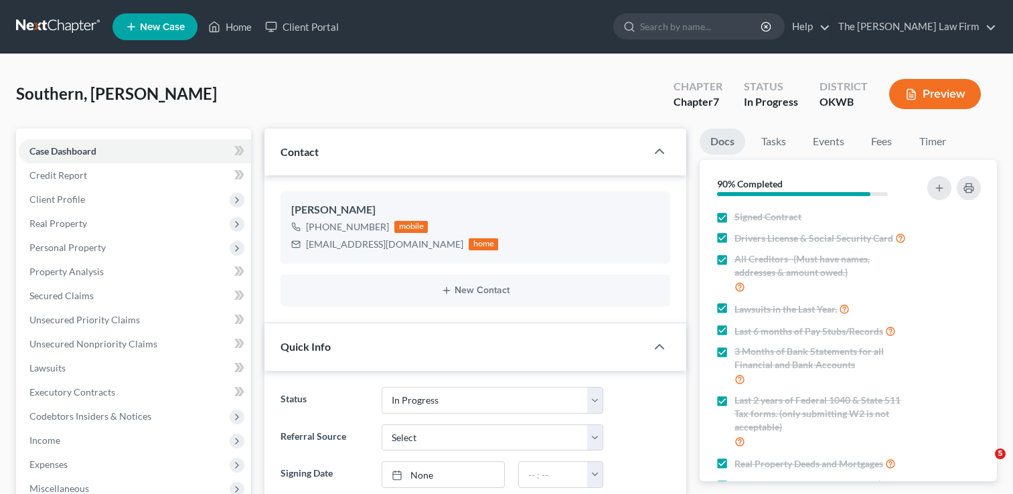
select select "4"
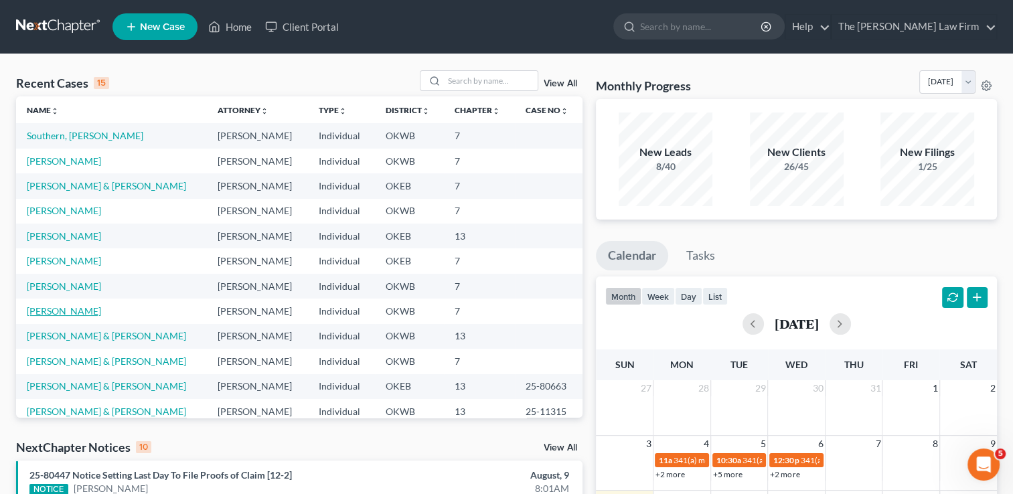
click at [76, 309] on link "[PERSON_NAME]" at bounding box center [64, 310] width 74 height 11
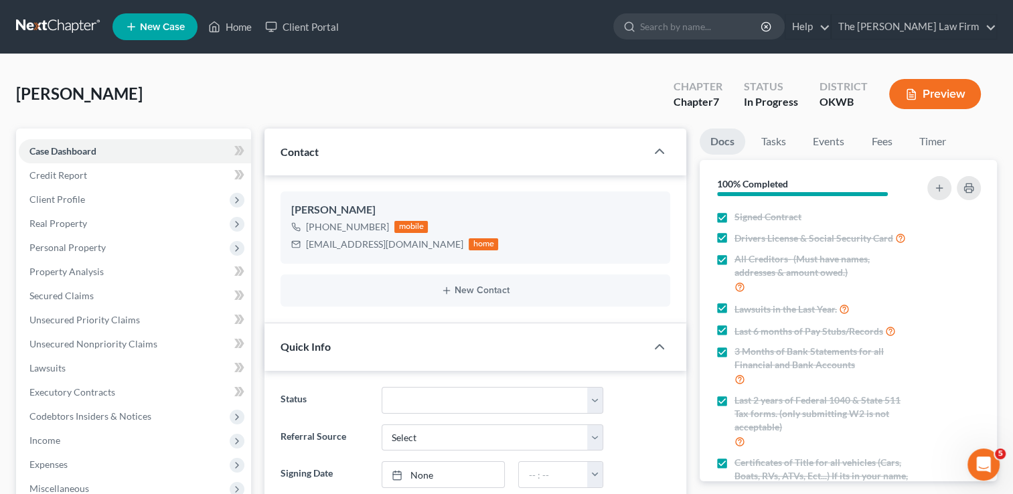
scroll to position [142, 0]
click at [323, 90] on div "Ragsdale, Crystal Upgraded Chapter Chapter 7 Status In Progress District OKWB P…" at bounding box center [506, 99] width 981 height 58
click at [80, 200] on span "Client Profile" at bounding box center [57, 199] width 56 height 11
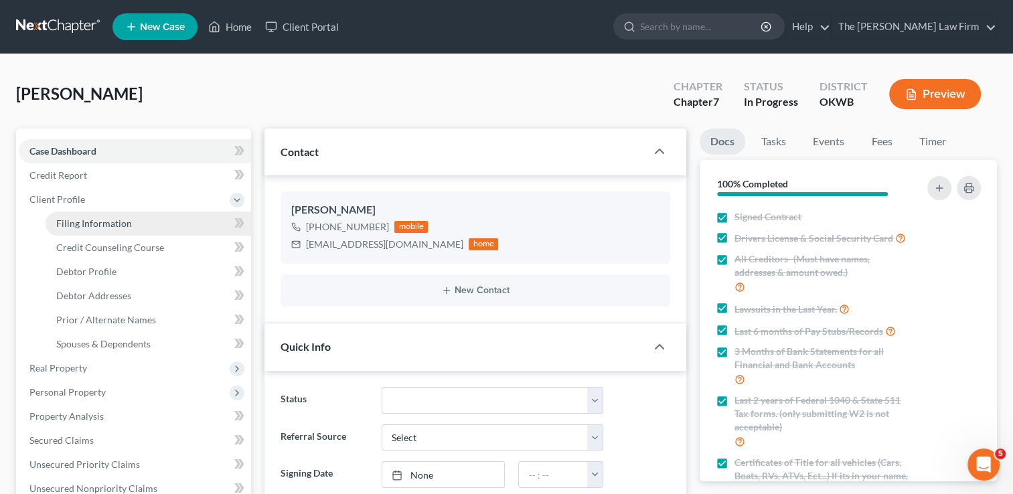
click at [105, 227] on span "Filing Information" at bounding box center [94, 223] width 76 height 11
select select "1"
select select "0"
select select "37"
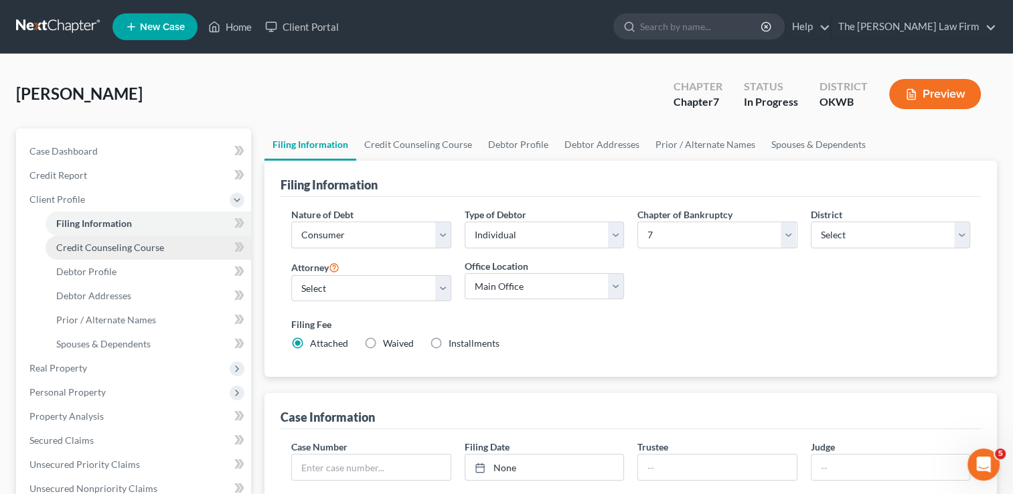
click at [137, 246] on span "Credit Counseling Course" at bounding box center [110, 247] width 108 height 11
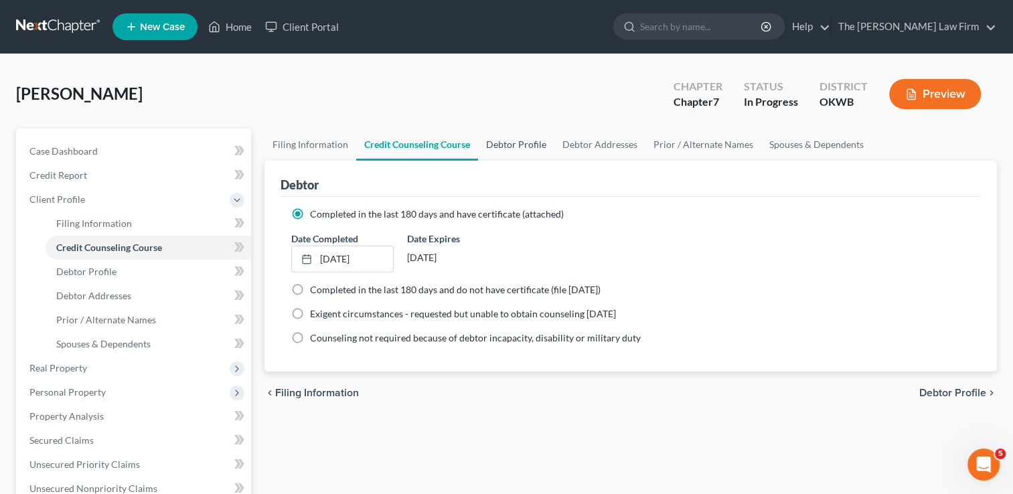
click at [521, 147] on link "Debtor Profile" at bounding box center [516, 145] width 76 height 32
select select "0"
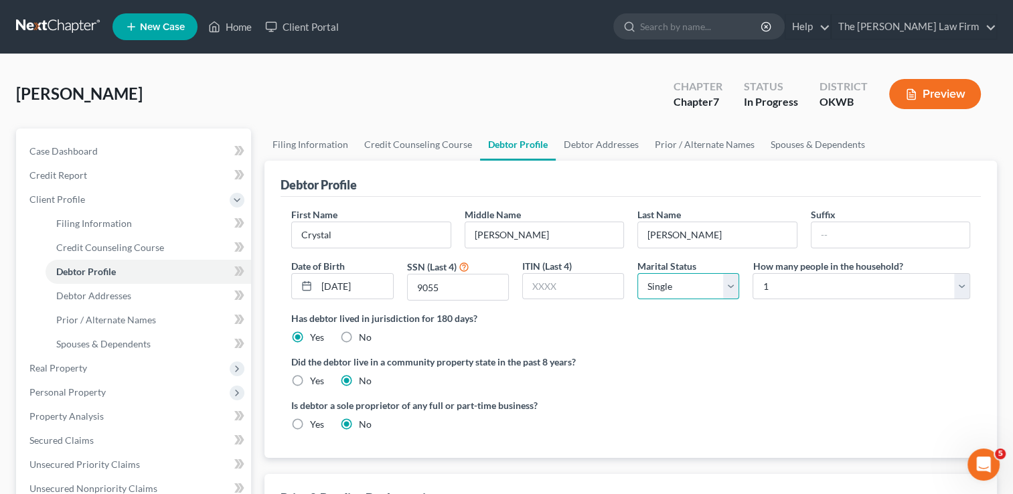
click at [731, 285] on select "Select Single Married Separated Divorced Widowed" at bounding box center [688, 286] width 102 height 27
click at [637, 273] on select "Select Single Married Separated Divorced Widowed" at bounding box center [688, 286] width 102 height 27
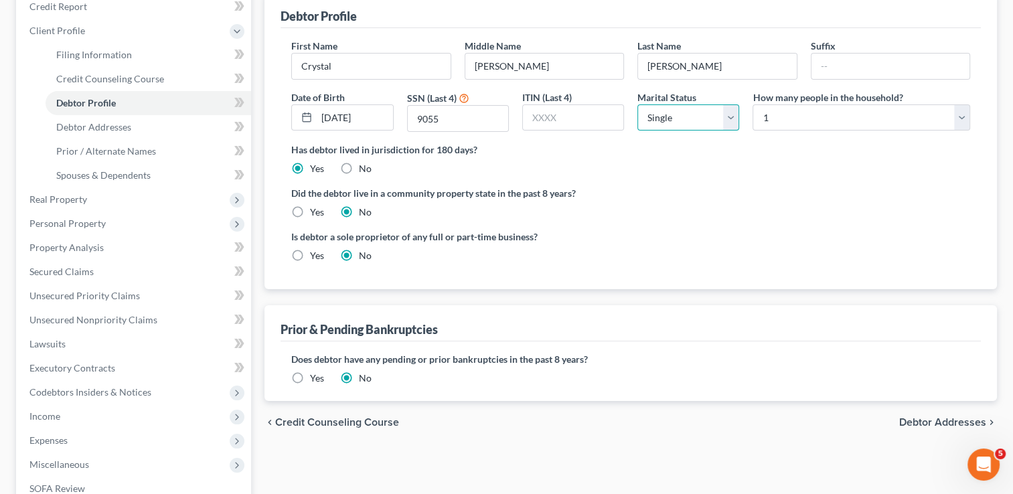
scroll to position [201, 0]
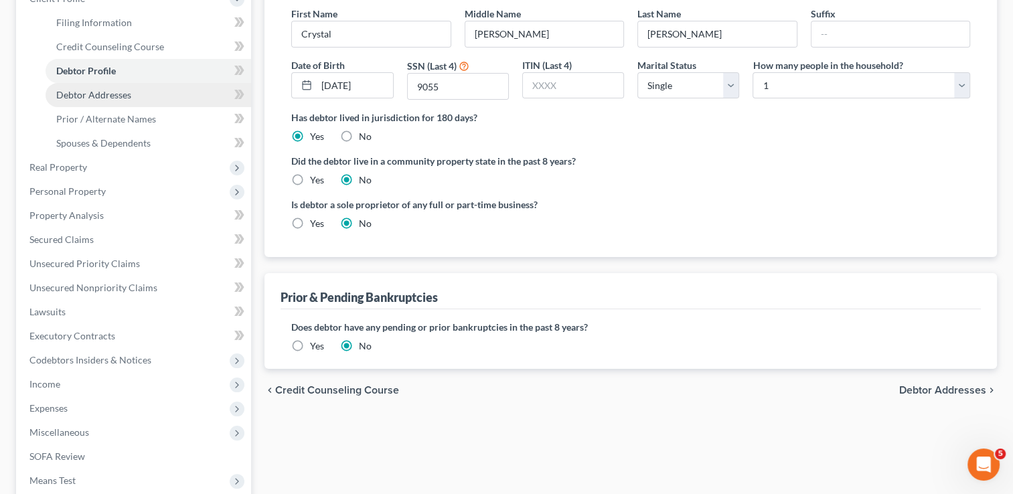
click at [114, 100] on span "Debtor Addresses" at bounding box center [93, 94] width 75 height 11
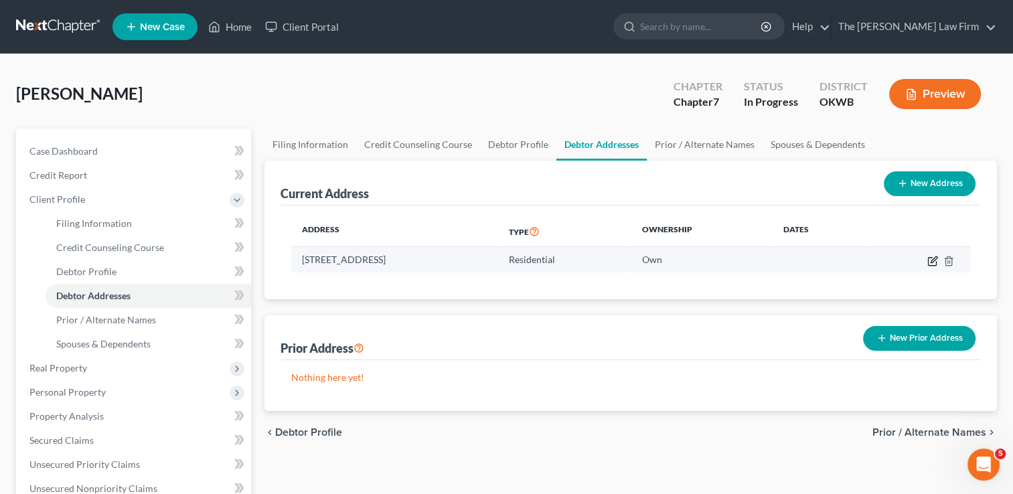
click at [931, 262] on icon "button" at bounding box center [934, 259] width 6 height 6
select select "37"
select select "0"
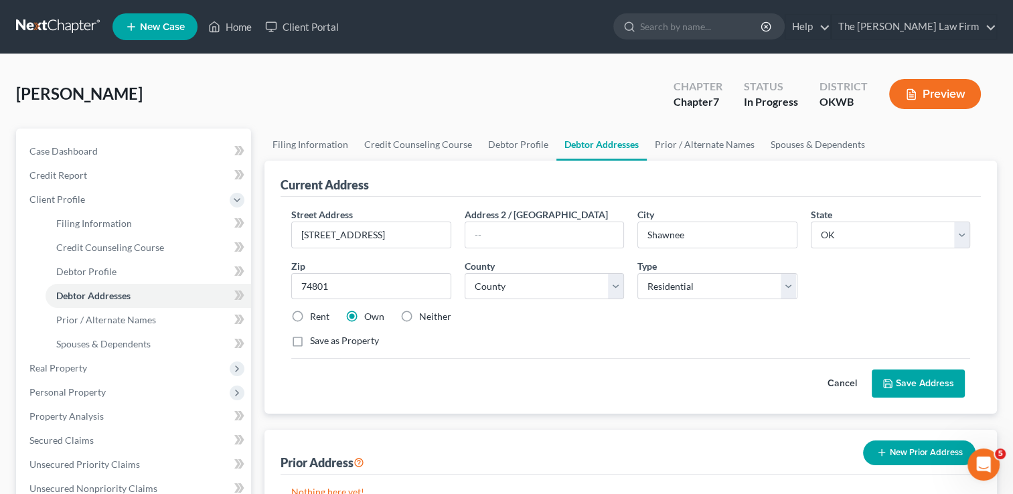
click at [310, 312] on label "Rent" at bounding box center [319, 316] width 19 height 13
click at [315, 312] on input "Rent" at bounding box center [319, 314] width 9 height 9
radio input "true"
click at [310, 312] on label "Rent" at bounding box center [319, 316] width 19 height 13
click at [315, 312] on input "Rent" at bounding box center [319, 314] width 9 height 9
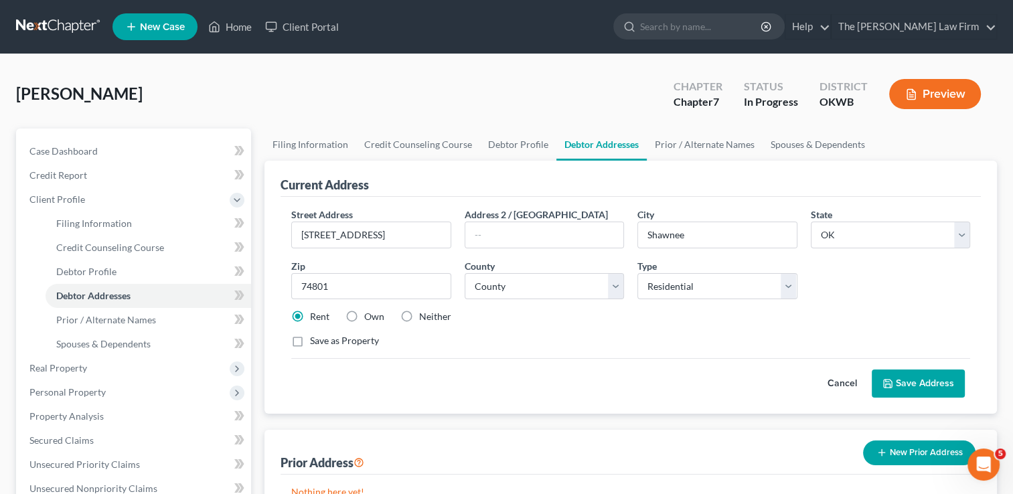
click at [911, 377] on button "Save Address" at bounding box center [918, 384] width 93 height 28
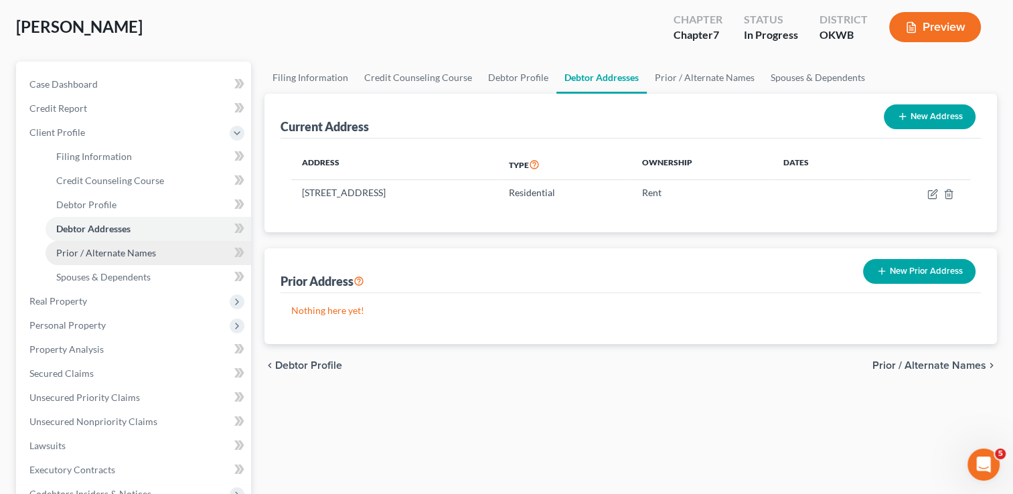
click at [131, 256] on span "Prior / Alternate Names" at bounding box center [106, 252] width 100 height 11
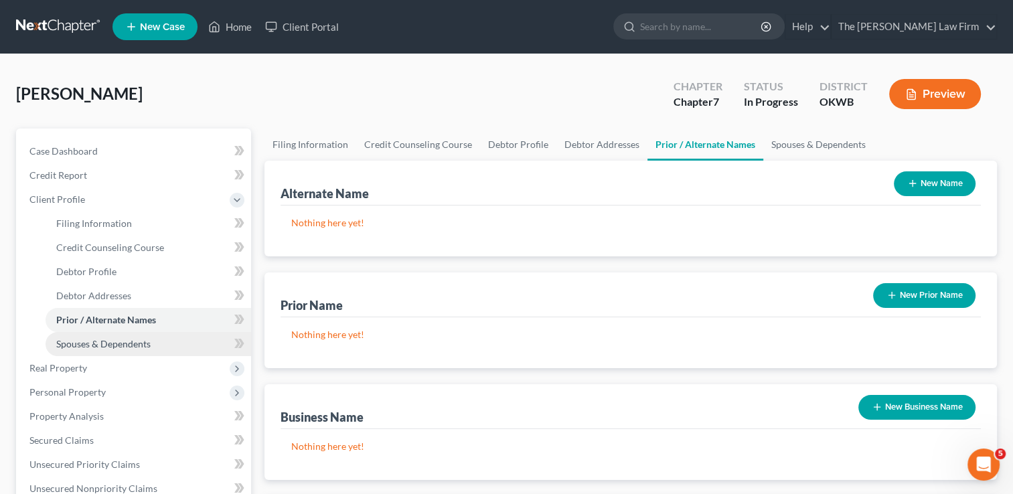
click at [96, 341] on span "Spouses & Dependents" at bounding box center [103, 343] width 94 height 11
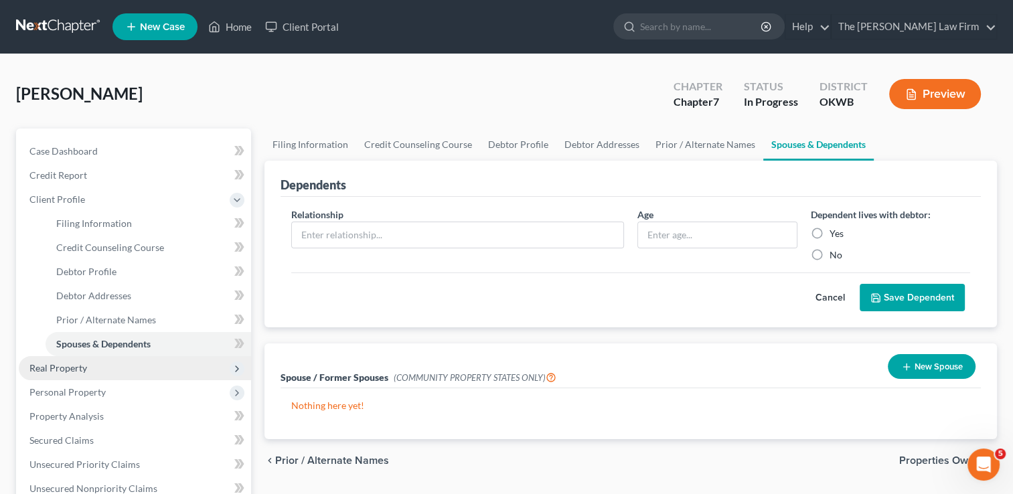
click at [62, 368] on span "Real Property" at bounding box center [58, 367] width 58 height 11
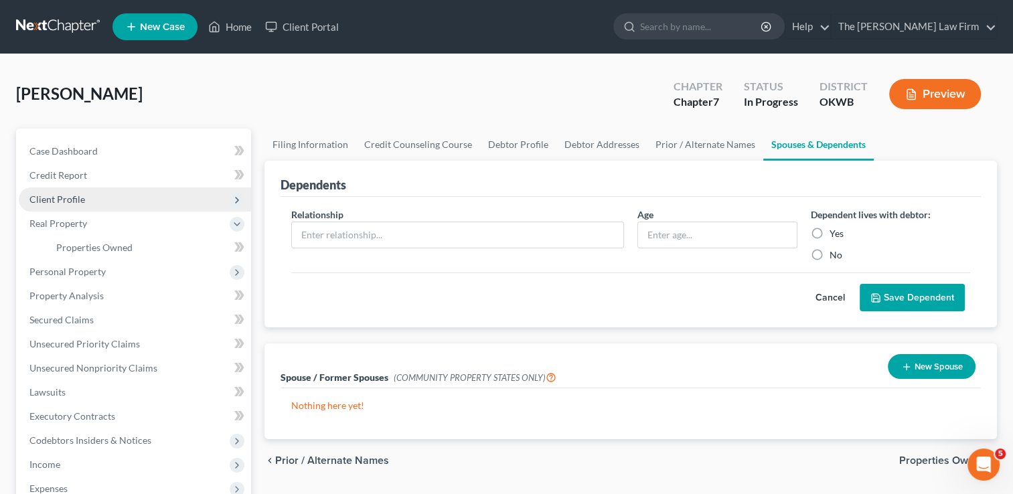
click at [92, 197] on span "Client Profile" at bounding box center [135, 199] width 232 height 24
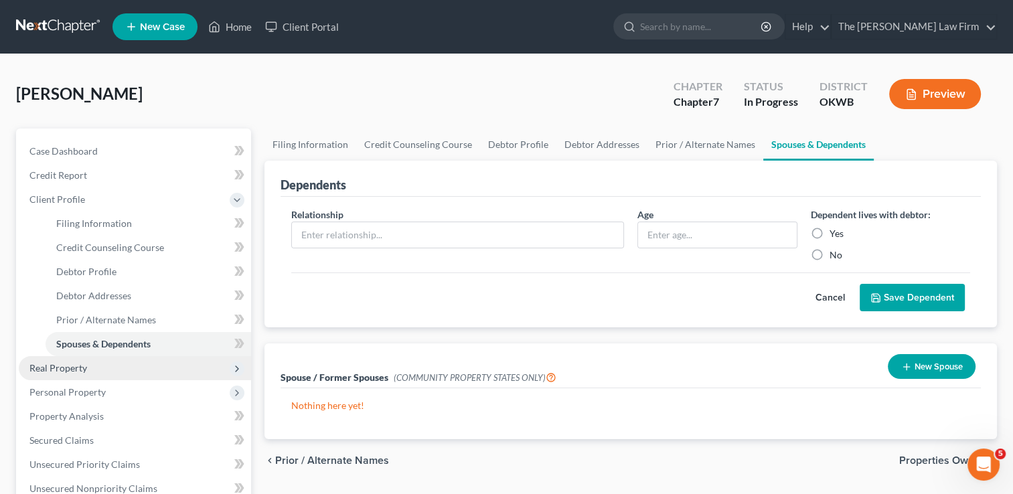
click at [95, 368] on span "Real Property" at bounding box center [135, 368] width 232 height 24
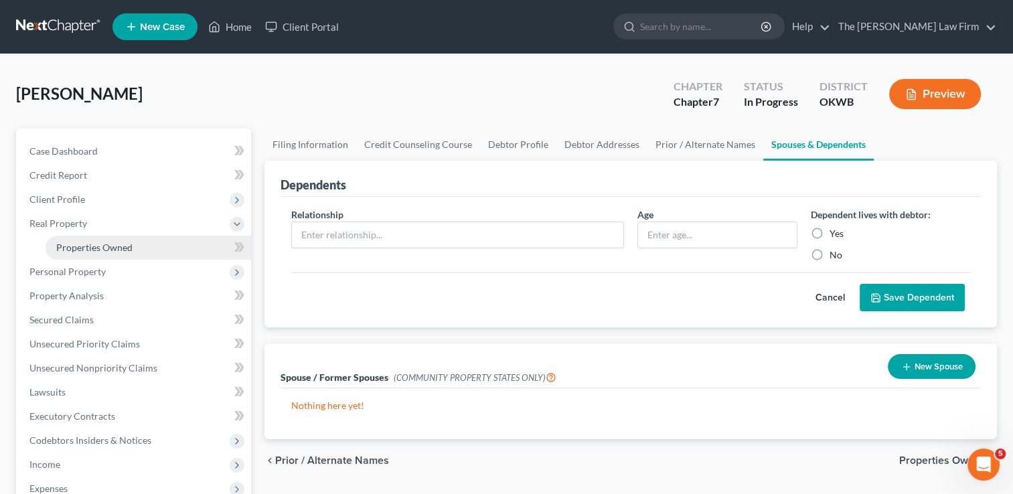
click at [98, 248] on span "Properties Owned" at bounding box center [94, 247] width 76 height 11
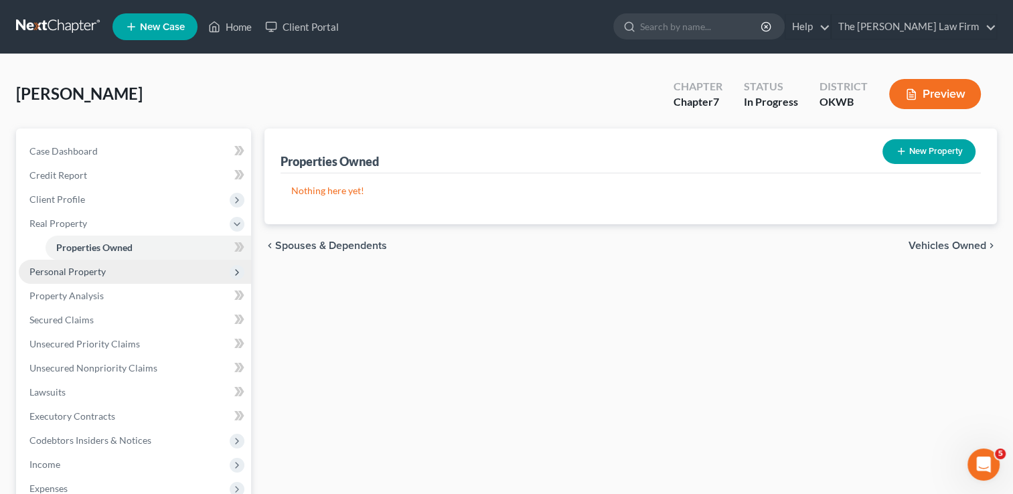
click at [86, 272] on span "Personal Property" at bounding box center [67, 271] width 76 height 11
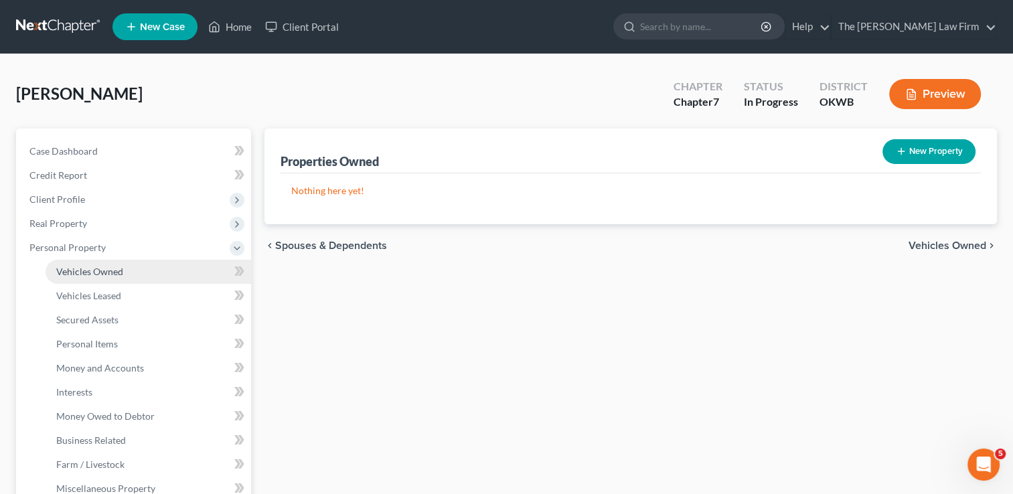
click at [104, 269] on span "Vehicles Owned" at bounding box center [89, 271] width 67 height 11
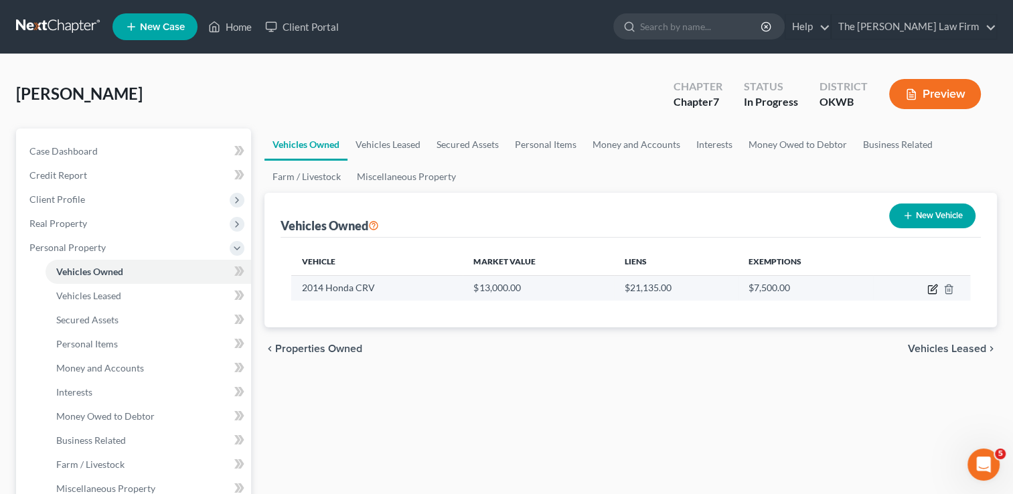
click at [929, 289] on icon "button" at bounding box center [932, 289] width 11 height 11
select select "0"
select select "12"
select select "0"
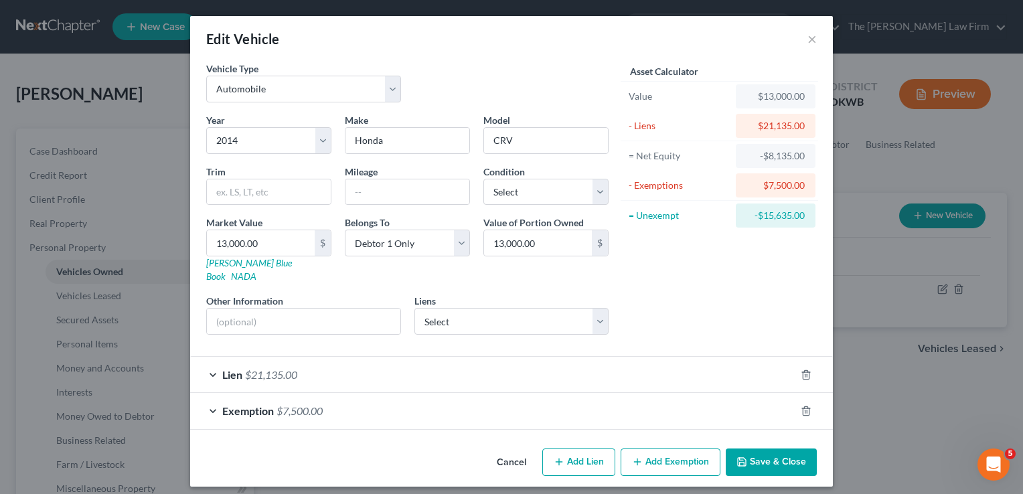
click at [341, 360] on div "Lien $21,135.00" at bounding box center [492, 374] width 605 height 35
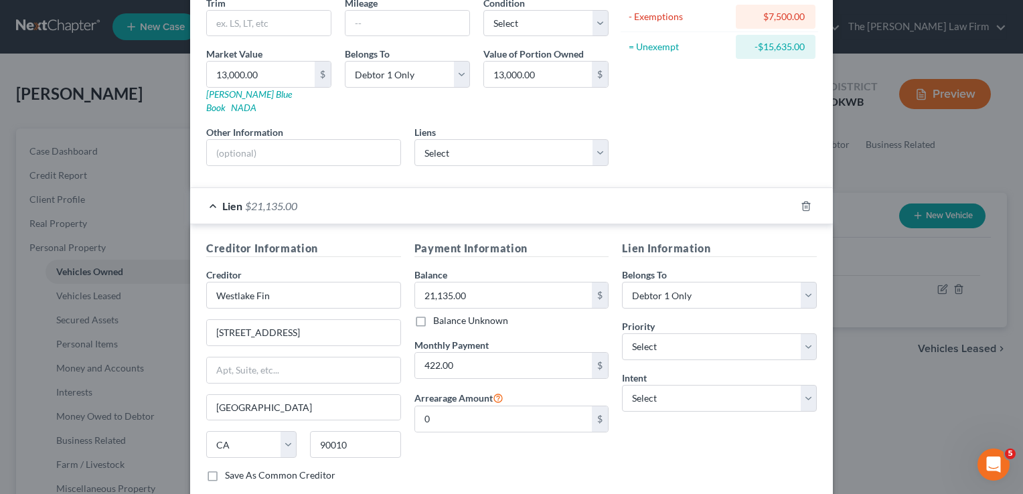
scroll to position [201, 0]
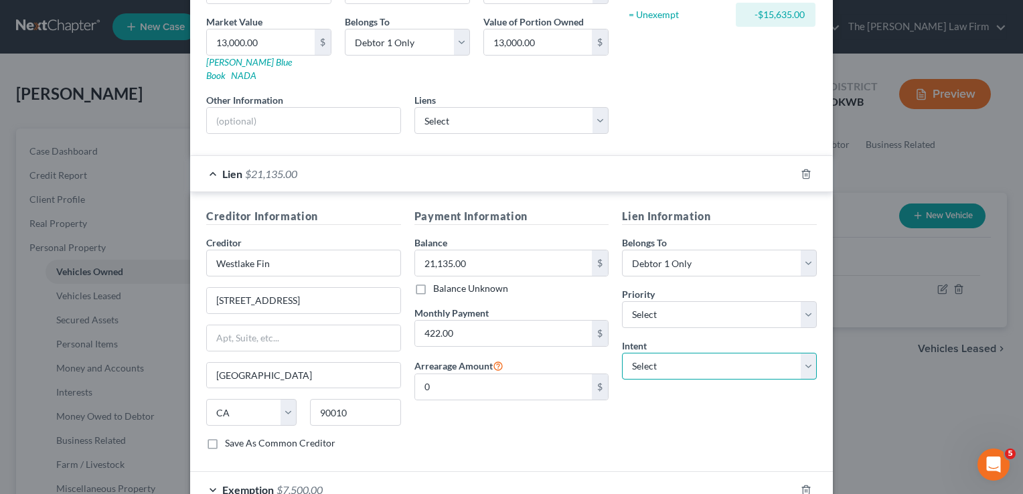
click at [804, 353] on select "Select Surrender Redeem Reaffirm Avoid Other" at bounding box center [719, 366] width 195 height 27
select select "0"
click at [622, 353] on select "Select Surrender Redeem Reaffirm Avoid Other" at bounding box center [719, 366] width 195 height 27
click at [650, 413] on div "Lien Information Belongs To * Select Debtor 1 Only Debtor 2 Only Debtor 1 And D…" at bounding box center [719, 334] width 208 height 252
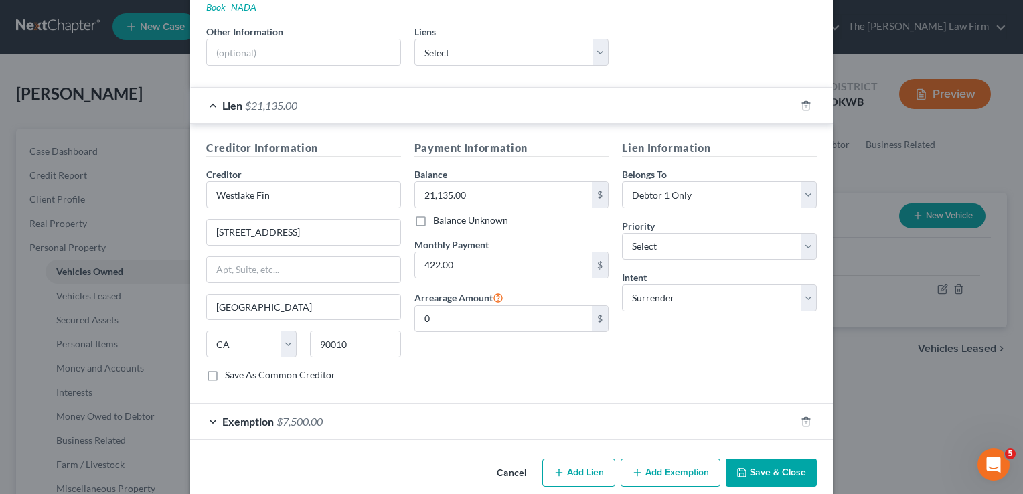
scroll to position [271, 0]
click at [803, 414] on icon "button" at bounding box center [806, 419] width 11 height 11
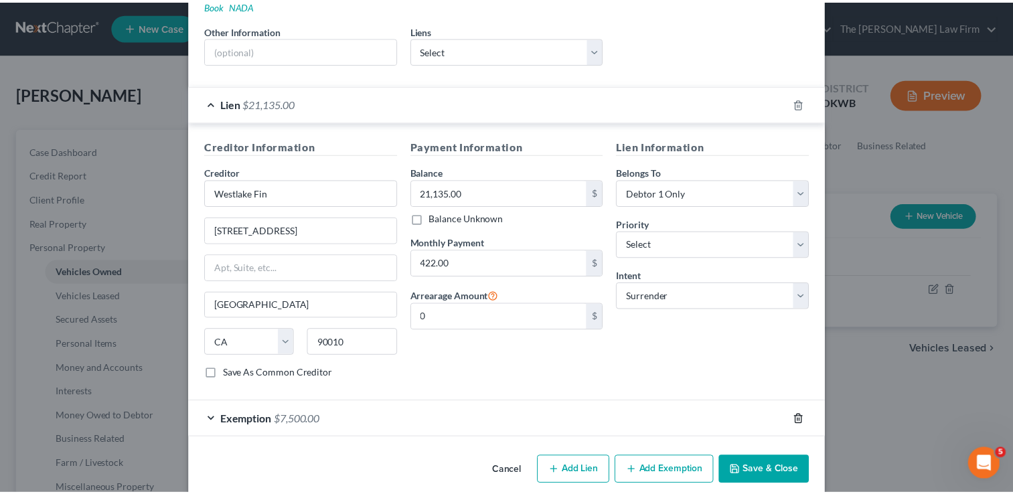
scroll to position [235, 0]
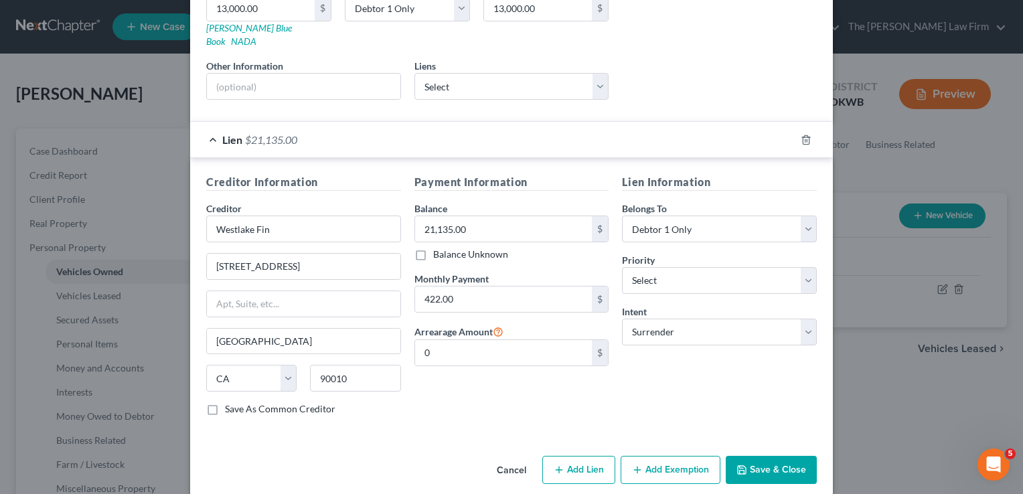
click at [771, 456] on button "Save & Close" at bounding box center [771, 470] width 91 height 28
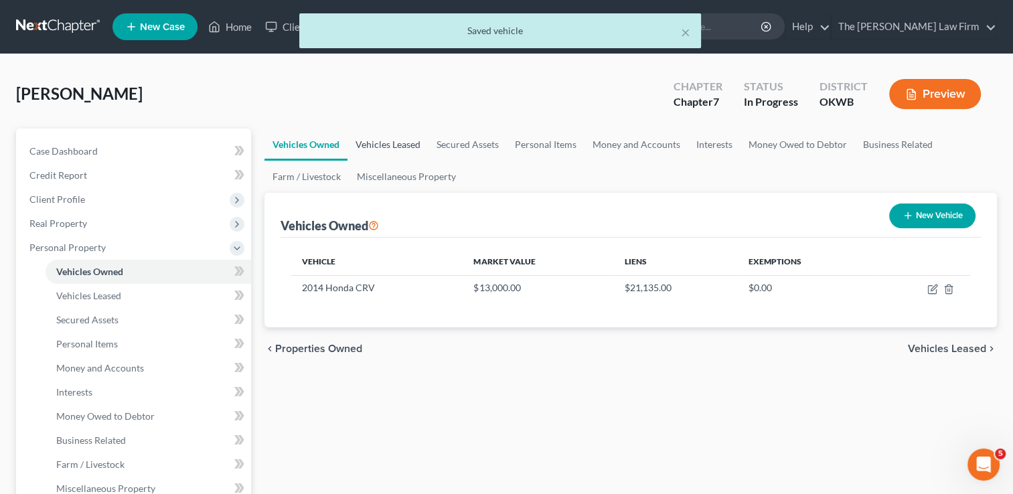
click at [396, 145] on link "Vehicles Leased" at bounding box center [388, 145] width 81 height 32
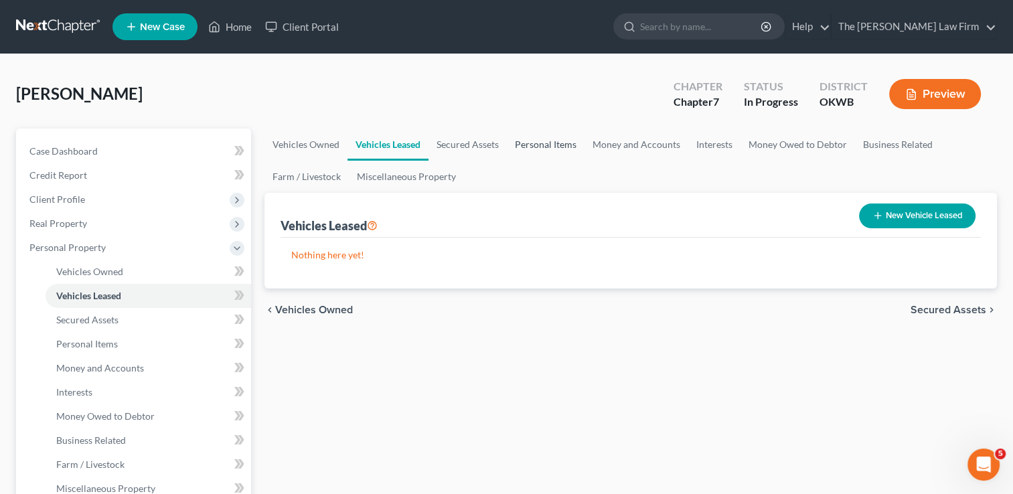
click at [544, 144] on link "Personal Items" at bounding box center [546, 145] width 78 height 32
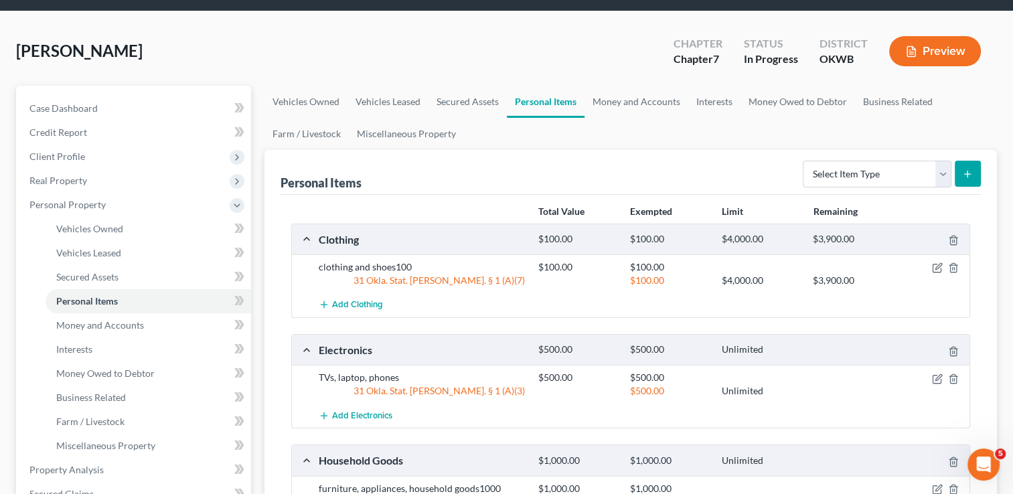
scroll to position [134, 0]
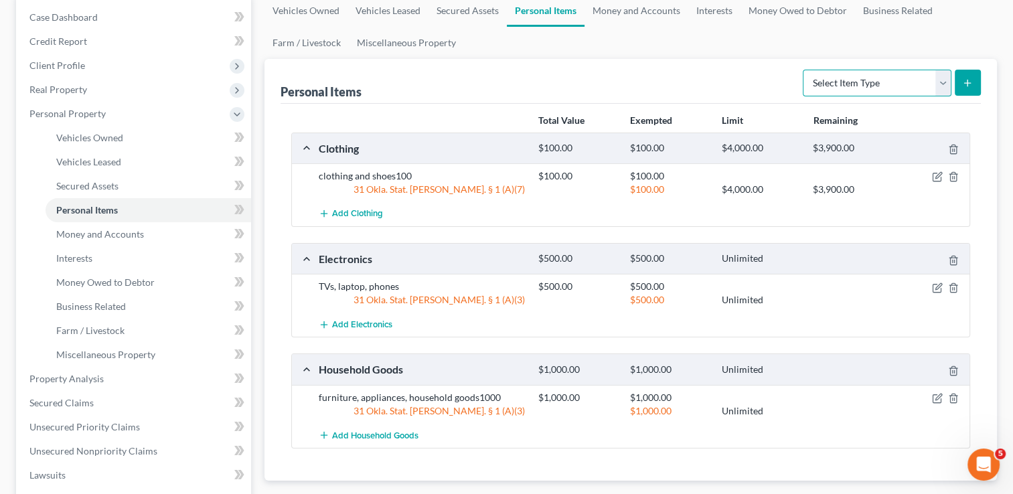
click at [943, 82] on select "Select Item Type Clothing Collectibles Of Value Electronics Firearms Household …" at bounding box center [877, 83] width 149 height 27
click at [633, 9] on link "Money and Accounts" at bounding box center [637, 11] width 104 height 32
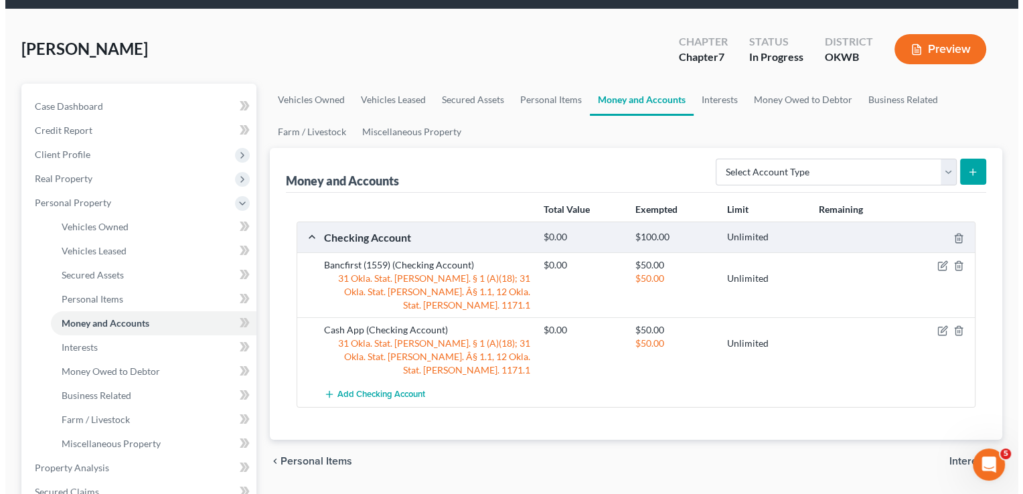
scroll to position [134, 0]
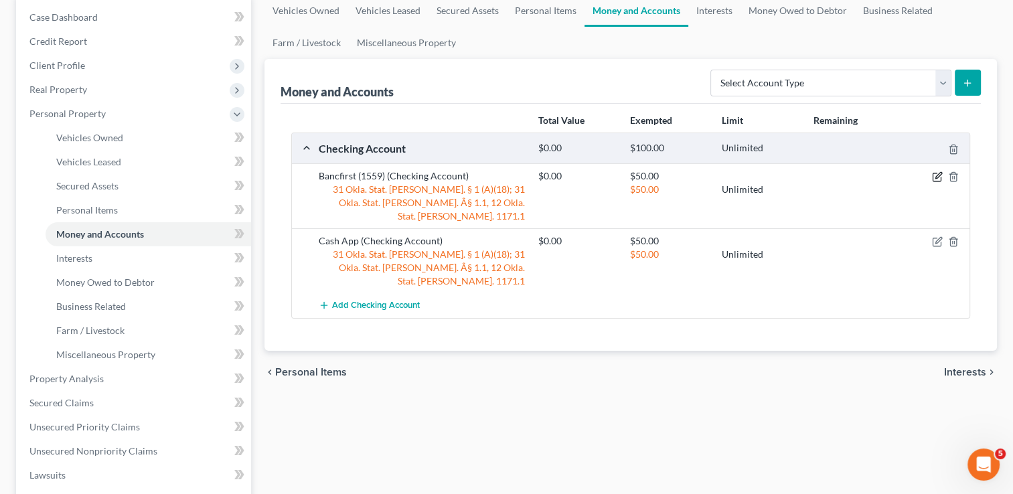
click at [933, 176] on icon "button" at bounding box center [937, 177] width 8 height 8
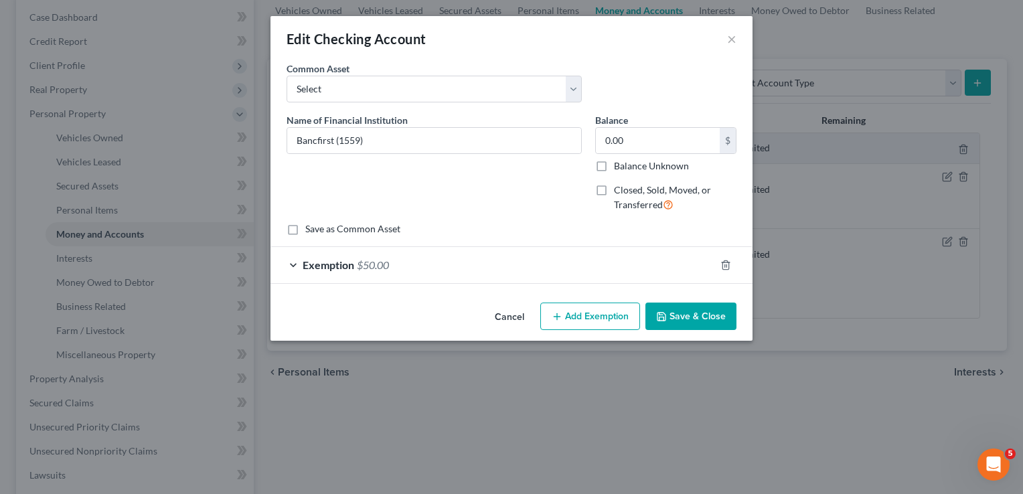
click at [435, 262] on div "Exemption $50.00" at bounding box center [493, 264] width 445 height 35
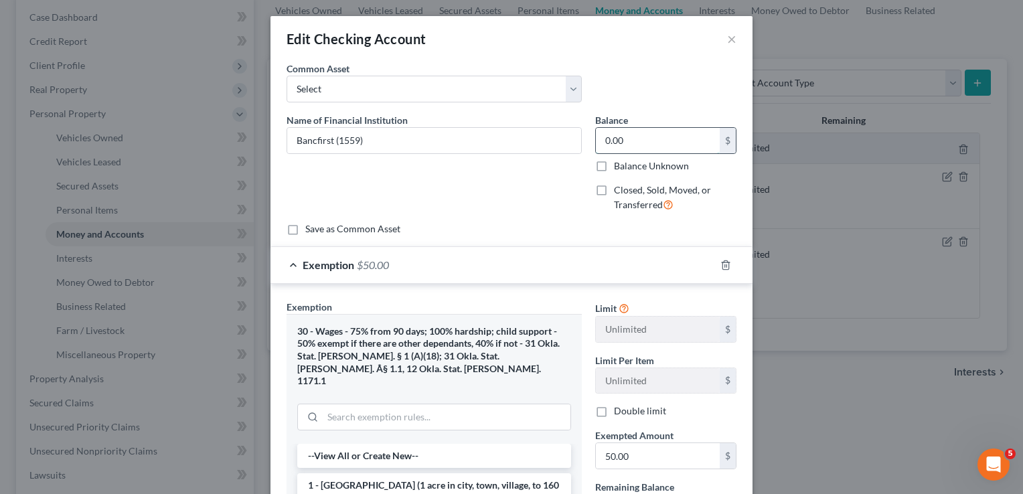
click at [628, 140] on input "0.00" at bounding box center [658, 140] width 124 height 25
type input "75.00"
click at [639, 453] on input "50.00" at bounding box center [658, 455] width 124 height 25
type input "75.32"
click at [644, 136] on input "75.00" at bounding box center [658, 140] width 124 height 25
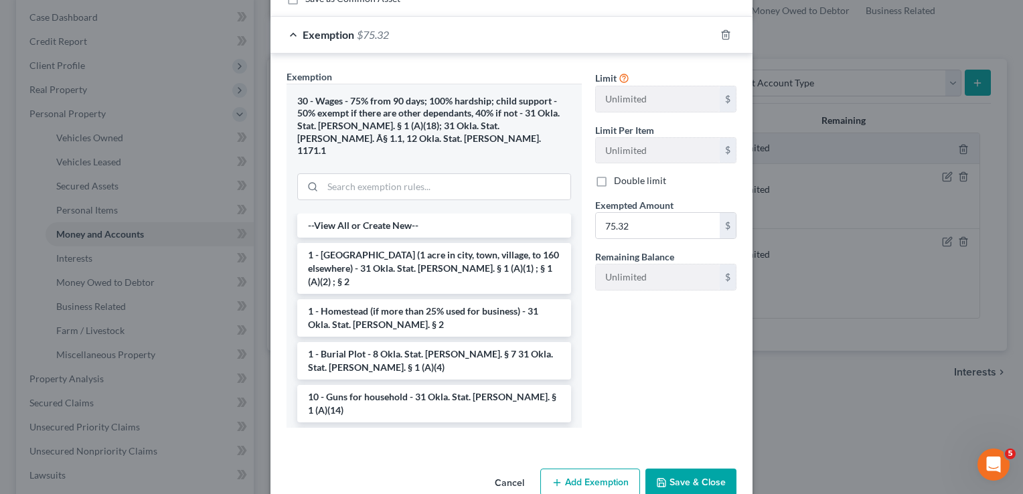
scroll to position [245, 0]
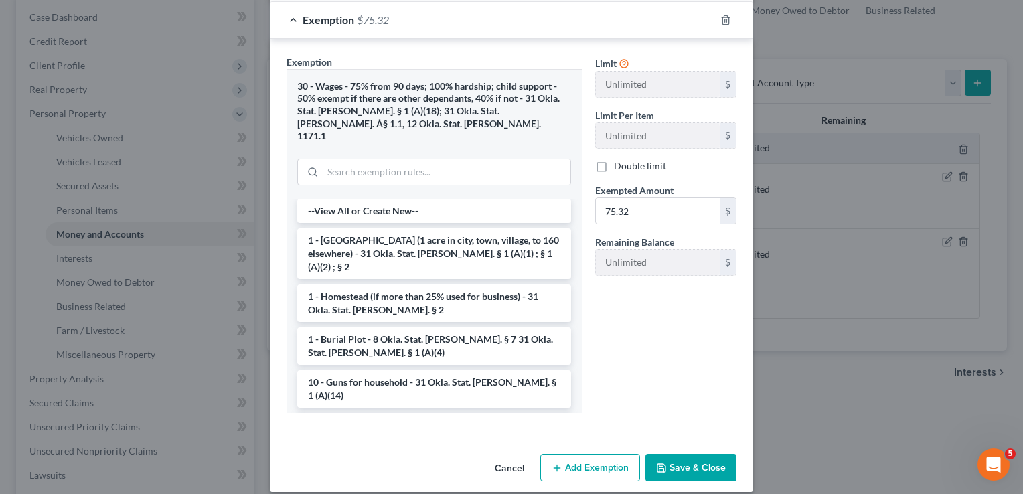
type input "75.32"
click at [682, 454] on button "Save & Close" at bounding box center [690, 468] width 91 height 28
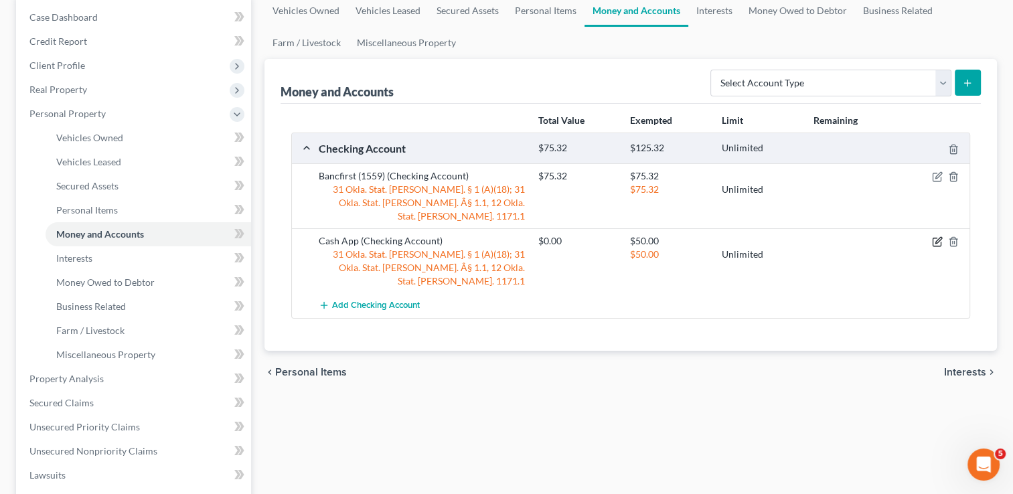
click at [935, 236] on icon "button" at bounding box center [937, 241] width 11 height 11
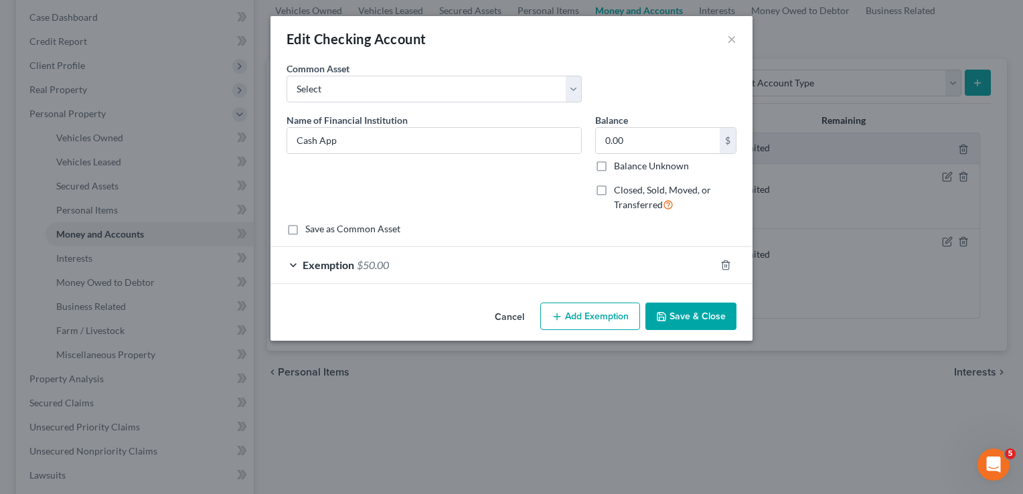
click at [413, 272] on div "Exemption $50.00" at bounding box center [493, 264] width 445 height 35
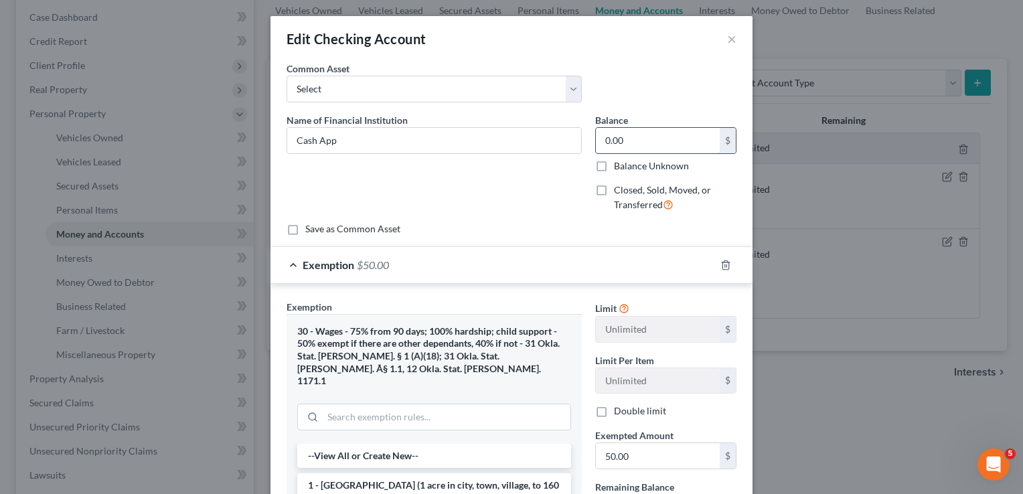
click at [652, 130] on input "0.00" at bounding box center [658, 140] width 124 height 25
type input "28.24"
click at [664, 461] on input "50.00" at bounding box center [658, 455] width 124 height 25
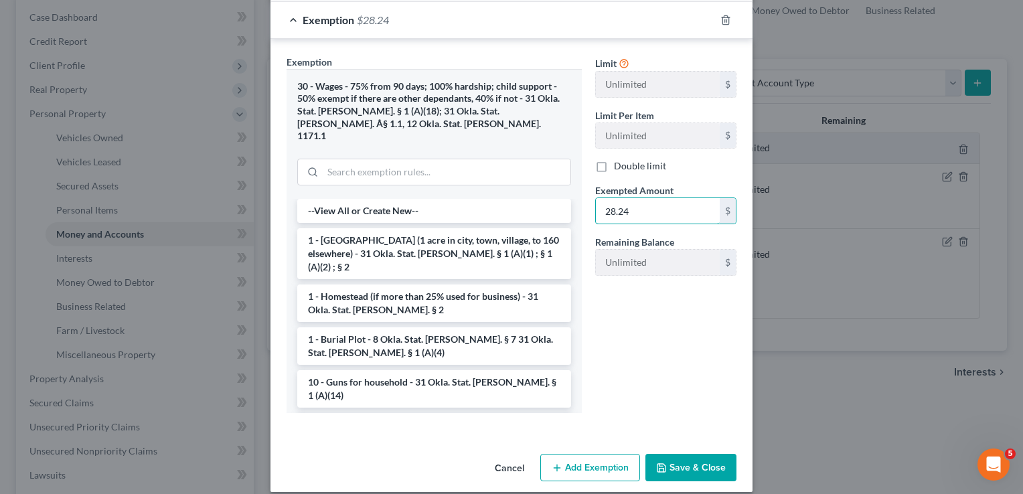
type input "28.24"
click at [688, 454] on button "Save & Close" at bounding box center [690, 468] width 91 height 28
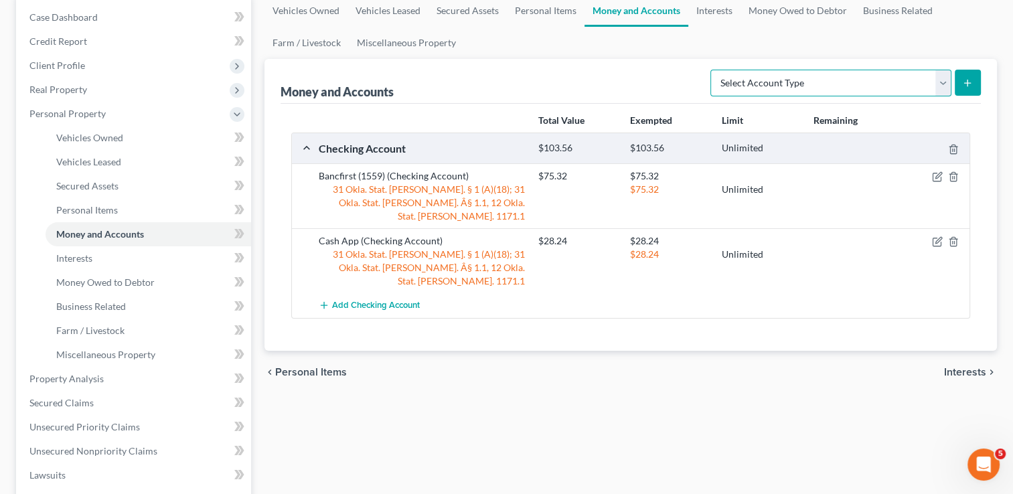
click at [944, 82] on select "Select Account Type Brokerage Cash on Hand Certificates of Deposit Checking Acc…" at bounding box center [830, 83] width 241 height 27
click at [674, 387] on div "Vehicles Owned Vehicles Leased Secured Assets Personal Items Money and Accounts…" at bounding box center [631, 381] width 746 height 773
click at [715, 9] on link "Interests" at bounding box center [714, 11] width 52 height 32
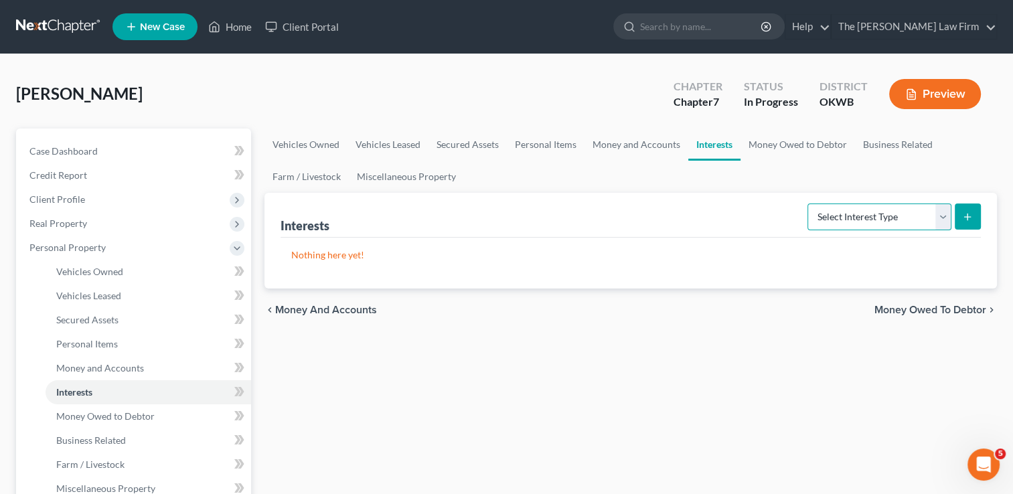
click at [939, 213] on select "Select Interest Type 401K Annuity Bond Education IRA Government Bond Government…" at bounding box center [880, 217] width 144 height 27
click at [810, 146] on link "Money Owed to Debtor" at bounding box center [798, 145] width 115 height 32
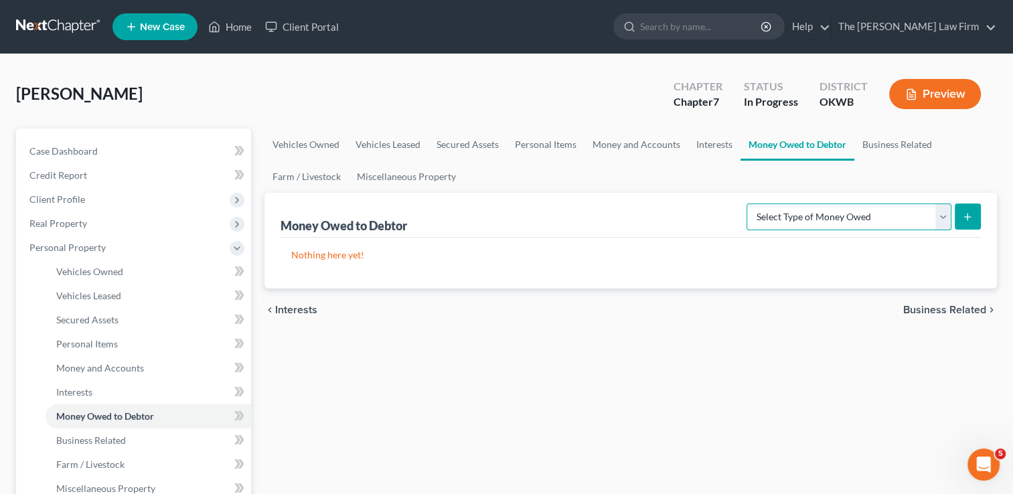
click at [945, 218] on select "Select Type of Money Owed Accounts Receivable Alimony Child Support Claims Agai…" at bounding box center [849, 217] width 205 height 27
click at [909, 208] on select "Select Type of Money Owed Accounts Receivable Alimony Child Support Claims Agai…" at bounding box center [849, 217] width 205 height 27
click at [896, 145] on link "Business Related" at bounding box center [897, 145] width 86 height 32
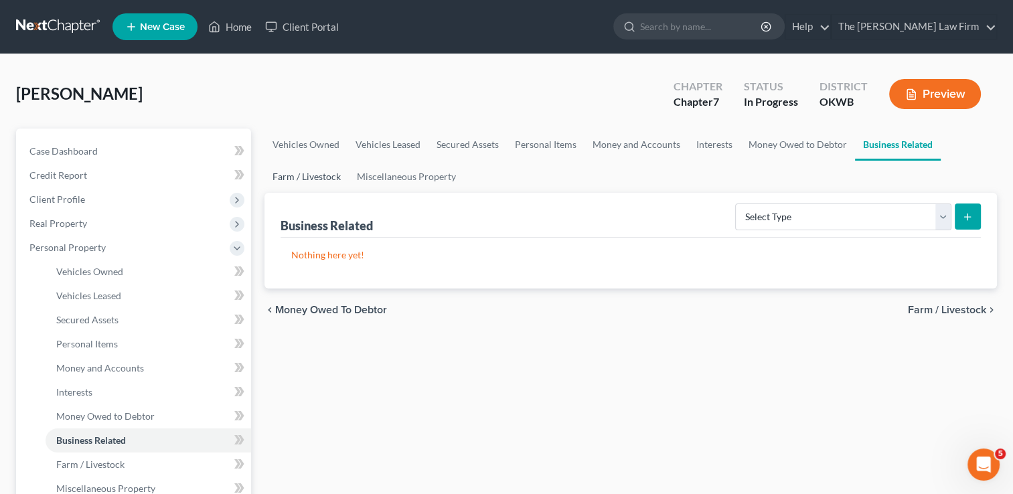
click at [311, 177] on link "Farm / Livestock" at bounding box center [306, 177] width 84 height 32
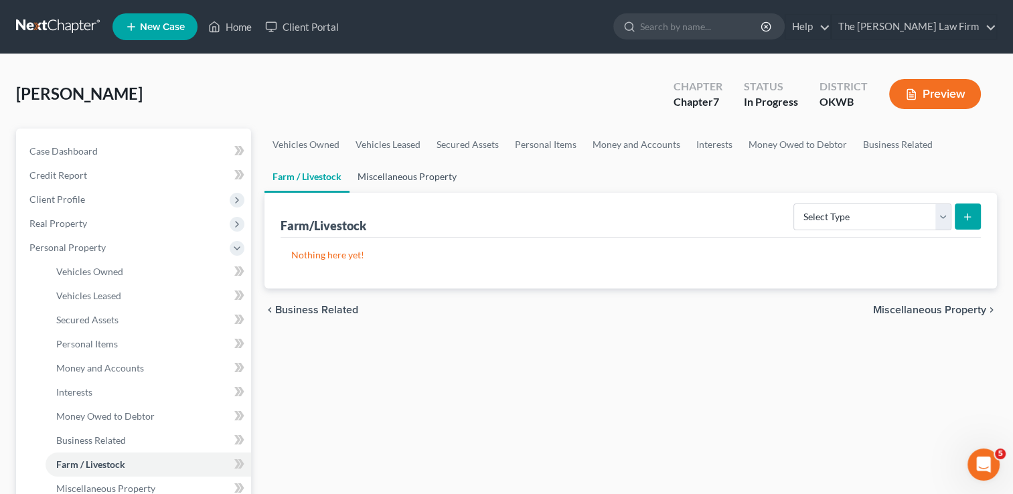
click at [399, 180] on link "Miscellaneous Property" at bounding box center [407, 177] width 115 height 32
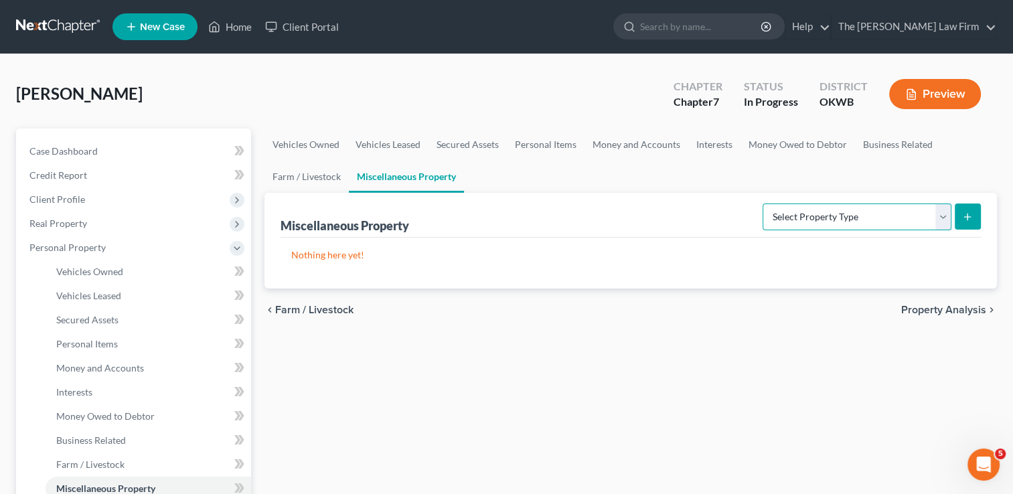
click at [854, 218] on select "Select Property Type Assigned for Creditor Benefit Within 1 Year Holding for An…" at bounding box center [857, 217] width 189 height 27
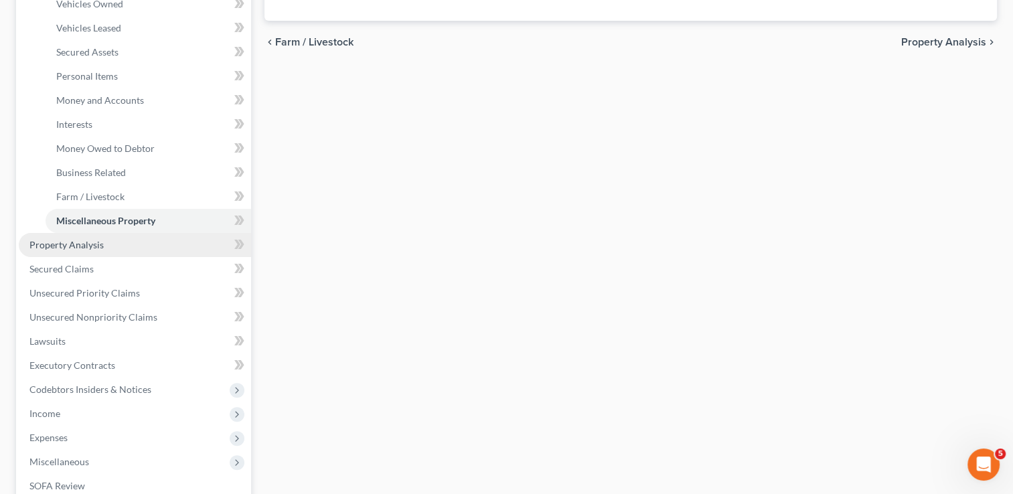
click at [66, 242] on span "Property Analysis" at bounding box center [66, 244] width 74 height 11
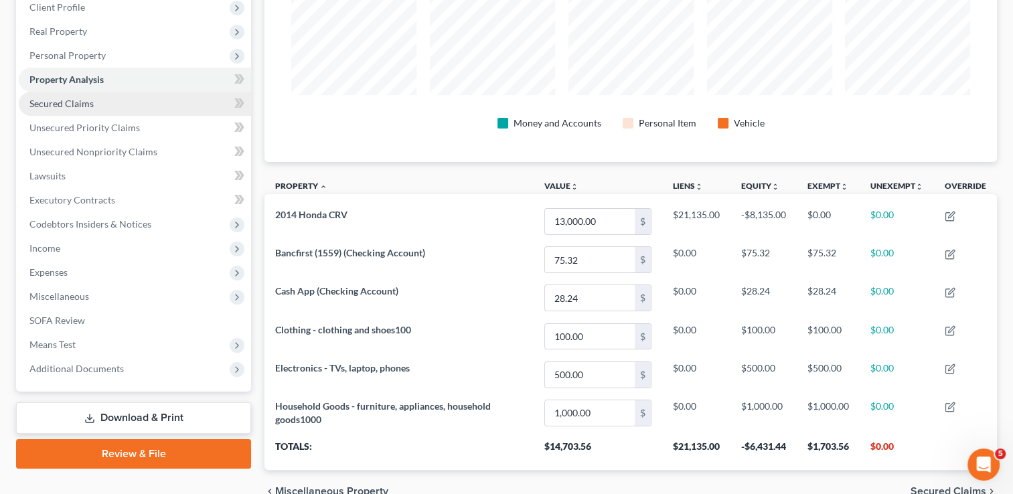
click at [88, 98] on span "Secured Claims" at bounding box center [61, 103] width 64 height 11
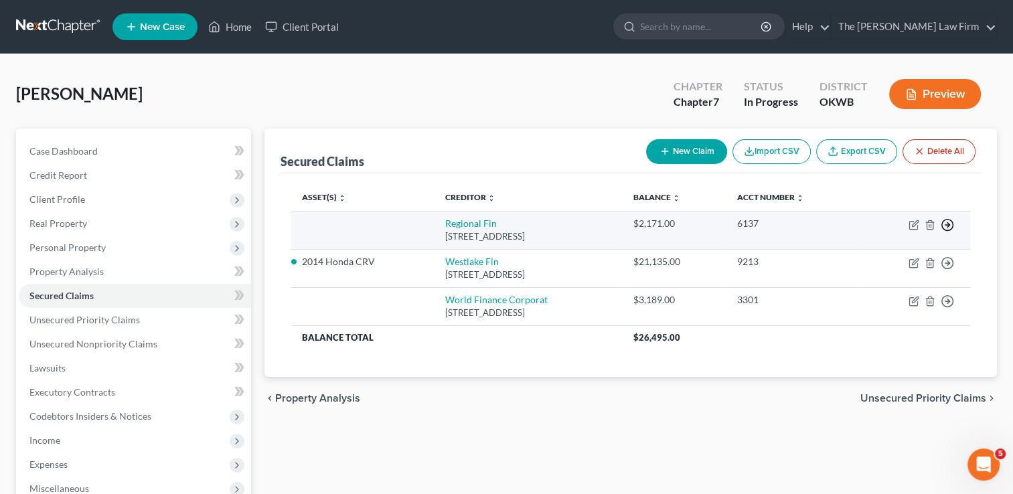
click at [949, 226] on icon "button" at bounding box center [947, 224] width 13 height 13
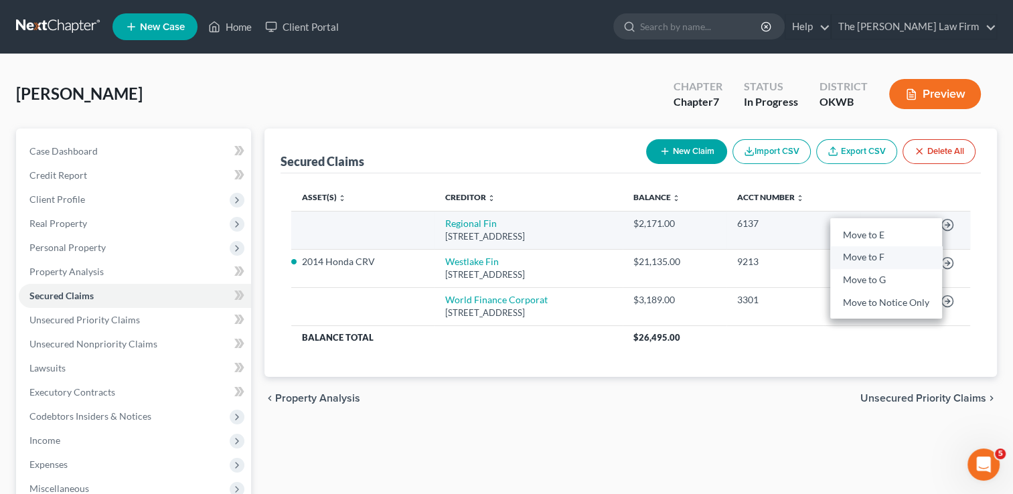
click at [866, 256] on link "Move to F" at bounding box center [886, 257] width 112 height 23
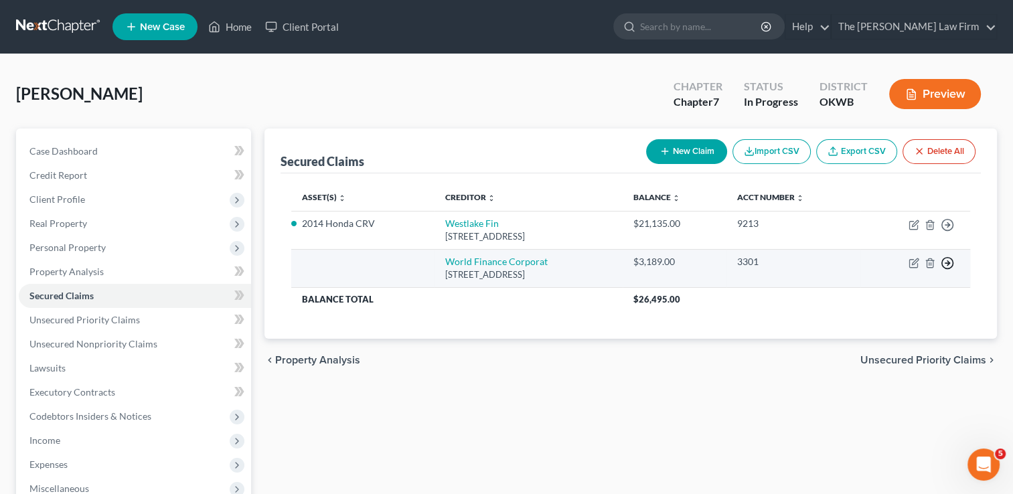
click at [949, 225] on line "button" at bounding box center [947, 225] width 5 height 0
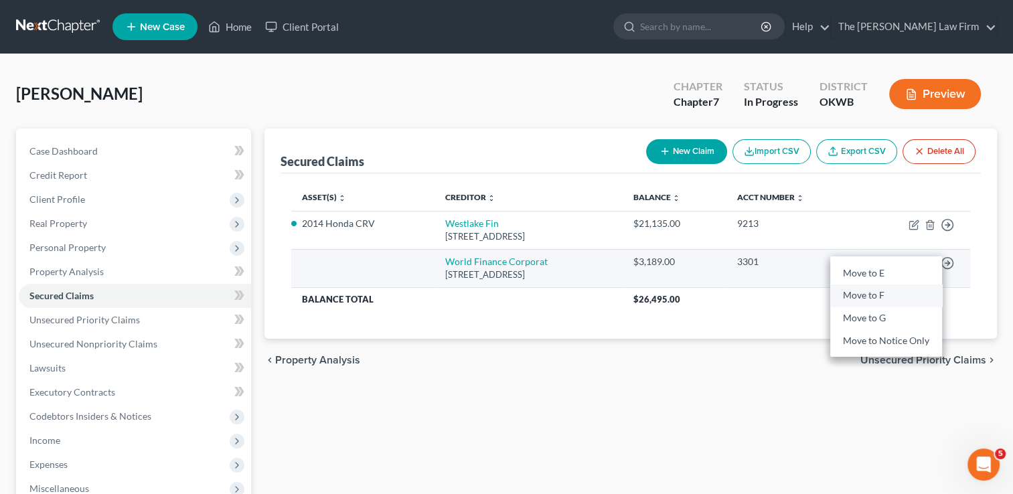
click at [887, 297] on link "Move to F" at bounding box center [886, 296] width 112 height 23
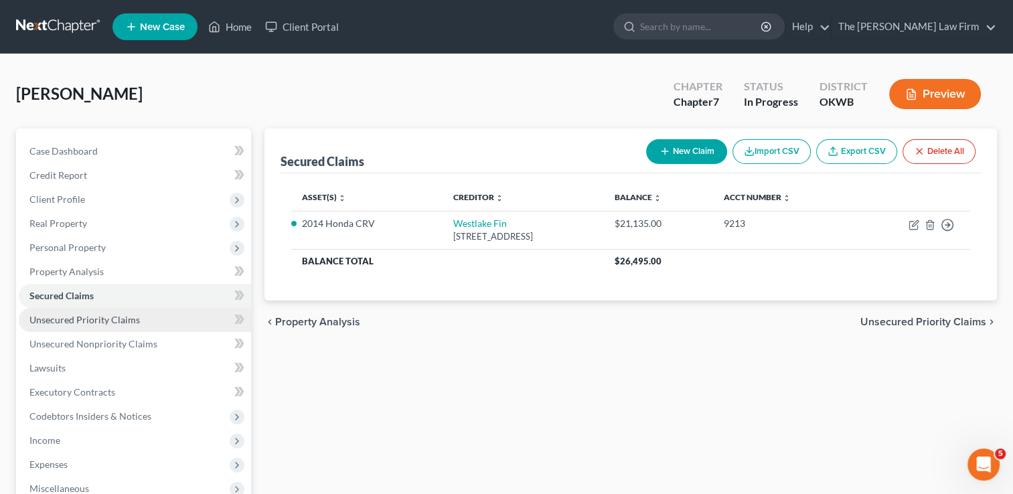
click at [84, 320] on span "Unsecured Priority Claims" at bounding box center [84, 319] width 110 height 11
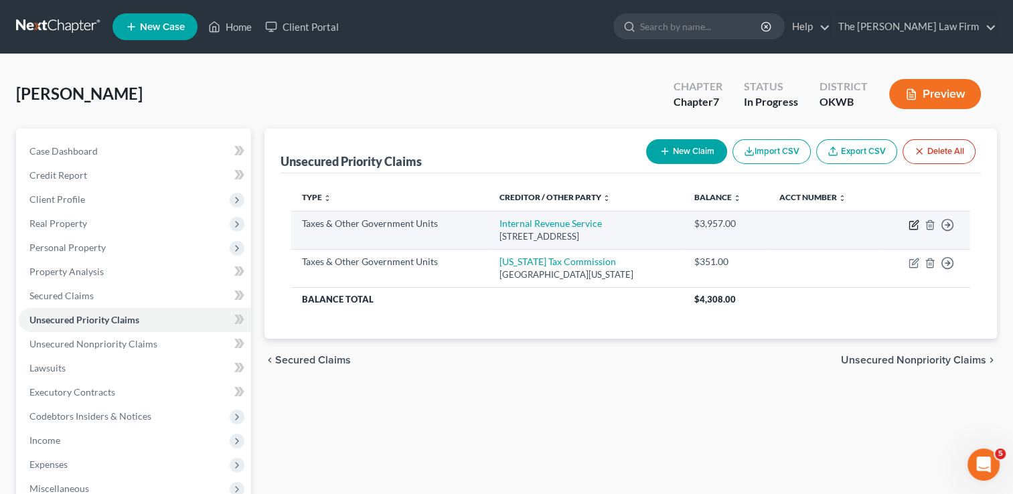
click at [909, 226] on icon "button" at bounding box center [913, 226] width 8 height 8
select select "0"
select select "39"
select select "0"
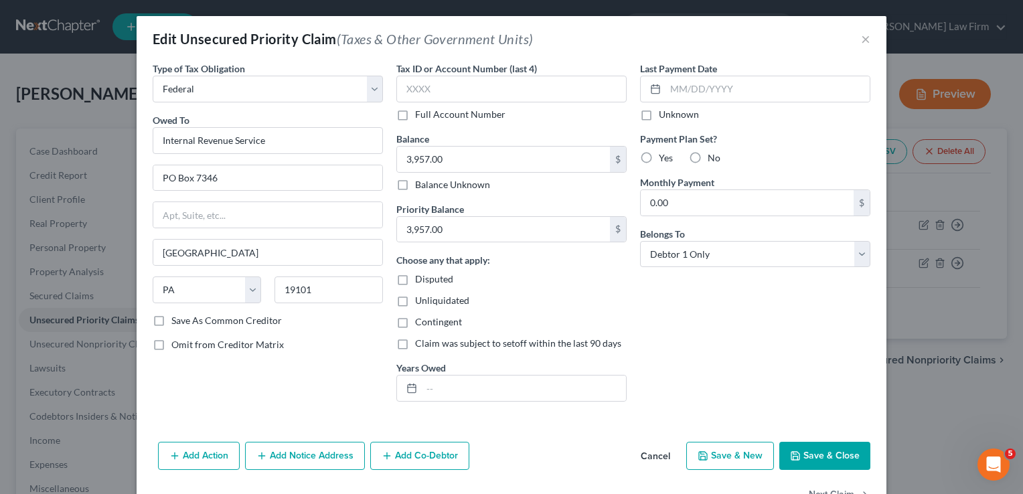
click at [822, 453] on button "Save & Close" at bounding box center [824, 456] width 91 height 28
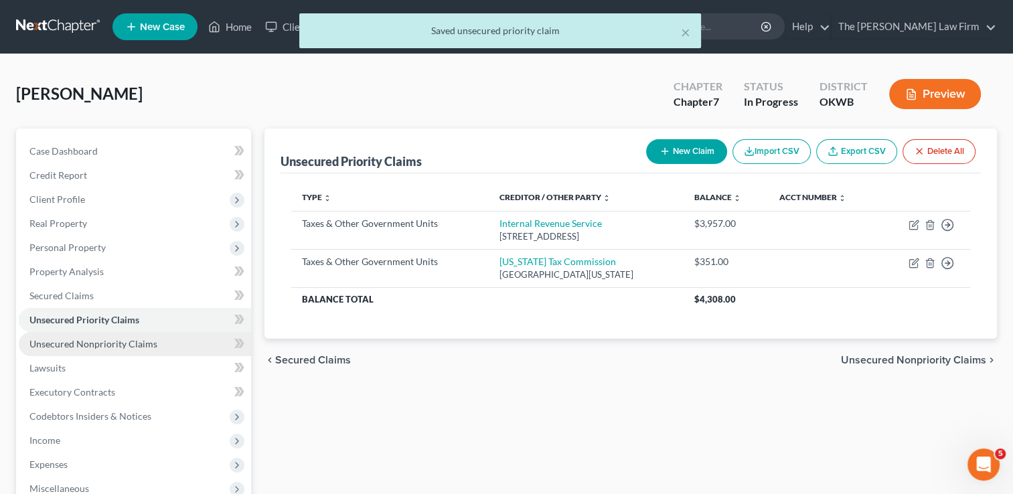
click at [122, 346] on span "Unsecured Nonpriority Claims" at bounding box center [93, 343] width 128 height 11
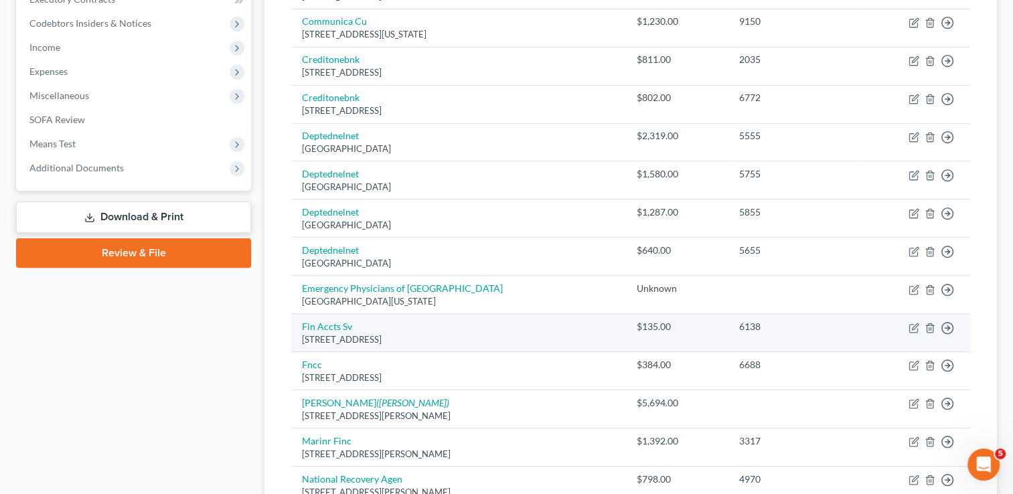
scroll to position [402, 0]
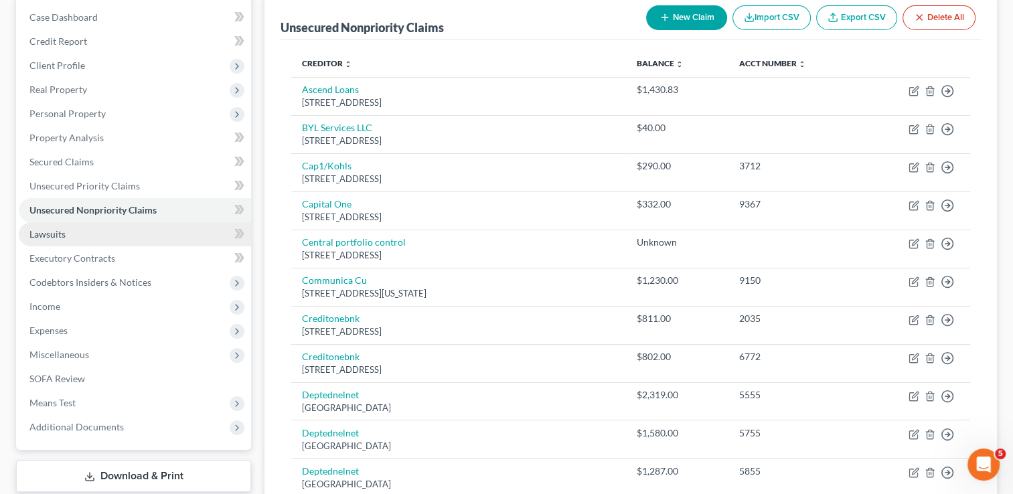
click at [66, 234] on link "Lawsuits" at bounding box center [135, 234] width 232 height 24
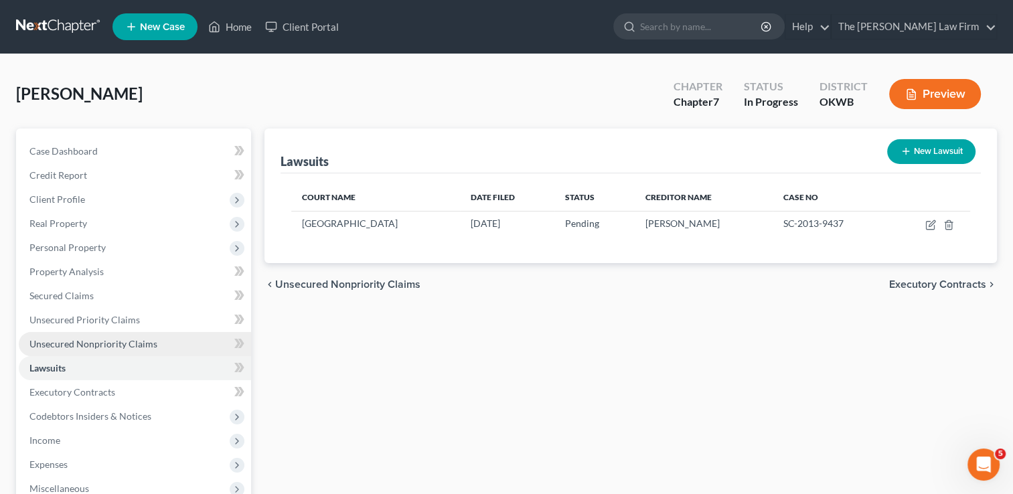
click at [115, 341] on span "Unsecured Nonpriority Claims" at bounding box center [93, 343] width 128 height 11
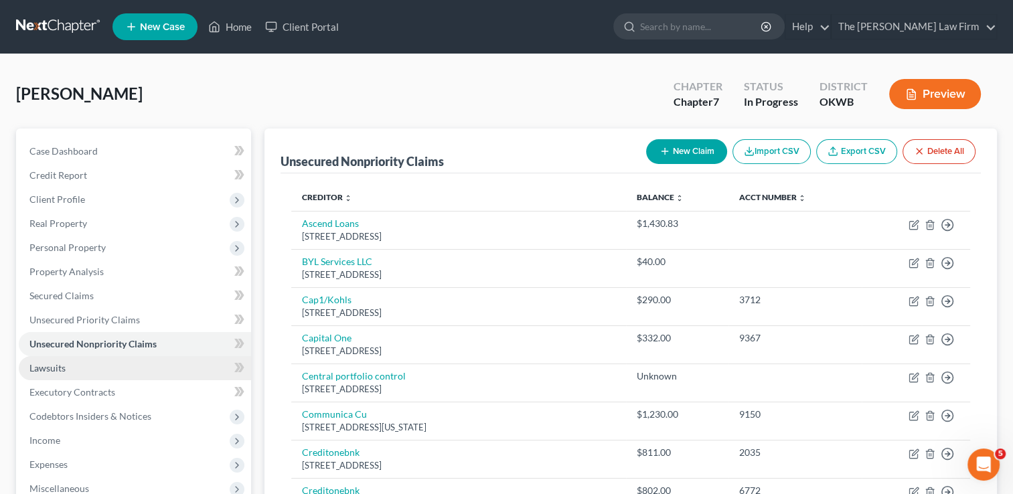
click at [42, 372] on span "Lawsuits" at bounding box center [47, 367] width 36 height 11
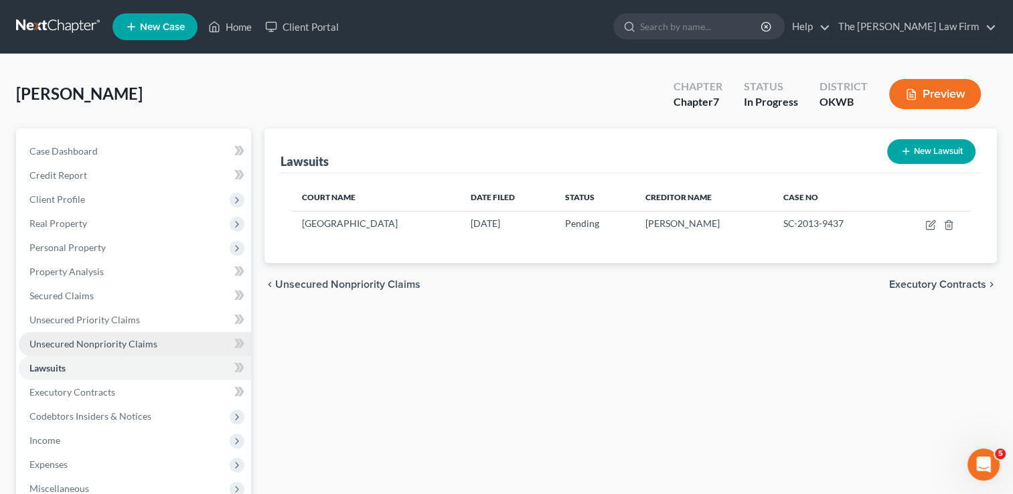
click at [105, 341] on span "Unsecured Nonpriority Claims" at bounding box center [93, 343] width 128 height 11
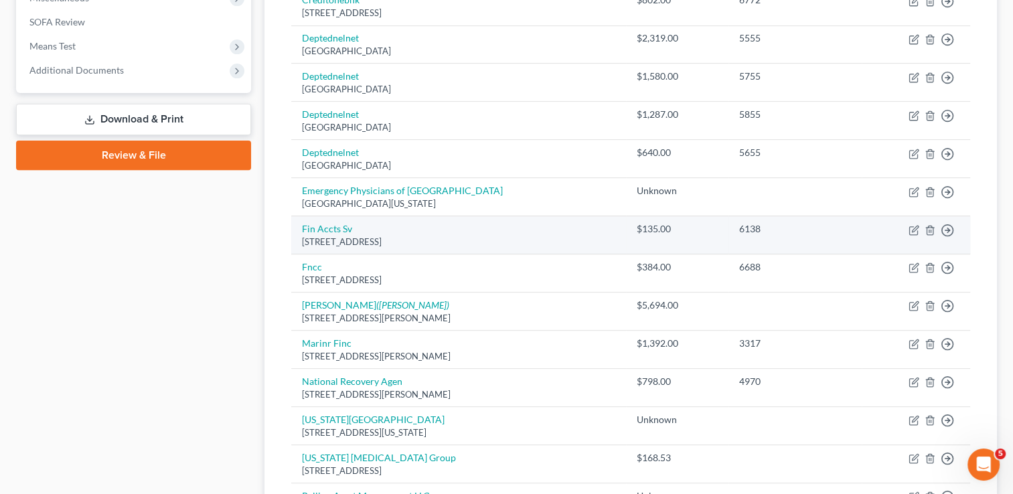
scroll to position [469, 0]
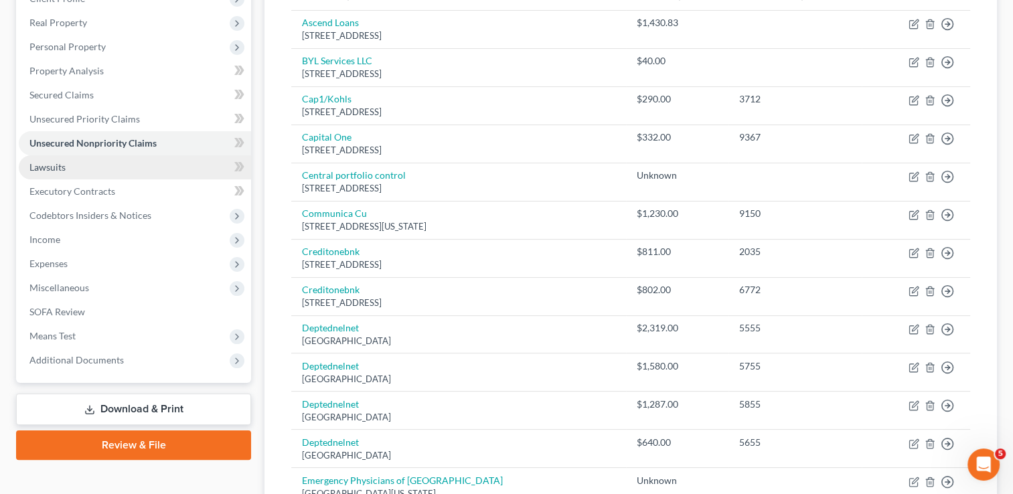
click at [46, 163] on span "Lawsuits" at bounding box center [47, 166] width 36 height 11
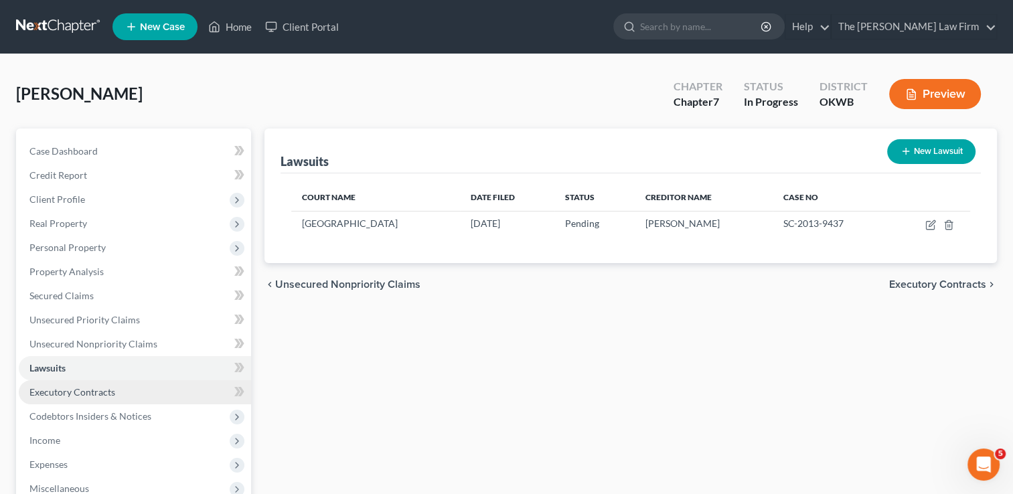
click at [70, 394] on span "Executory Contracts" at bounding box center [72, 391] width 86 height 11
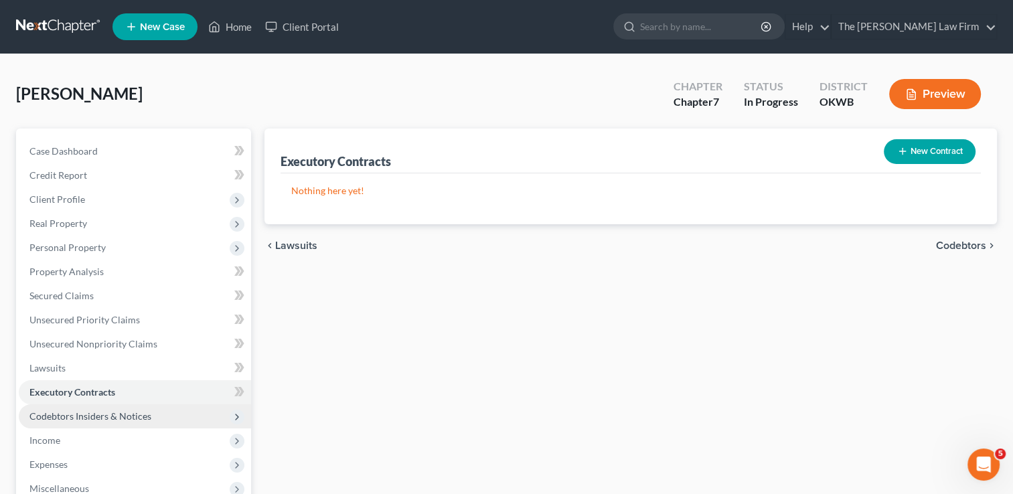
click at [117, 414] on span "Codebtors Insiders & Notices" at bounding box center [90, 415] width 122 height 11
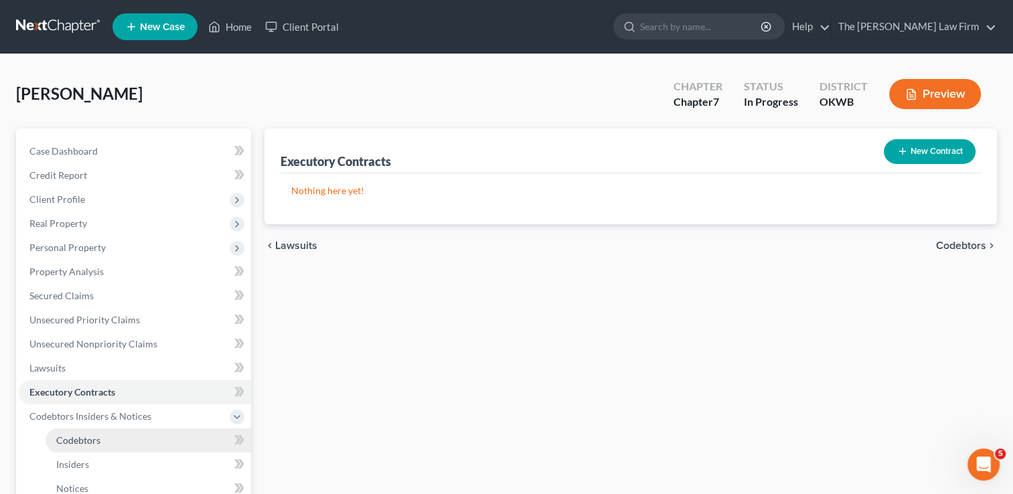
click at [86, 439] on span "Codebtors" at bounding box center [78, 440] width 44 height 11
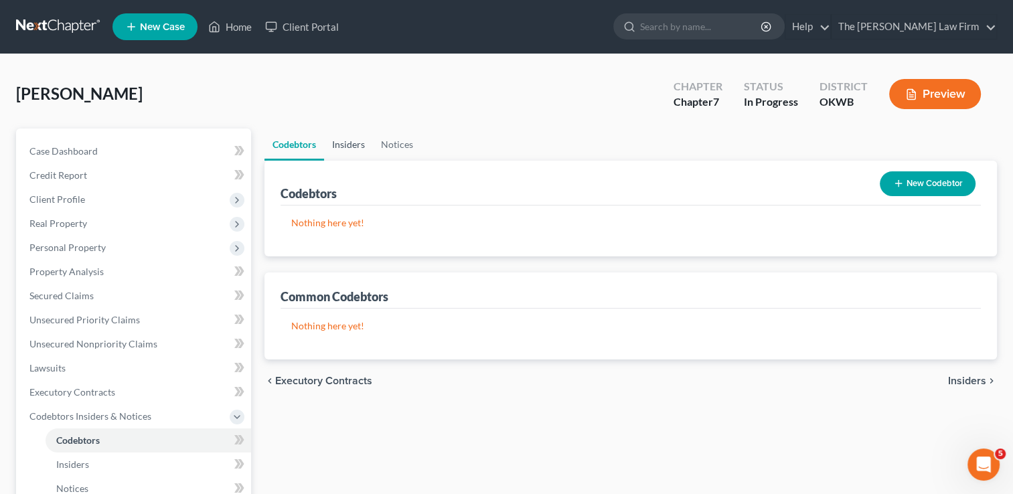
click at [354, 147] on link "Insiders" at bounding box center [348, 145] width 49 height 32
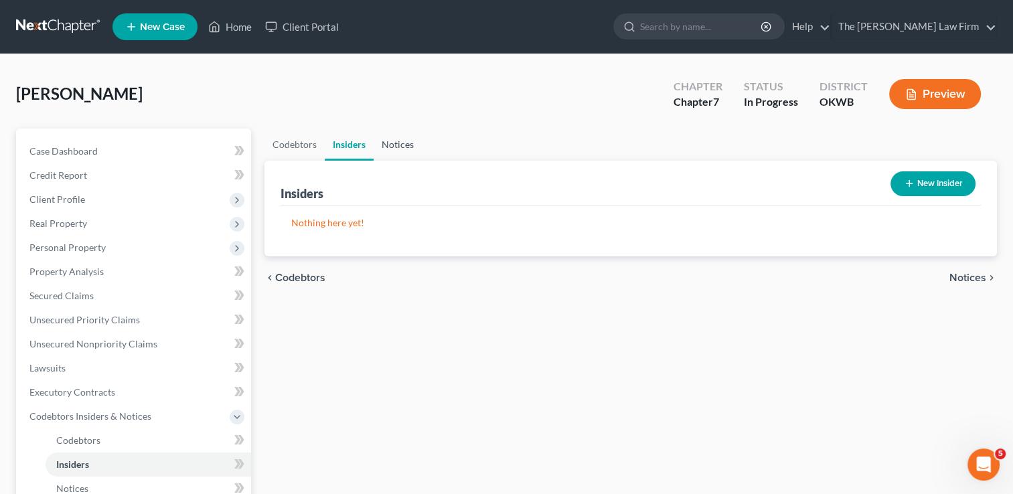
click at [398, 141] on link "Notices" at bounding box center [398, 145] width 48 height 32
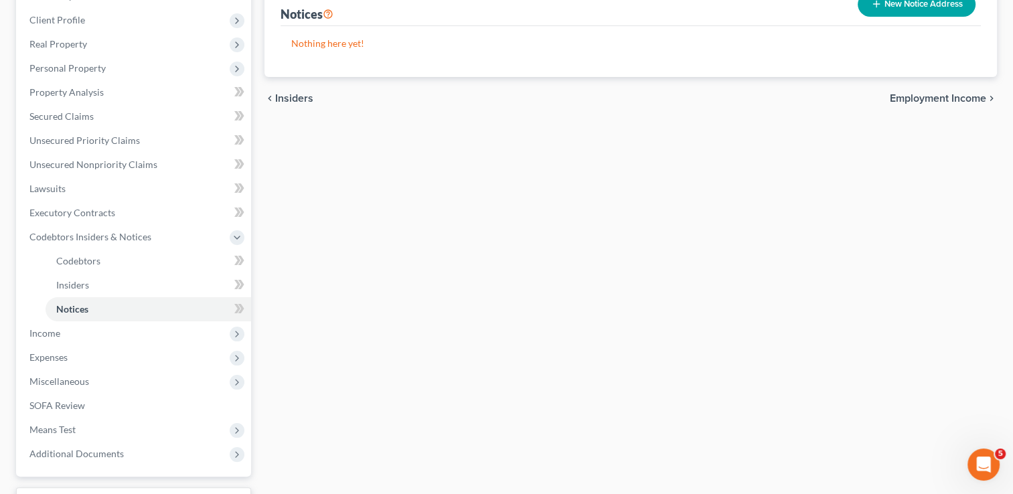
scroll to position [201, 0]
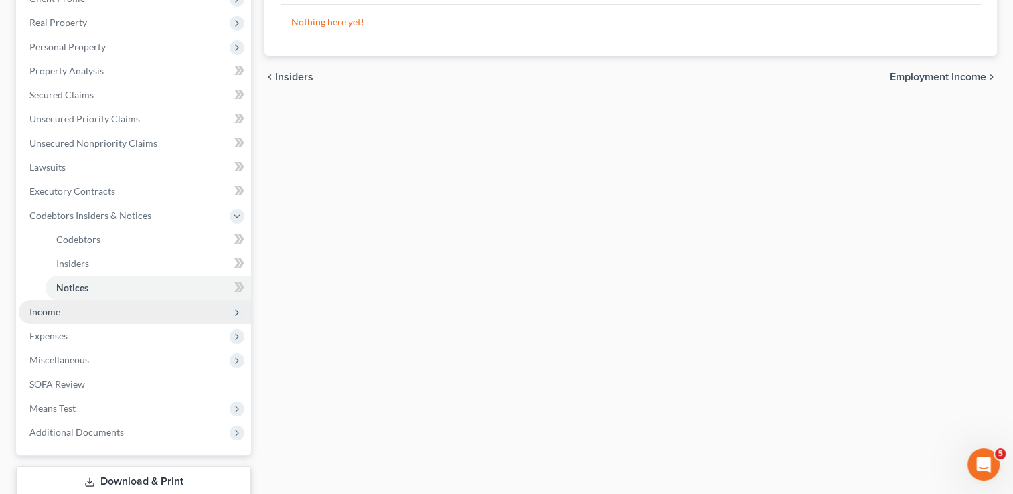
click at [103, 310] on span "Income" at bounding box center [135, 312] width 232 height 24
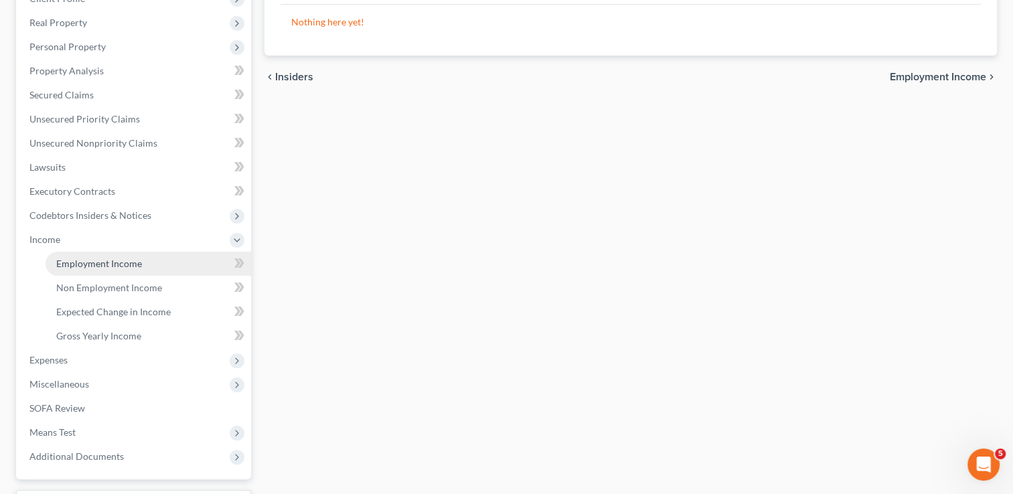
click at [123, 264] on span "Employment Income" at bounding box center [99, 263] width 86 height 11
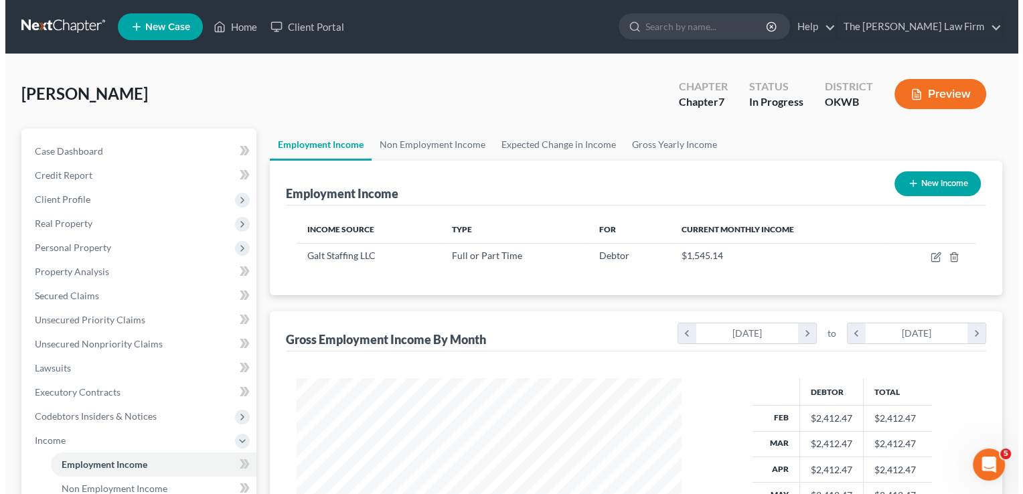
scroll to position [238, 412]
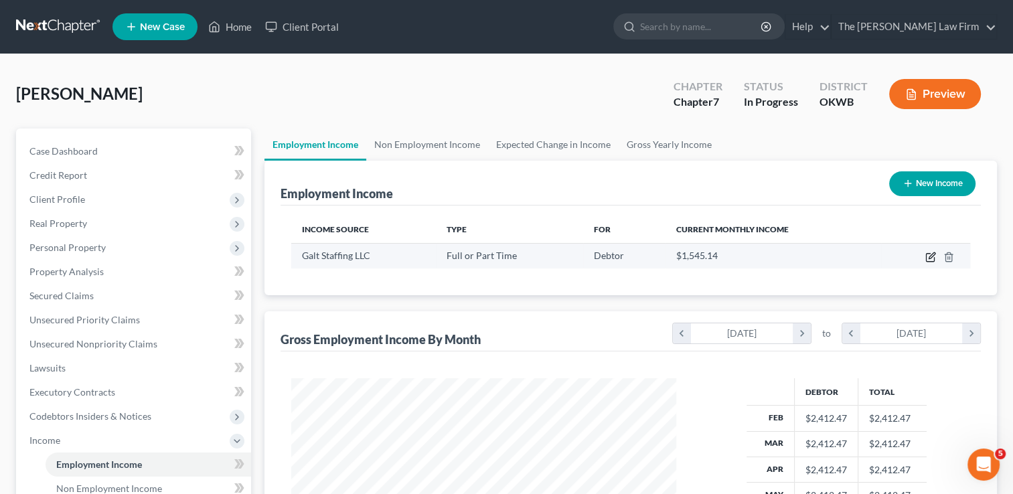
click at [930, 255] on icon "button" at bounding box center [932, 255] width 6 height 6
select select "0"
select select "38"
select select "3"
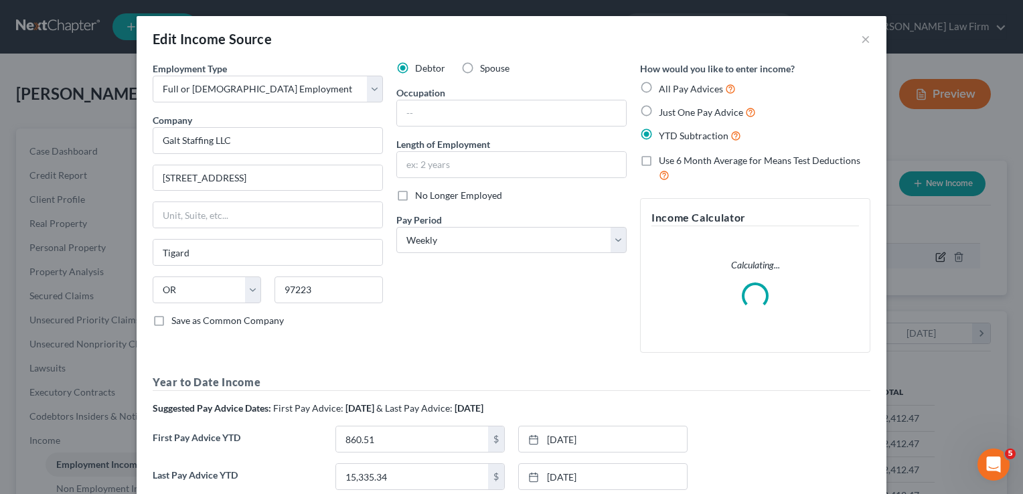
scroll to position [238, 415]
click at [434, 111] on input "text" at bounding box center [511, 112] width 229 height 25
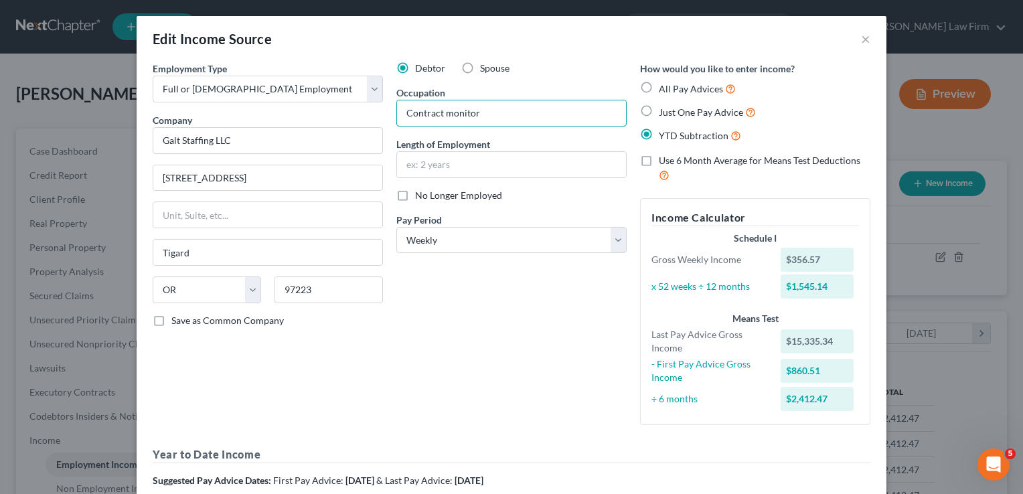
type input "Contract monitor"
click at [447, 334] on div "Debtor Spouse Occupation Contract monitor Length of Employment No Longer Employ…" at bounding box center [512, 249] width 244 height 374
click at [464, 164] on input "text" at bounding box center [511, 164] width 229 height 25
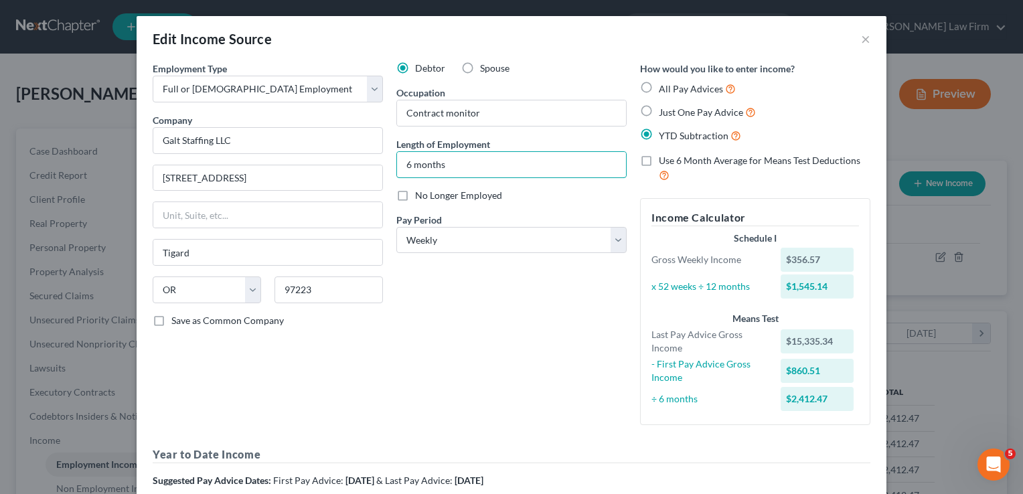
type input "6 months"
click at [458, 300] on div "Debtor Spouse Occupation Contract monitor Length of Employment 6 months No Long…" at bounding box center [512, 249] width 244 height 374
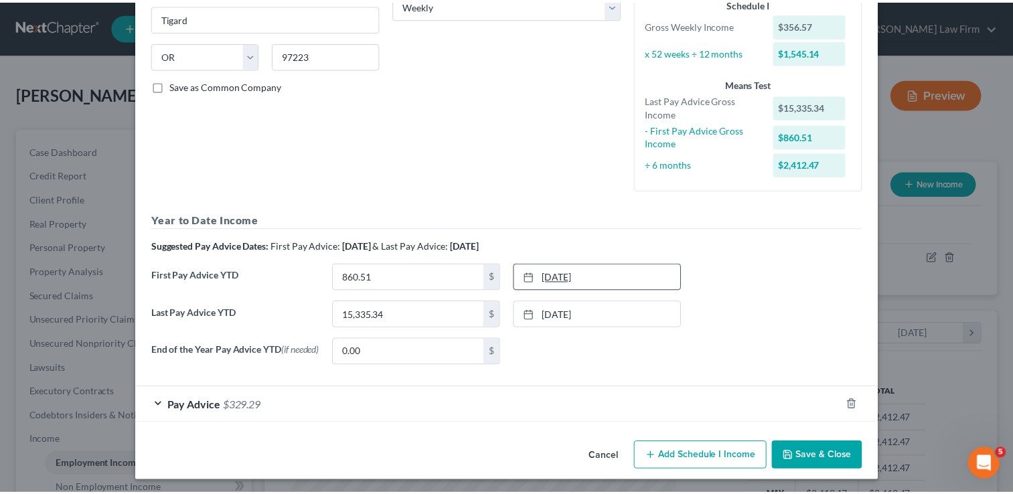
scroll to position [238, 0]
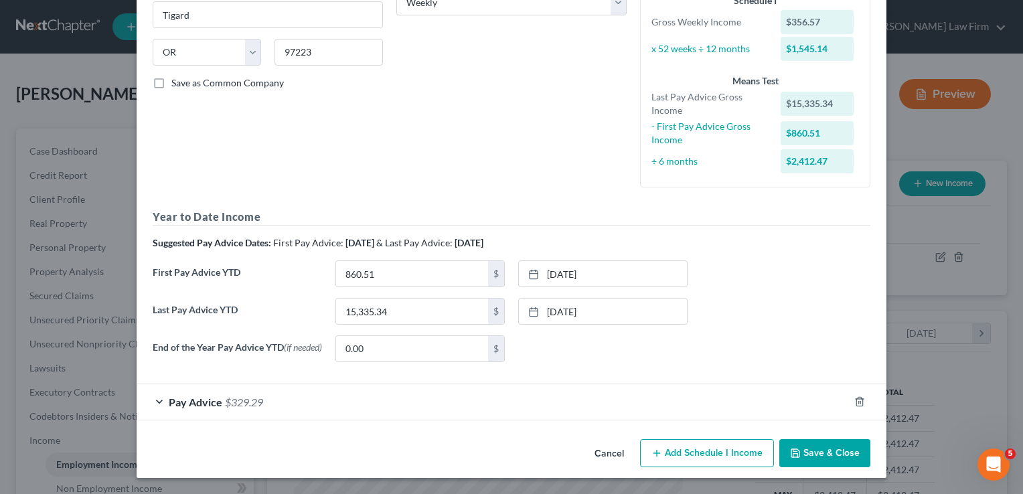
click at [826, 456] on button "Save & Close" at bounding box center [824, 453] width 91 height 28
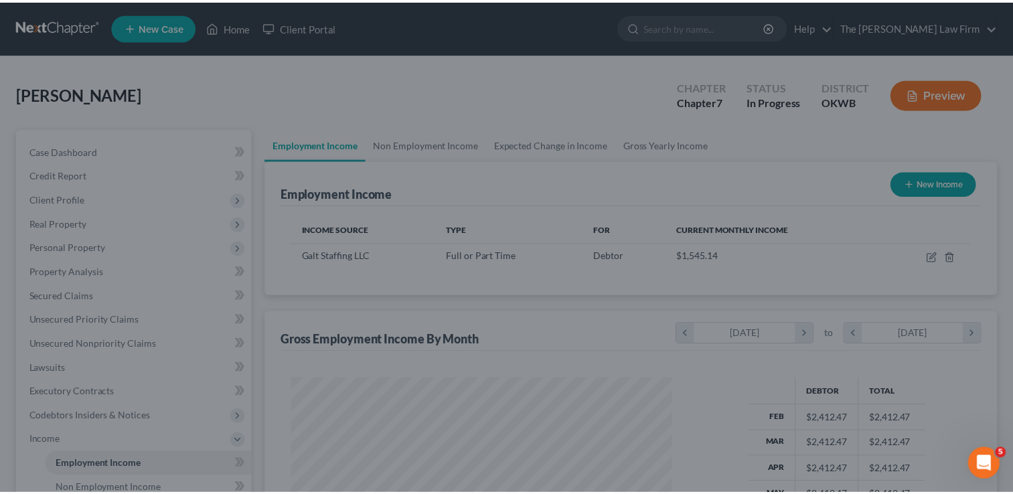
scroll to position [669355, 669182]
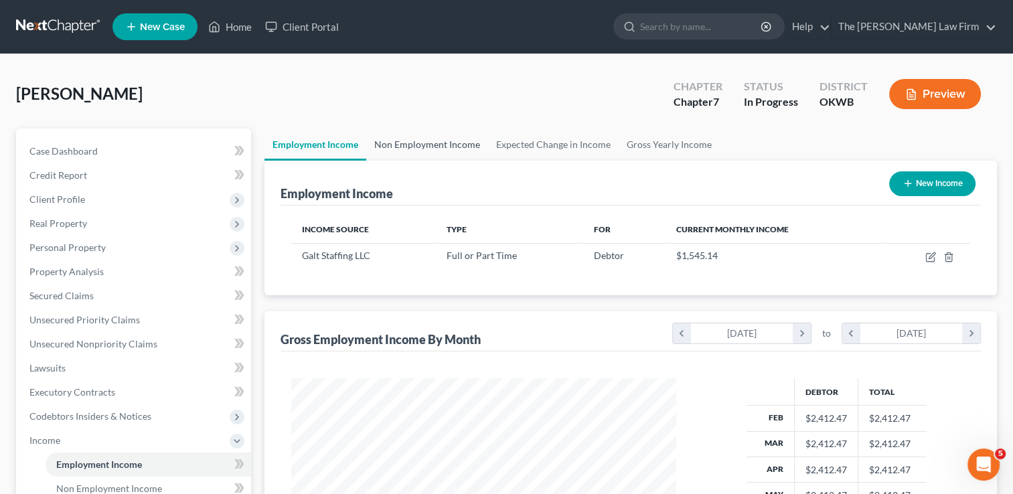
click at [447, 143] on link "Non Employment Income" at bounding box center [427, 145] width 122 height 32
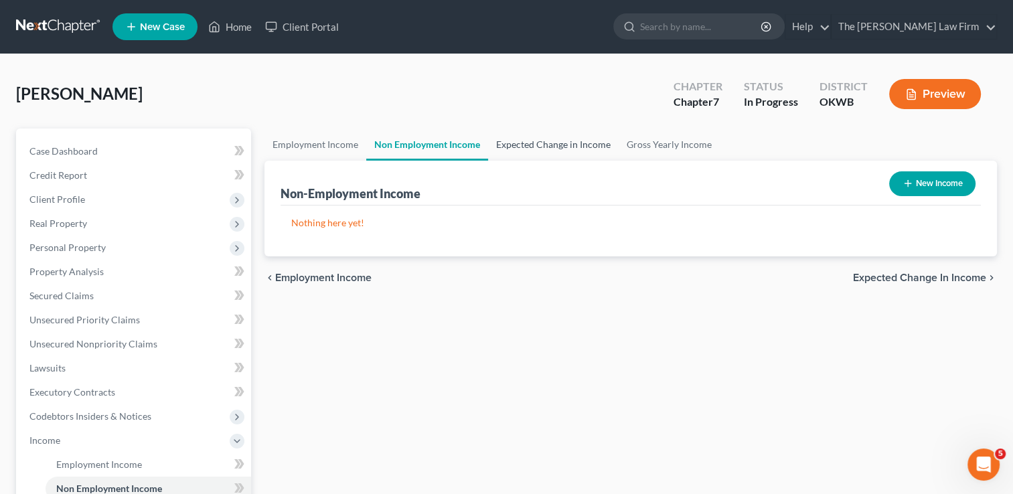
click at [549, 143] on link "Expected Change in Income" at bounding box center [553, 145] width 131 height 32
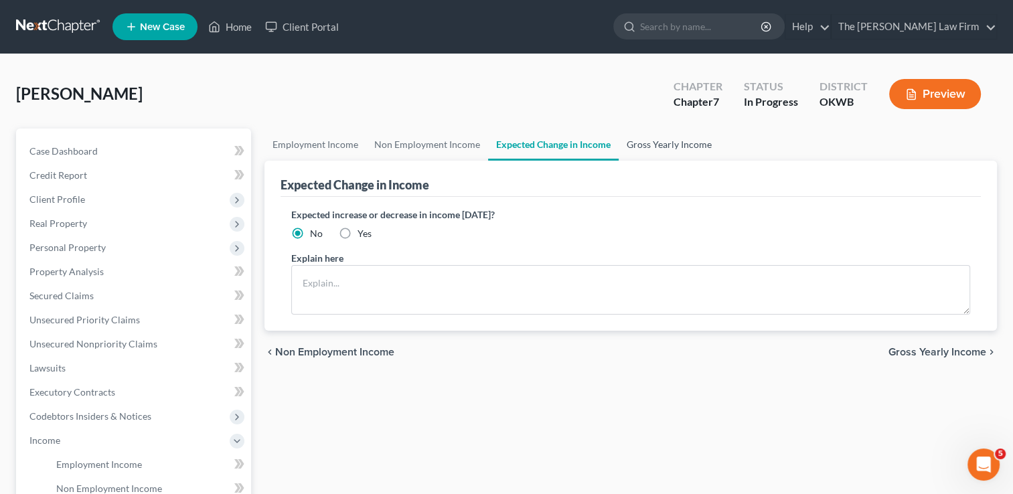
click at [665, 144] on link "Gross Yearly Income" at bounding box center [669, 145] width 101 height 32
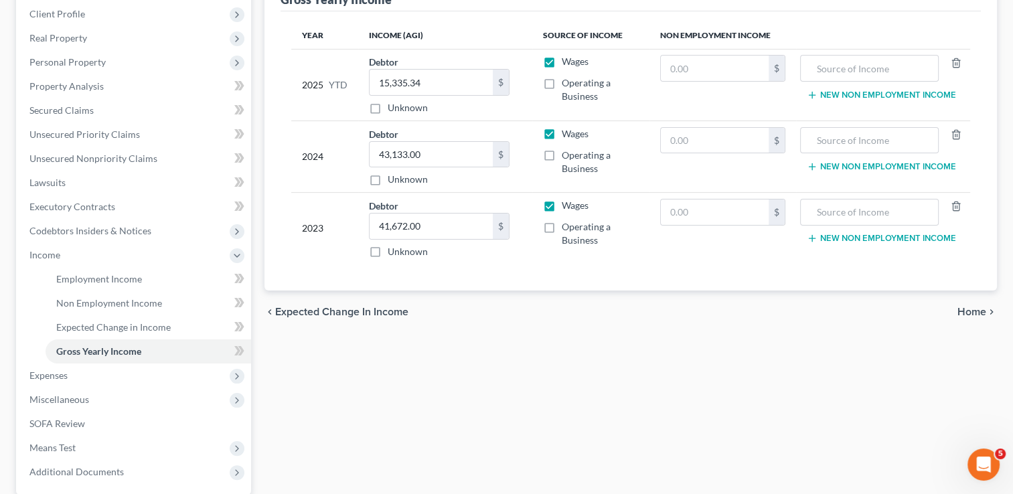
scroll to position [268, 0]
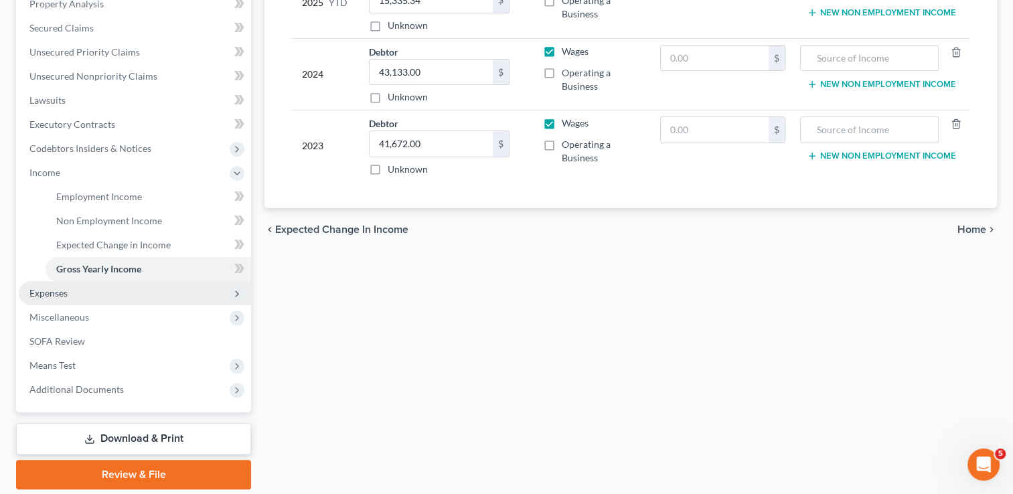
click at [68, 292] on span "Expenses" at bounding box center [135, 293] width 232 height 24
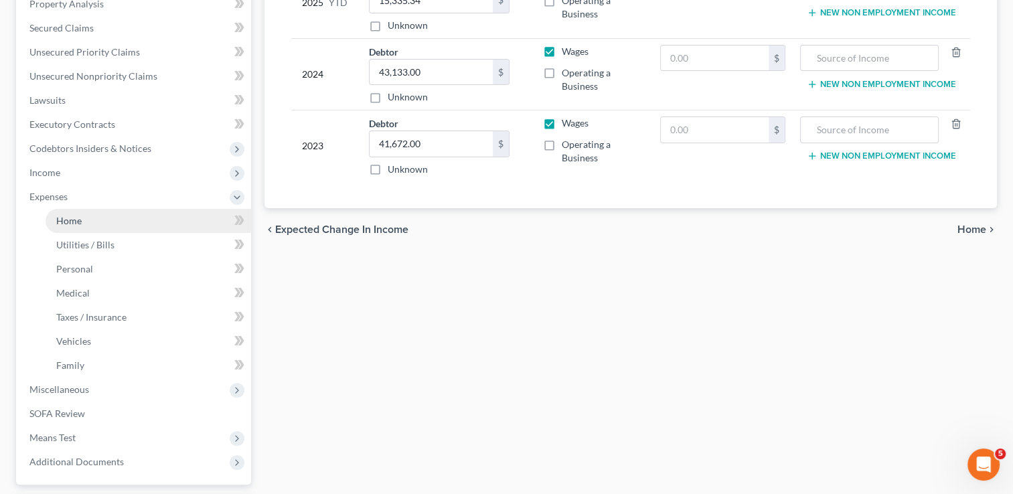
click at [72, 220] on span "Home" at bounding box center [68, 220] width 25 height 11
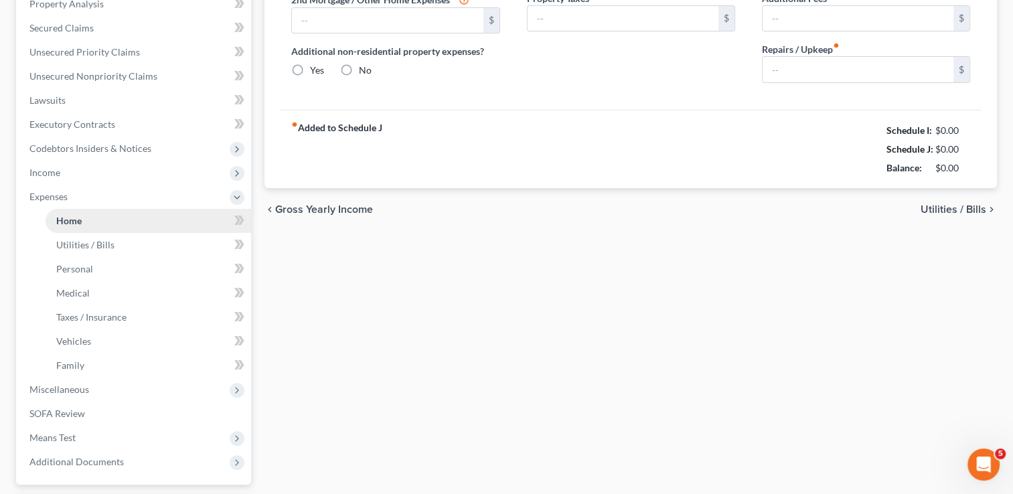
type input "650.00"
type input "0.00"
radio input "true"
type input "0.00"
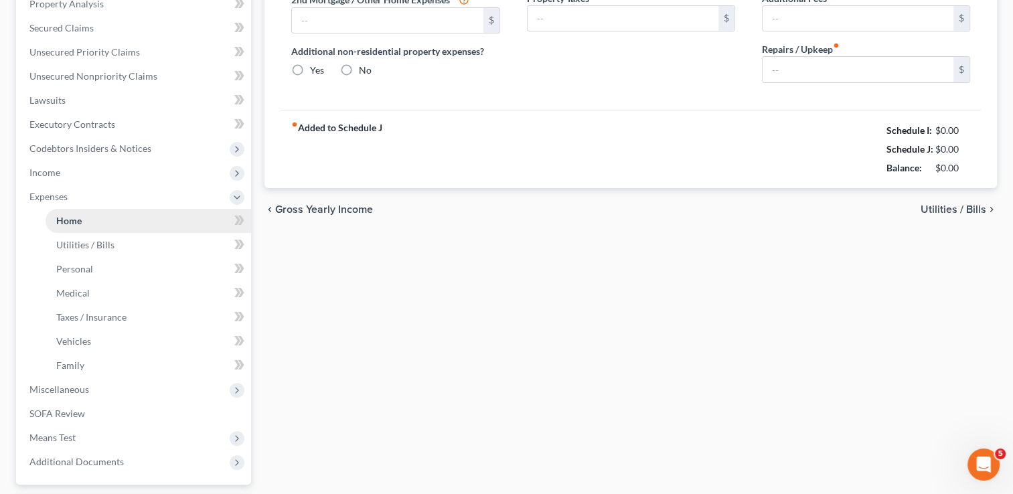
type input "0.00"
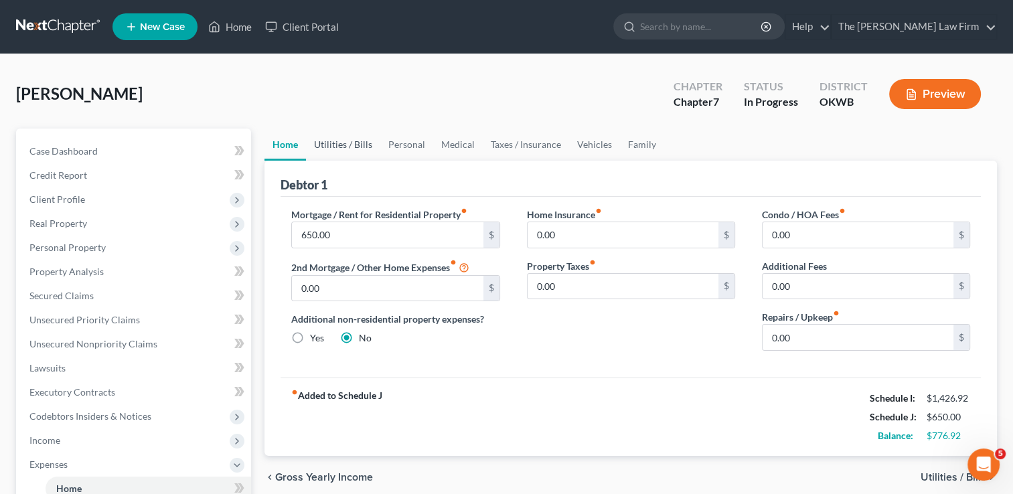
click at [347, 144] on link "Utilities / Bills" at bounding box center [343, 145] width 74 height 32
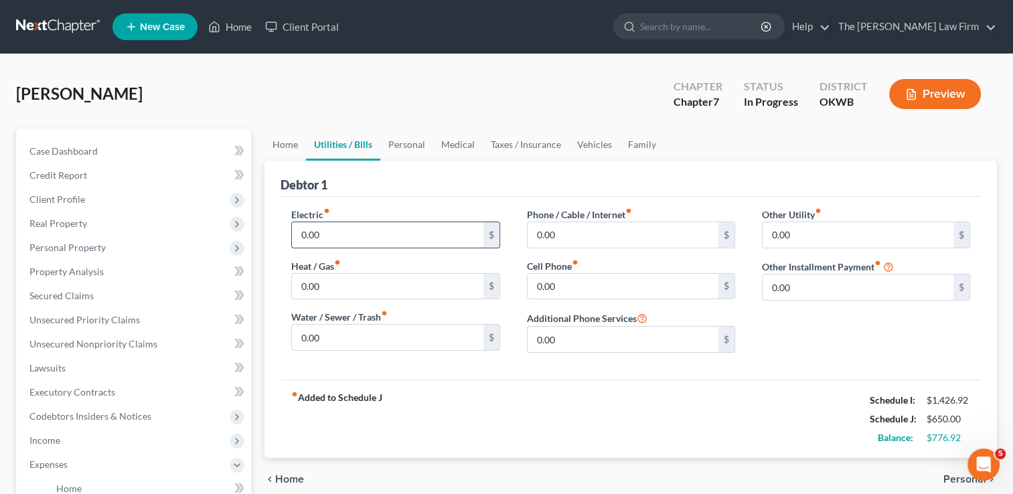
click at [337, 235] on input "0.00" at bounding box center [387, 234] width 191 height 25
type input "200.00"
click at [339, 285] on input "0.00" at bounding box center [387, 286] width 191 height 25
type input "2"
type input "11.75"
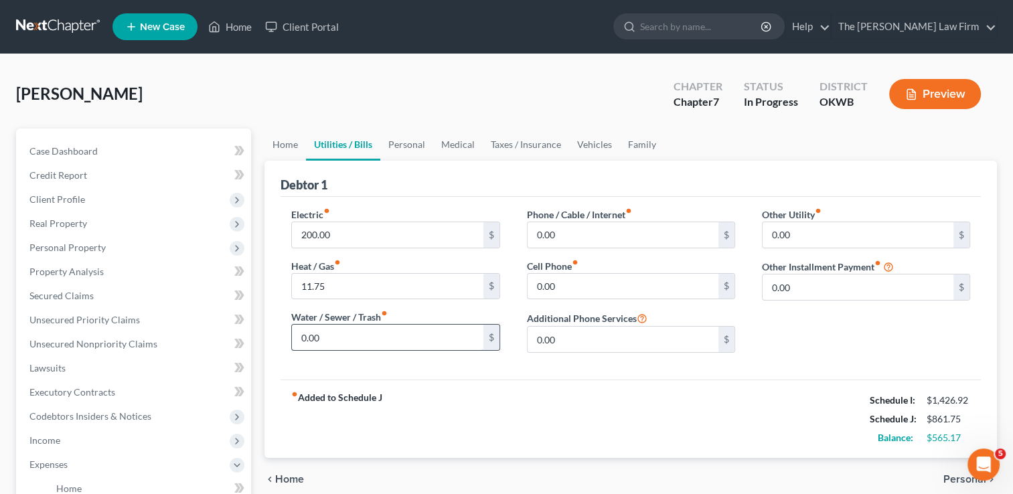
click at [337, 343] on input "0.00" at bounding box center [387, 337] width 191 height 25
type input "80.00"
click at [406, 366] on div "Electric fiber_manual_record 200.00 $ Heat / Gas fiber_manual_record 11.75 $ Wa…" at bounding box center [631, 288] width 700 height 183
click at [570, 234] on input "0.00" at bounding box center [623, 234] width 191 height 25
type input "80.00"
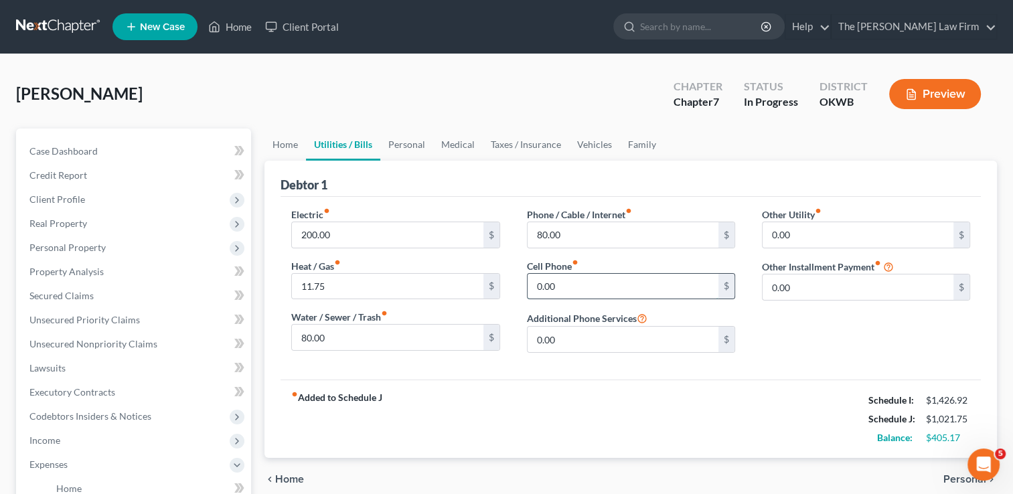
click at [568, 285] on input "0.00" at bounding box center [623, 286] width 191 height 25
type input "6"
type input "70.00"
click at [395, 141] on link "Personal" at bounding box center [406, 145] width 53 height 32
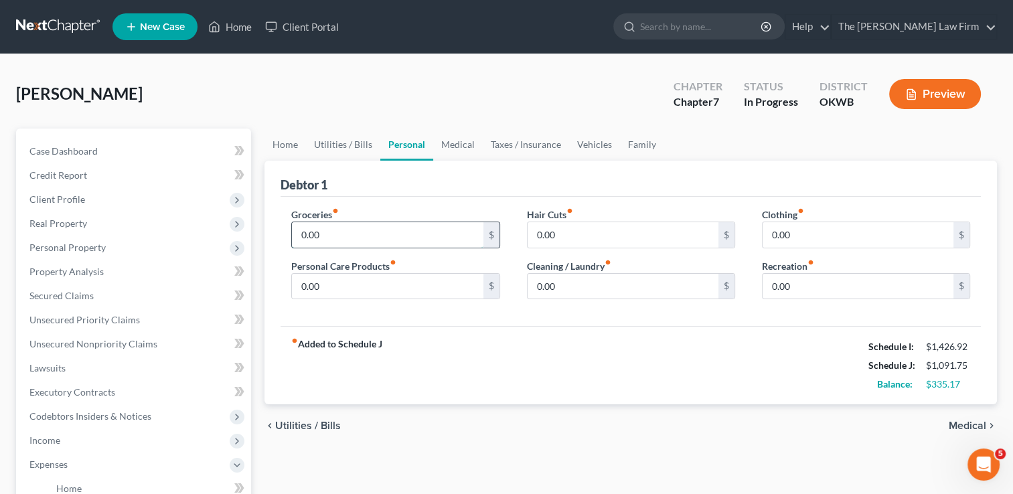
click at [359, 238] on input "0.00" at bounding box center [387, 234] width 191 height 25
click at [106, 341] on span "Unsecured Nonpriority Claims" at bounding box center [93, 343] width 128 height 11
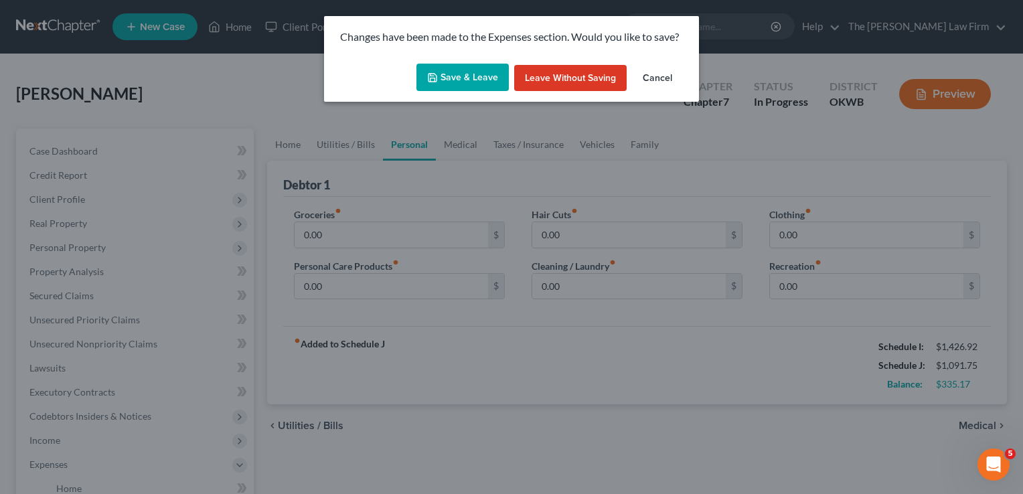
click at [466, 87] on button "Save & Leave" at bounding box center [462, 78] width 92 height 28
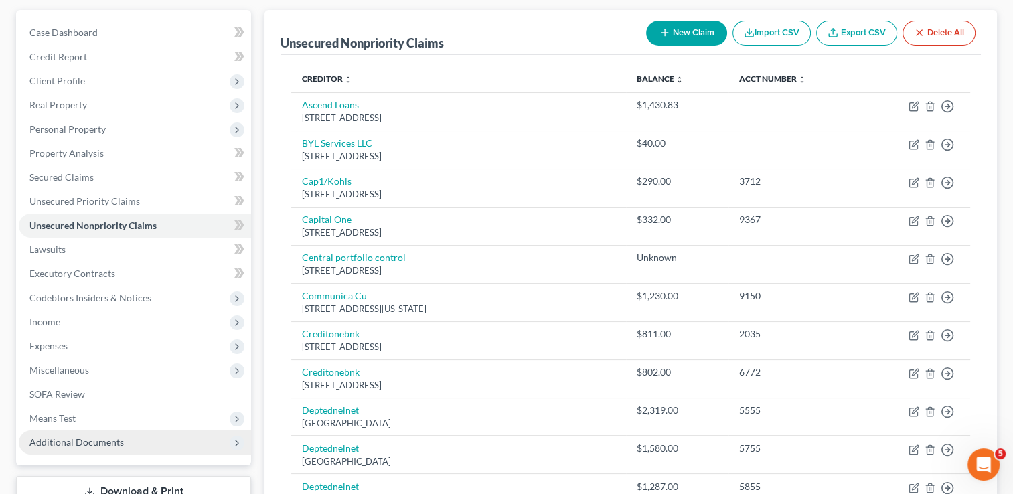
scroll to position [198, 0]
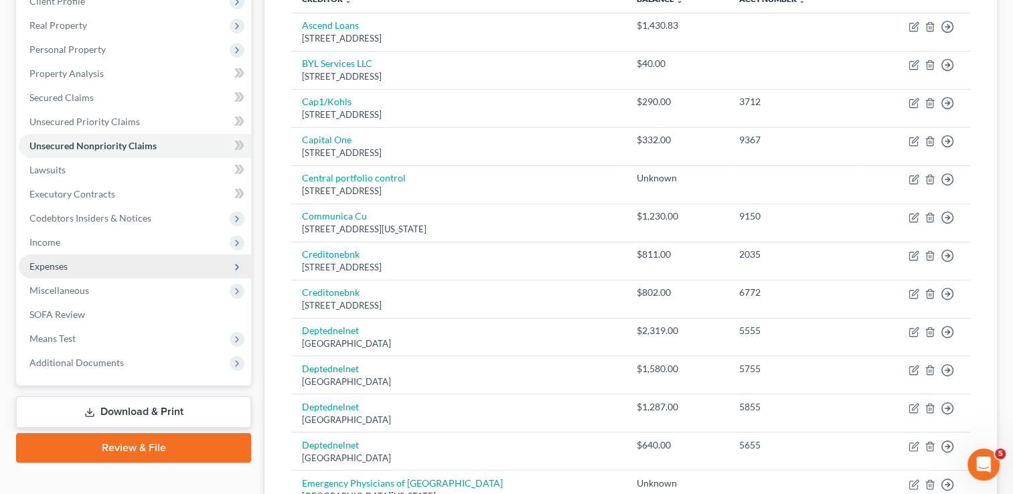
click at [64, 265] on span "Expenses" at bounding box center [48, 265] width 38 height 11
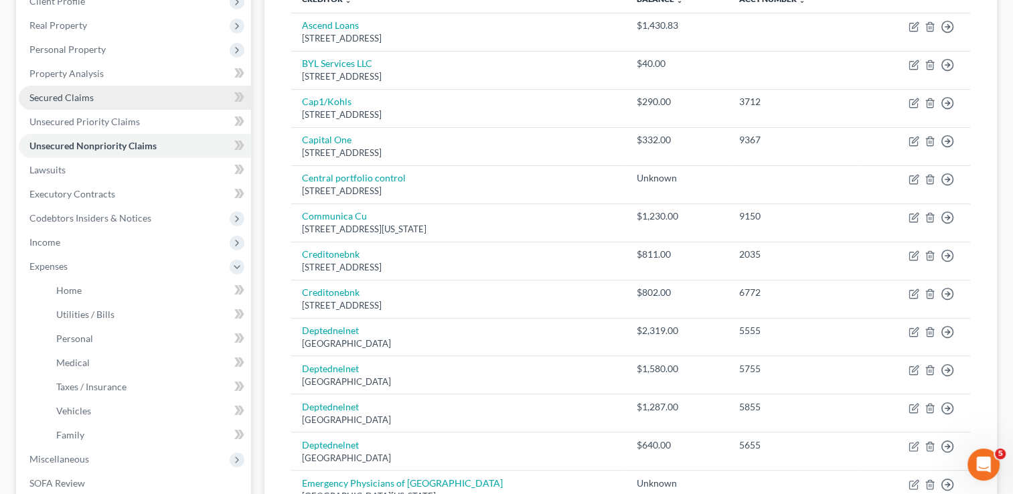
click at [62, 98] on span "Secured Claims" at bounding box center [61, 97] width 64 height 11
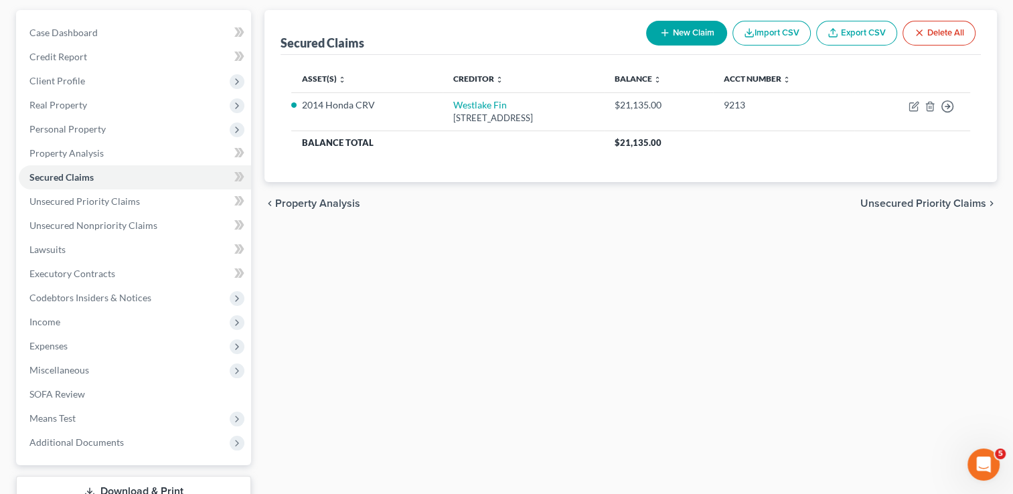
scroll to position [201, 0]
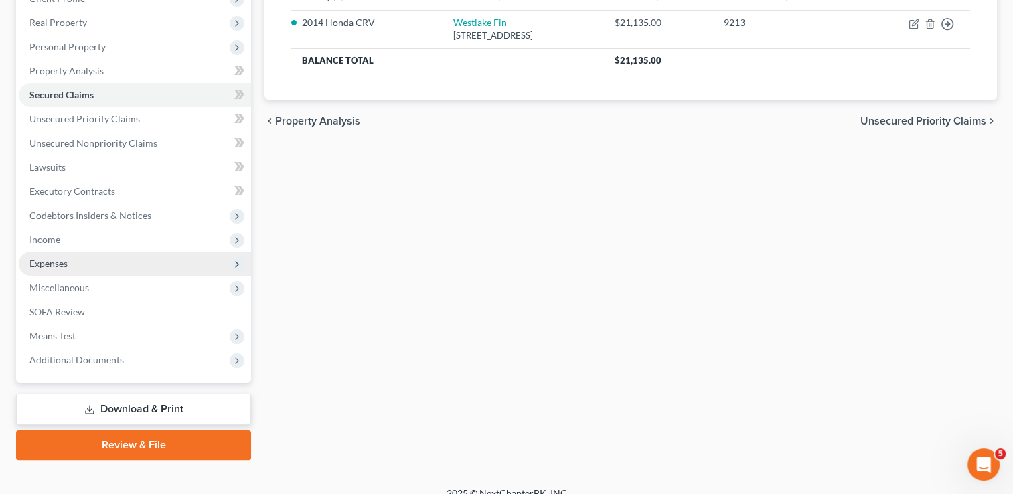
click at [57, 262] on span "Expenses" at bounding box center [48, 263] width 38 height 11
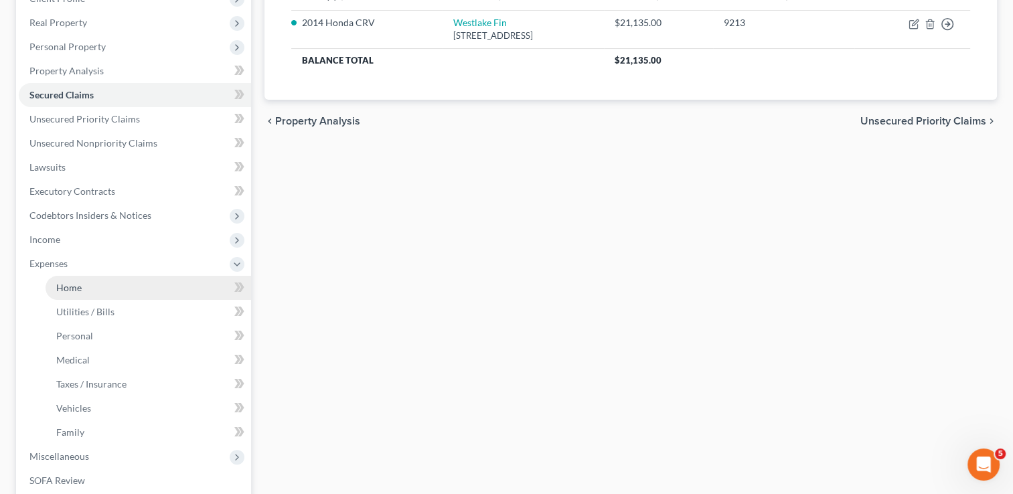
click at [88, 287] on link "Home" at bounding box center [149, 288] width 206 height 24
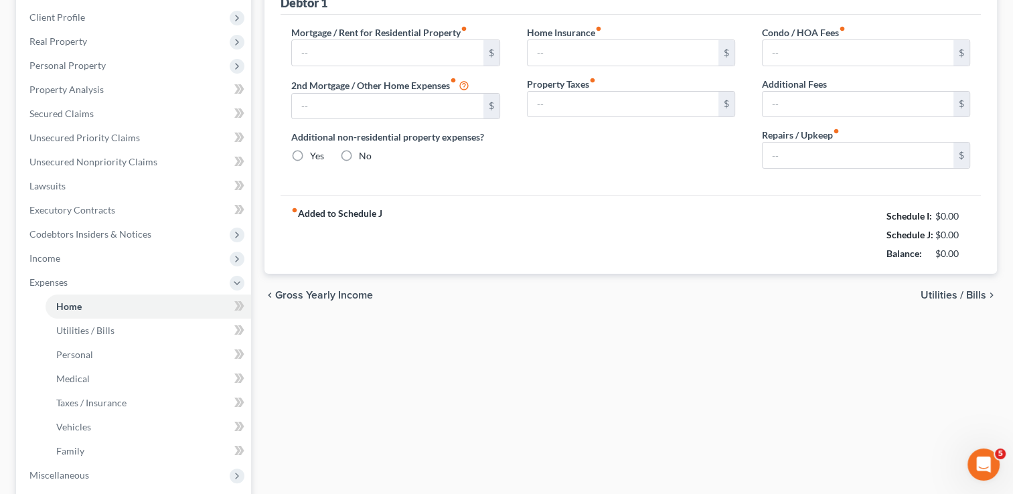
type input "650.00"
type input "0.00"
radio input "true"
type input "0.00"
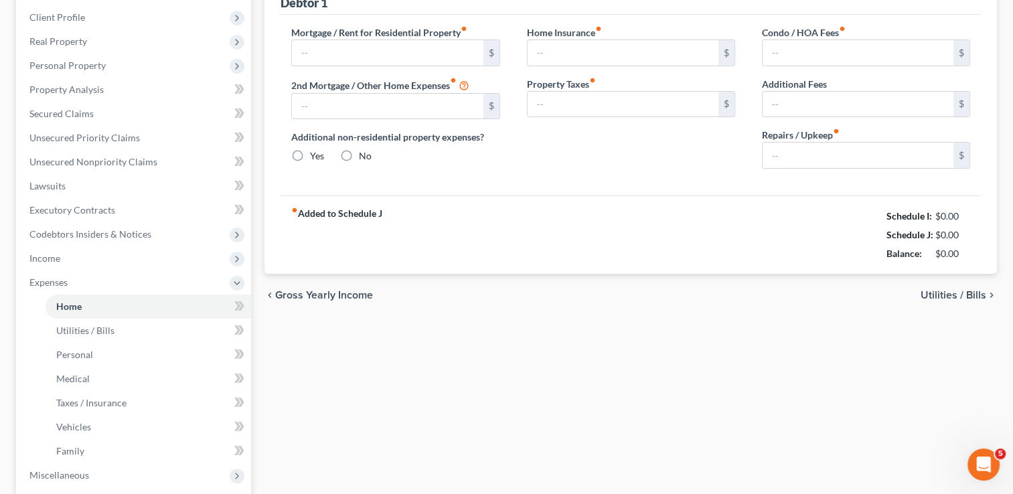
type input "0.00"
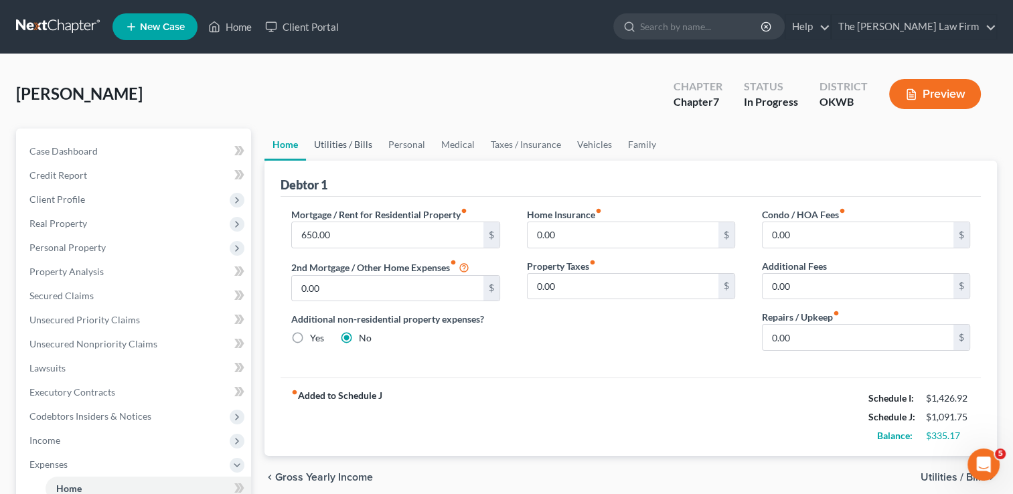
click at [332, 143] on link "Utilities / Bills" at bounding box center [343, 145] width 74 height 32
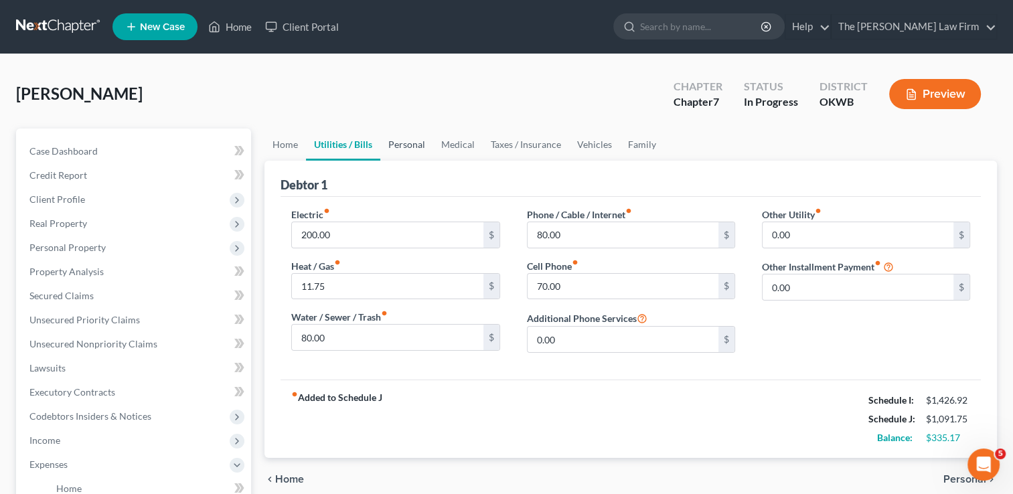
click at [415, 147] on link "Personal" at bounding box center [406, 145] width 53 height 32
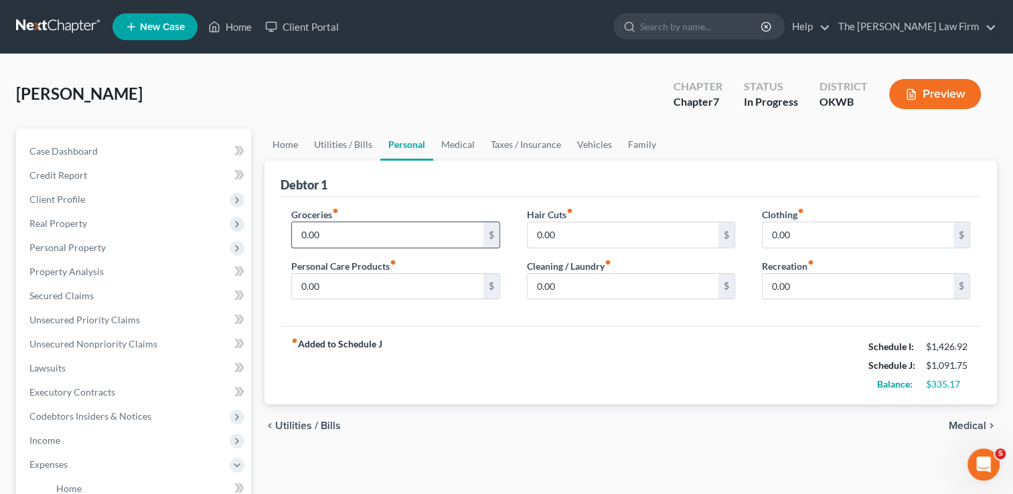
click at [340, 237] on input "0.00" at bounding box center [387, 234] width 191 height 25
type input "300"
click at [336, 289] on input "0.00" at bounding box center [387, 286] width 191 height 25
type input "20"
click at [575, 290] on input "0.00" at bounding box center [623, 286] width 191 height 25
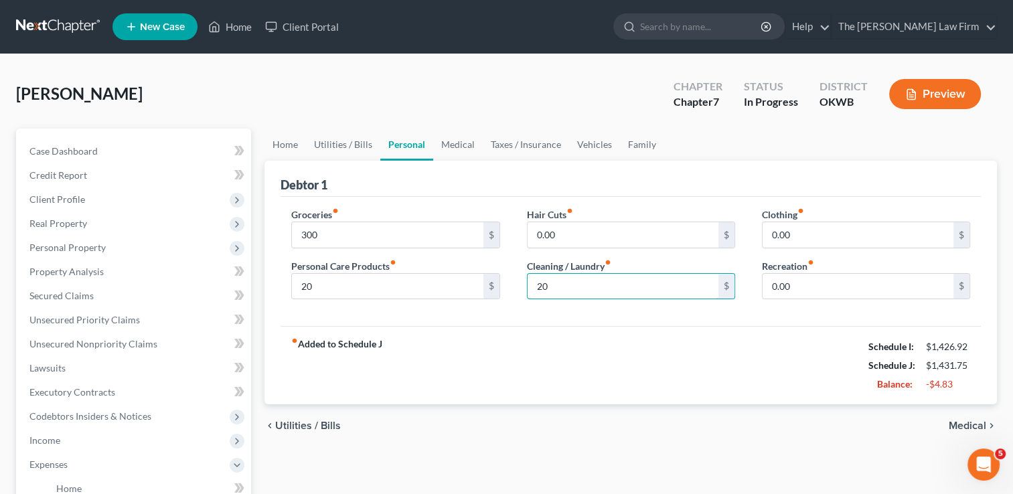
type input "20"
click at [501, 323] on div "Groceries fiber_manual_record 300 $ Personal Care Products fiber_manual_record …" at bounding box center [631, 262] width 700 height 130
click at [462, 141] on link "Medical" at bounding box center [458, 145] width 50 height 32
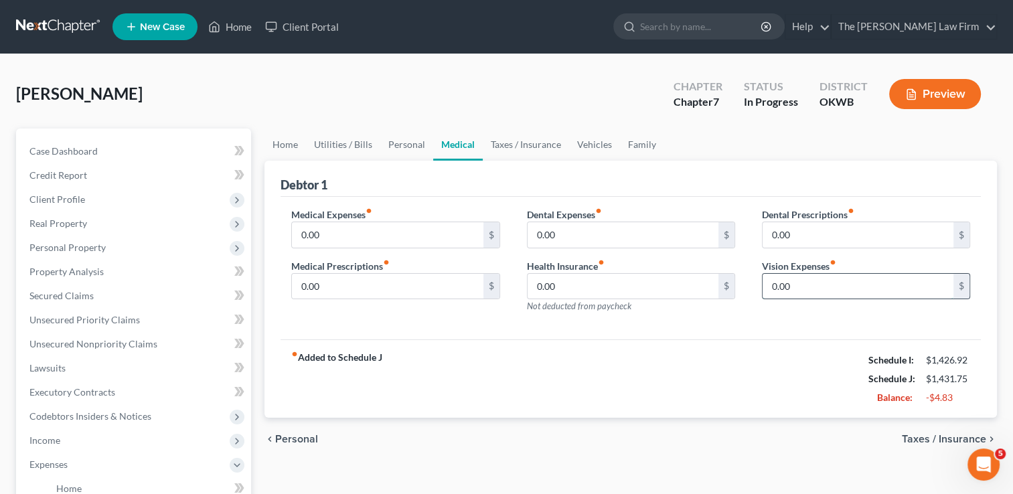
click at [804, 285] on input "0.00" at bounding box center [858, 286] width 191 height 25
type input "58.00"
click at [402, 141] on link "Personal" at bounding box center [406, 145] width 53 height 32
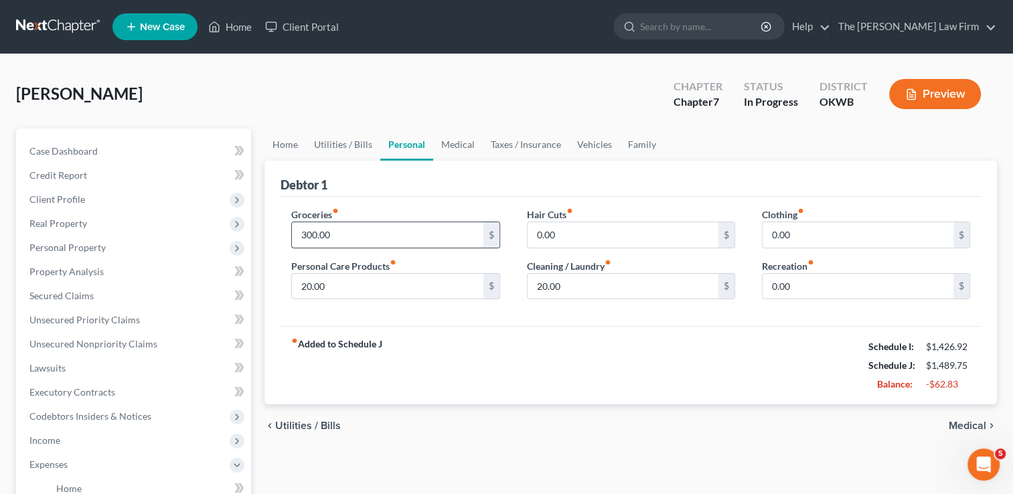
click at [344, 234] on input "300.00" at bounding box center [387, 234] width 191 height 25
type input "200.00"
click at [463, 143] on link "Medical" at bounding box center [458, 145] width 50 height 32
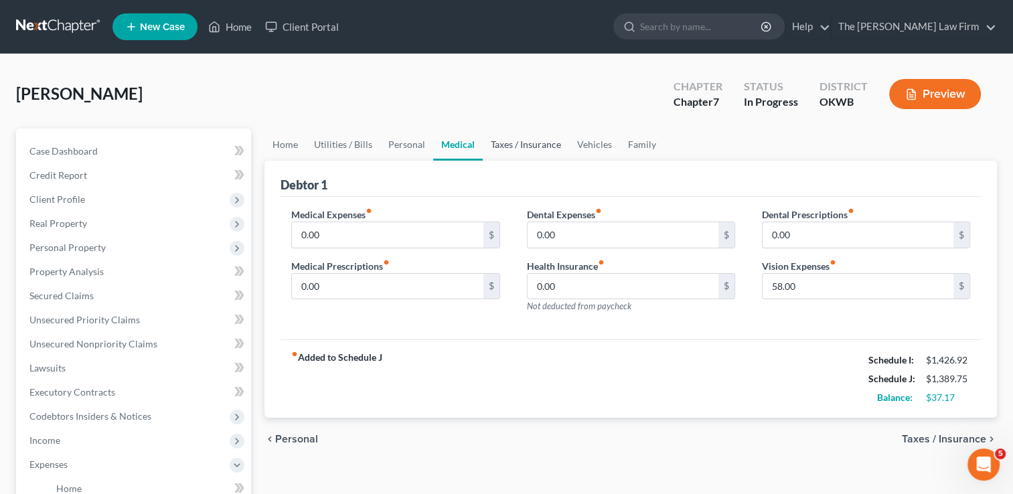
click at [516, 141] on link "Taxes / Insurance" at bounding box center [526, 145] width 86 height 32
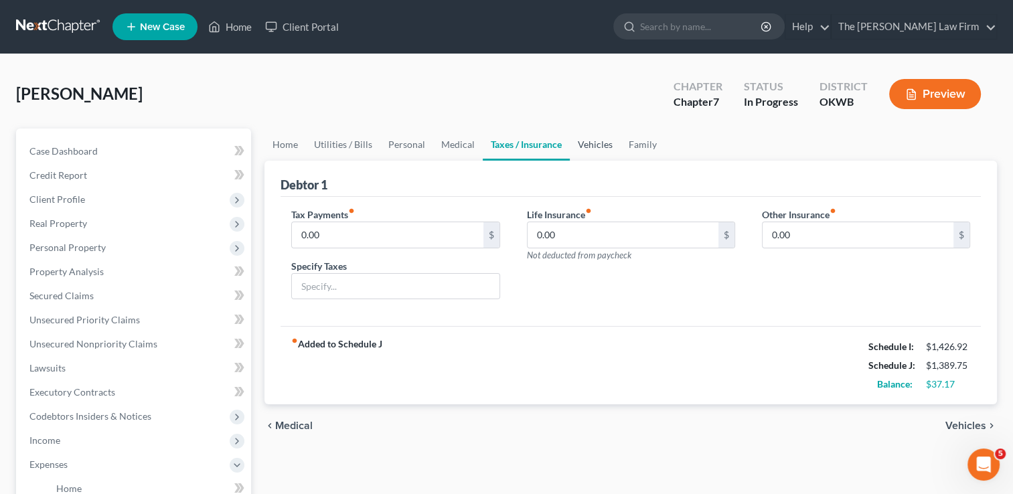
click at [587, 141] on link "Vehicles" at bounding box center [595, 145] width 51 height 32
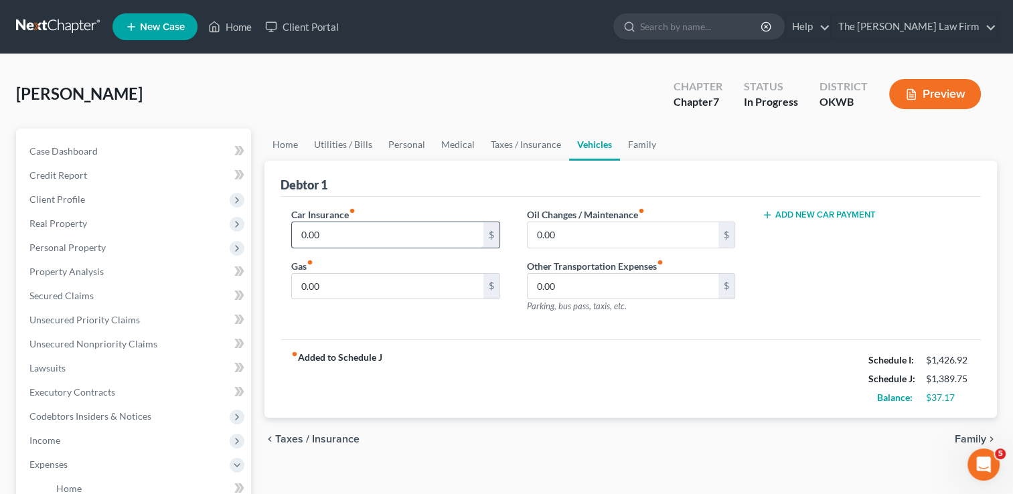
click at [341, 239] on input "0.00" at bounding box center [387, 234] width 191 height 25
type input "115"
click at [388, 192] on div "Debtor 1" at bounding box center [631, 179] width 700 height 36
click at [335, 283] on input "0.00" at bounding box center [387, 286] width 191 height 25
type input "2"
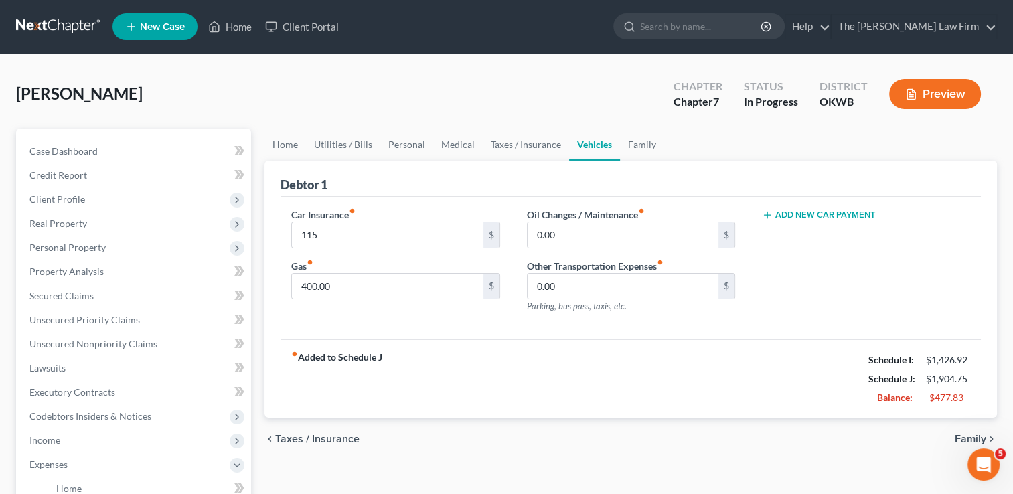
click at [484, 328] on div "Car Insurance fiber_manual_record 115 $ Gas fiber_manual_record 400.00 $ Oil Ch…" at bounding box center [631, 268] width 700 height 143
click at [346, 286] on input "400.00" at bounding box center [387, 286] width 191 height 25
click at [509, 316] on div "Car Insurance fiber_manual_record 115 $ Gas fiber_manual_record 200.00 $" at bounding box center [395, 266] width 235 height 117
click at [340, 285] on input "200.00" at bounding box center [387, 286] width 191 height 25
type input "100.00"
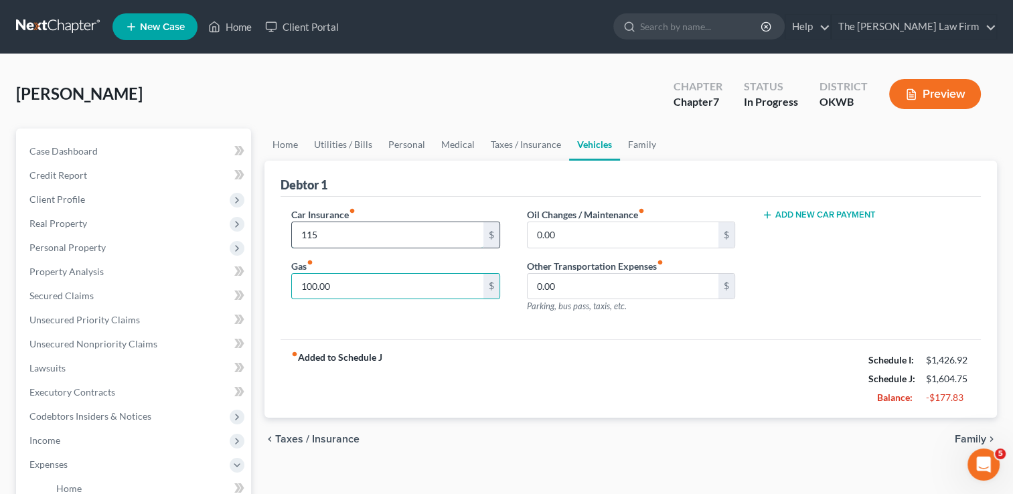
click at [324, 234] on input "115" at bounding box center [387, 234] width 191 height 25
click at [360, 234] on input "115" at bounding box center [387, 234] width 191 height 25
click at [386, 234] on input "115" at bounding box center [387, 234] width 191 height 25
type input "1"
click at [401, 183] on div "Debtor 1" at bounding box center [631, 179] width 700 height 36
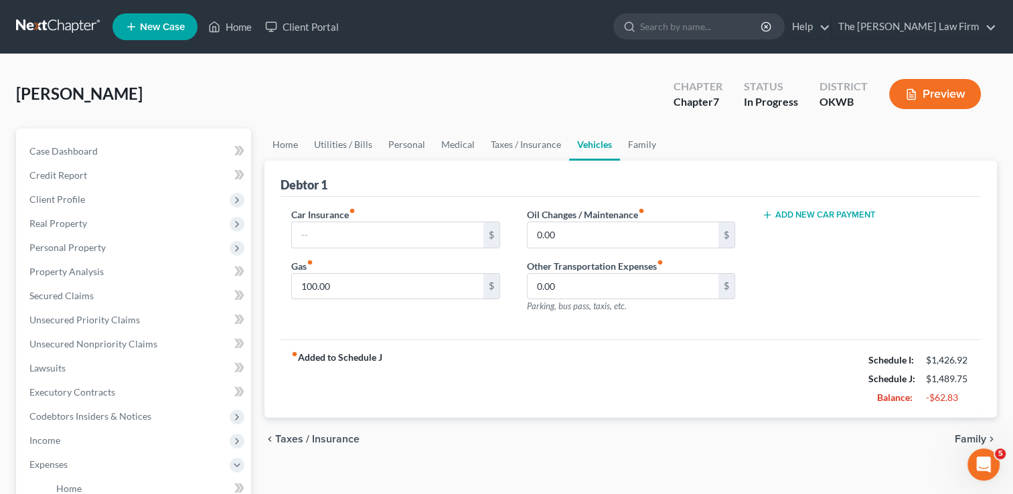
click at [439, 325] on div "Car Insurance fiber_manual_record $ Gas fiber_manual_record 100.00 $ Oil Change…" at bounding box center [631, 268] width 700 height 143
click at [289, 145] on link "Home" at bounding box center [285, 145] width 42 height 32
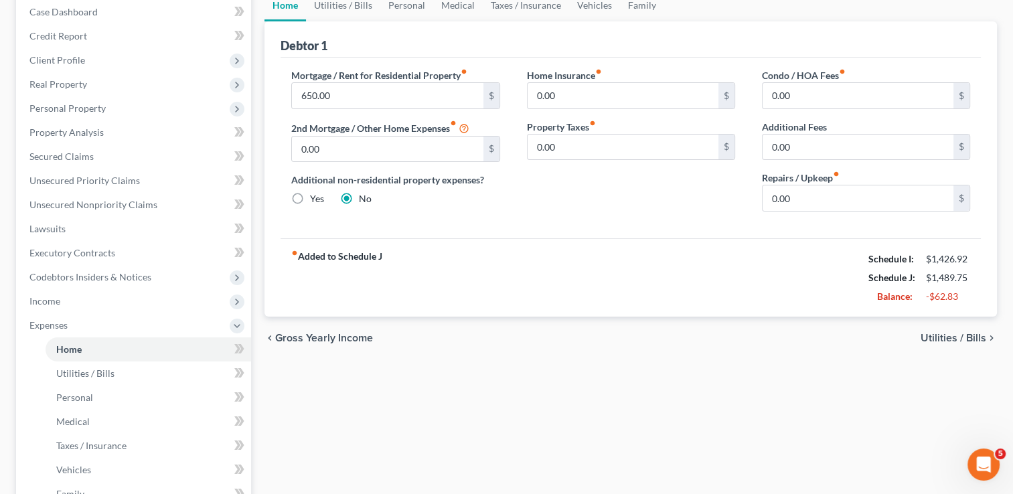
scroll to position [134, 0]
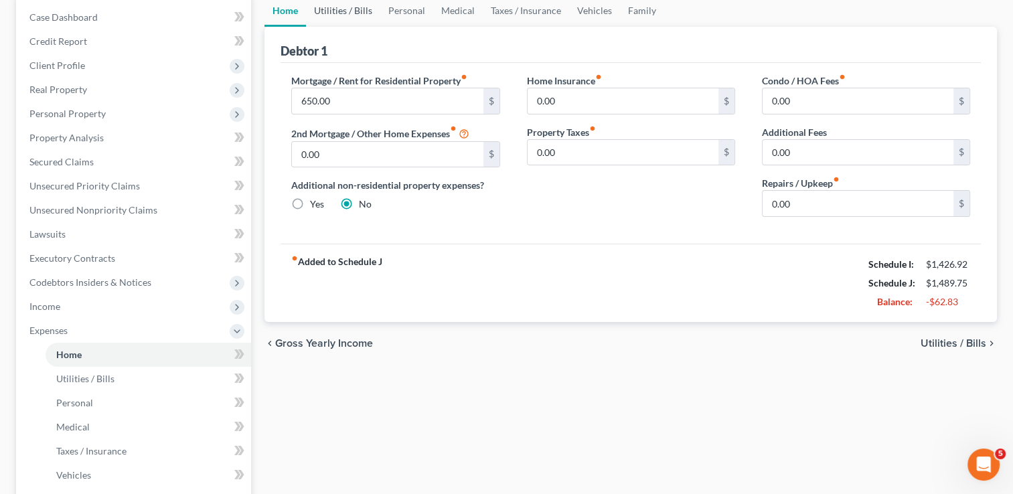
click at [344, 14] on link "Utilities / Bills" at bounding box center [343, 11] width 74 height 32
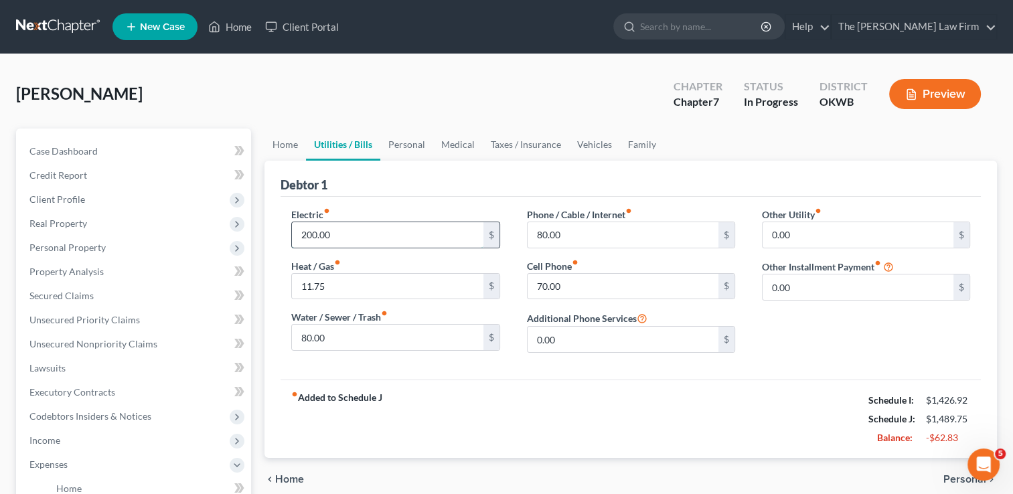
click at [360, 232] on input "200.00" at bounding box center [387, 234] width 191 height 25
type input "150.00"
click at [380, 189] on div "Debtor 1" at bounding box center [631, 179] width 700 height 36
click at [415, 145] on link "Personal" at bounding box center [406, 145] width 53 height 32
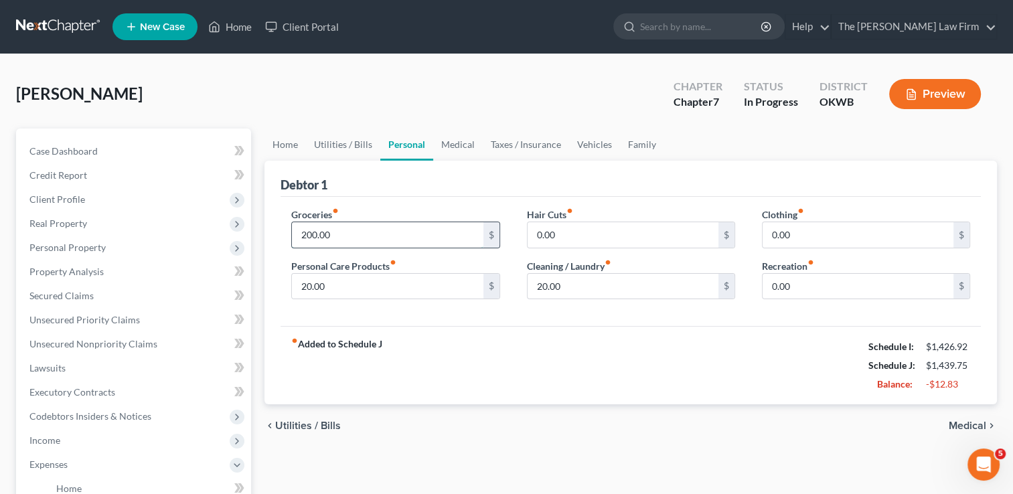
click at [337, 234] on input "200.00" at bounding box center [387, 234] width 191 height 25
type input "150.00"
click at [352, 187] on div "Debtor 1" at bounding box center [631, 179] width 700 height 36
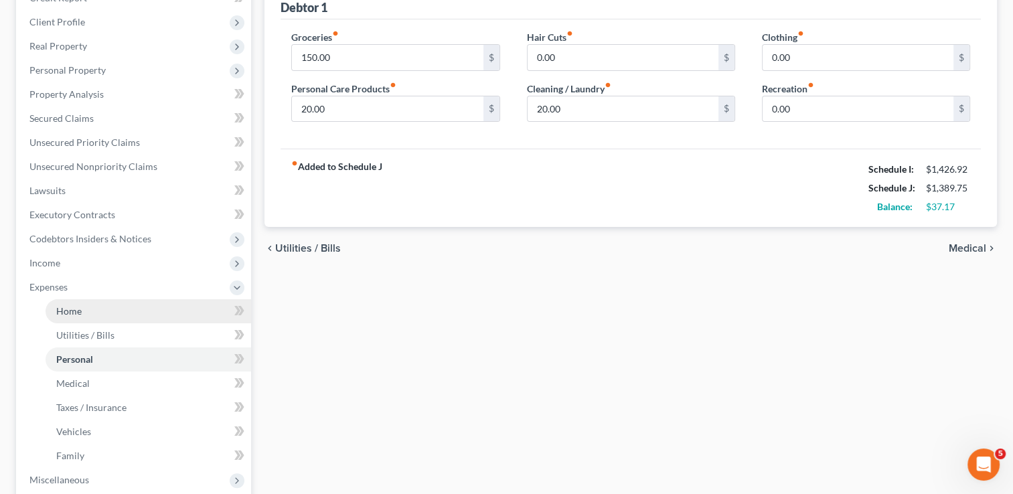
scroll to position [201, 0]
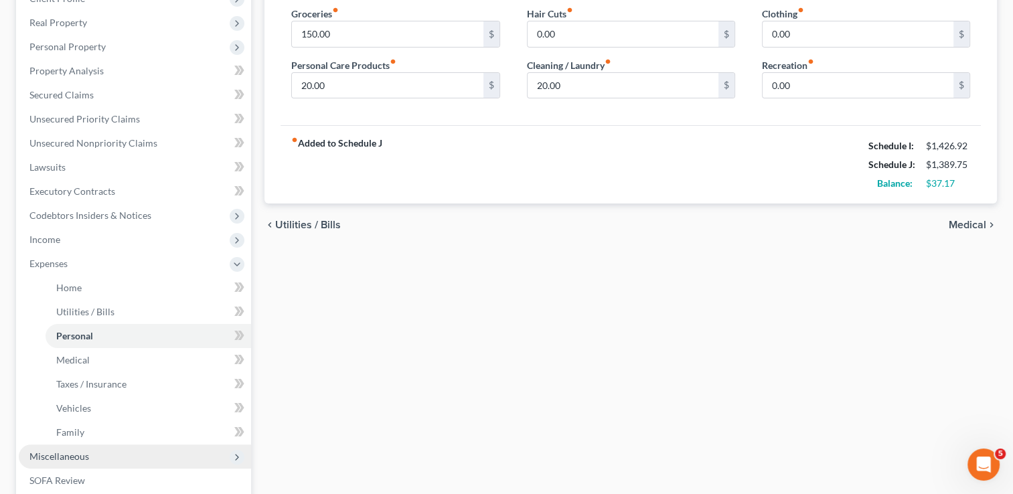
click at [75, 462] on span "Miscellaneous" at bounding box center [135, 457] width 232 height 24
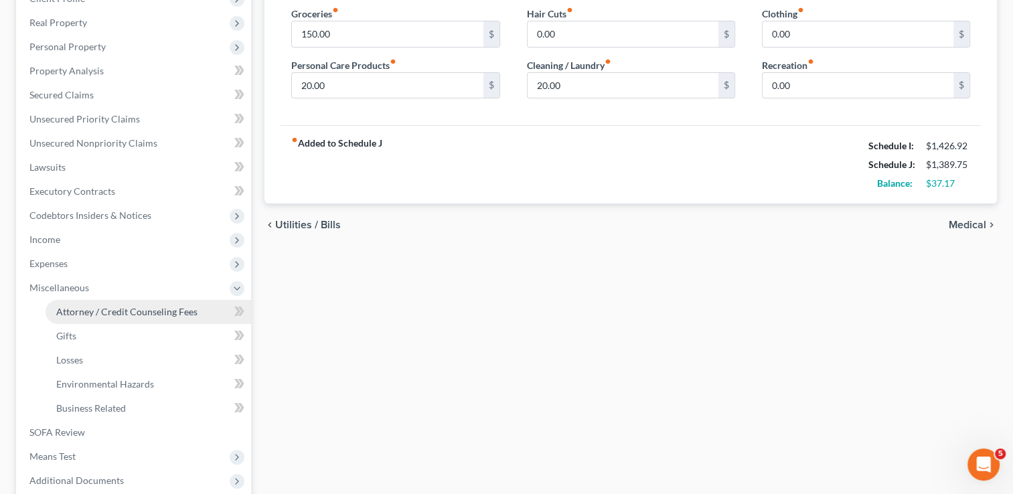
click at [112, 307] on span "Attorney / Credit Counseling Fees" at bounding box center [126, 311] width 141 height 11
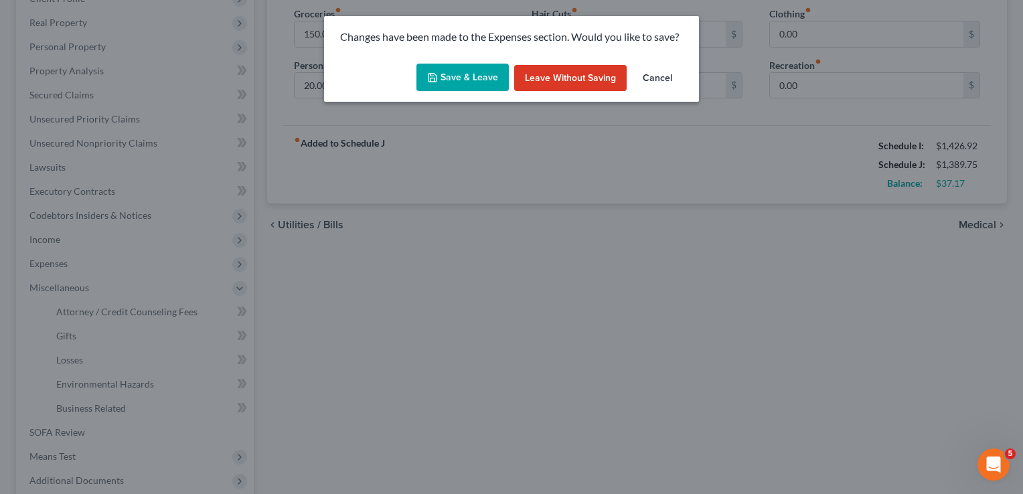
click at [481, 79] on button "Save & Leave" at bounding box center [462, 78] width 92 height 28
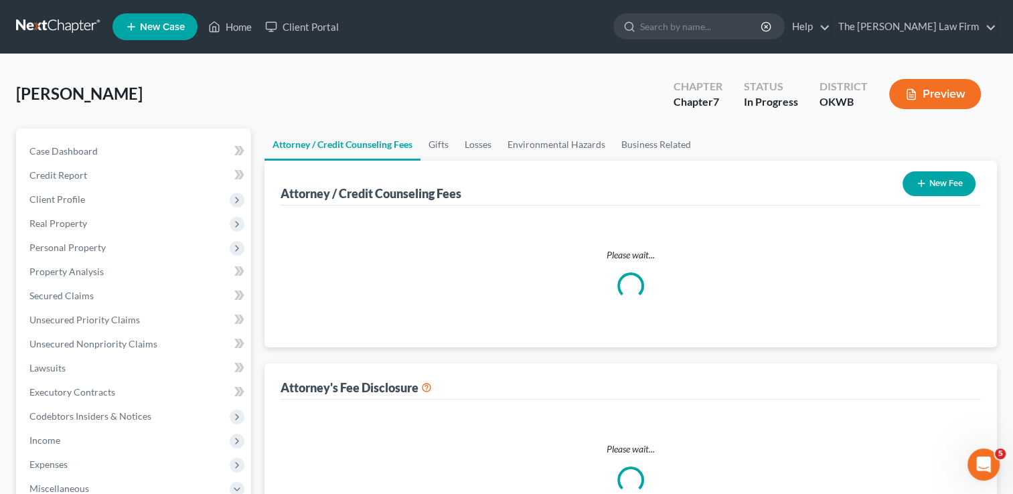
select select "0"
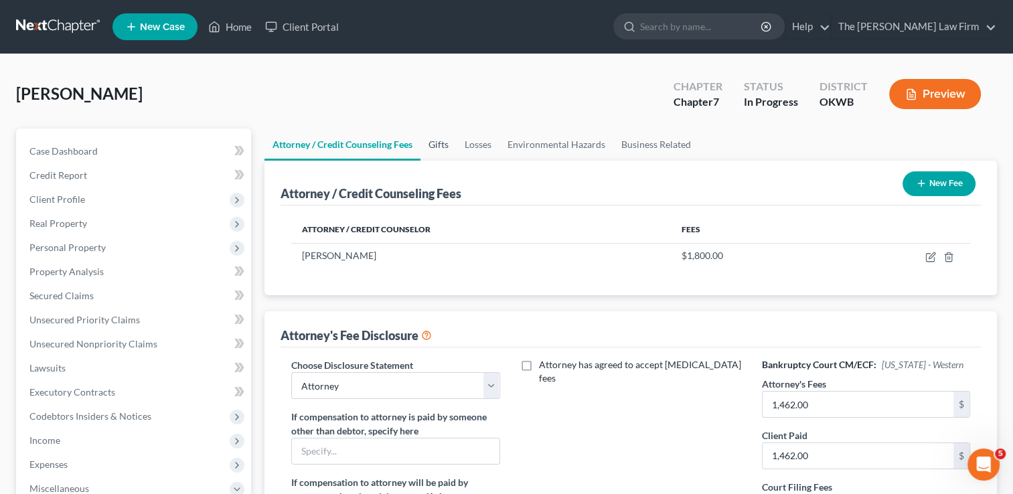
click at [445, 140] on link "Gifts" at bounding box center [439, 145] width 36 height 32
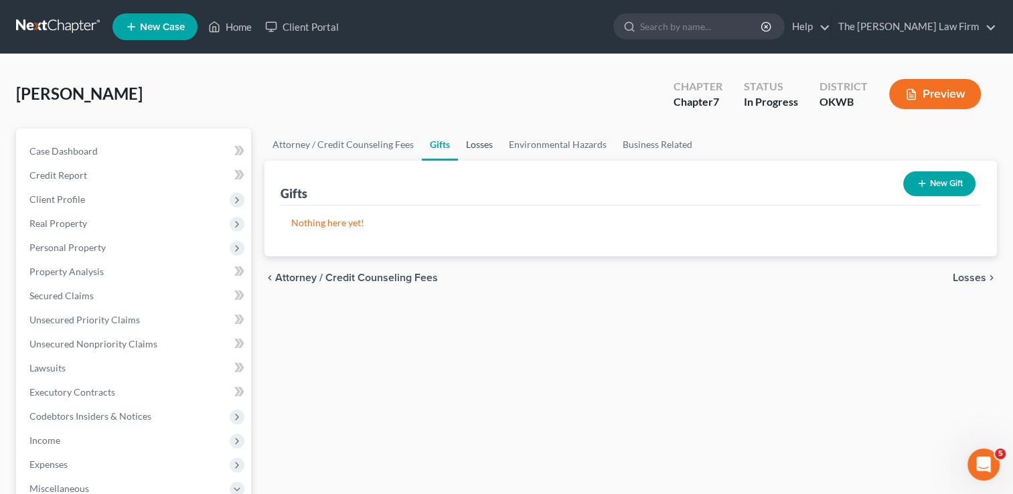
click at [483, 143] on link "Losses" at bounding box center [479, 145] width 43 height 32
click at [550, 143] on link "Environmental Hazards" at bounding box center [558, 145] width 114 height 32
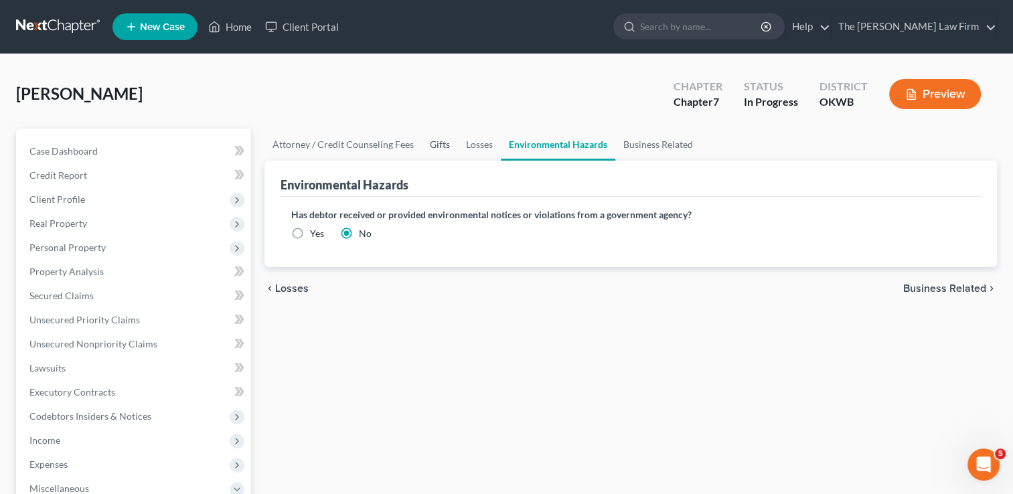
click at [438, 143] on link "Gifts" at bounding box center [440, 145] width 36 height 32
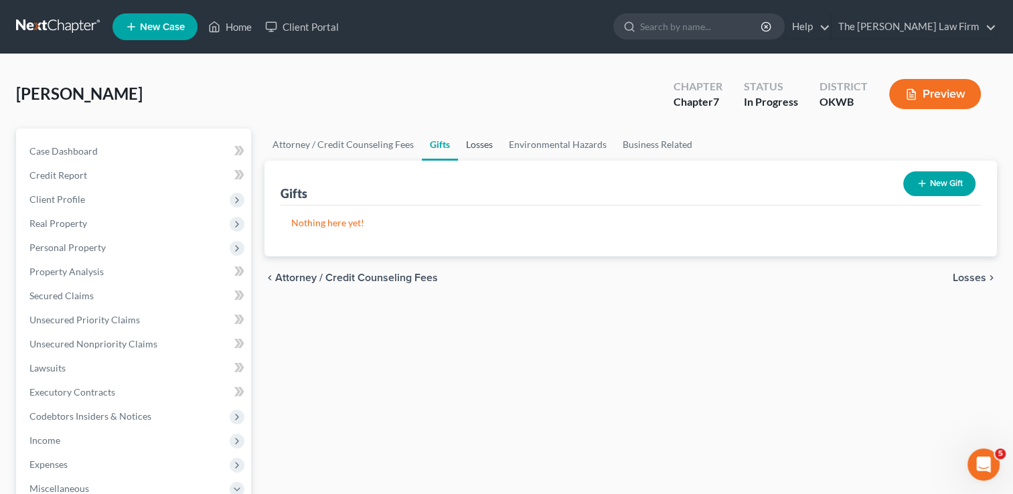
click at [485, 141] on link "Losses" at bounding box center [479, 145] width 43 height 32
click at [323, 192] on icon at bounding box center [321, 192] width 11 height 13
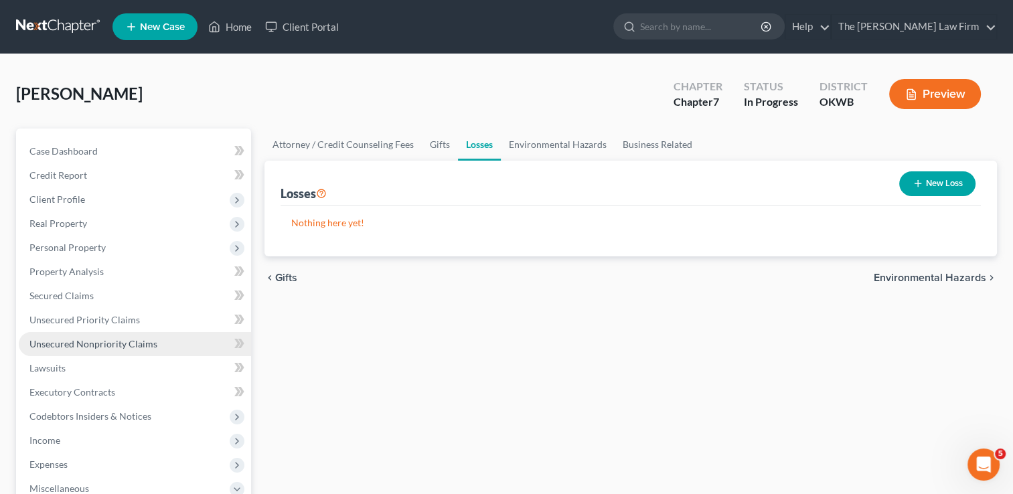
click at [116, 344] on span "Unsecured Nonpriority Claims" at bounding box center [93, 343] width 128 height 11
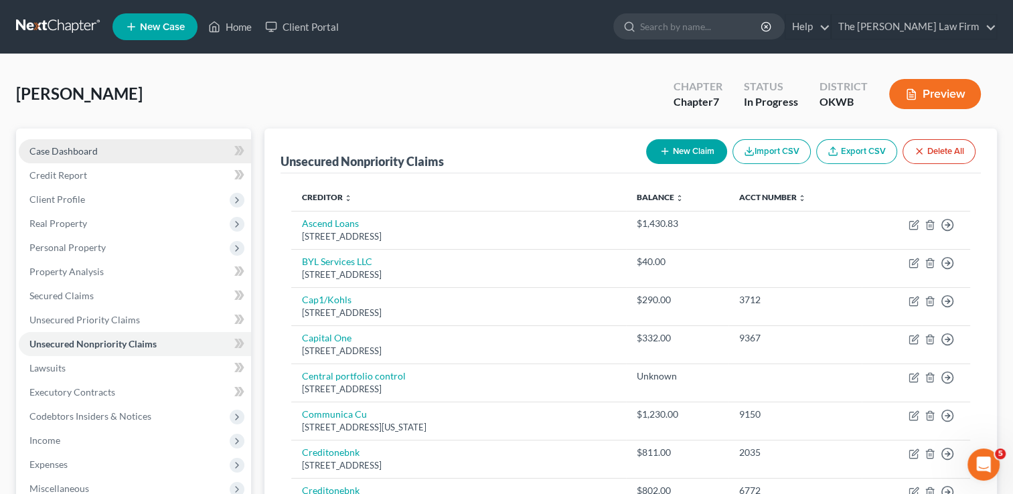
click at [51, 151] on span "Case Dashboard" at bounding box center [63, 150] width 68 height 11
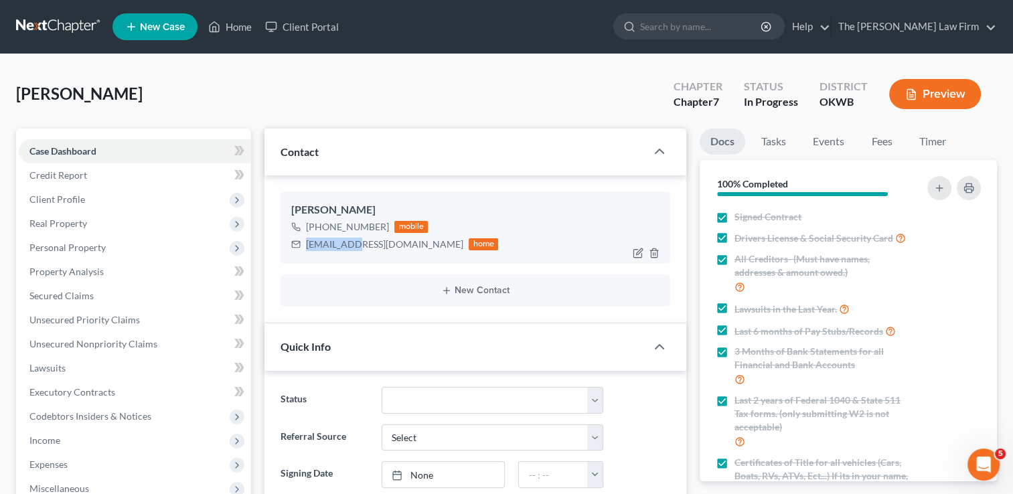
scroll to position [142, 0]
drag, startPoint x: 305, startPoint y: 245, endPoint x: 406, endPoint y: 245, distance: 100.4
click at [406, 245] on div "cragsdale99@gmail.com home" at bounding box center [394, 244] width 207 height 17
drag, startPoint x: 378, startPoint y: 251, endPoint x: 356, endPoint y: 244, distance: 22.7
copy div "cragsdale99@gmail.com"
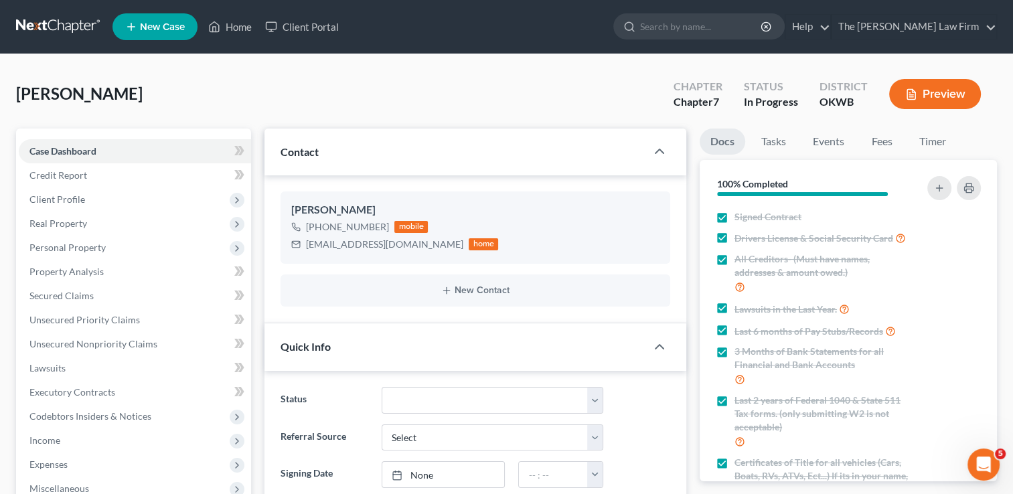
click at [463, 79] on div "Ragsdale, Crystal Upgraded Chapter Chapter 7 Status In Progress District OKWB P…" at bounding box center [506, 99] width 981 height 58
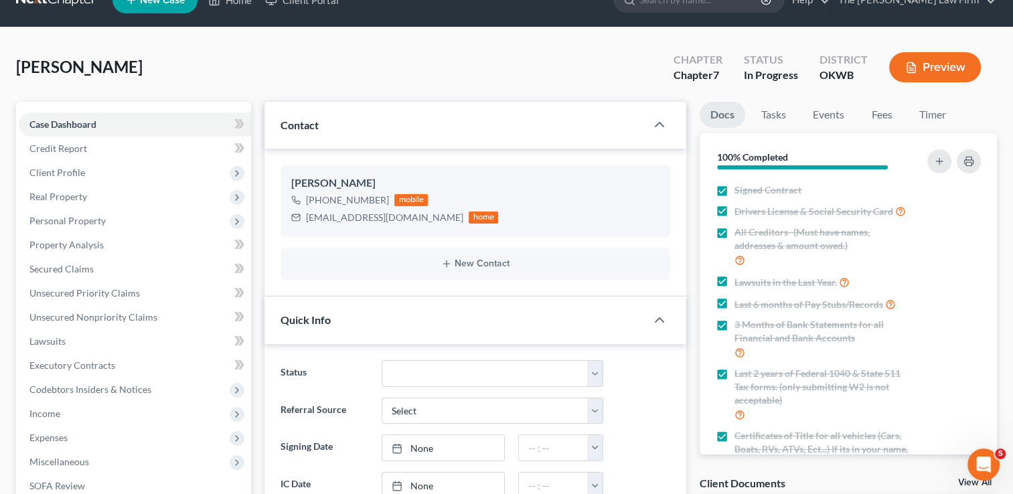
scroll to position [0, 0]
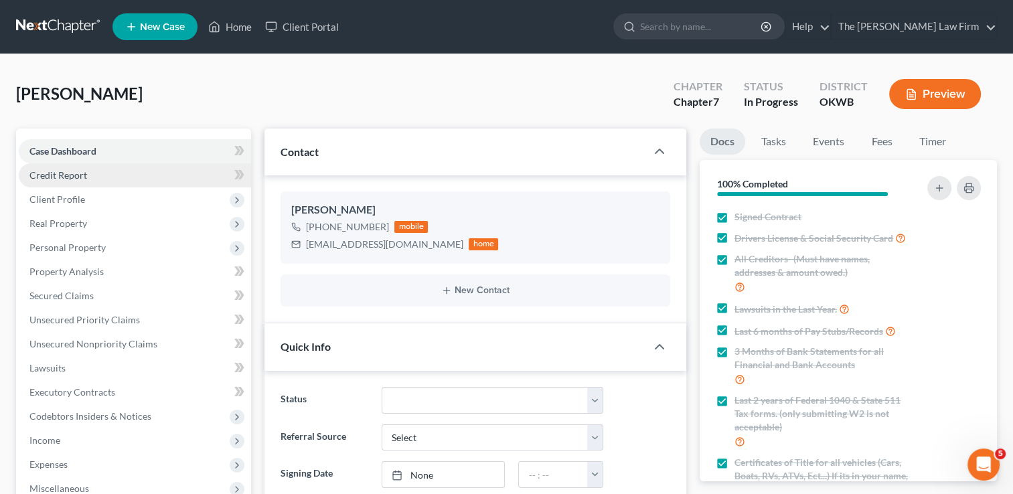
click at [67, 178] on span "Credit Report" at bounding box center [58, 174] width 58 height 11
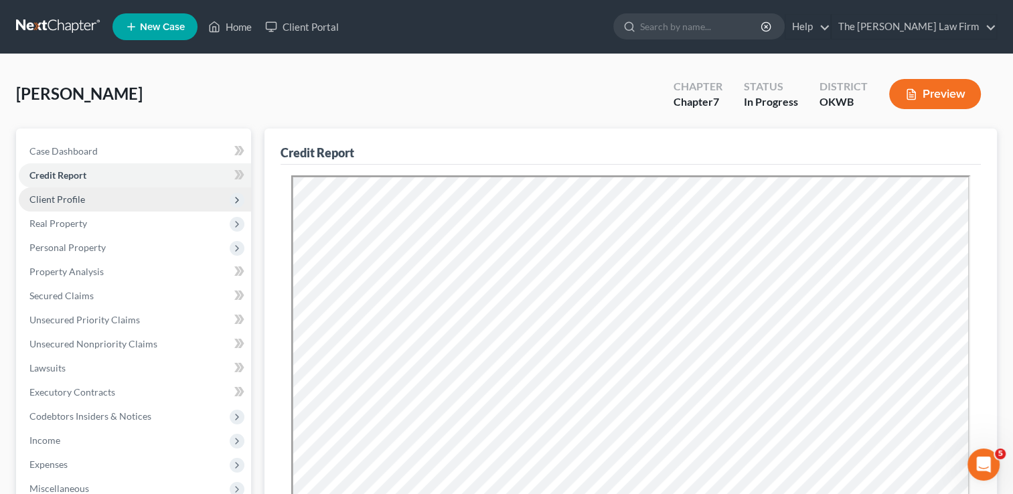
click at [91, 200] on span "Client Profile" at bounding box center [135, 199] width 232 height 24
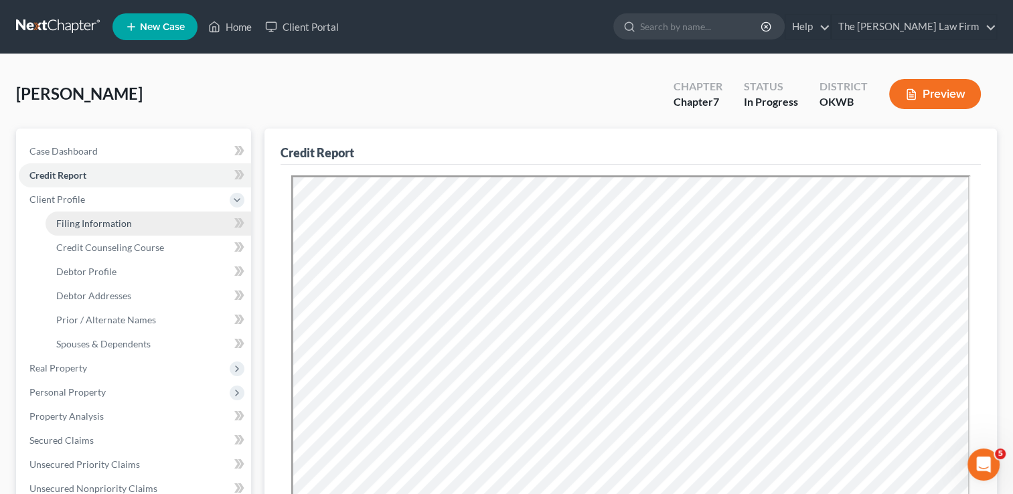
click at [100, 227] on span "Filing Information" at bounding box center [94, 223] width 76 height 11
select select "1"
select select "0"
select select "65"
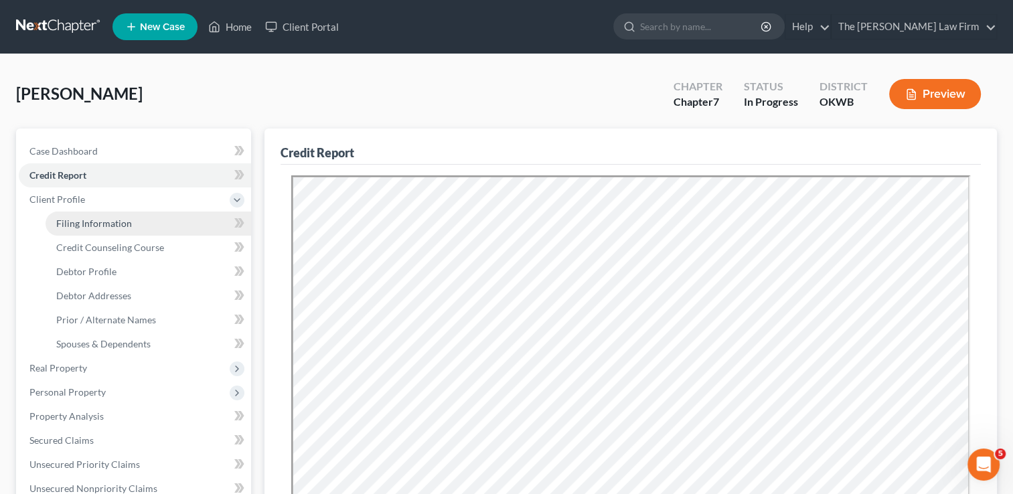
select select "0"
select select "37"
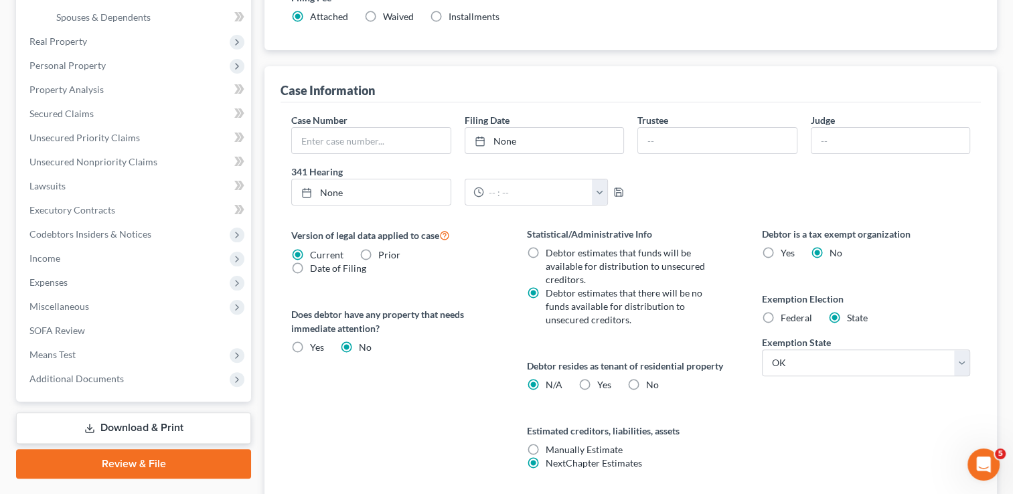
scroll to position [335, 0]
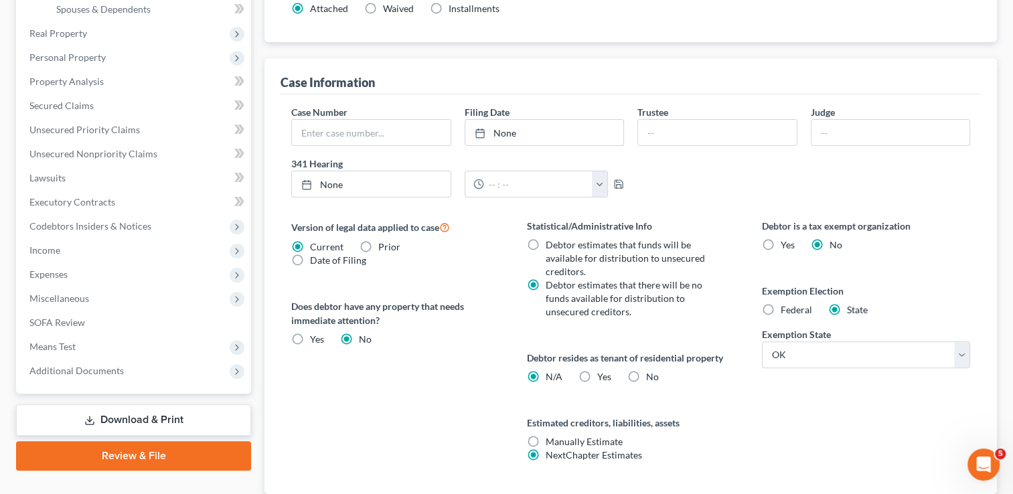
click at [597, 373] on label "Yes Yes" at bounding box center [604, 376] width 14 height 13
click at [603, 373] on input "Yes Yes" at bounding box center [607, 374] width 9 height 9
radio input "true"
radio input "false"
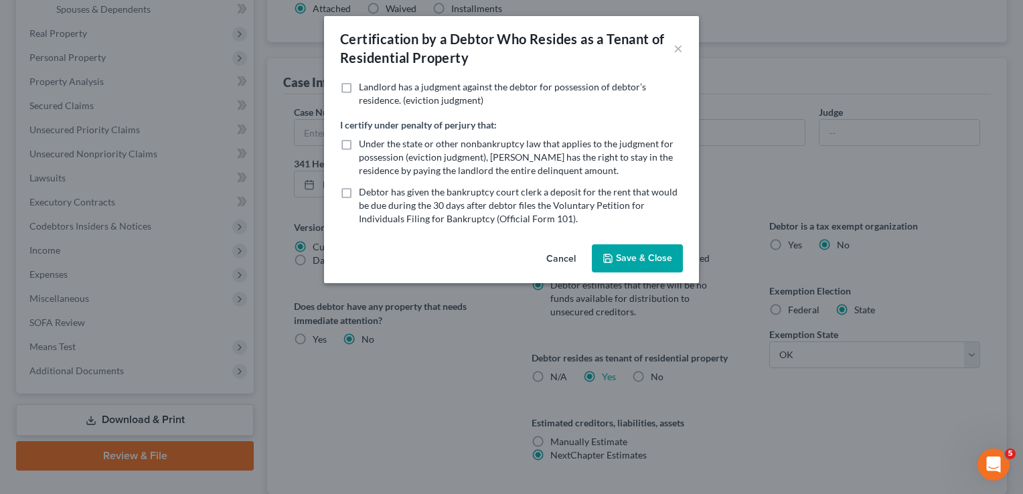
click at [650, 253] on button "Save & Close" at bounding box center [637, 258] width 91 height 28
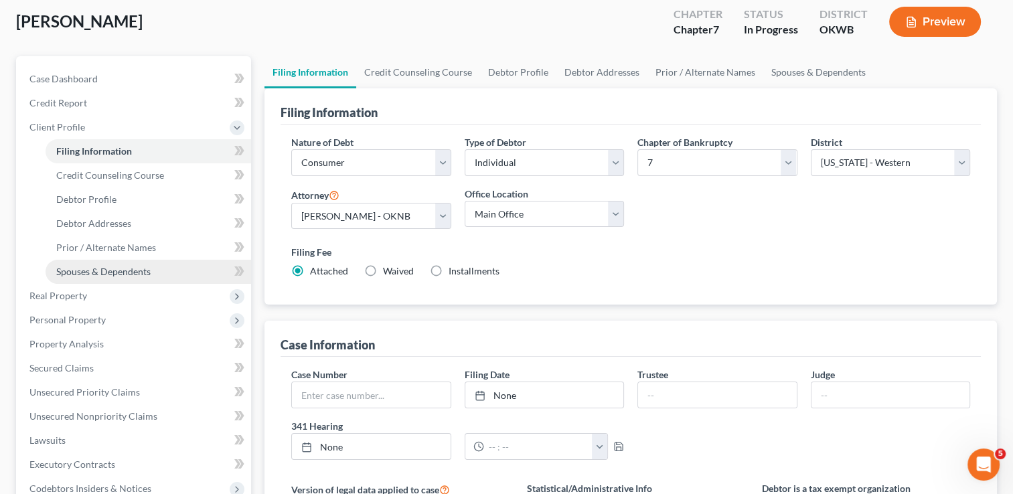
scroll to position [67, 0]
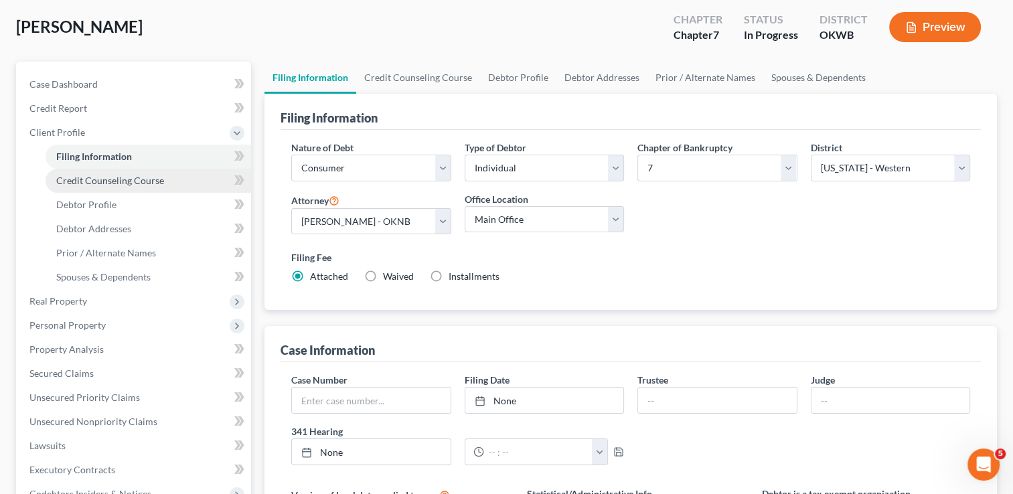
click at [134, 176] on span "Credit Counseling Course" at bounding box center [110, 180] width 108 height 11
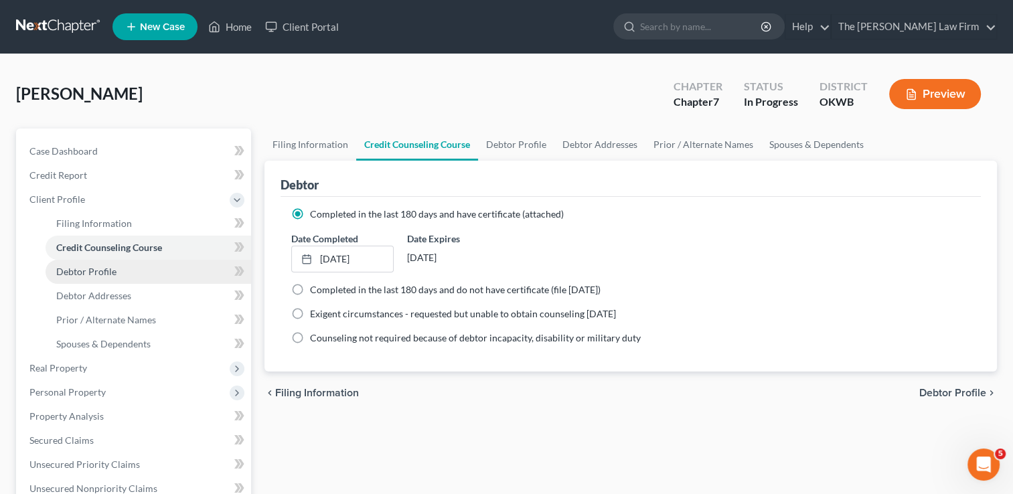
click at [104, 269] on span "Debtor Profile" at bounding box center [86, 271] width 60 height 11
select select "0"
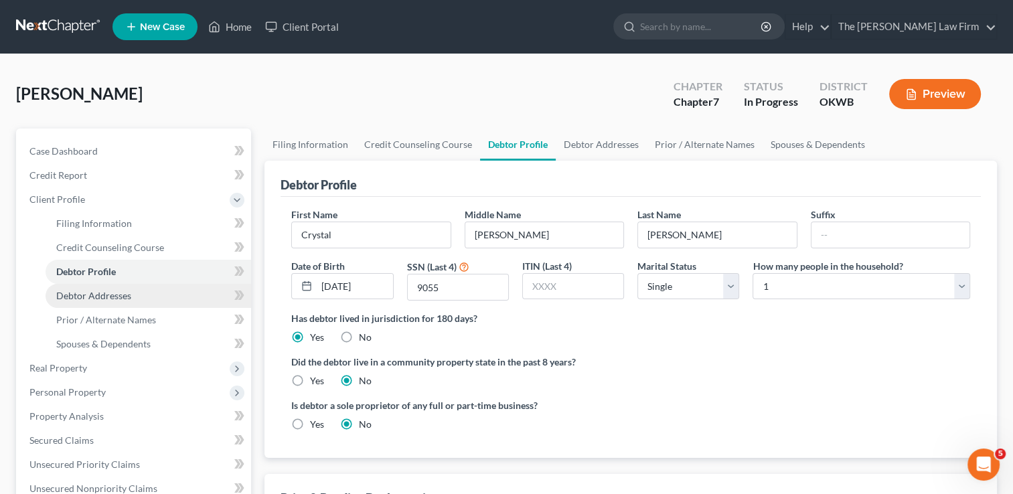
click at [147, 295] on link "Debtor Addresses" at bounding box center [149, 296] width 206 height 24
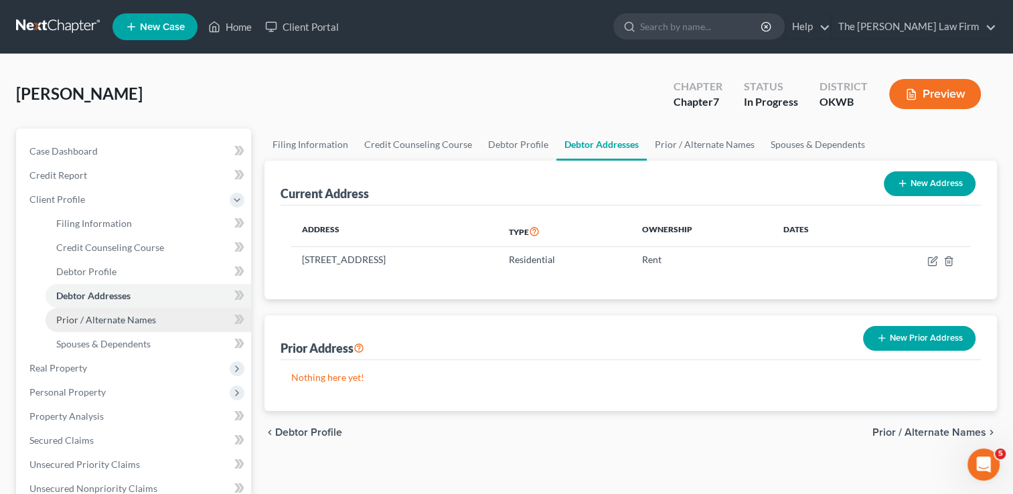
click at [156, 319] on link "Prior / Alternate Names" at bounding box center [149, 320] width 206 height 24
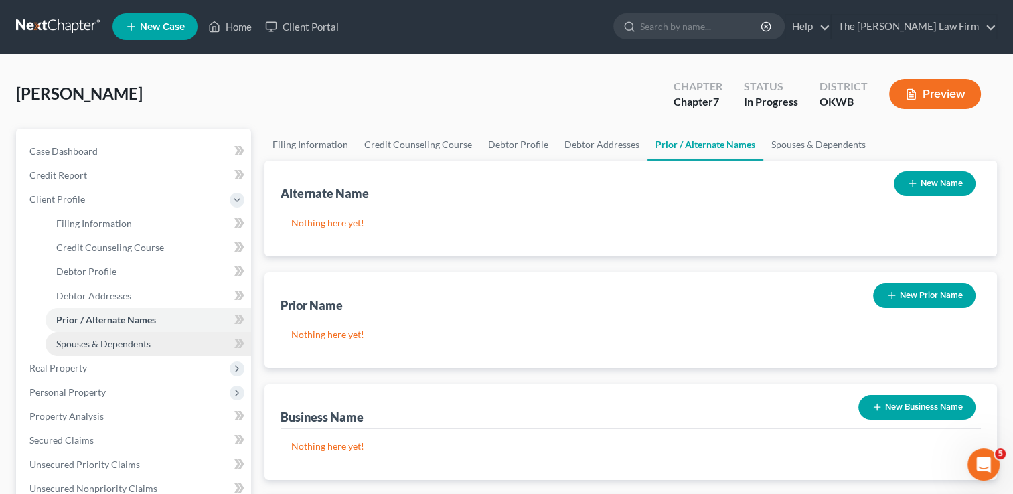
click at [150, 340] on link "Spouses & Dependents" at bounding box center [149, 344] width 206 height 24
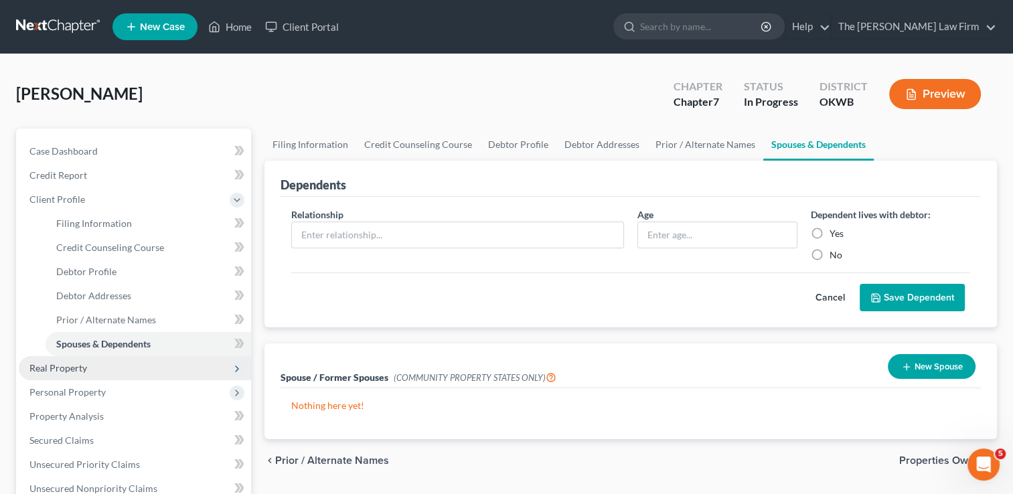
click at [88, 371] on span "Real Property" at bounding box center [135, 368] width 232 height 24
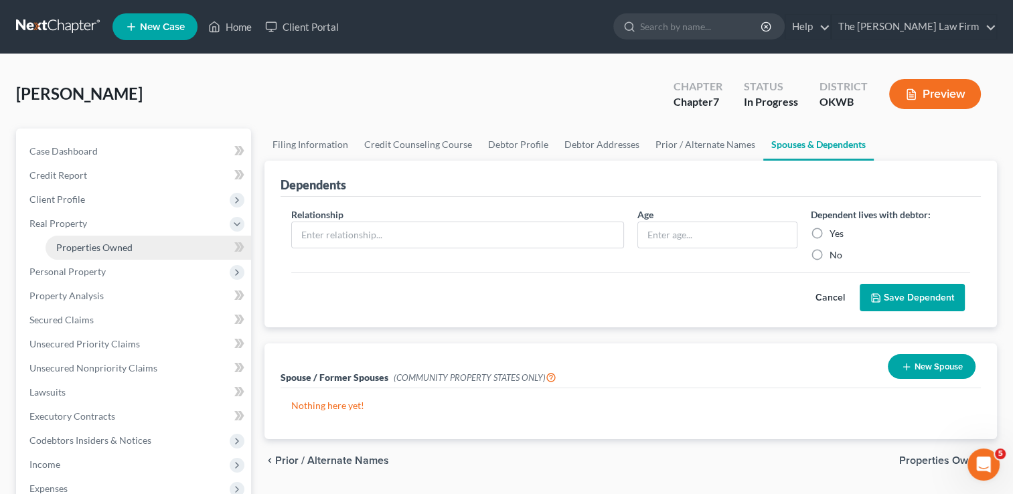
click at [123, 246] on span "Properties Owned" at bounding box center [94, 247] width 76 height 11
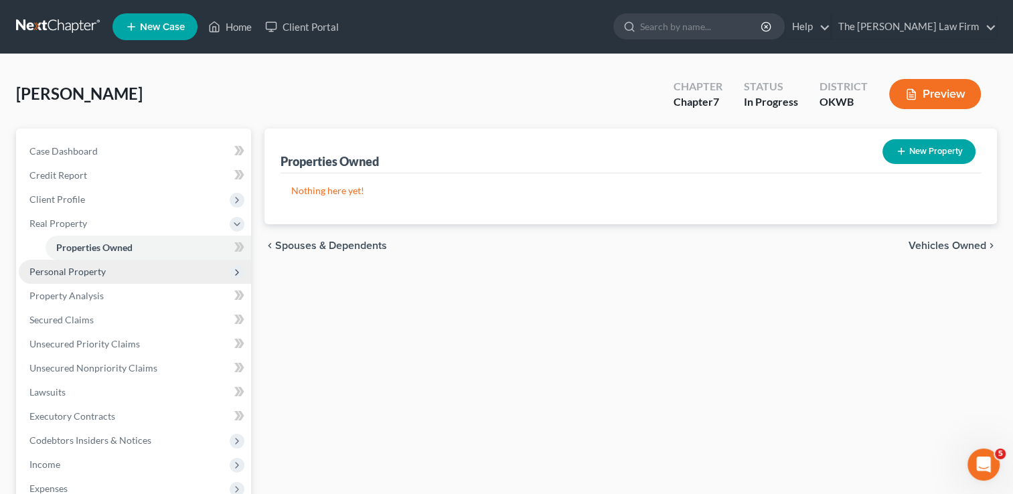
click at [87, 272] on span "Personal Property" at bounding box center [67, 271] width 76 height 11
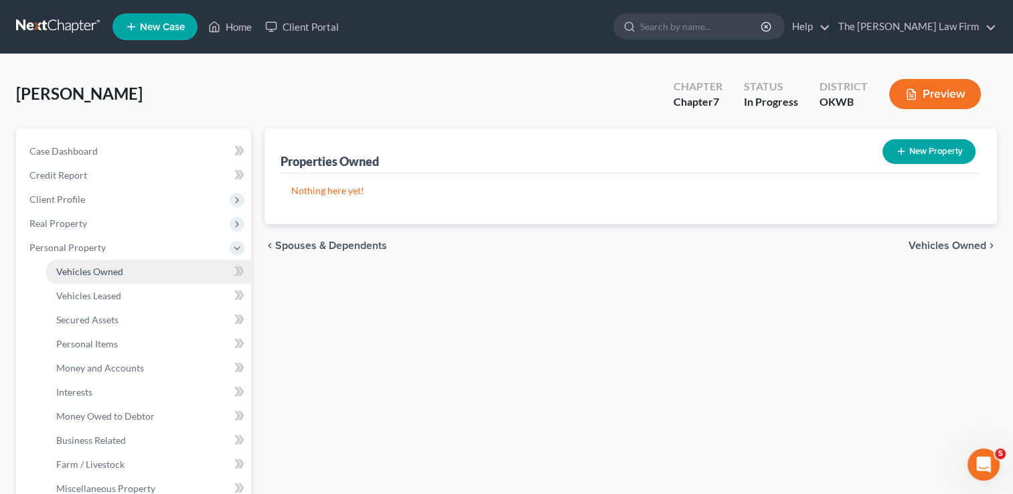
click at [130, 270] on link "Vehicles Owned" at bounding box center [149, 272] width 206 height 24
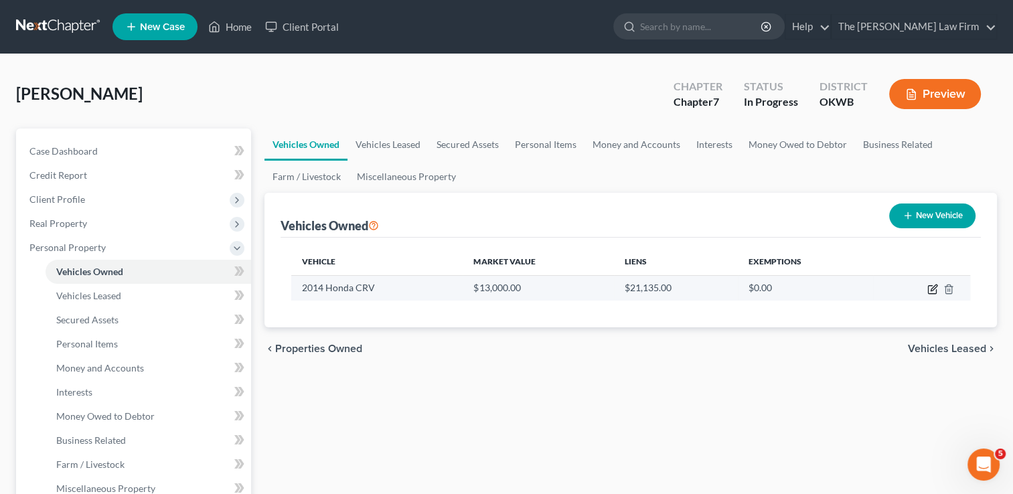
click at [933, 287] on icon "button" at bounding box center [932, 289] width 11 height 11
select select "0"
select select "12"
select select "0"
select select "4"
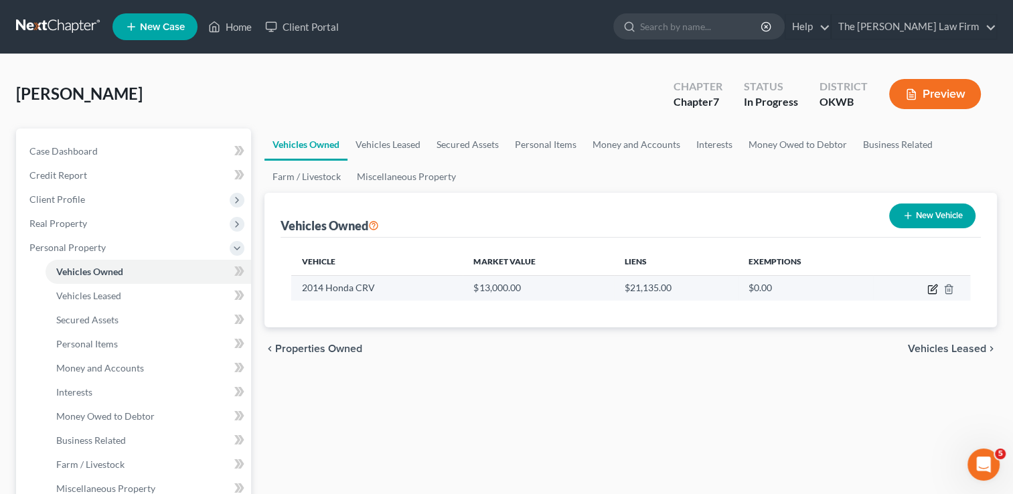
select select "0"
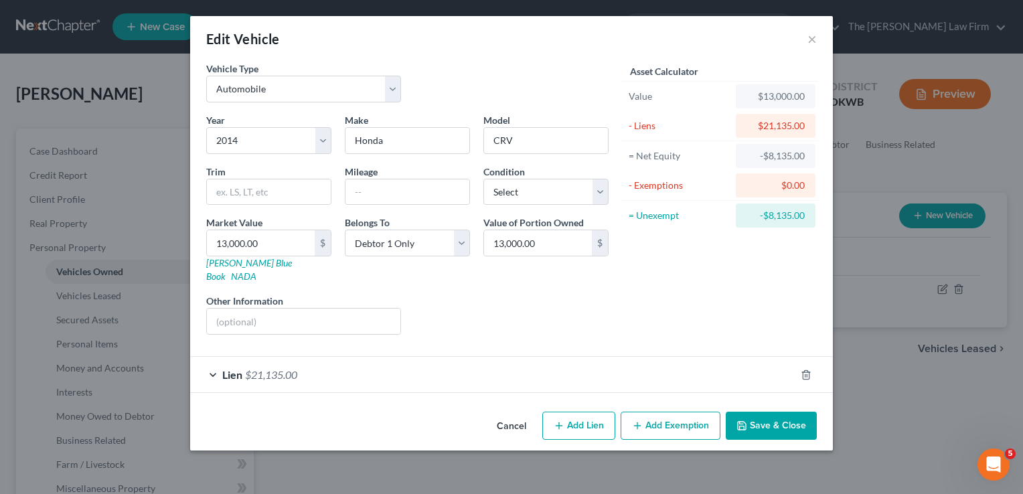
click at [501, 360] on div "Lien $21,135.00" at bounding box center [492, 374] width 605 height 35
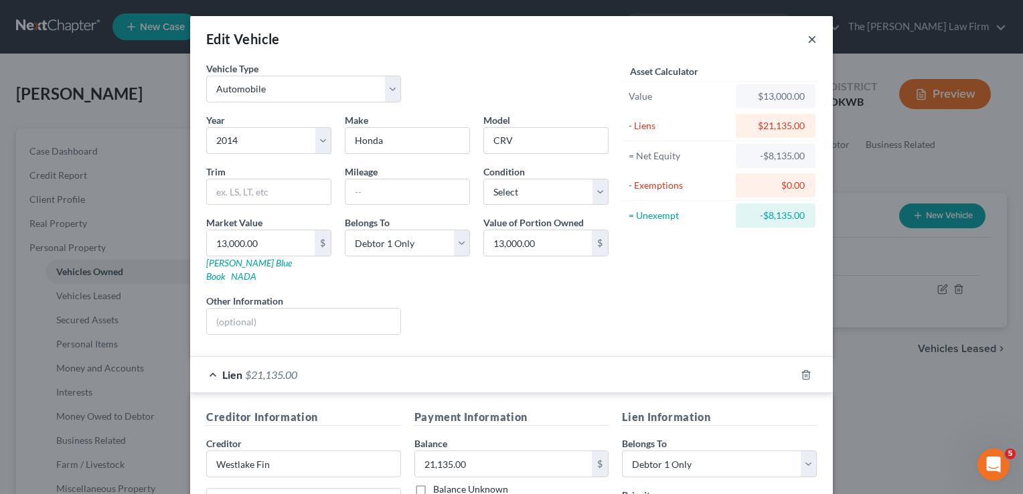
click at [808, 41] on button "×" at bounding box center [812, 39] width 9 height 16
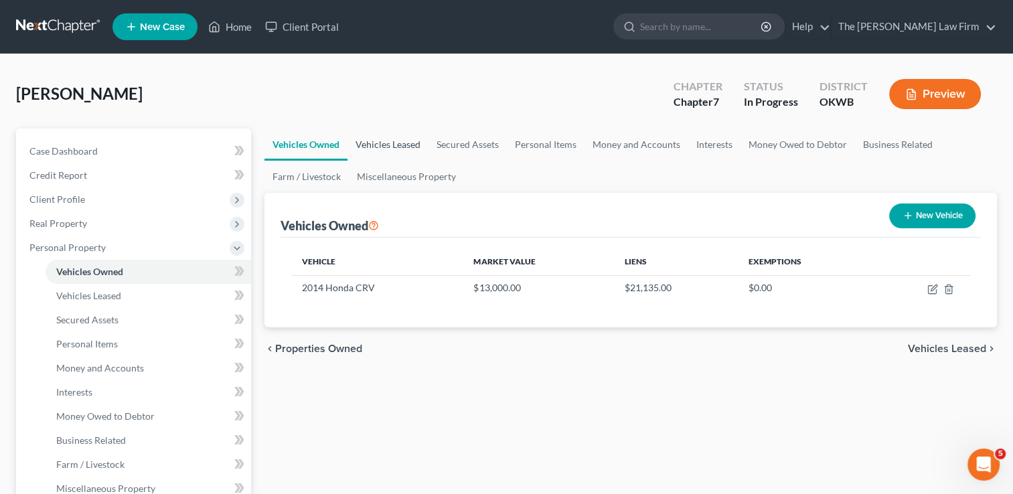
click at [402, 142] on link "Vehicles Leased" at bounding box center [388, 145] width 81 height 32
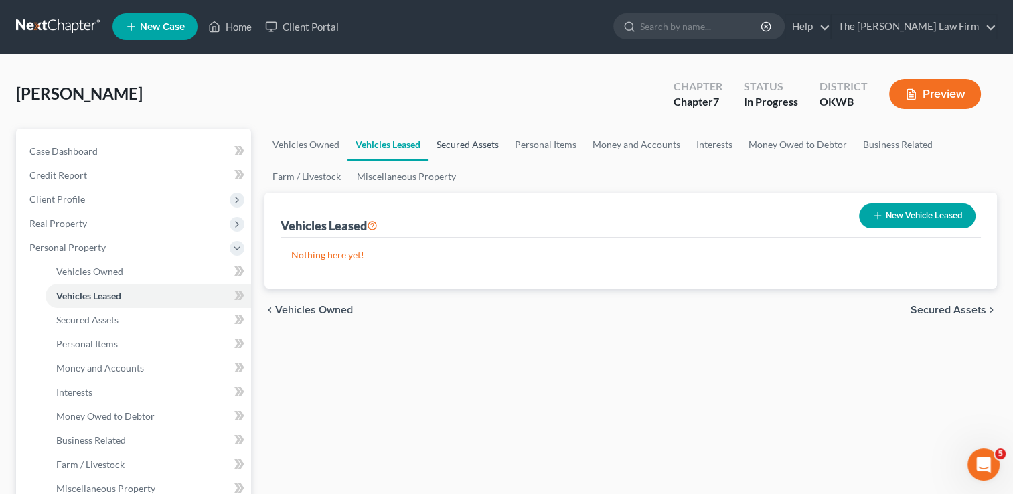
click at [465, 141] on link "Secured Assets" at bounding box center [468, 145] width 78 height 32
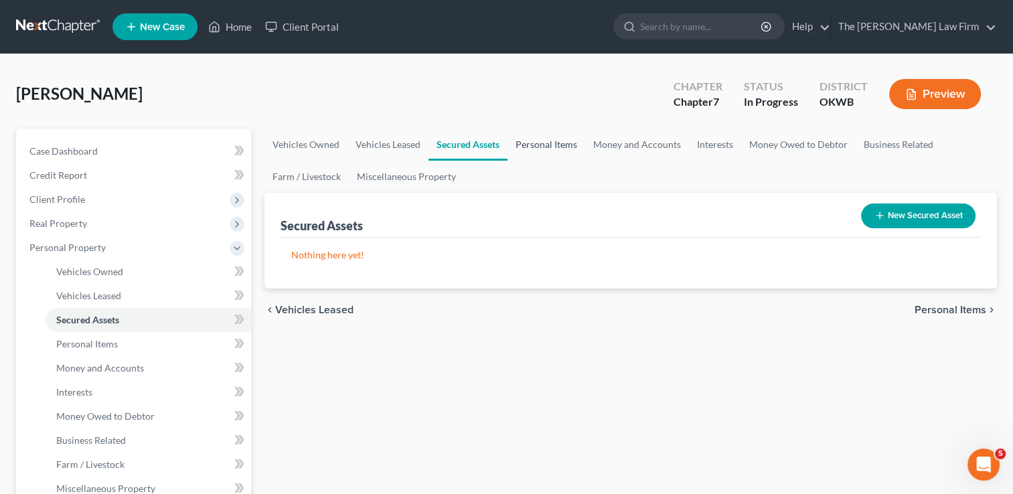
click at [540, 142] on link "Personal Items" at bounding box center [547, 145] width 78 height 32
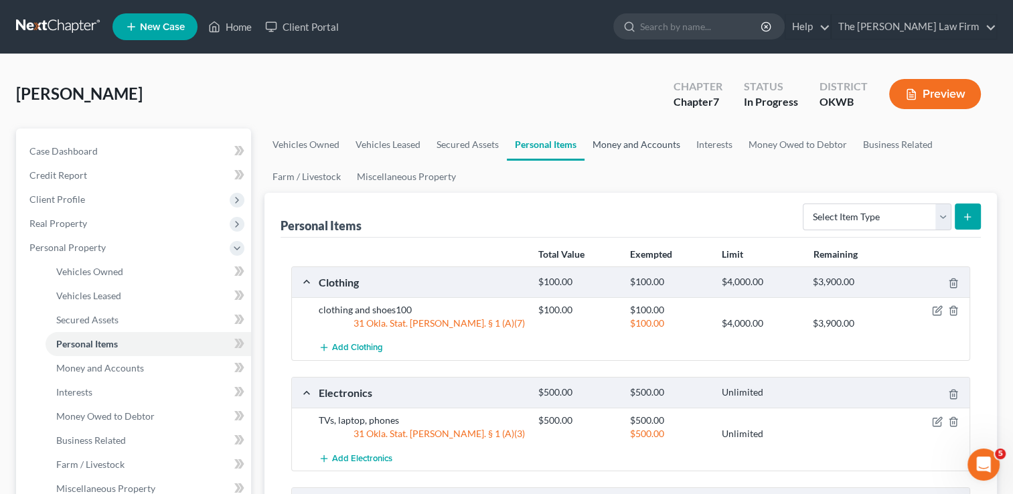
click at [629, 146] on link "Money and Accounts" at bounding box center [637, 145] width 104 height 32
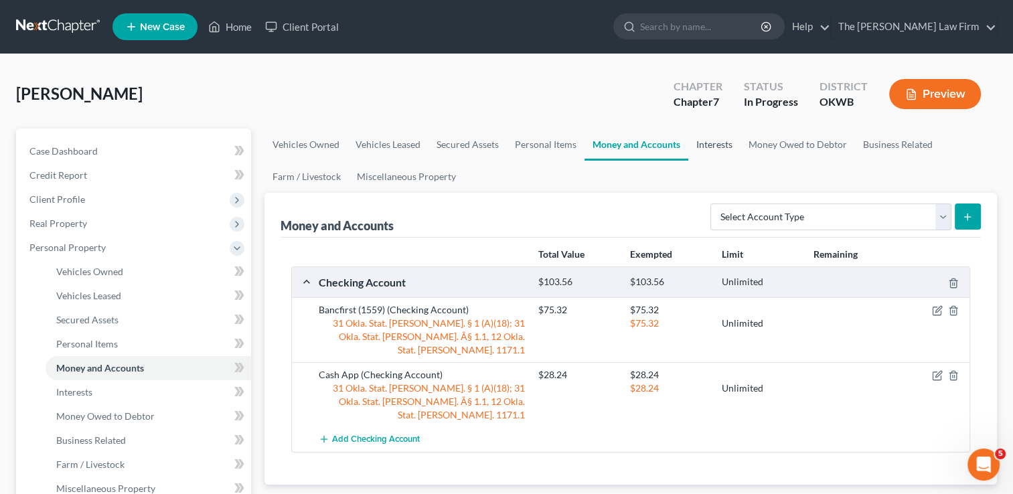
click at [716, 144] on link "Interests" at bounding box center [714, 145] width 52 height 32
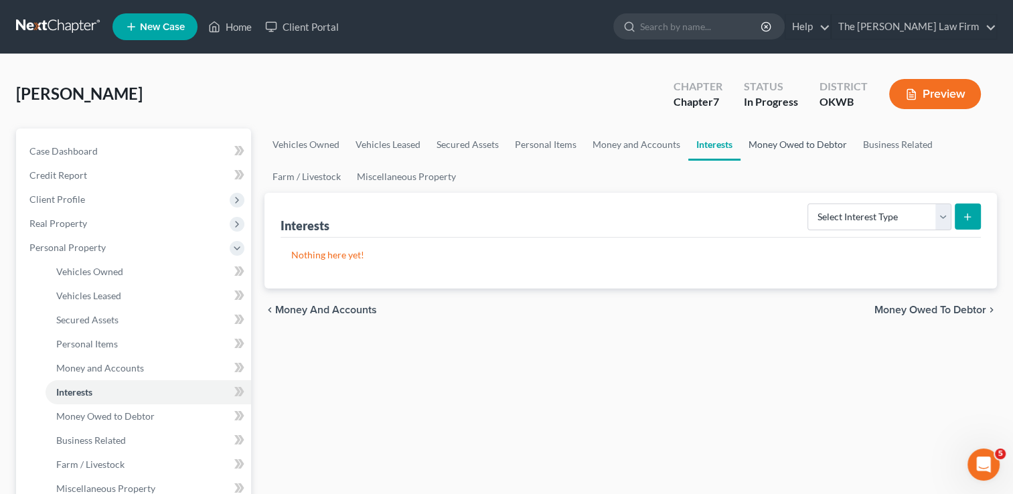
click at [806, 141] on link "Money Owed to Debtor" at bounding box center [798, 145] width 115 height 32
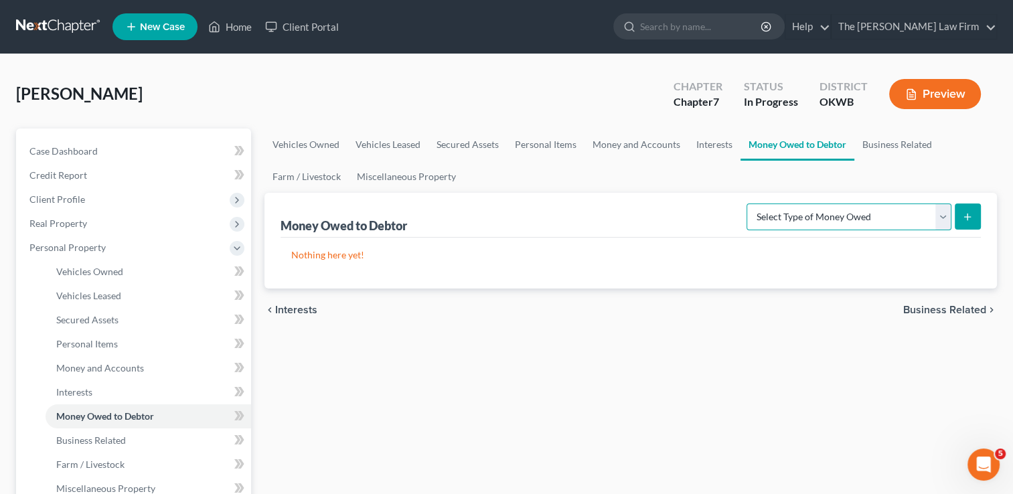
click at [872, 217] on select "Select Type of Money Owed Accounts Receivable Alimony Child Support Claims Agai…" at bounding box center [849, 217] width 205 height 27
select select "property_settlements"
click at [749, 204] on select "Select Type of Money Owed Accounts Receivable Alimony Child Support Claims Agai…" at bounding box center [849, 217] width 205 height 27
click at [965, 212] on icon "submit" at bounding box center [967, 217] width 11 height 11
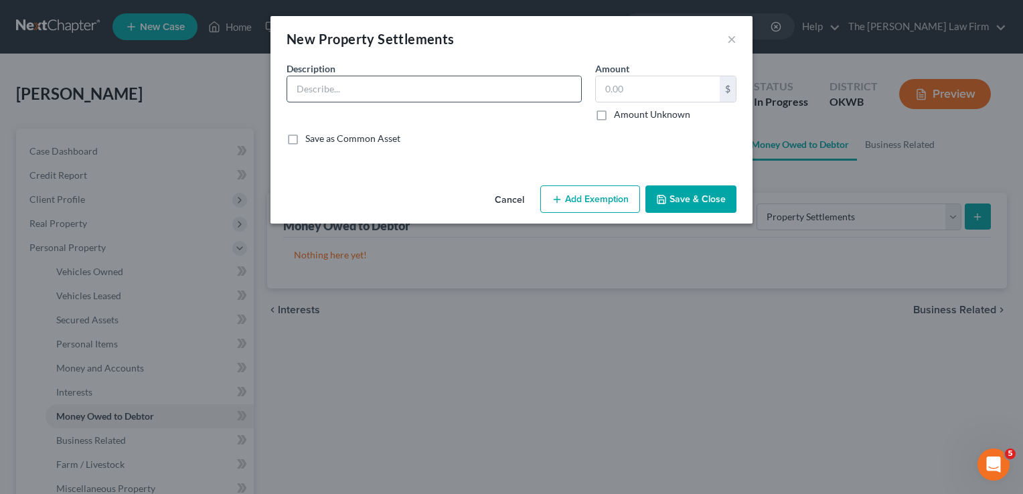
click at [409, 90] on input "text" at bounding box center [434, 88] width 294 height 25
type input "Property Damage Judgment Claim"
click at [633, 87] on input "text" at bounding box center [658, 88] width 124 height 25
type input "9,073"
click at [580, 202] on button "Add Exemption" at bounding box center [590, 199] width 100 height 28
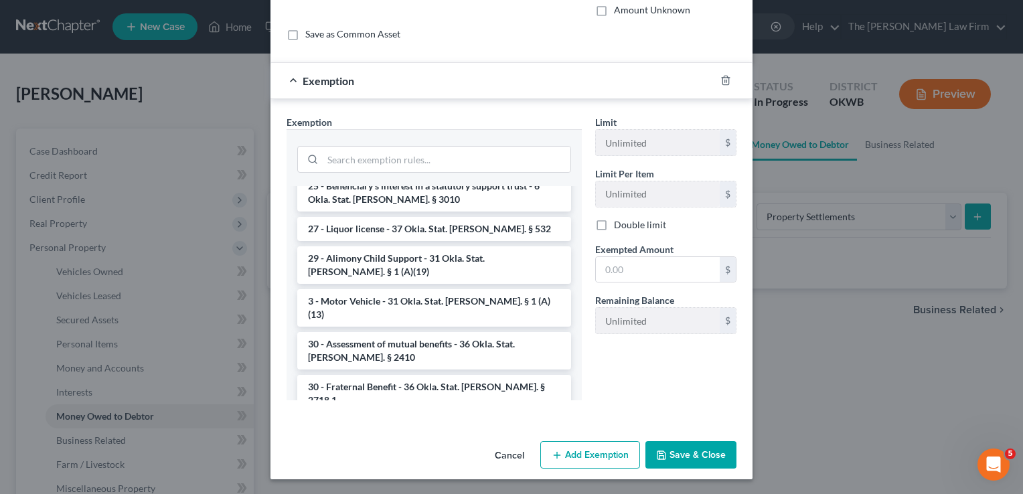
scroll to position [934, 0]
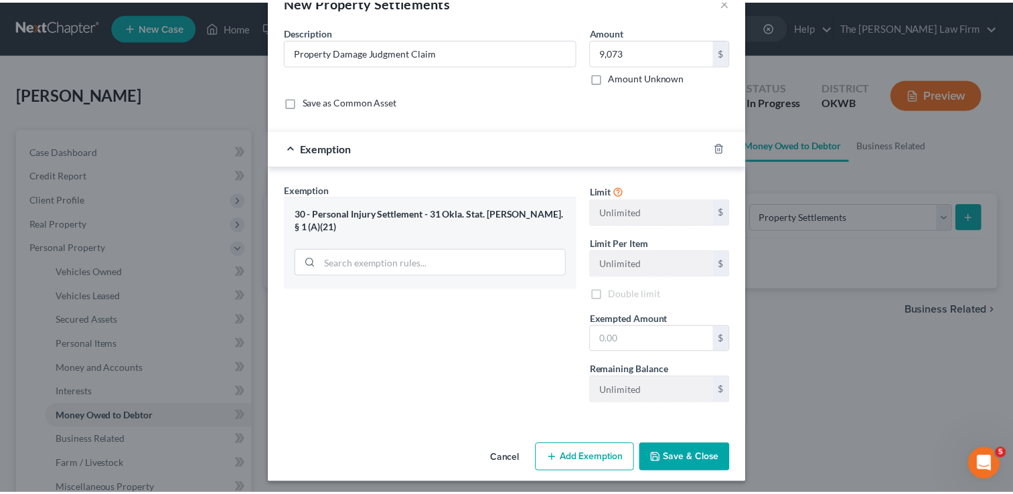
scroll to position [40, 0]
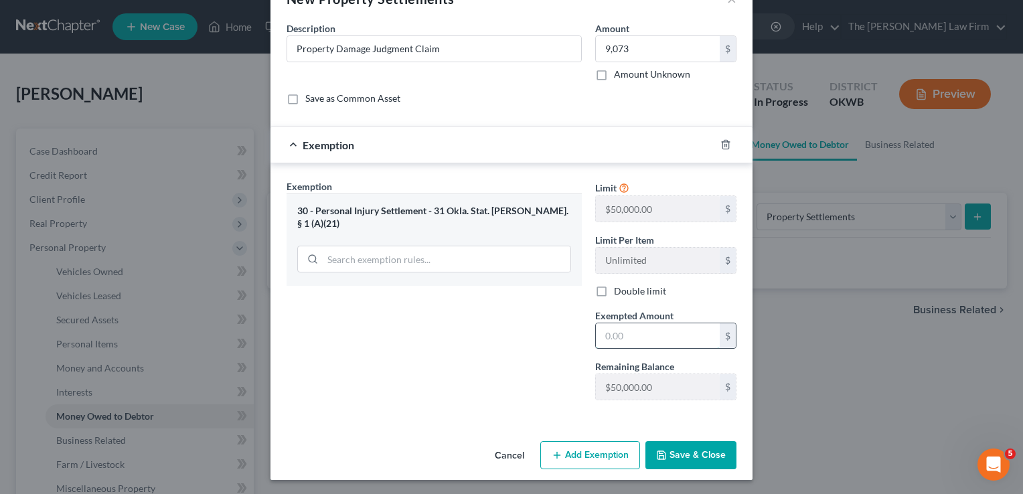
click at [627, 331] on input "text" at bounding box center [658, 335] width 124 height 25
type input "9,073"
click at [366, 50] on input "Property Damage Judgment Claim" at bounding box center [434, 48] width 294 height 25
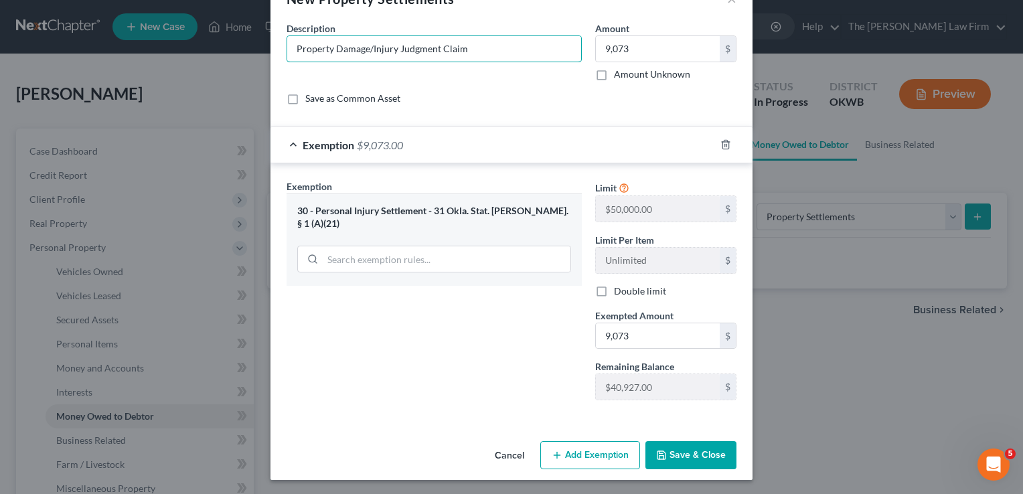
type input "Property Damage/Injury Judgment Claim"
click at [674, 458] on button "Save & Close" at bounding box center [690, 455] width 91 height 28
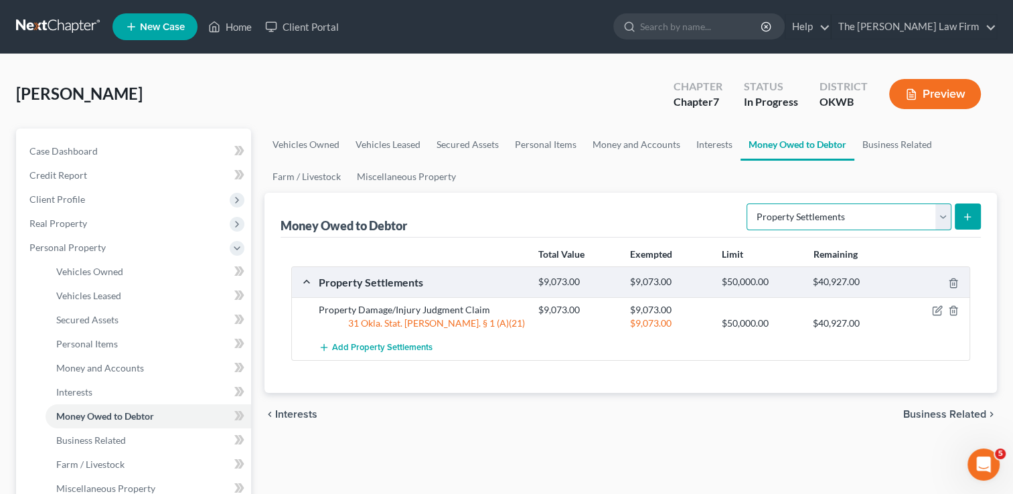
click at [942, 216] on select "Select Type of Money Owed Accounts Receivable Alimony Child Support Claims Agai…" at bounding box center [849, 217] width 205 height 27
click at [698, 408] on div "chevron_left Interests Business Related chevron_right" at bounding box center [630, 414] width 733 height 43
click at [900, 143] on link "Business Related" at bounding box center [897, 145] width 86 height 32
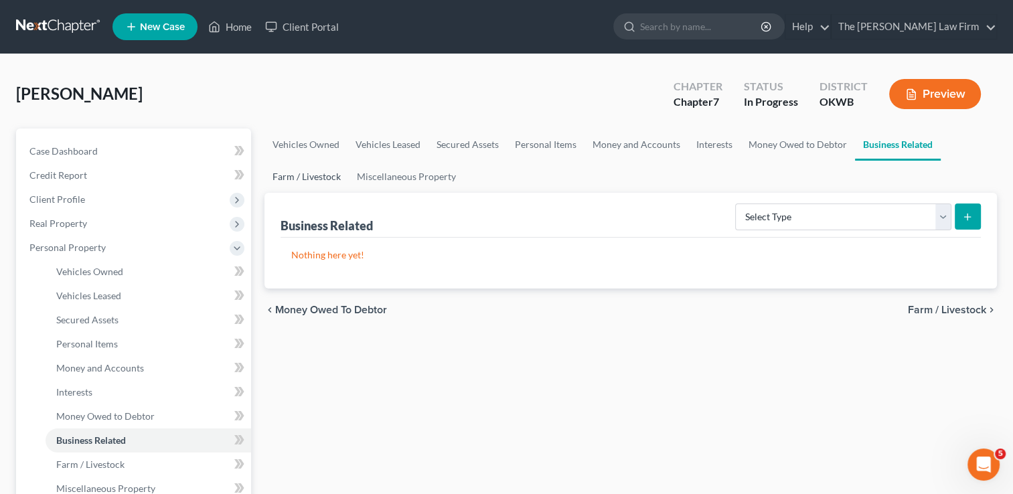
click at [308, 176] on link "Farm / Livestock" at bounding box center [306, 177] width 84 height 32
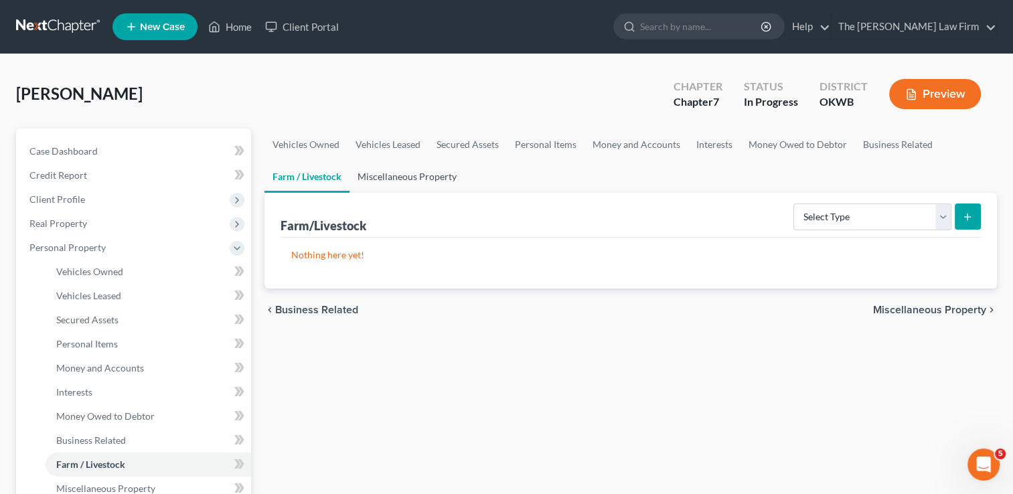
click at [414, 173] on link "Miscellaneous Property" at bounding box center [407, 177] width 115 height 32
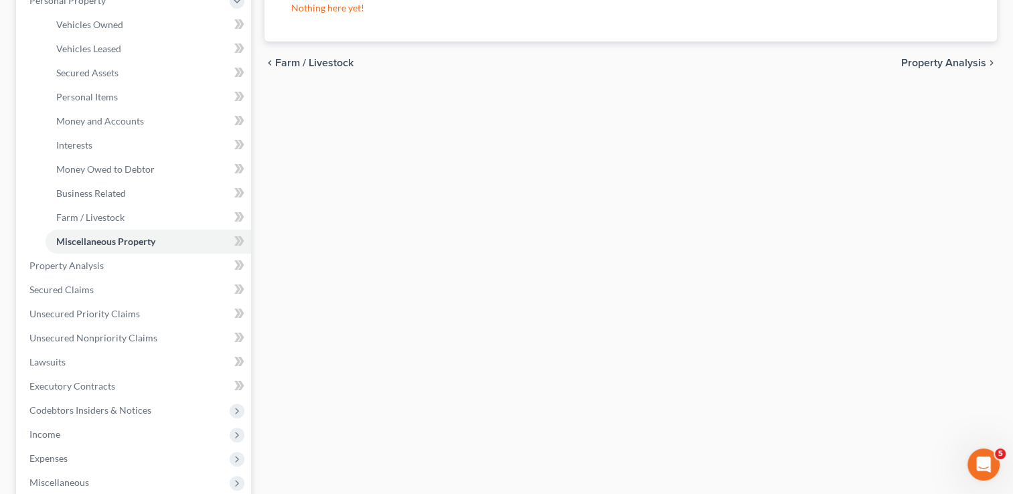
scroll to position [268, 0]
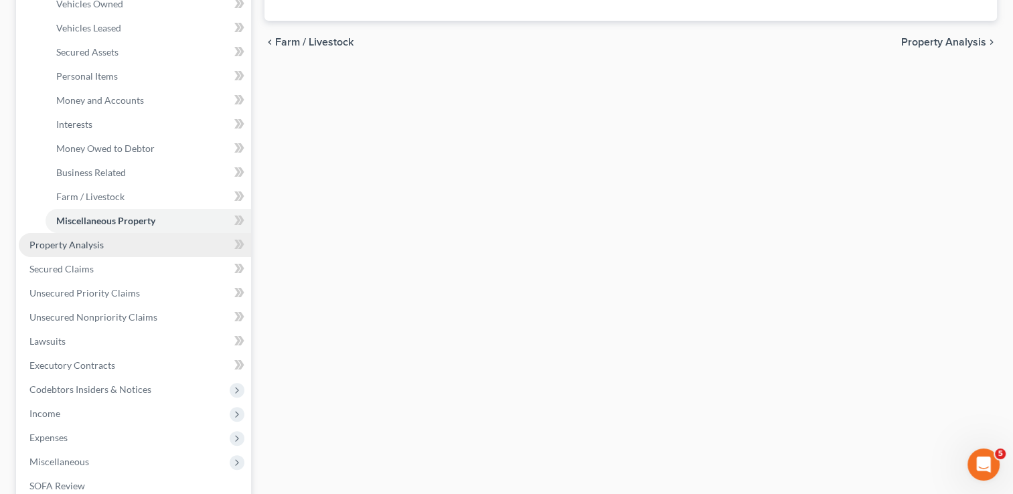
click at [83, 244] on span "Property Analysis" at bounding box center [66, 244] width 74 height 11
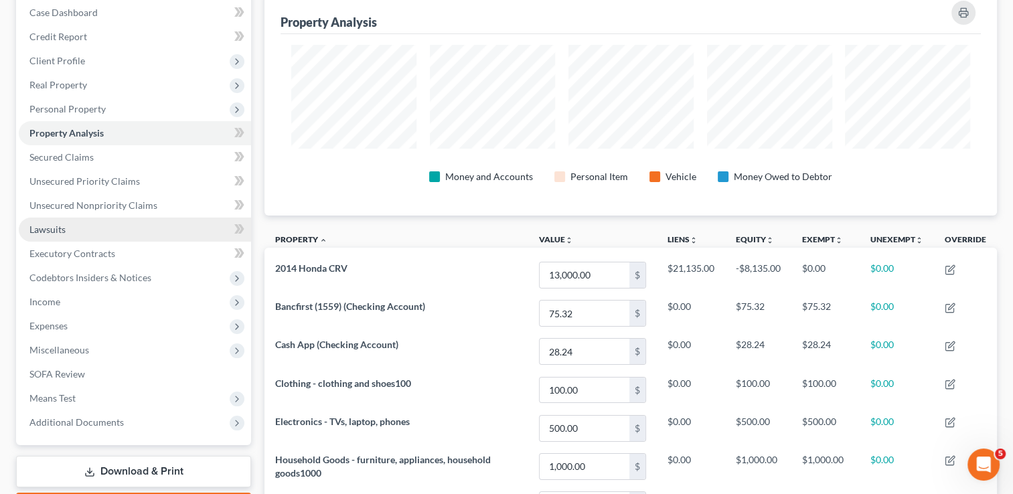
scroll to position [96, 0]
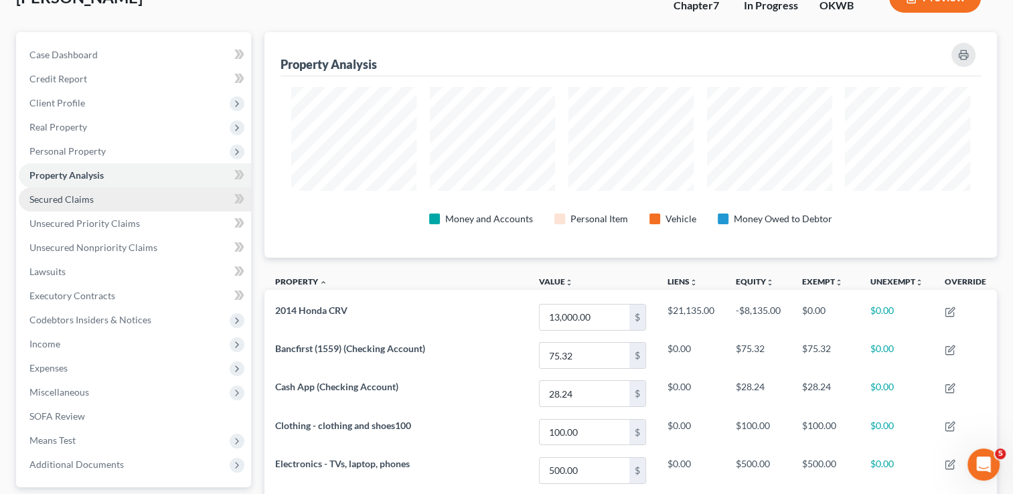
click at [82, 194] on span "Secured Claims" at bounding box center [61, 199] width 64 height 11
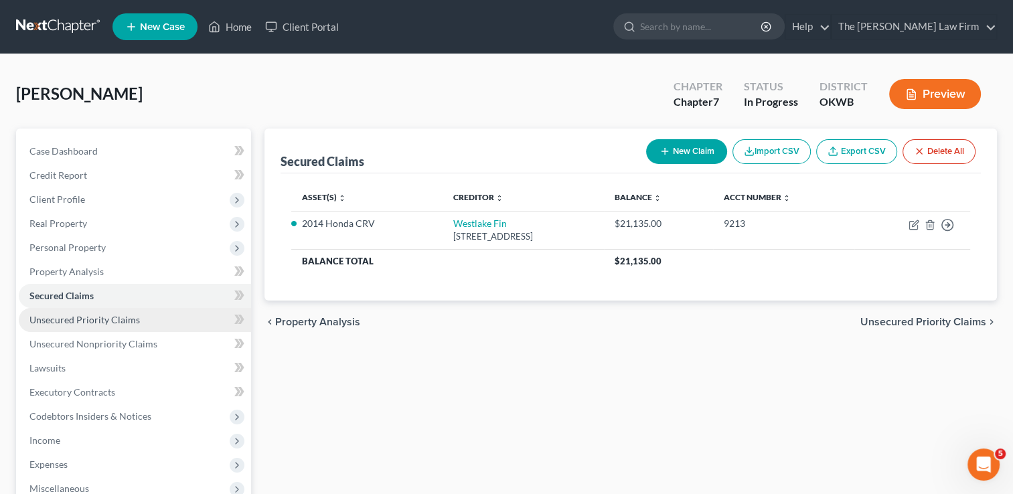
click at [122, 316] on span "Unsecured Priority Claims" at bounding box center [84, 319] width 110 height 11
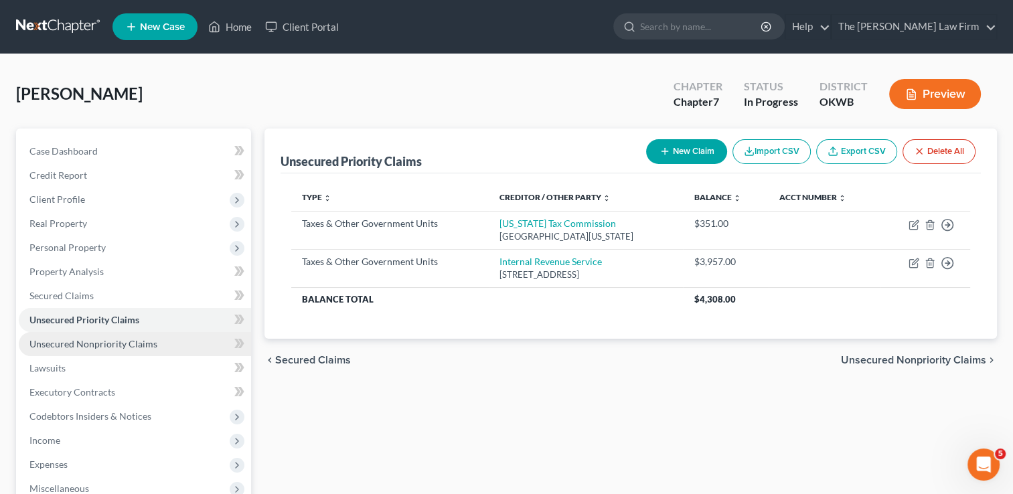
click at [121, 341] on span "Unsecured Nonpriority Claims" at bounding box center [93, 343] width 128 height 11
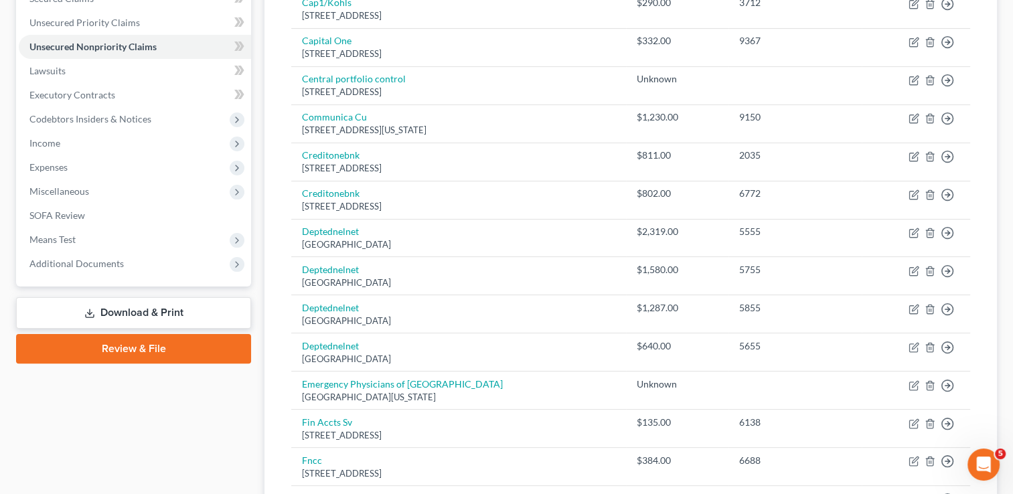
scroll to position [265, 0]
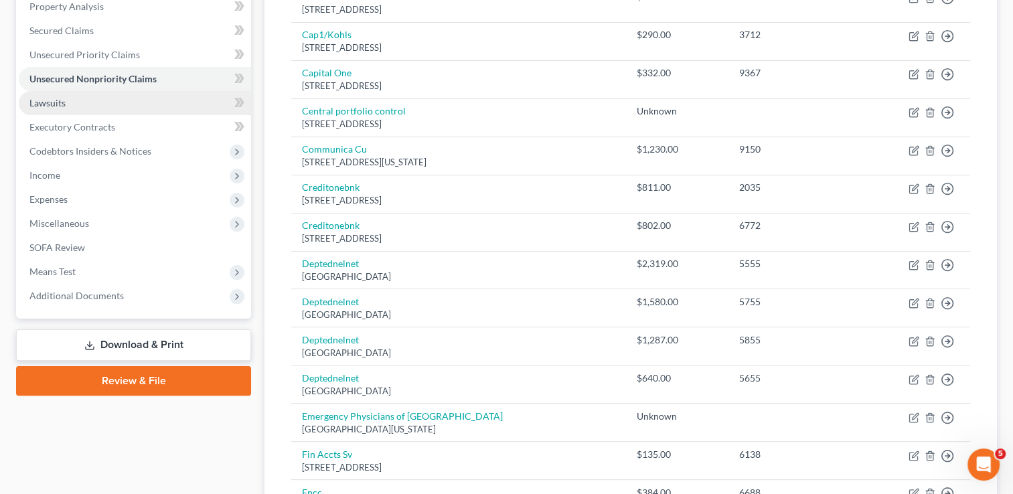
click at [66, 103] on link "Lawsuits" at bounding box center [135, 103] width 232 height 24
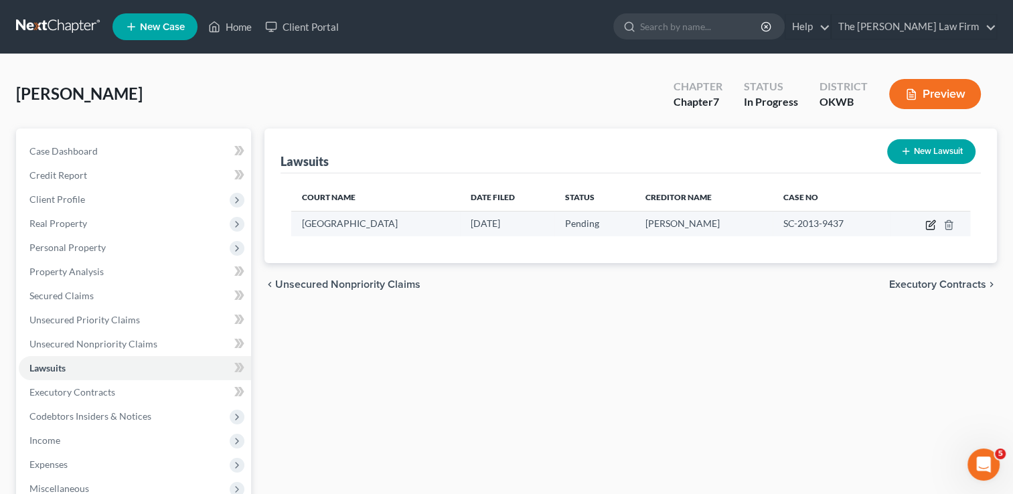
click at [929, 226] on icon "button" at bounding box center [930, 225] width 11 height 11
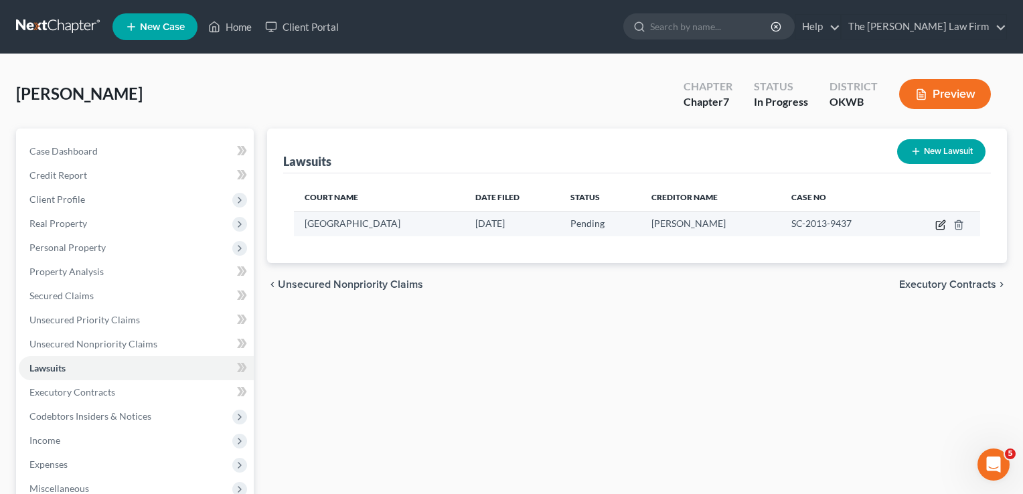
select select "37"
select select "0"
select select "4"
select select "37"
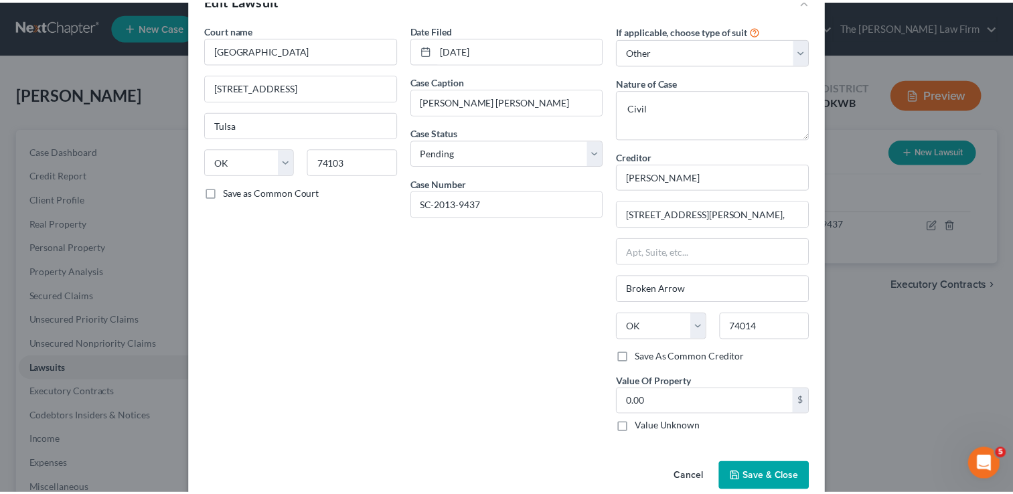
scroll to position [61, 0]
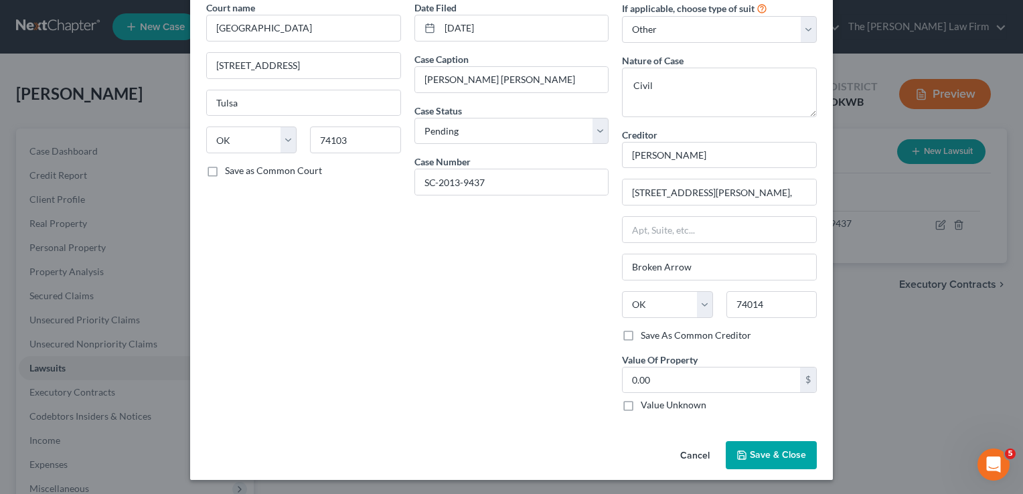
click at [768, 453] on span "Save & Close" at bounding box center [778, 454] width 56 height 11
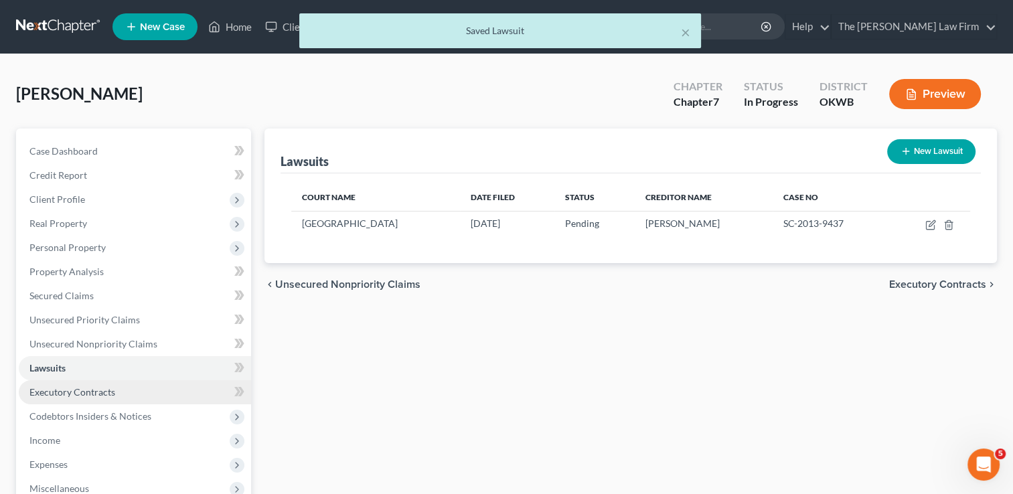
click at [54, 396] on span "Executory Contracts" at bounding box center [72, 391] width 86 height 11
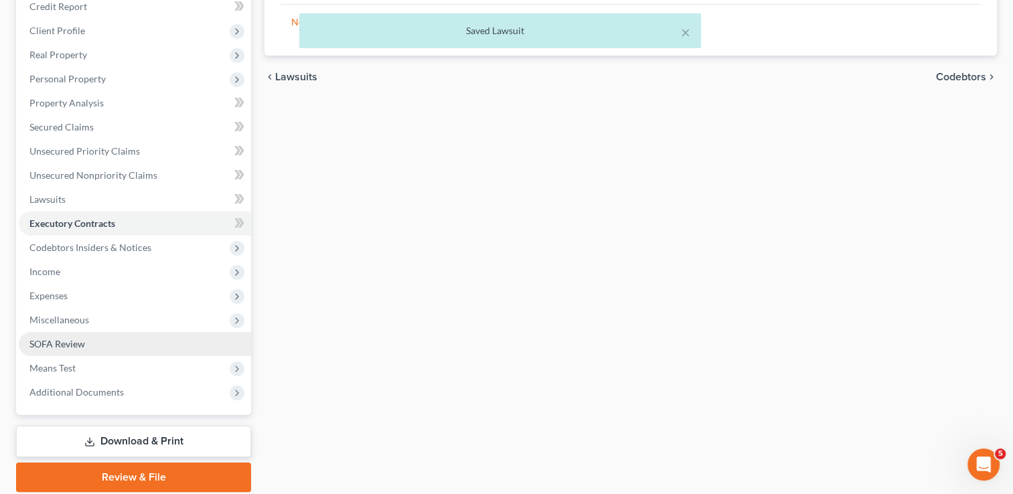
scroll to position [216, 0]
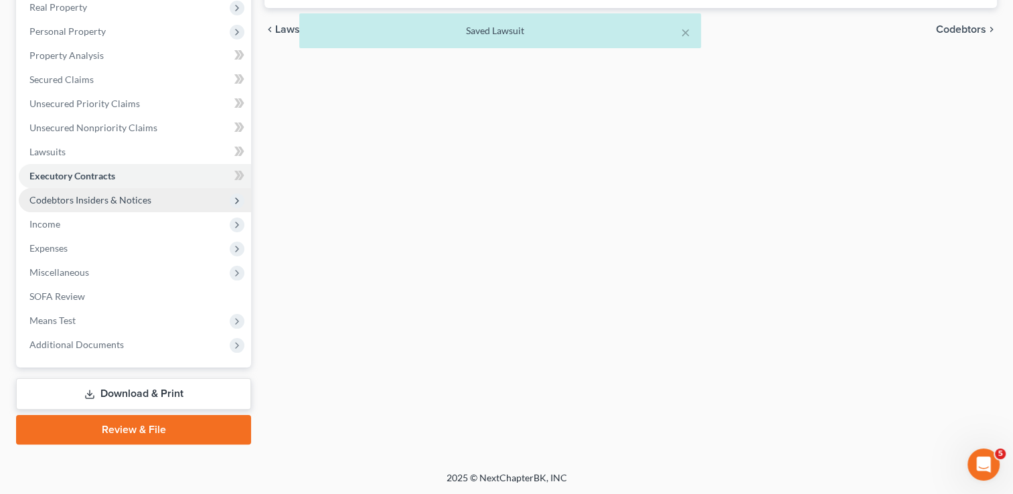
click at [119, 200] on span "Codebtors Insiders & Notices" at bounding box center [90, 199] width 122 height 11
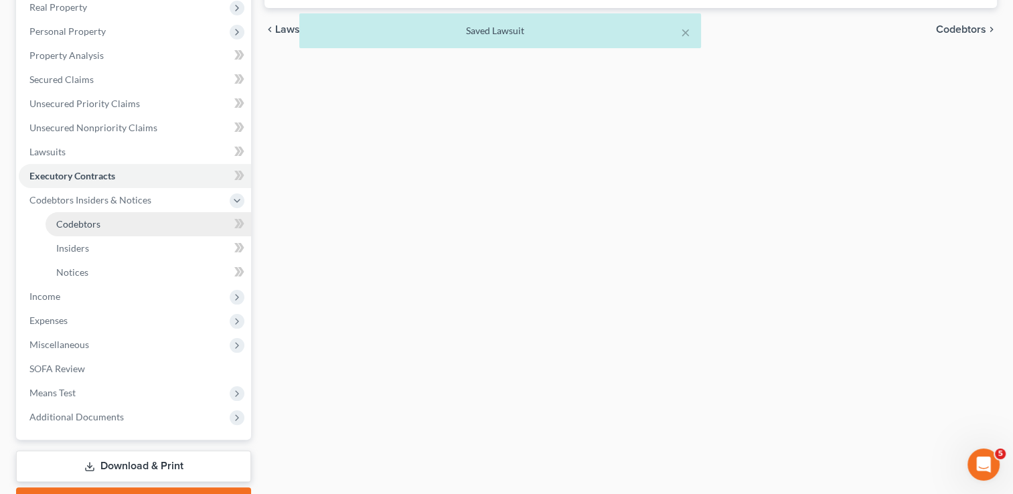
click at [92, 222] on span "Codebtors" at bounding box center [78, 223] width 44 height 11
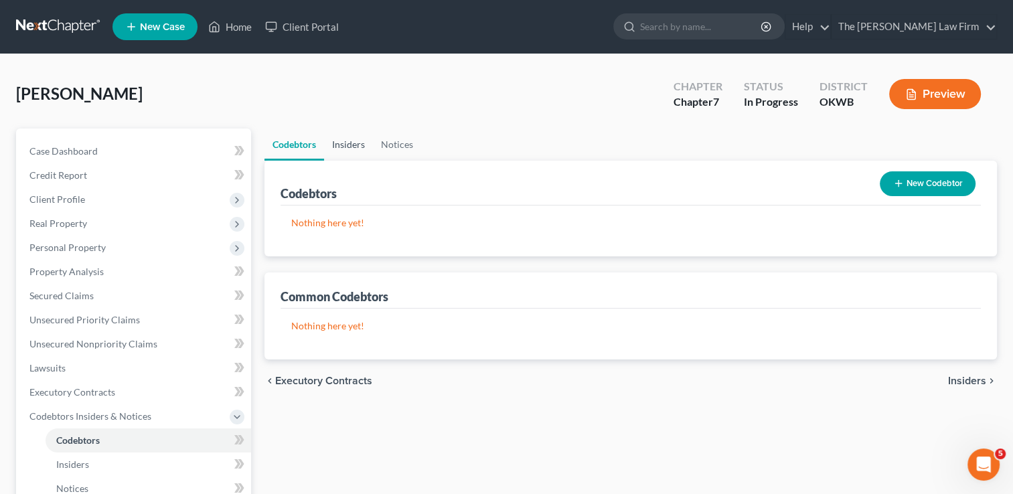
click at [357, 143] on link "Insiders" at bounding box center [348, 145] width 49 height 32
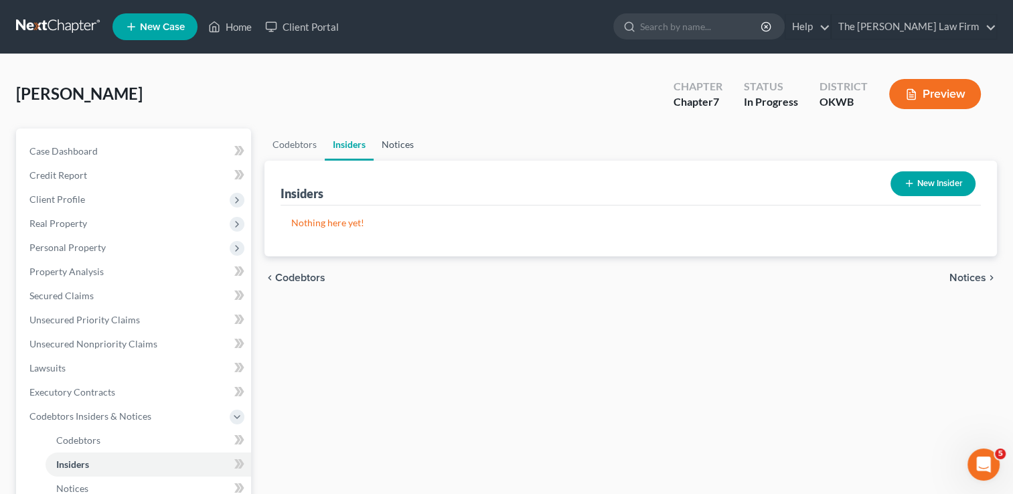
click at [402, 145] on link "Notices" at bounding box center [398, 145] width 48 height 32
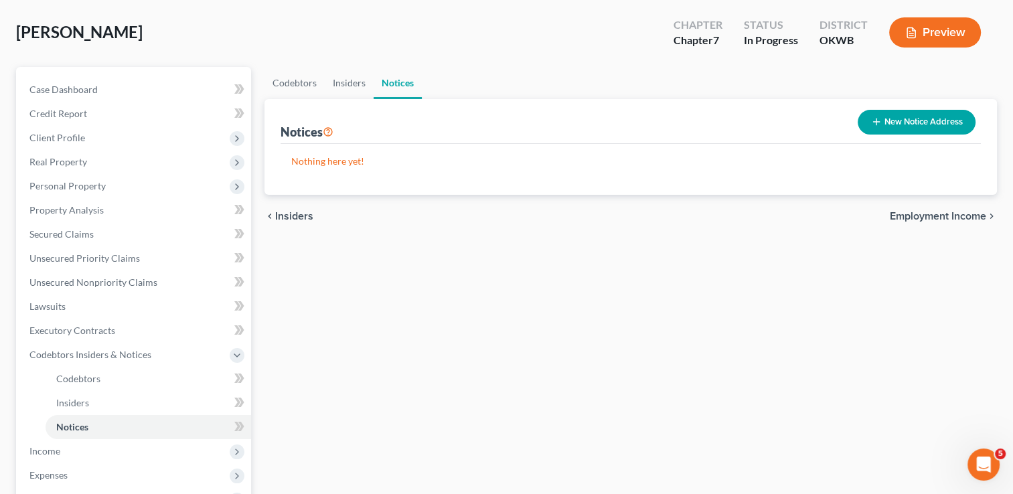
scroll to position [268, 0]
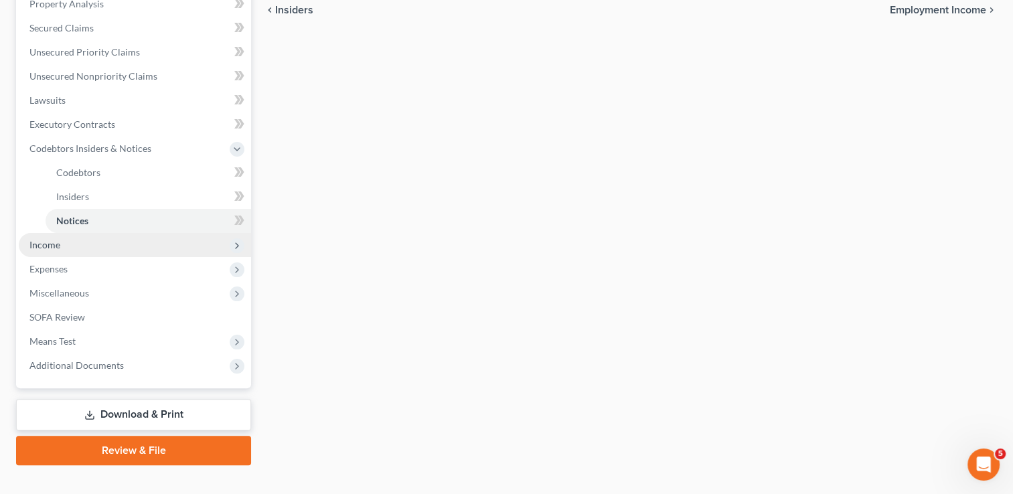
click at [66, 240] on span "Income" at bounding box center [135, 245] width 232 height 24
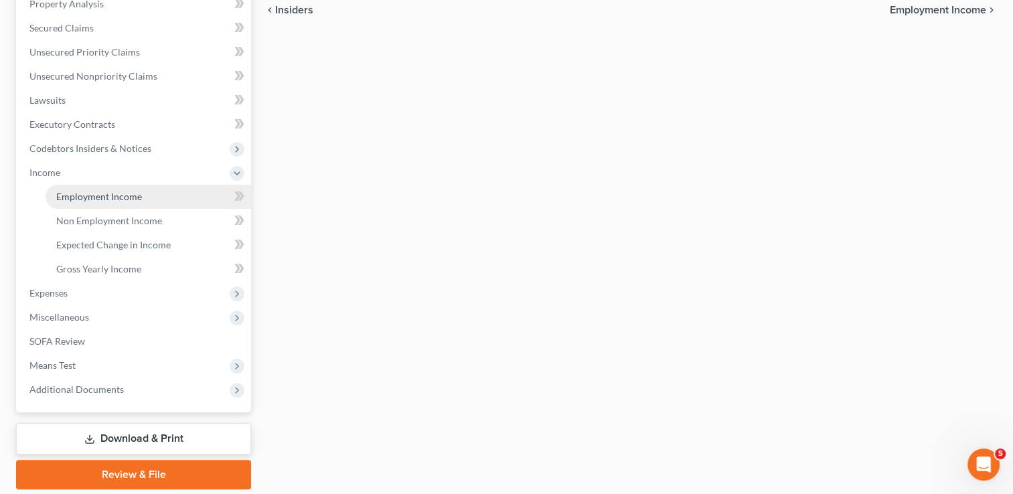
click at [118, 193] on span "Employment Income" at bounding box center [99, 196] width 86 height 11
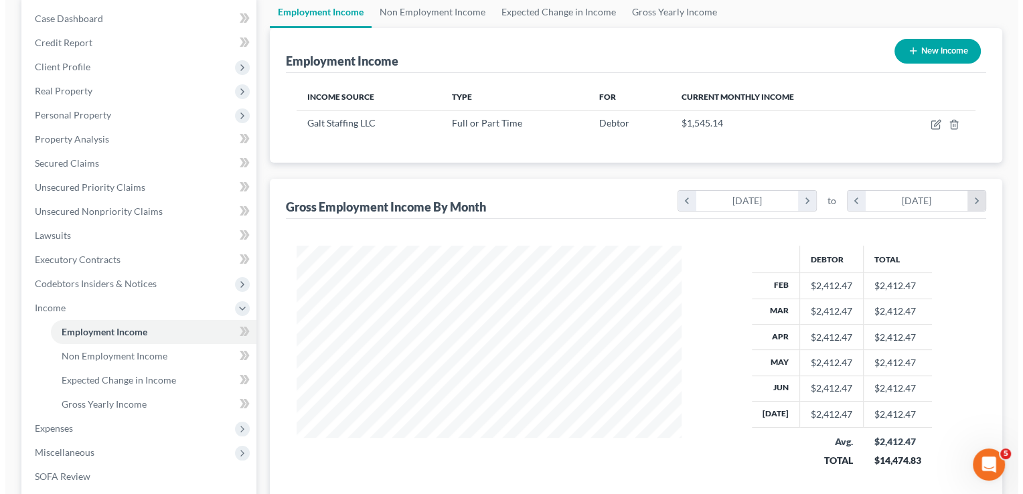
scroll to position [134, 0]
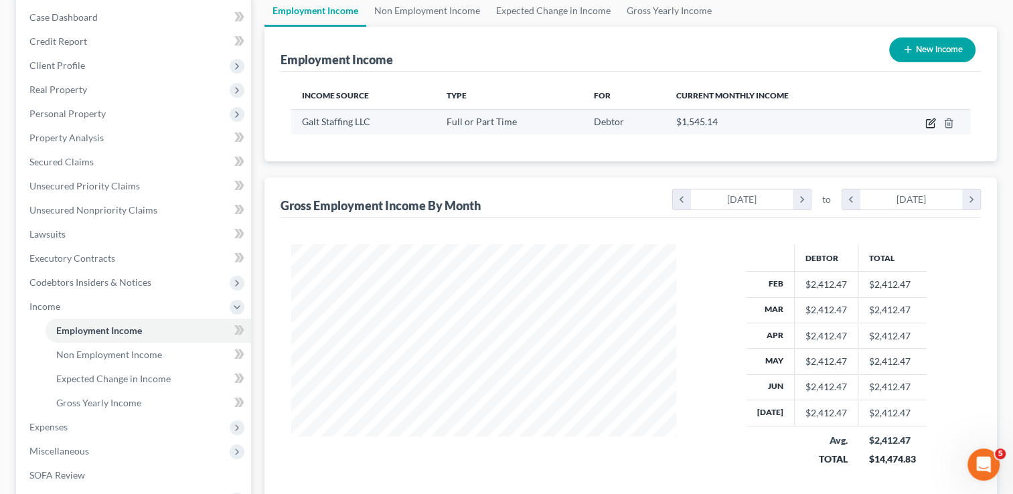
click at [929, 122] on icon "button" at bounding box center [930, 123] width 11 height 11
select select "0"
select select "38"
select select "3"
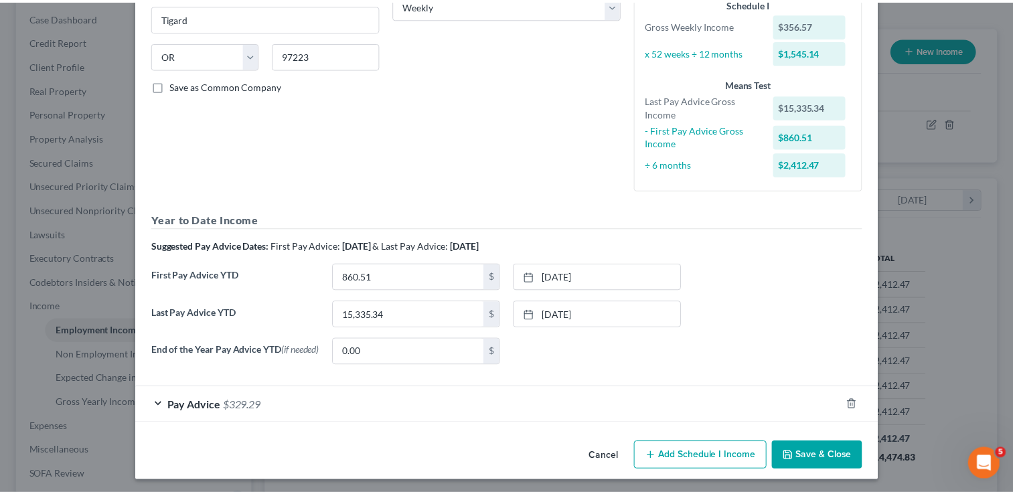
scroll to position [238, 0]
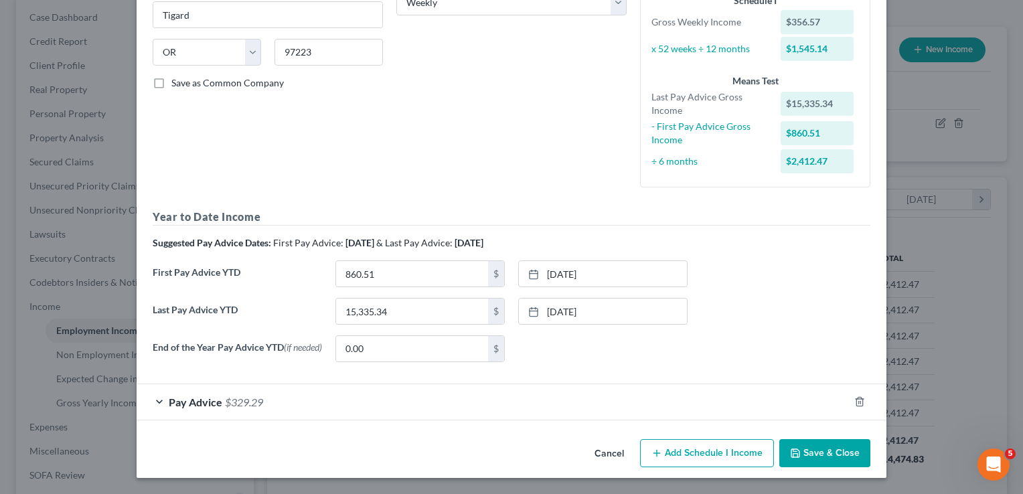
click at [814, 457] on button "Save & Close" at bounding box center [824, 453] width 91 height 28
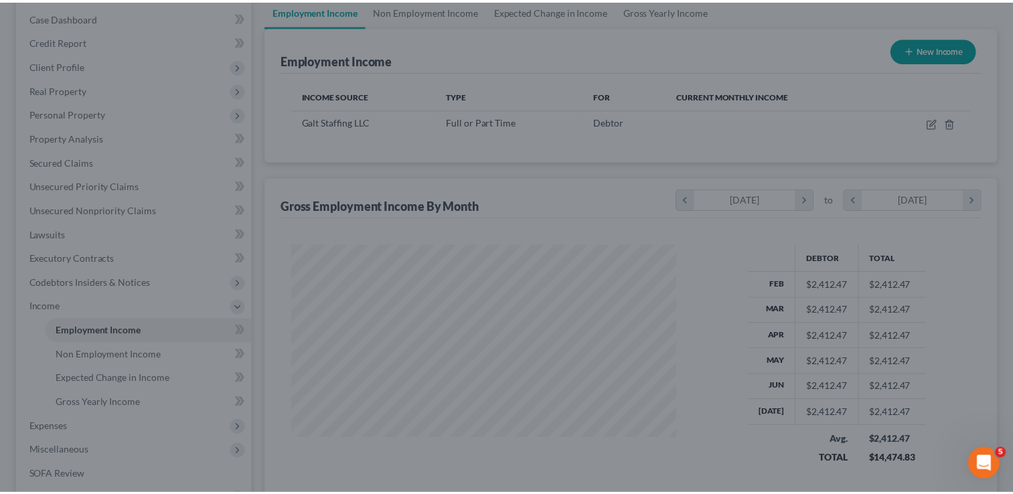
scroll to position [669355, 669182]
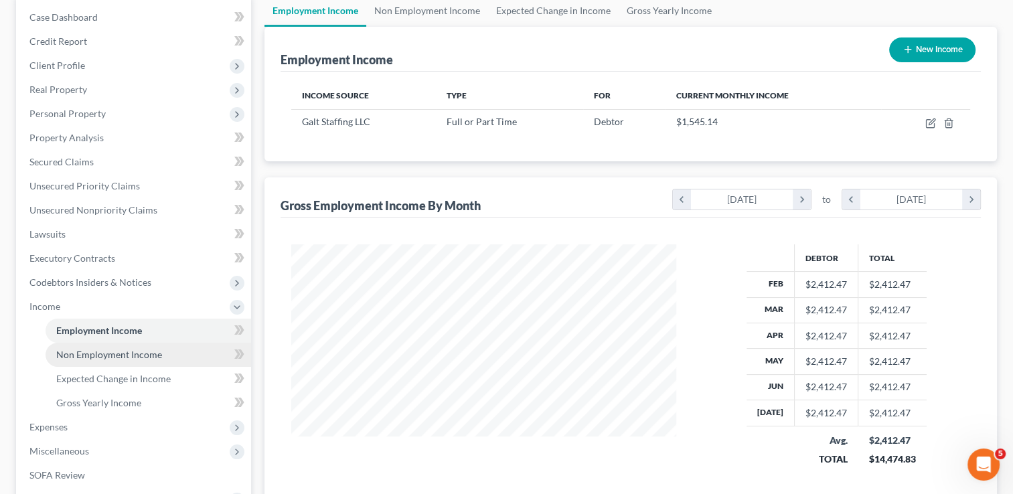
click at [92, 358] on span "Non Employment Income" at bounding box center [109, 354] width 106 height 11
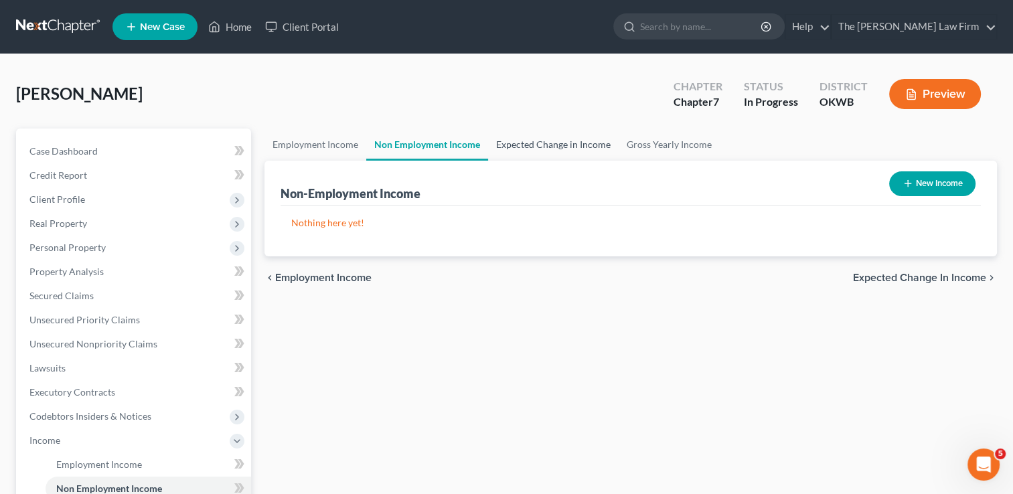
click at [581, 141] on link "Expected Change in Income" at bounding box center [553, 145] width 131 height 32
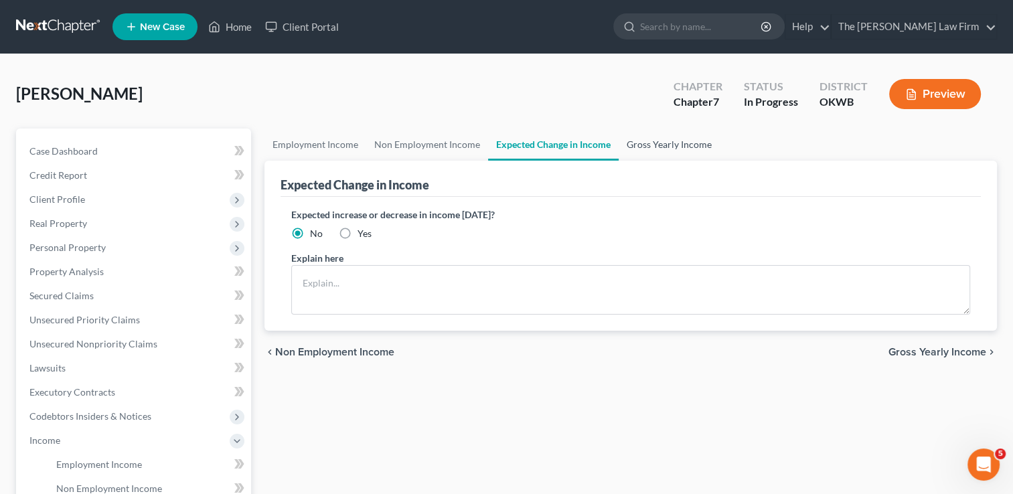
click at [666, 143] on link "Gross Yearly Income" at bounding box center [669, 145] width 101 height 32
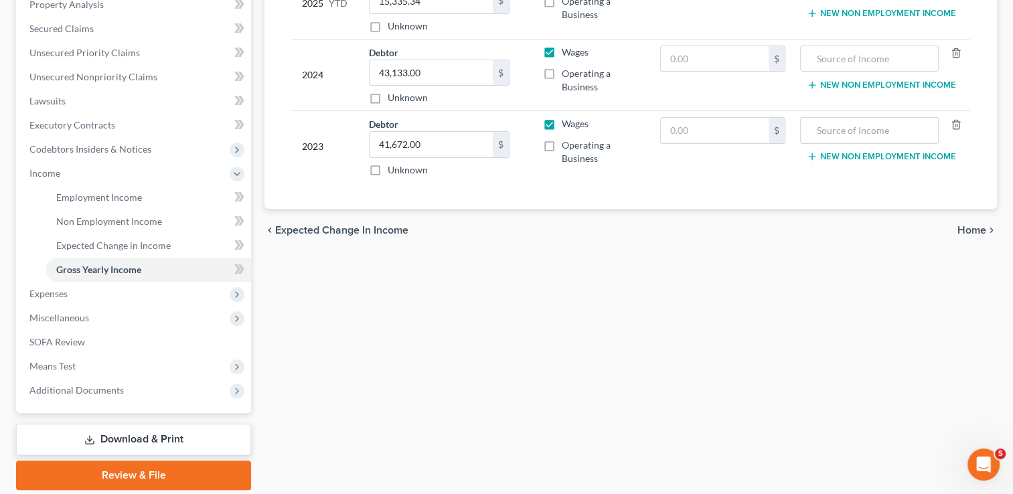
scroll to position [268, 0]
click at [53, 292] on span "Expenses" at bounding box center [48, 292] width 38 height 11
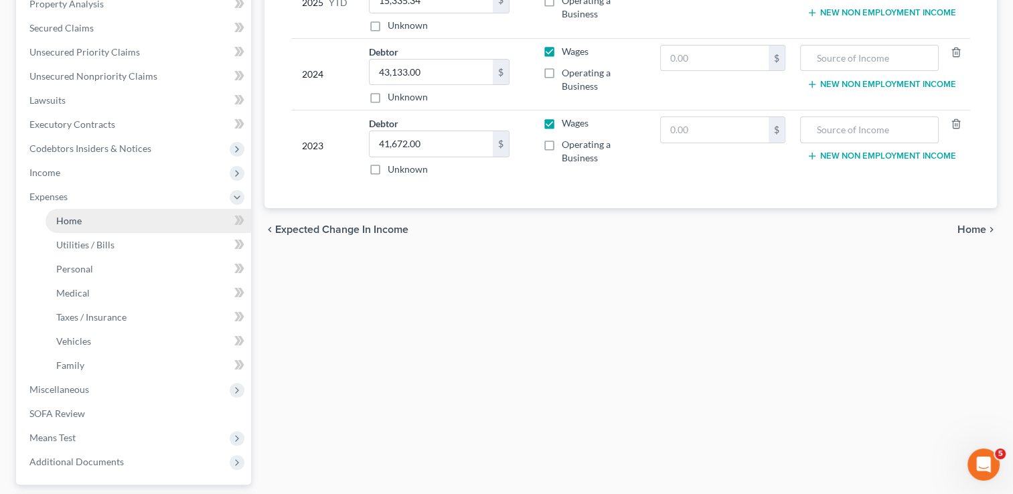
click at [88, 218] on link "Home" at bounding box center [149, 221] width 206 height 24
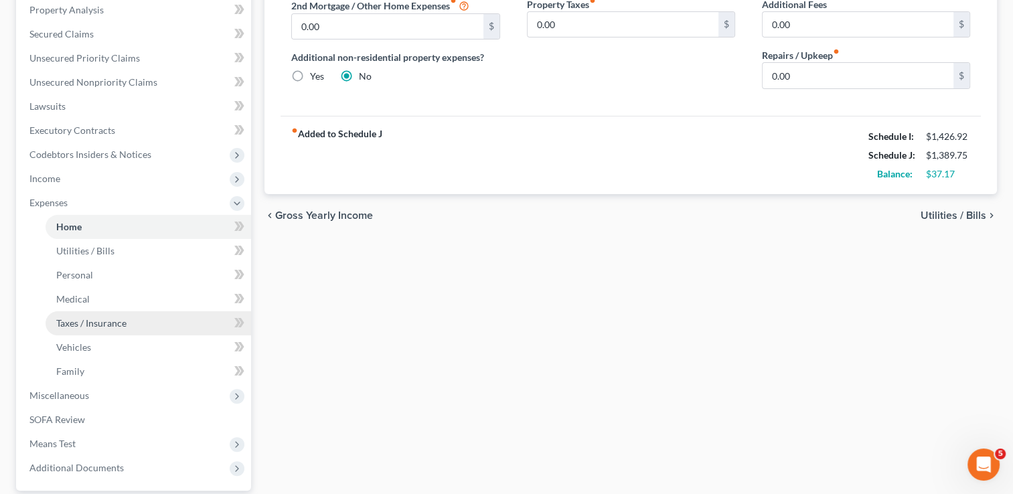
scroll to position [268, 0]
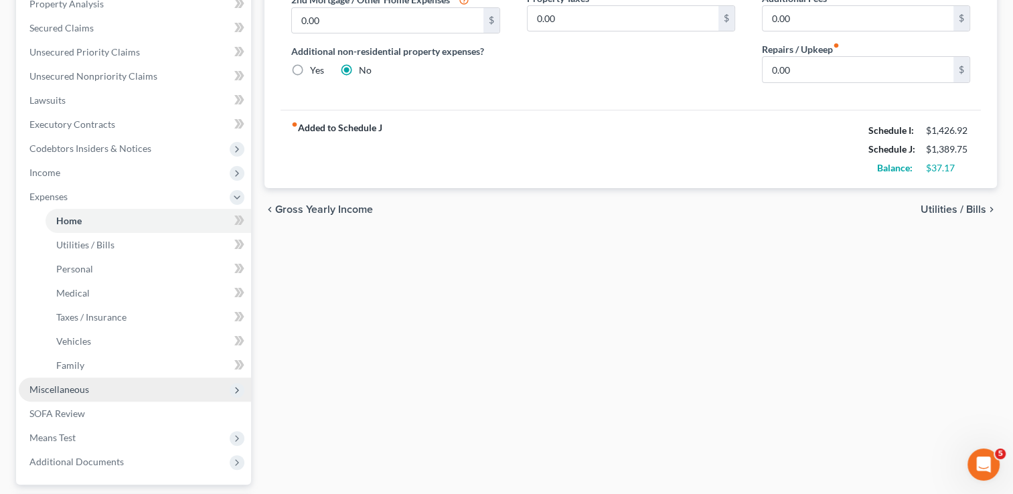
click at [48, 388] on span "Miscellaneous" at bounding box center [59, 389] width 60 height 11
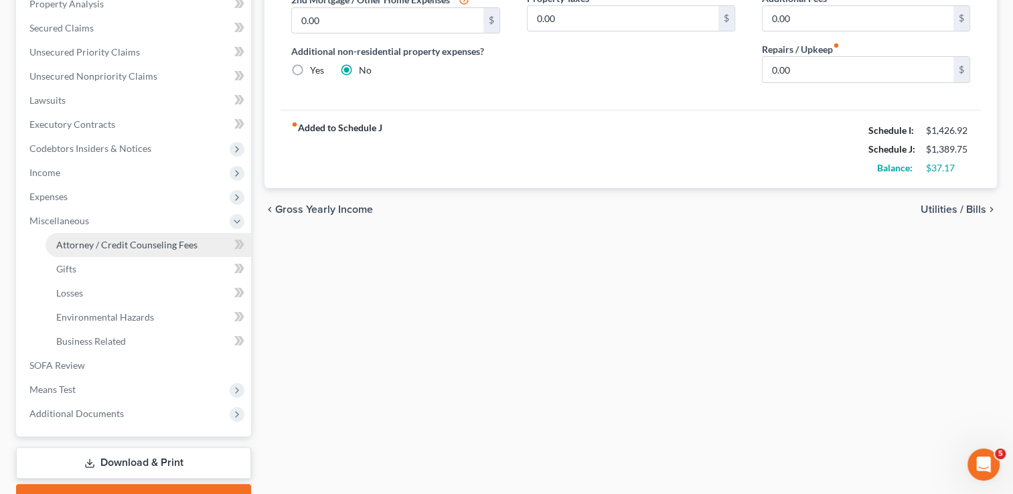
click at [129, 248] on span "Attorney / Credit Counseling Fees" at bounding box center [126, 244] width 141 height 11
select select "0"
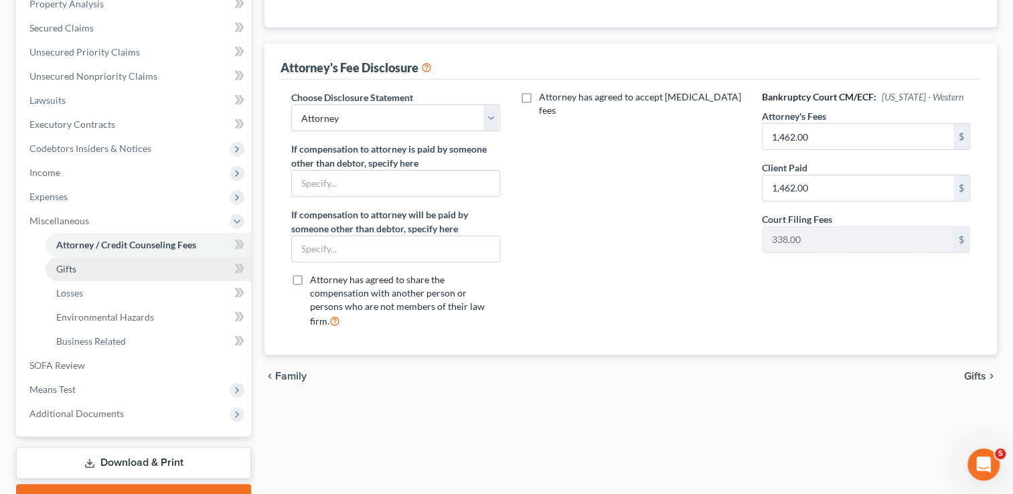
click at [68, 270] on span "Gifts" at bounding box center [66, 268] width 20 height 11
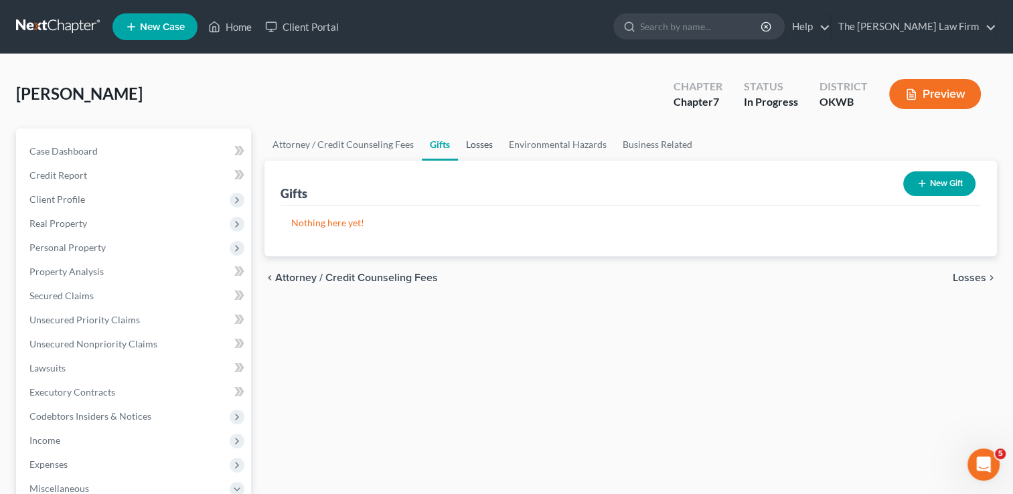
drag, startPoint x: 485, startPoint y: 142, endPoint x: 493, endPoint y: 143, distance: 8.8
click at [485, 141] on link "Losses" at bounding box center [479, 145] width 43 height 32
click at [552, 141] on link "Environmental Hazards" at bounding box center [558, 145] width 114 height 32
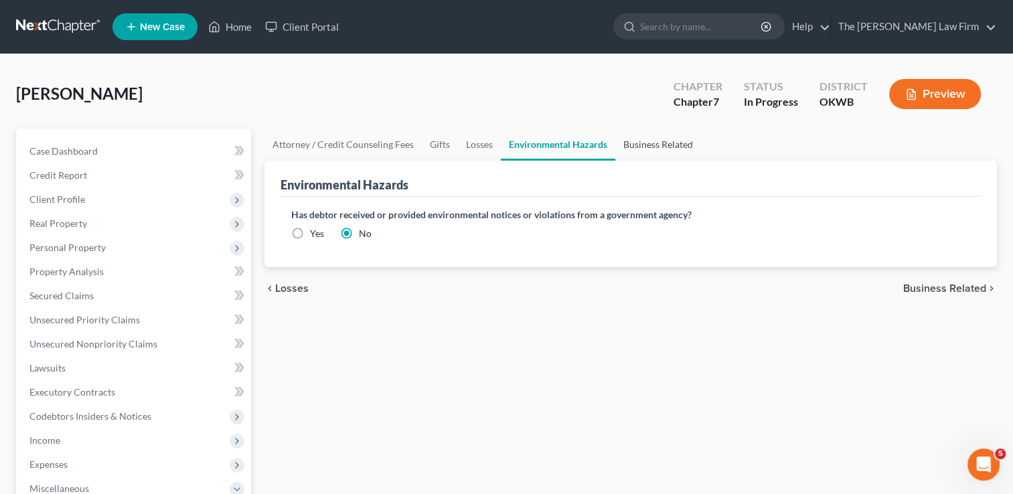
click at [667, 145] on link "Business Related" at bounding box center [658, 145] width 86 height 32
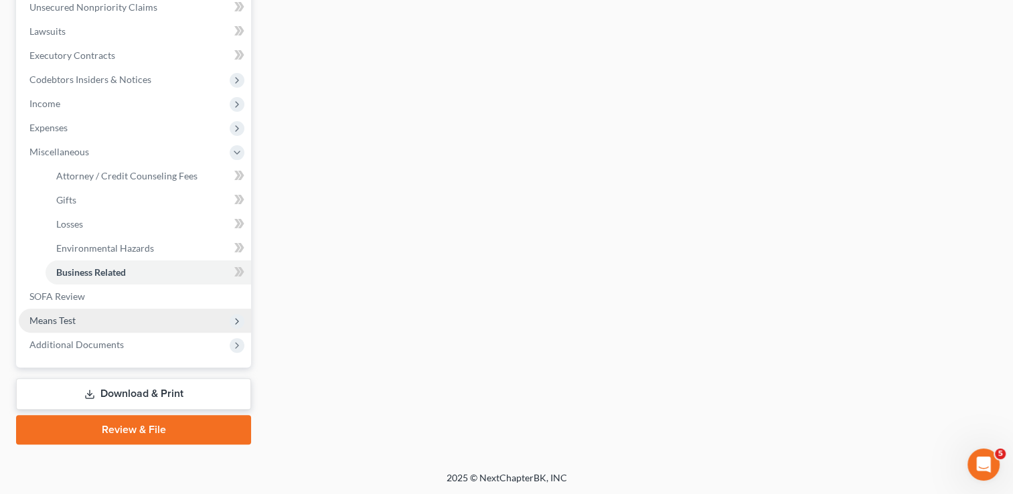
click at [58, 323] on span "Means Test" at bounding box center [52, 320] width 46 height 11
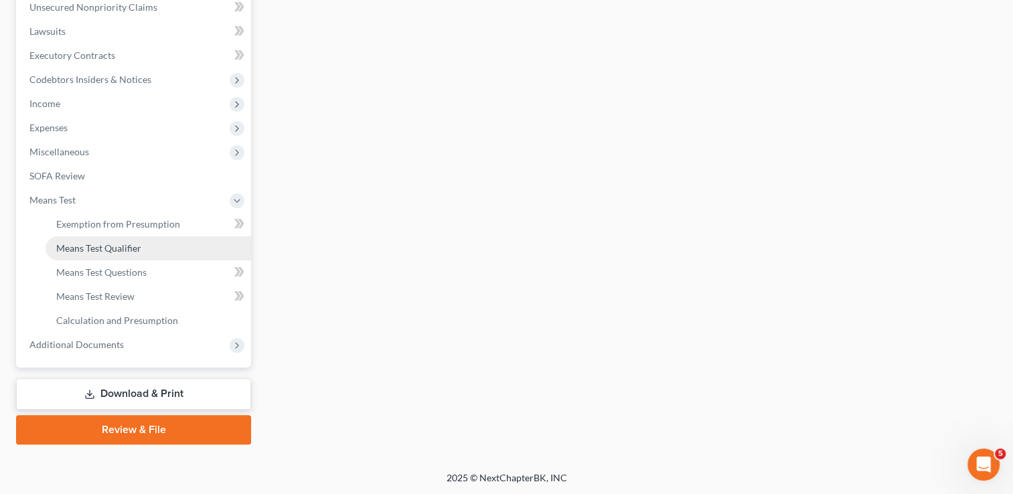
click at [133, 248] on span "Means Test Qualifier" at bounding box center [98, 247] width 85 height 11
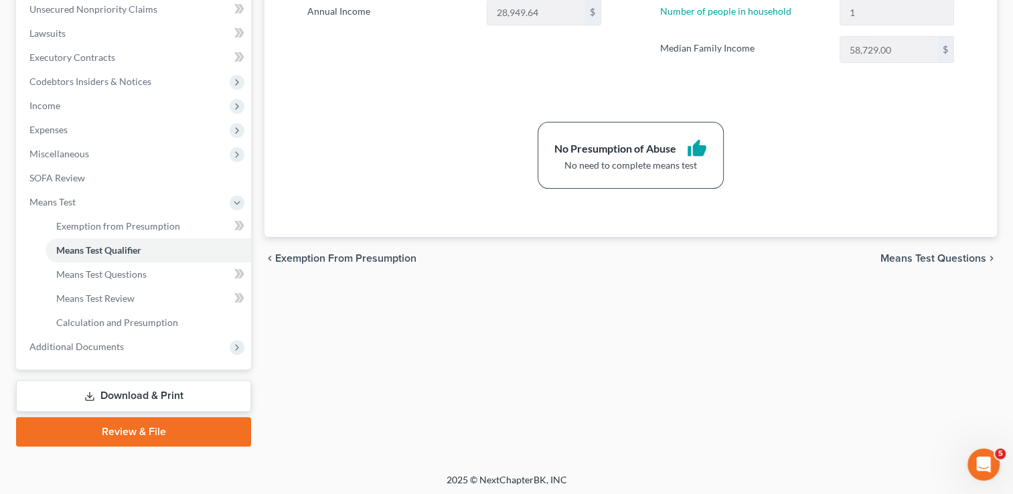
click at [129, 388] on link "Download & Print" at bounding box center [133, 395] width 235 height 31
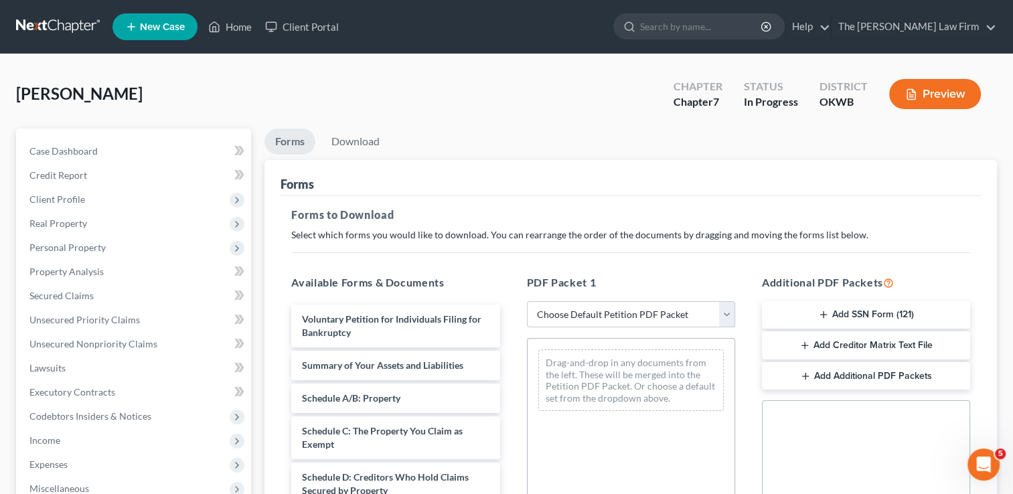
drag, startPoint x: 573, startPoint y: 308, endPoint x: 588, endPoint y: 327, distance: 24.4
click at [573, 308] on select "Choose Default Petition PDF Packet Complete Bankruptcy Petition (all forms and …" at bounding box center [631, 314] width 208 height 27
select select "0"
click at [527, 301] on select "Choose Default Petition PDF Packet Complete Bankruptcy Petition (all forms and …" at bounding box center [631, 314] width 208 height 27
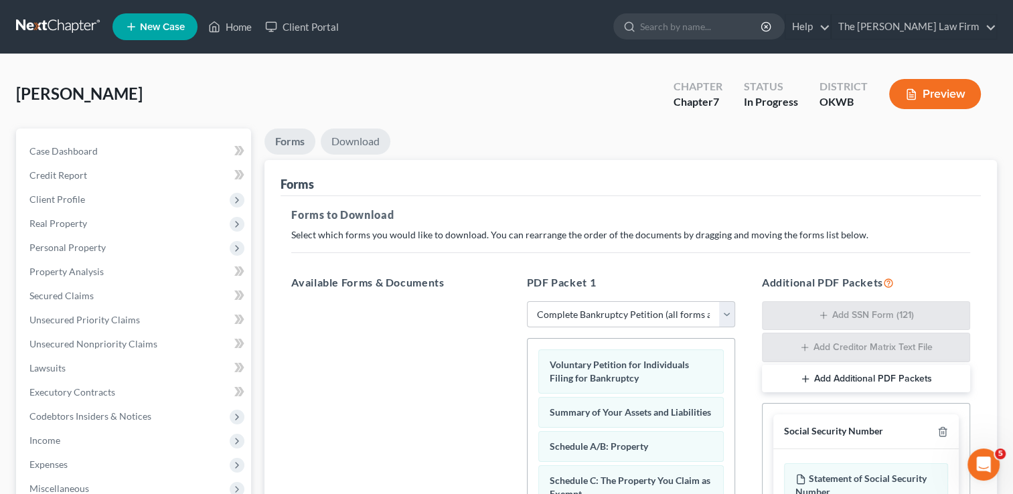
click at [358, 145] on link "Download" at bounding box center [356, 142] width 70 height 26
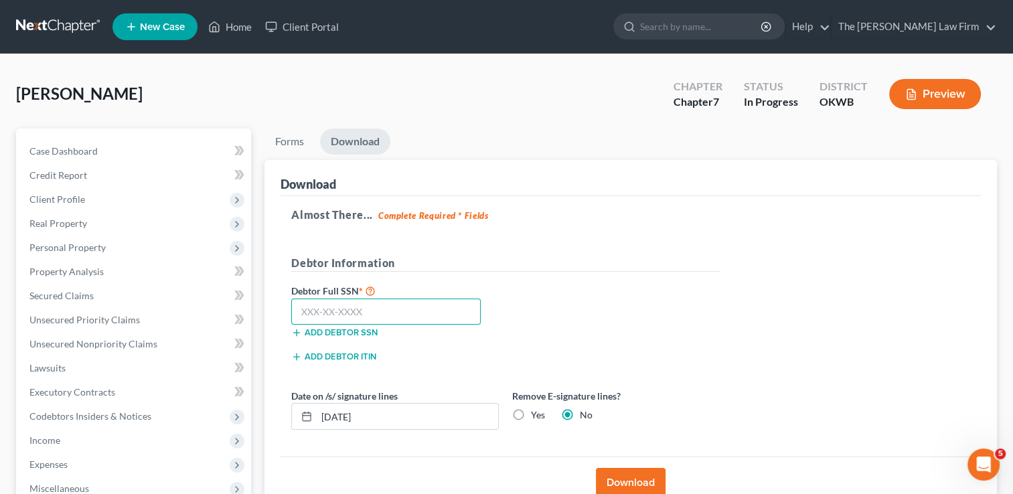
click at [406, 313] on input "text" at bounding box center [385, 312] width 189 height 27
click at [386, 406] on input "08/10/2025" at bounding box center [407, 416] width 181 height 25
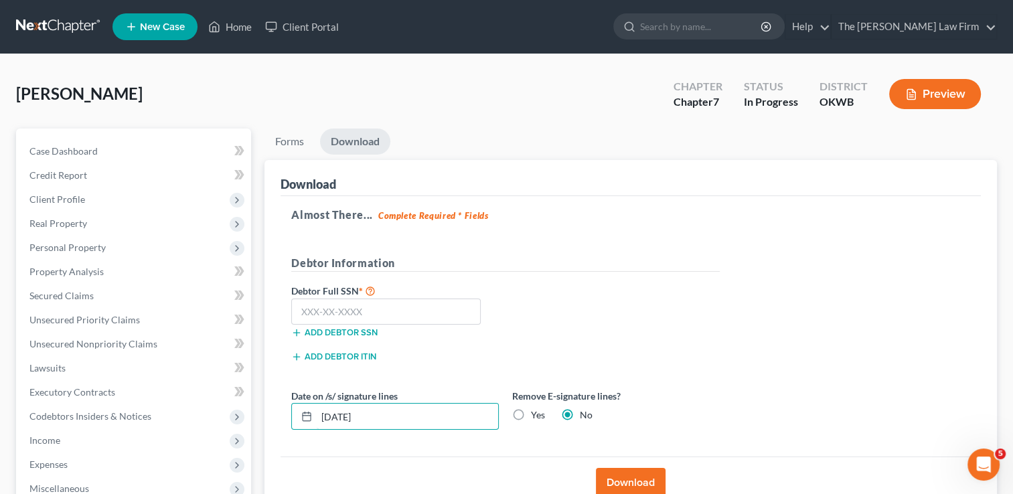
drag, startPoint x: 386, startPoint y: 414, endPoint x: 340, endPoint y: 484, distance: 83.6
click at [304, 429] on div "Date on /s/ signature lines 08/10/2025 Remove E-signature lines? Yes No" at bounding box center [506, 415] width 442 height 52
type input "08/12/2025"
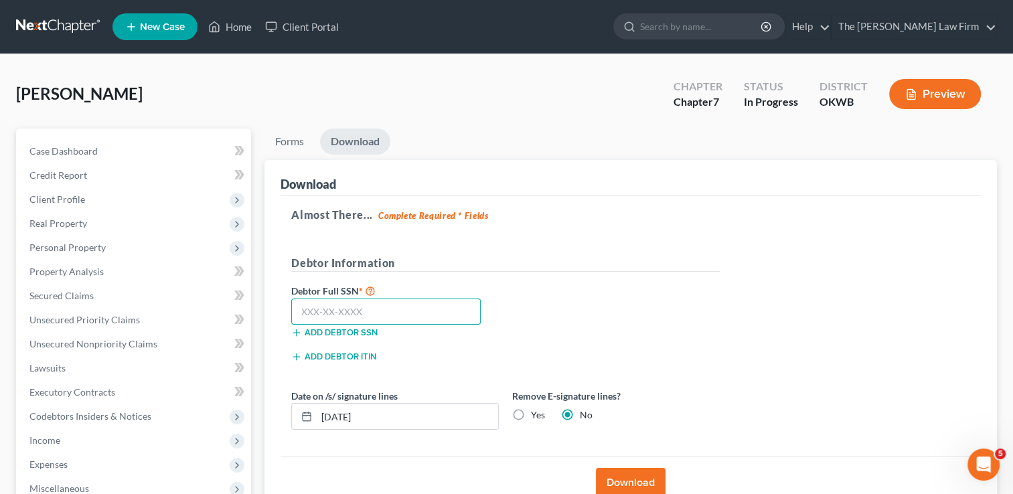
click at [439, 307] on input "text" at bounding box center [385, 312] width 189 height 27
type input "443-82-9055"
click at [629, 475] on button "Download" at bounding box center [631, 482] width 70 height 29
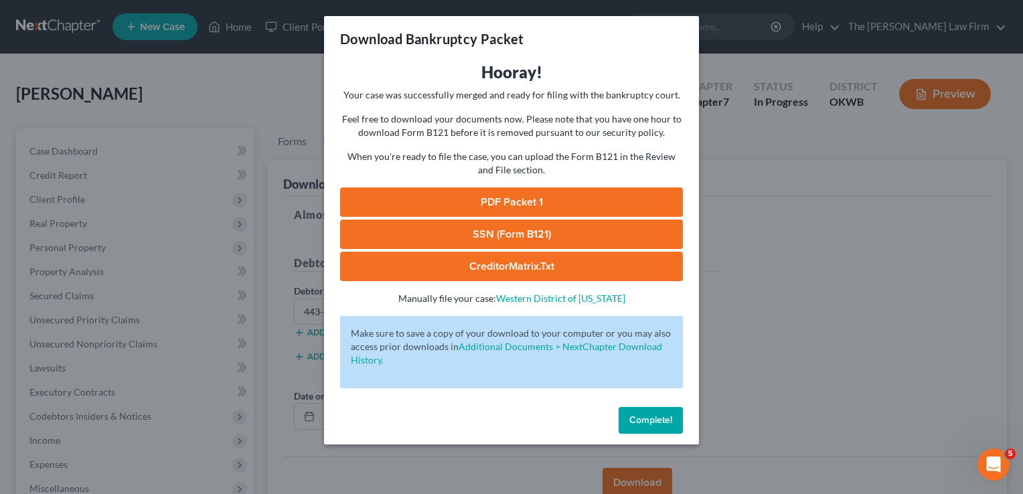
click at [502, 235] on link "SSN (Form B121)" at bounding box center [511, 234] width 343 height 29
click at [517, 204] on link "PDF Packet 1" at bounding box center [511, 201] width 343 height 29
click at [645, 416] on span "Complete!" at bounding box center [650, 419] width 43 height 11
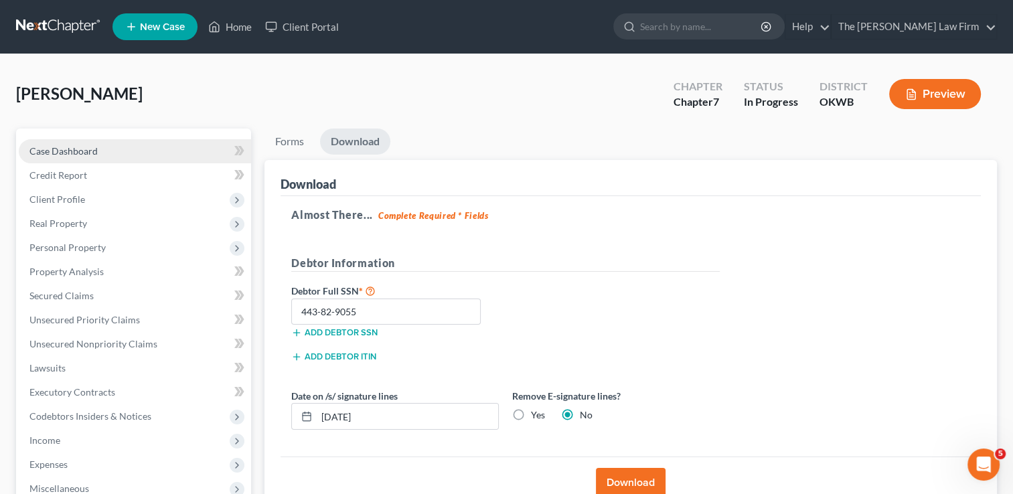
click at [83, 152] on span "Case Dashboard" at bounding box center [63, 150] width 68 height 11
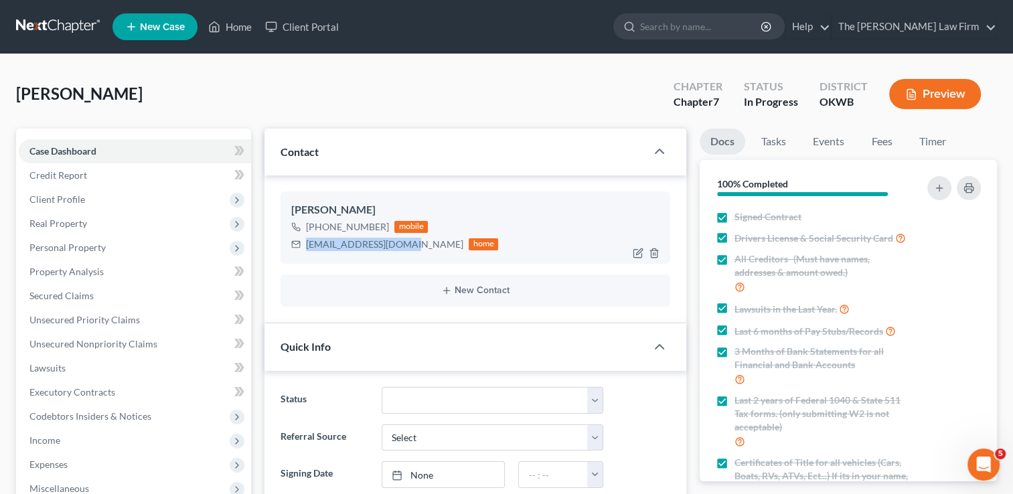
drag, startPoint x: 308, startPoint y: 245, endPoint x: 401, endPoint y: 250, distance: 93.2
click at [401, 250] on div "cragsdale99@gmail.com home" at bounding box center [394, 244] width 207 height 17
drag, startPoint x: 386, startPoint y: 245, endPoint x: 362, endPoint y: 245, distance: 24.1
copy div "cragsdale99@gmail.com"
click at [418, 82] on div "Ragsdale, Crystal Upgraded Chapter Chapter 7 Status In Progress District OKWB P…" at bounding box center [506, 99] width 981 height 58
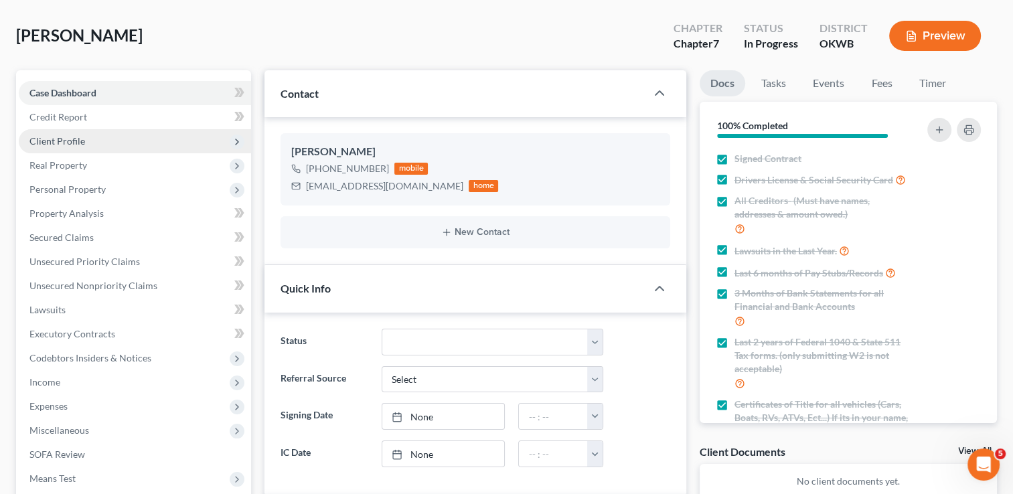
scroll to position [134, 0]
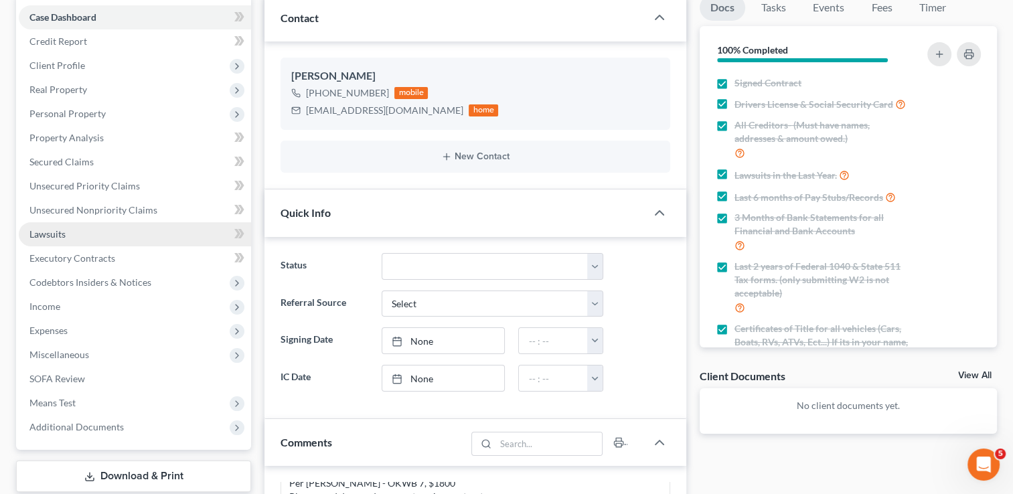
click at [56, 235] on span "Lawsuits" at bounding box center [47, 233] width 36 height 11
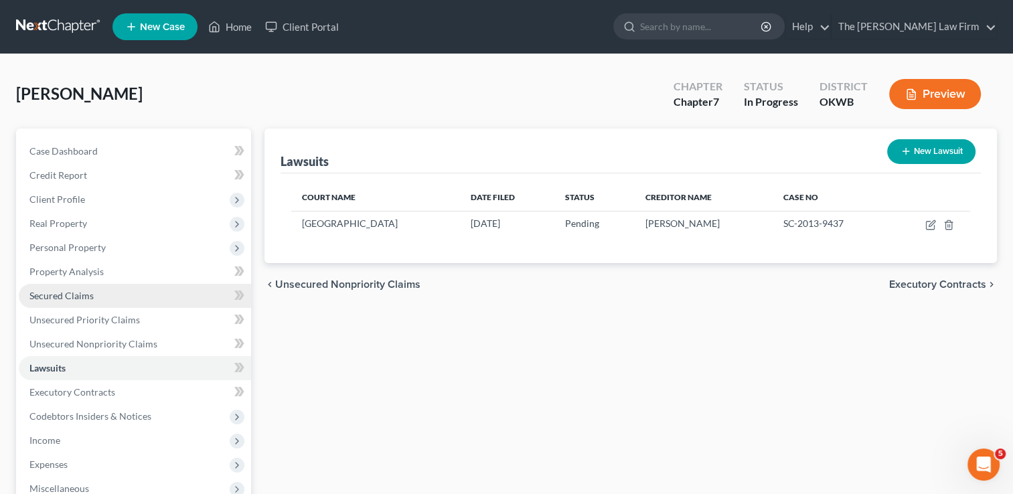
click at [74, 295] on span "Secured Claims" at bounding box center [61, 295] width 64 height 11
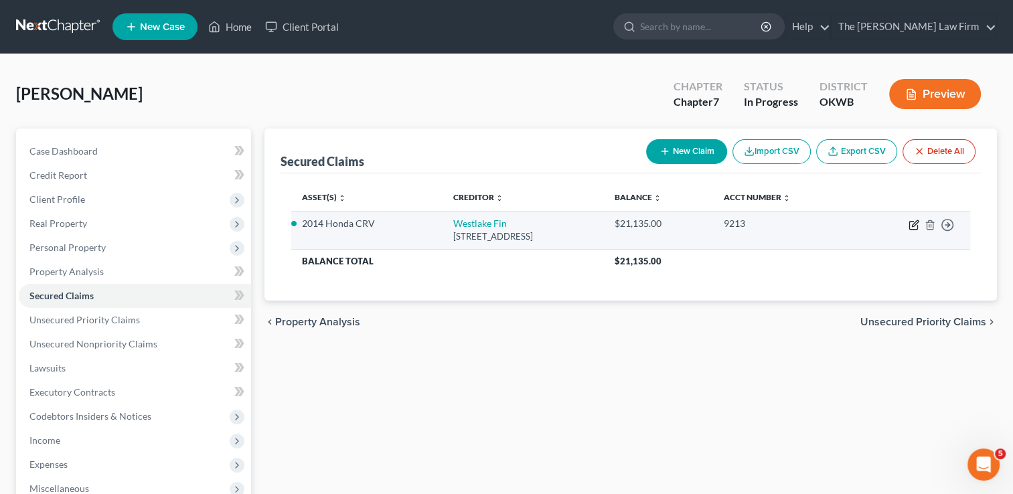
click at [913, 226] on icon "button" at bounding box center [915, 223] width 6 height 6
select select "4"
select select "0"
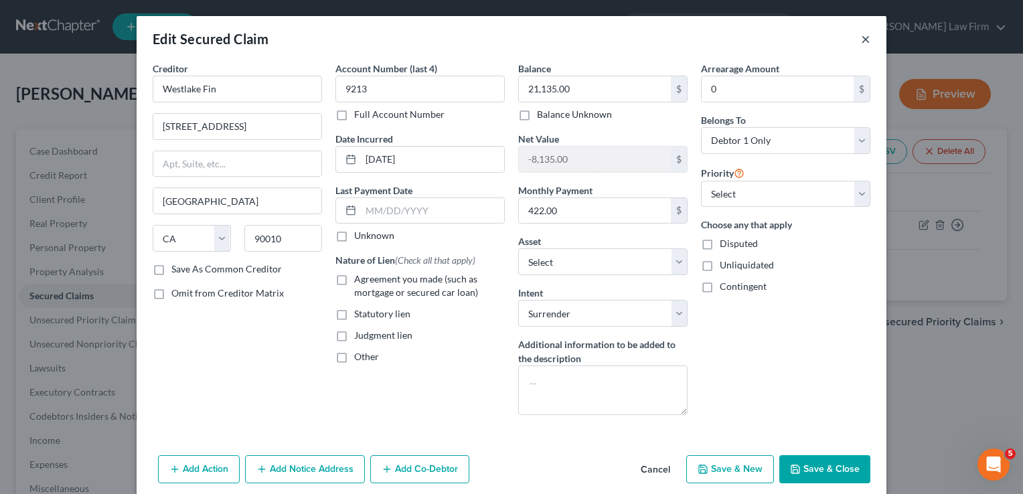
click at [861, 38] on button "×" at bounding box center [865, 39] width 9 height 16
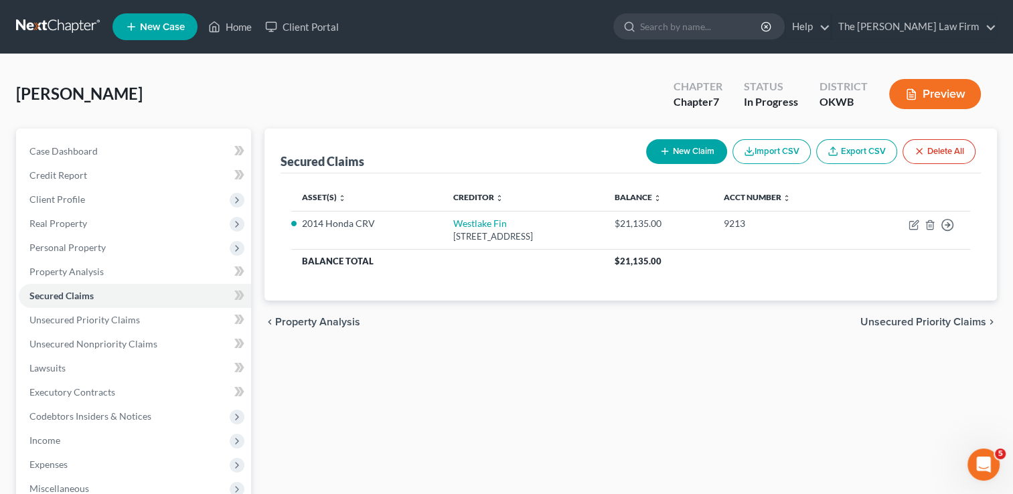
drag, startPoint x: 60, startPoint y: 19, endPoint x: 98, endPoint y: 37, distance: 42.2
click at [60, 19] on link at bounding box center [59, 27] width 86 height 24
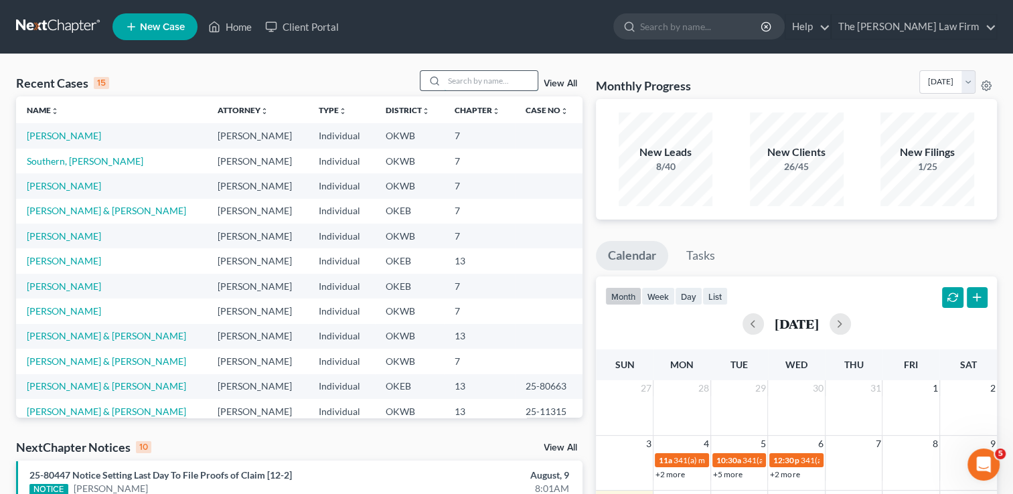
click at [528, 85] on input "search" at bounding box center [491, 80] width 94 height 19
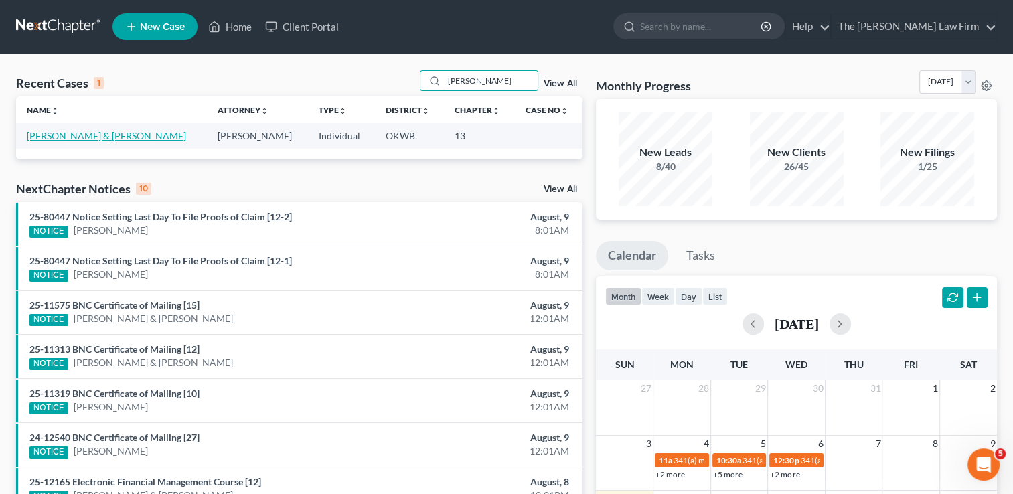
type input "pickett"
click at [117, 133] on link "[PERSON_NAME] & [PERSON_NAME]" at bounding box center [106, 135] width 159 height 11
select select "1"
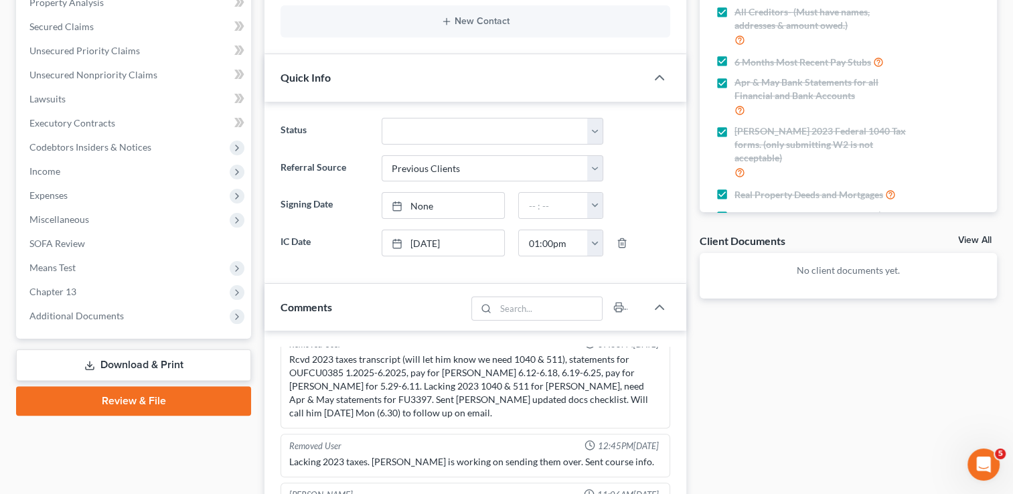
scroll to position [469, 0]
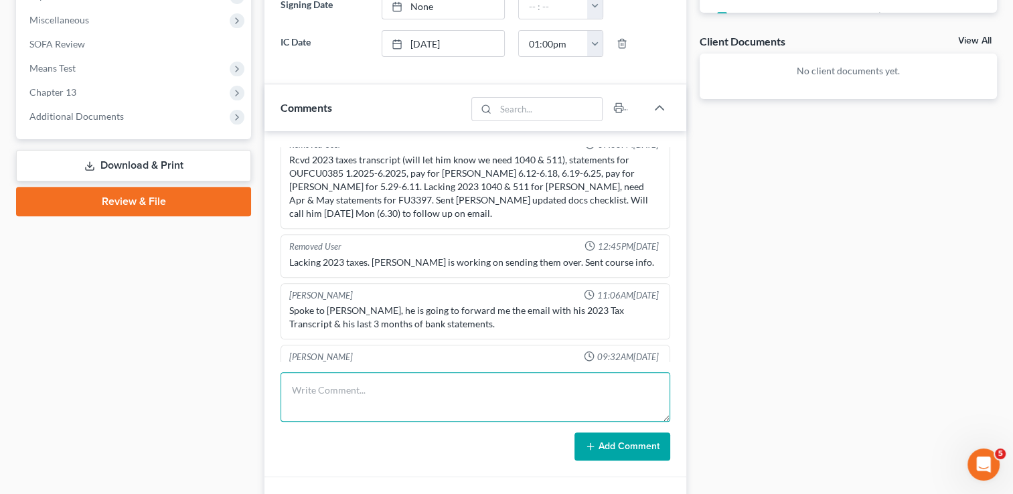
click at [403, 385] on textarea at bounding box center [476, 397] width 390 height 50
click at [289, 389] on textarea "Have requested pay stubs several times" at bounding box center [476, 397] width 390 height 50
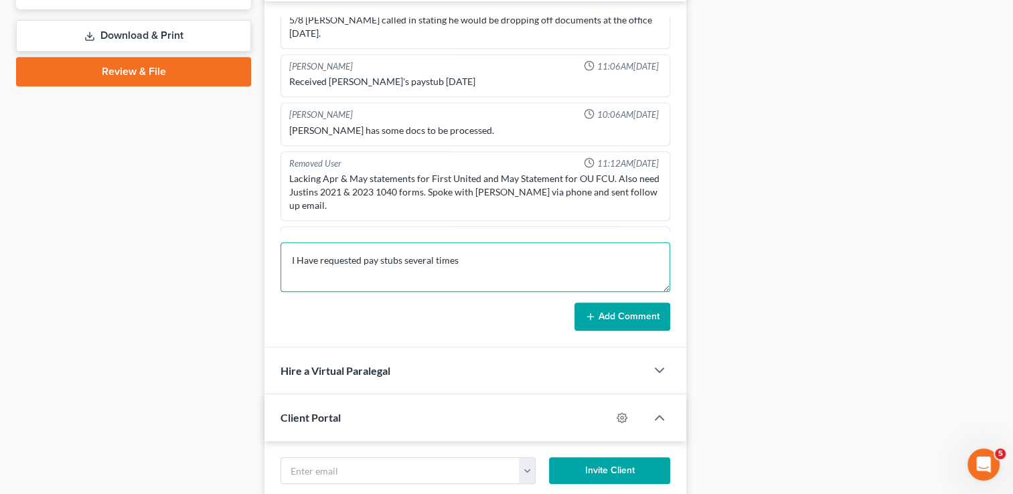
scroll to position [603, 0]
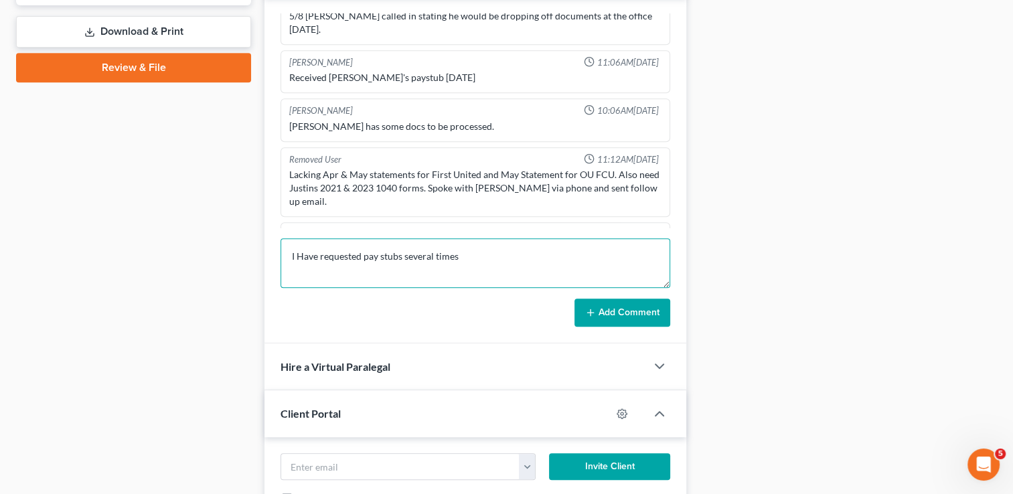
click at [485, 256] on textarea "I Have requested pay stubs several times" at bounding box center [476, 263] width 390 height 50
drag, startPoint x: 499, startPoint y: 253, endPoint x: 465, endPoint y: 253, distance: 33.5
click at [463, 252] on textarea "I Have requested pay stubs several times. 8/5, 8/8" at bounding box center [476, 263] width 390 height 50
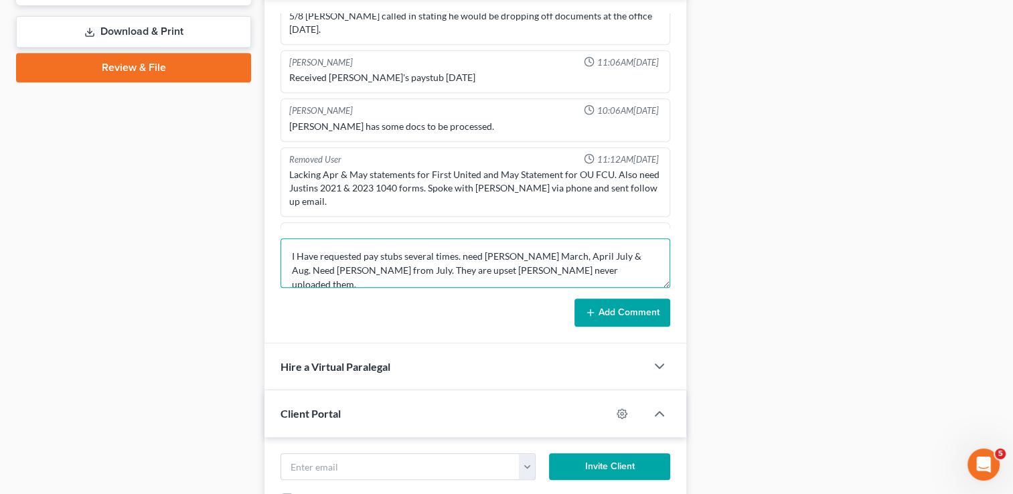
type textarea "I Have requested pay stubs several times. need Brandon paystubs March, April Ju…"
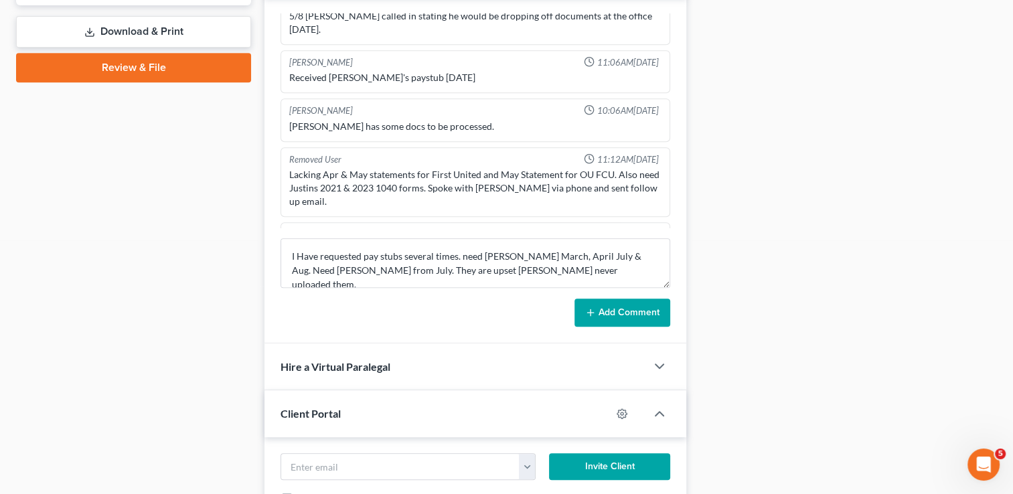
click at [619, 307] on button "Add Comment" at bounding box center [623, 313] width 96 height 28
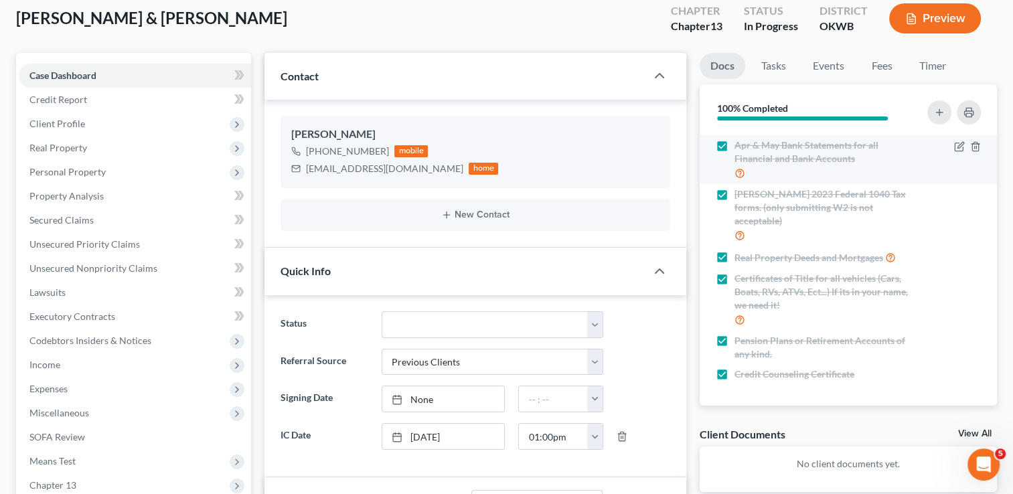
scroll to position [0, 0]
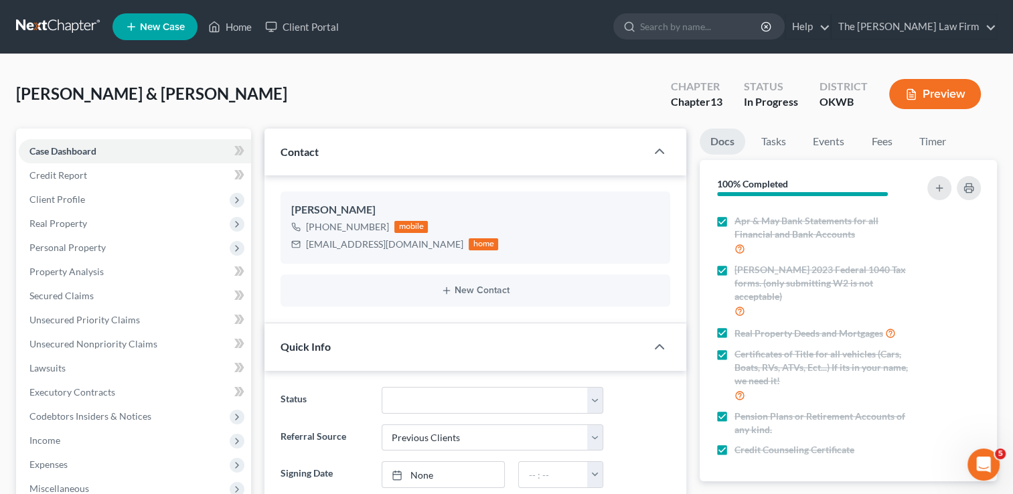
click at [64, 25] on link at bounding box center [59, 27] width 86 height 24
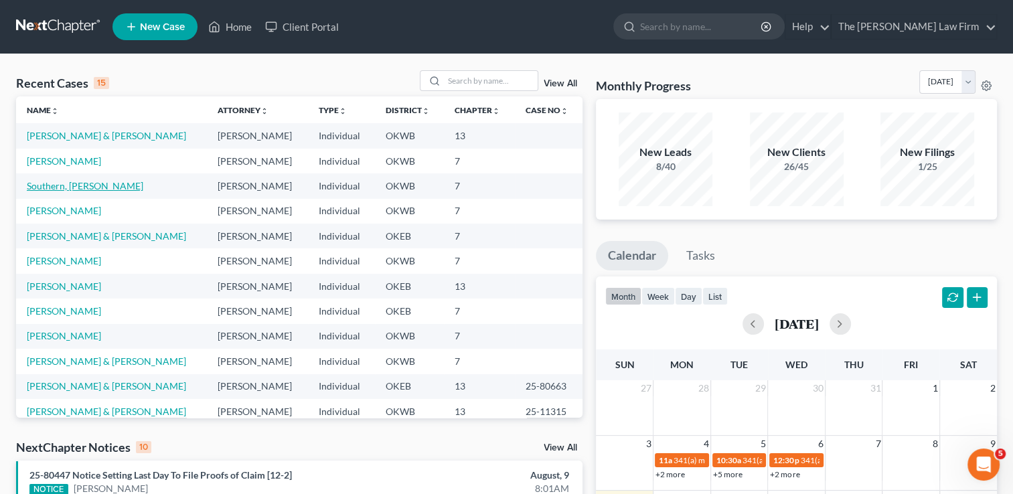
click at [65, 186] on link "Southern, [PERSON_NAME]" at bounding box center [85, 185] width 117 height 11
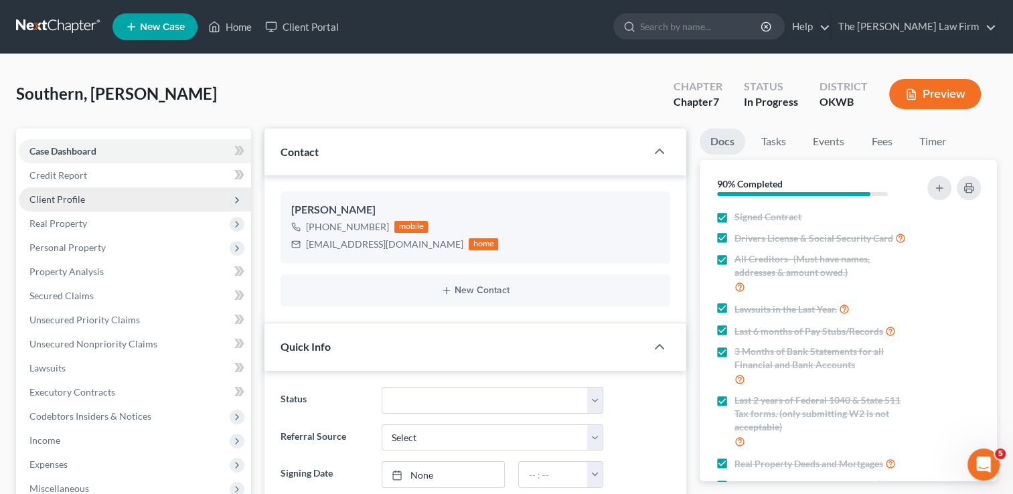
click at [78, 196] on span "Client Profile" at bounding box center [57, 199] width 56 height 11
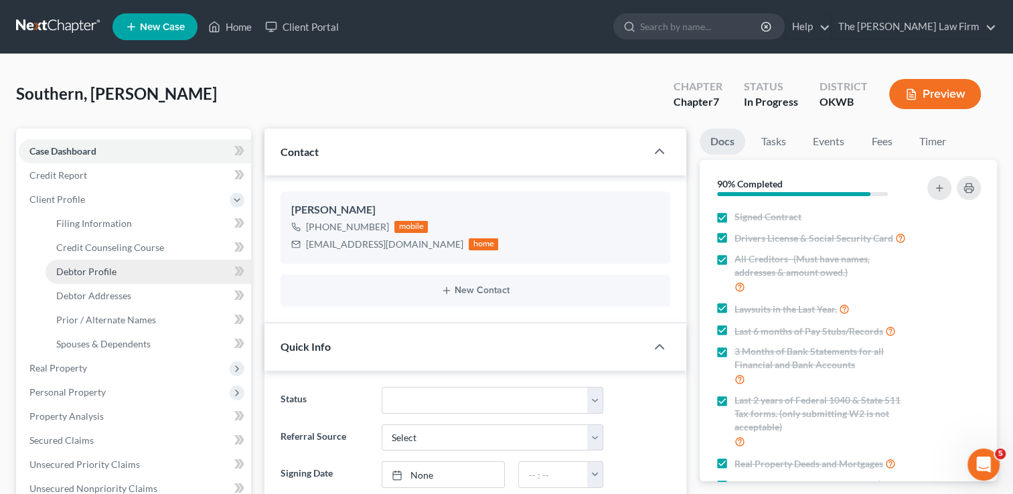
click at [104, 275] on span "Debtor Profile" at bounding box center [86, 271] width 60 height 11
select select "0"
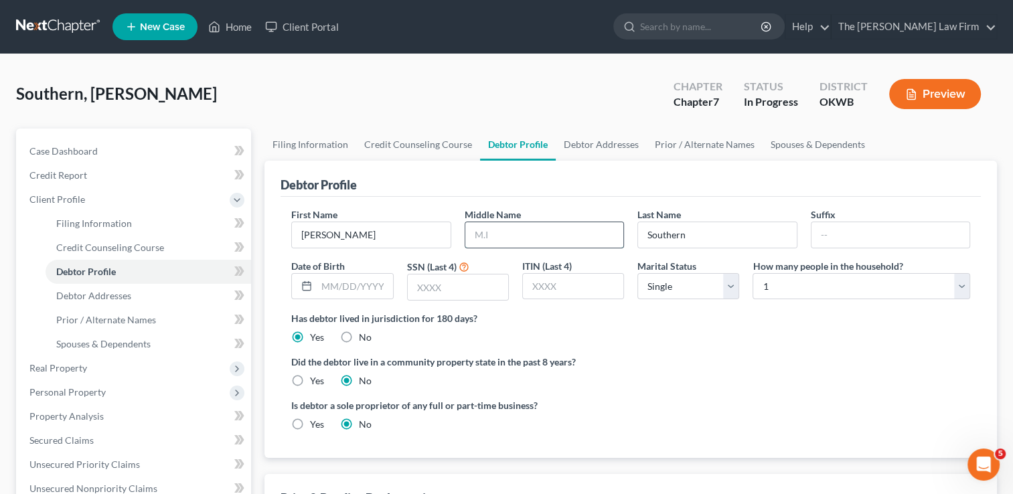
click at [495, 232] on input "text" at bounding box center [544, 234] width 158 height 25
type input "Willis"
click at [360, 283] on input "text" at bounding box center [355, 286] width 76 height 25
type input "09/03/1993"
click at [475, 288] on input "text" at bounding box center [458, 287] width 100 height 25
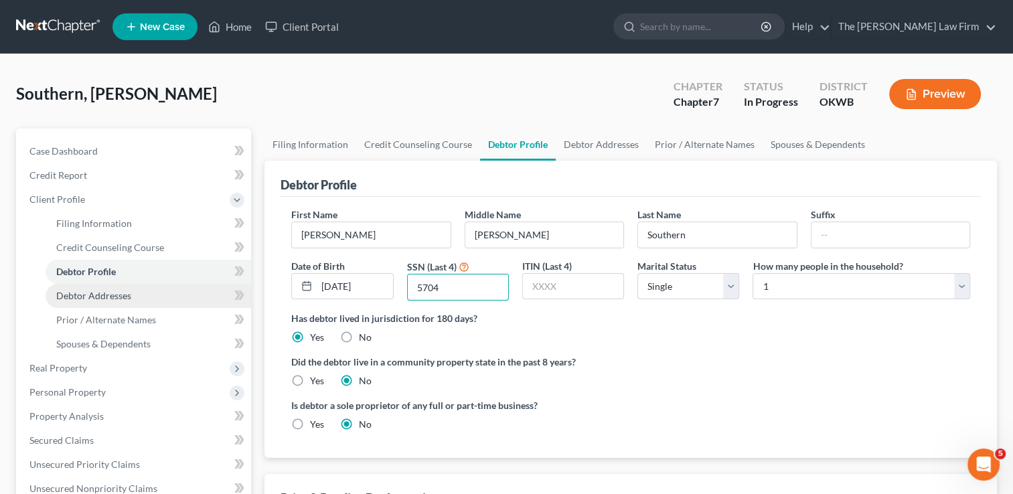
type input "5704"
click at [96, 296] on span "Debtor Addresses" at bounding box center [93, 295] width 75 height 11
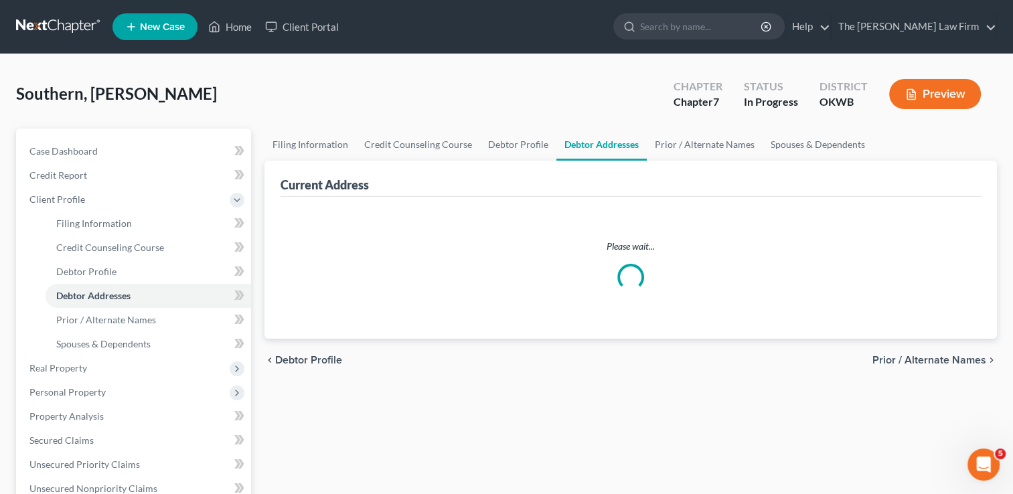
select select "0"
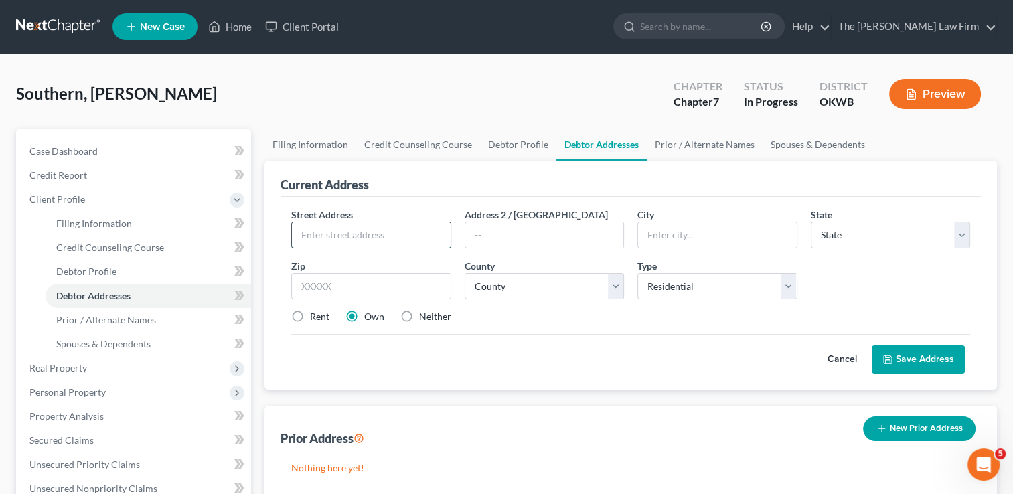
click at [378, 232] on input "text" at bounding box center [371, 234] width 158 height 25
type input "302 E Monroe St"
click at [366, 287] on input "text" at bounding box center [370, 286] width 159 height 27
type input "74854"
click at [639, 347] on div "Cancel Save Address" at bounding box center [630, 354] width 679 height 40
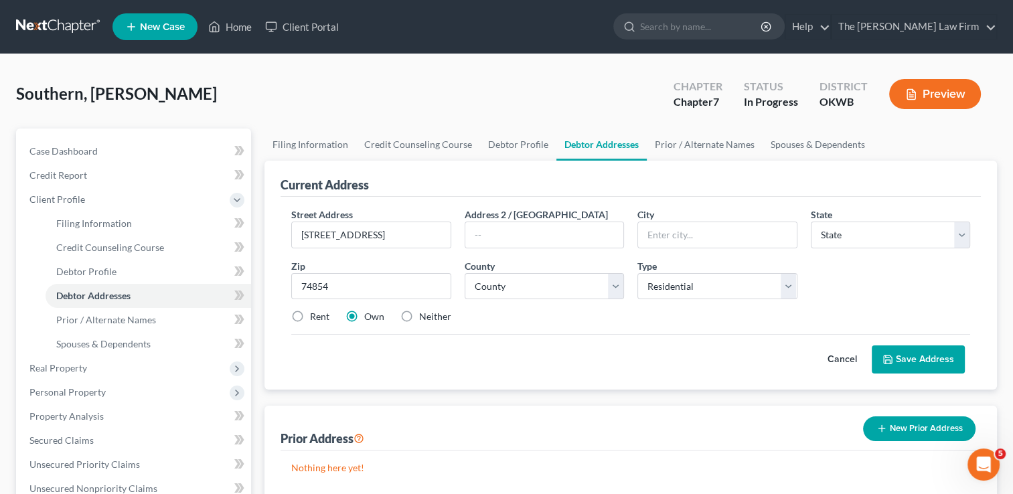
type input "Maud"
select select "37"
click at [613, 293] on select "County" at bounding box center [544, 286] width 159 height 27
select select "62"
click at [465, 273] on select "County Adair County Alfalfa County Atoka County Beaver County Beckham County Bl…" at bounding box center [544, 286] width 159 height 27
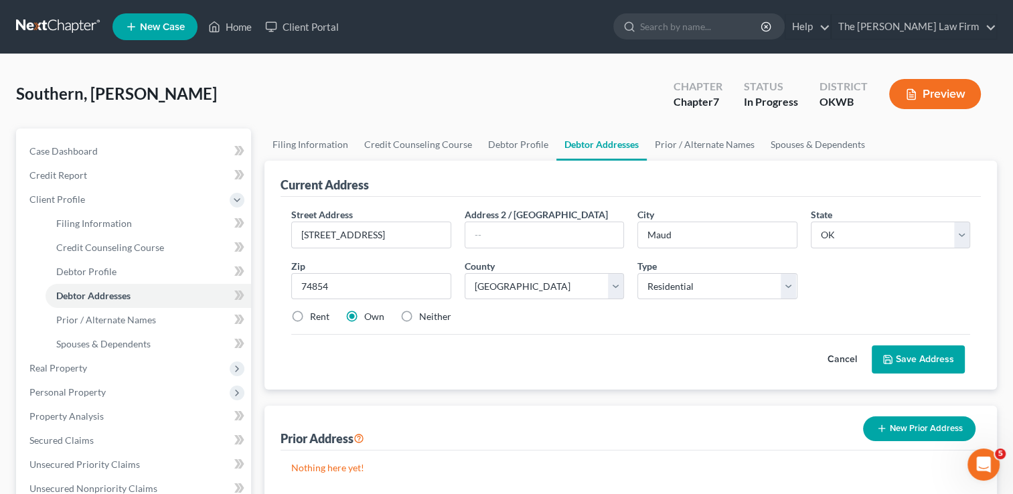
click at [549, 331] on div "Street Address * 302 E Monroe St Address 2 / PO Box City * Maud State * State A…" at bounding box center [631, 271] width 692 height 127
click at [931, 355] on button "Save Address" at bounding box center [918, 360] width 93 height 28
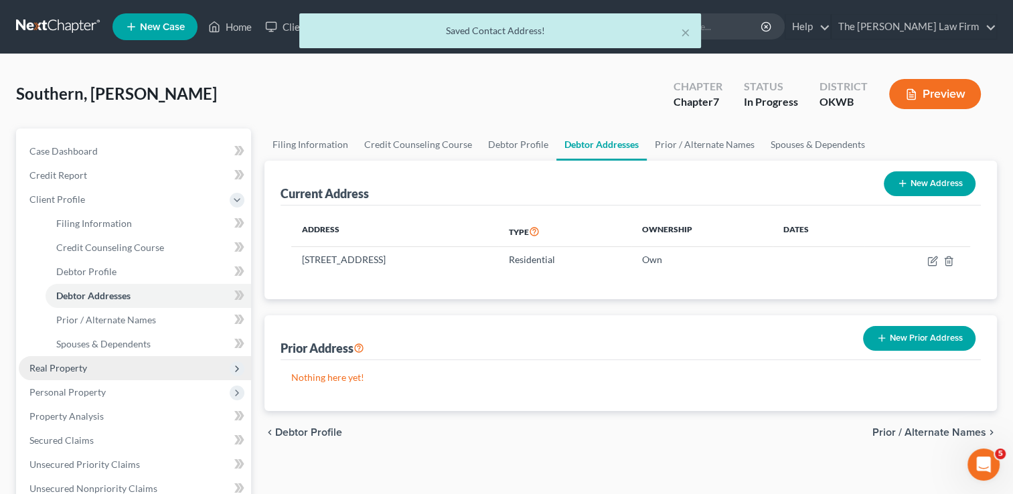
click at [44, 371] on span "Real Property" at bounding box center [58, 367] width 58 height 11
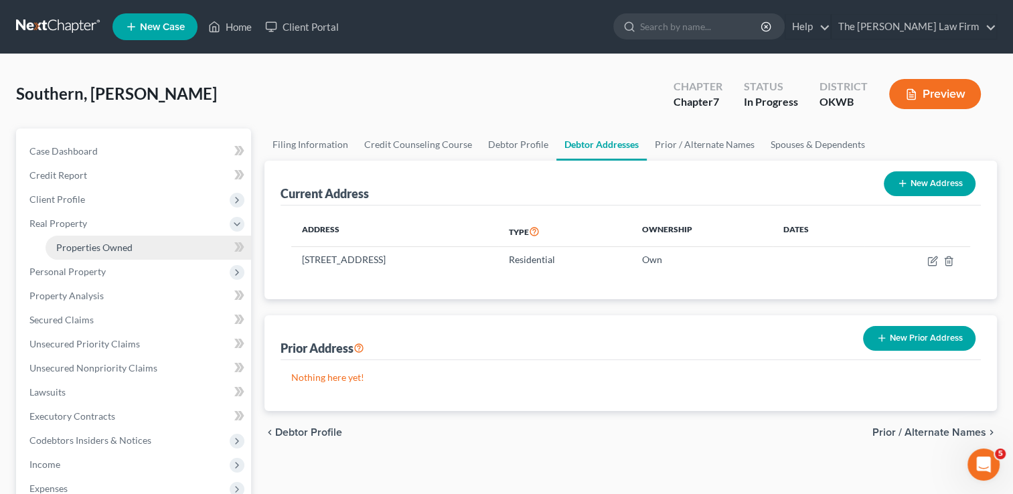
click at [116, 242] on span "Properties Owned" at bounding box center [94, 247] width 76 height 11
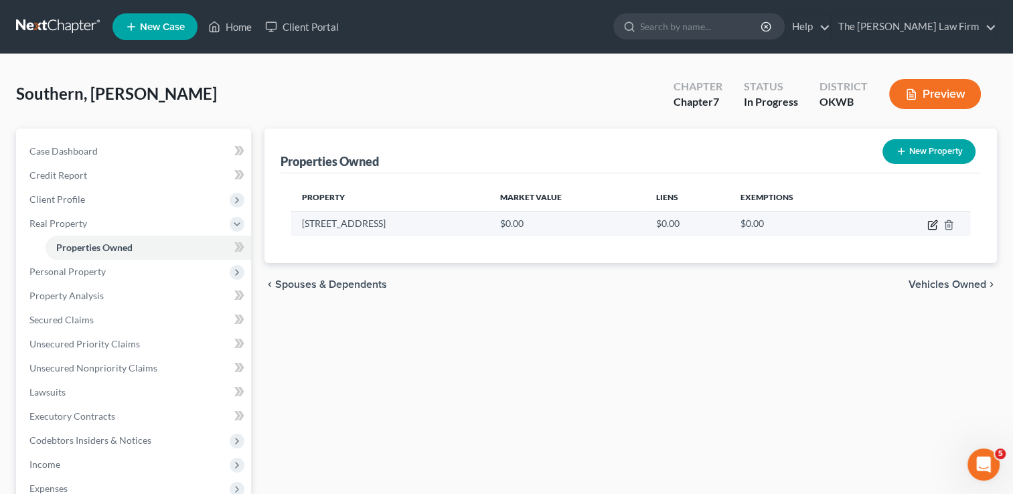
click at [929, 223] on icon "button" at bounding box center [932, 225] width 11 height 11
select select "37"
select select "62"
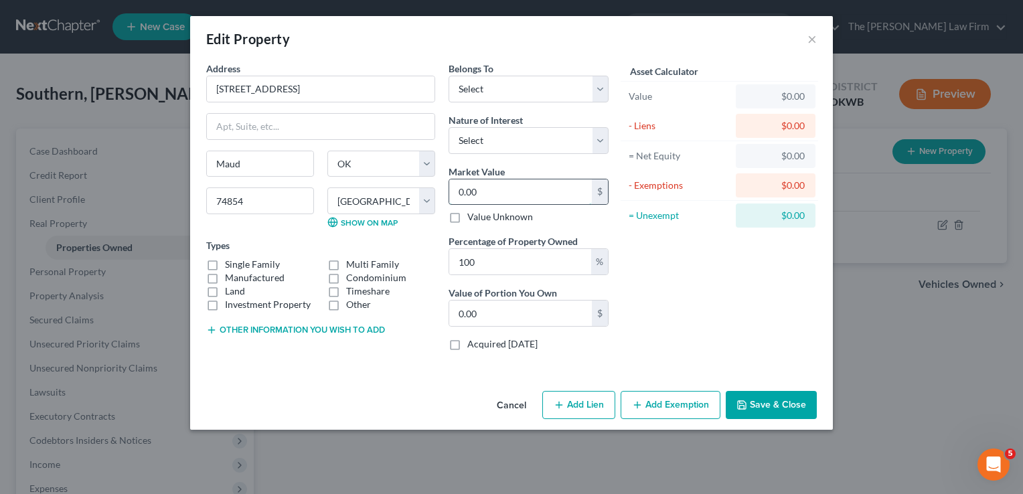
click at [495, 190] on input "0.00" at bounding box center [520, 191] width 143 height 25
type input "1"
type input "1.00"
type input "15"
type input "15.00"
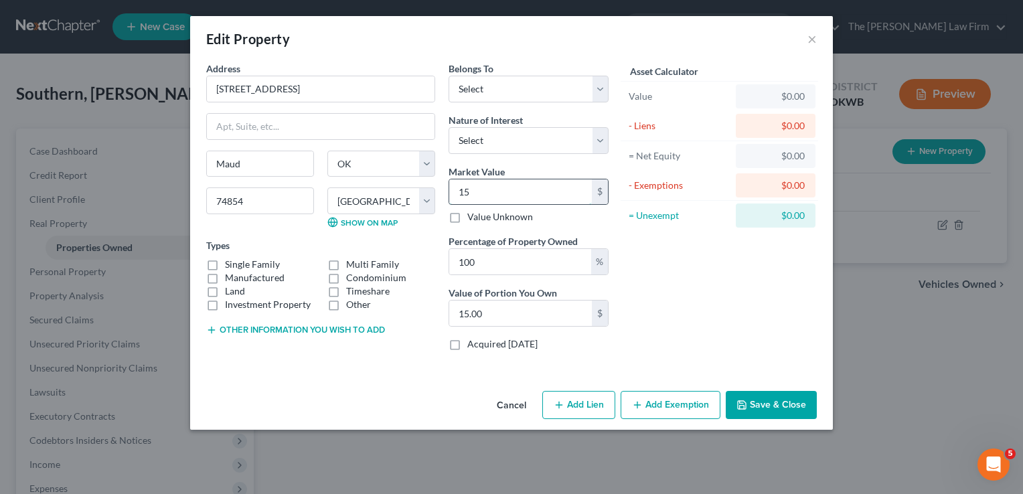
type input "150"
type input "150.00"
type input "1500"
type input "1,500.00"
type input "1,5000"
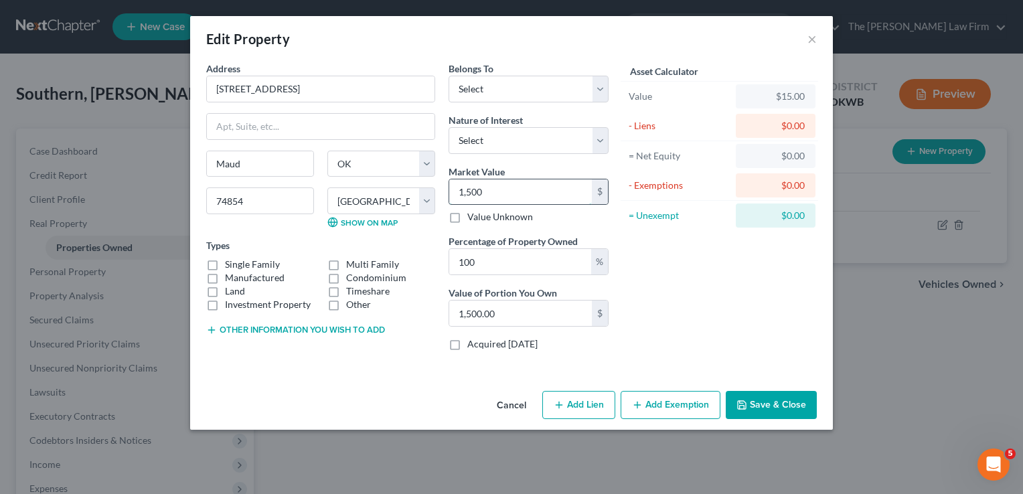
type input "15,000.00"
type input "15,000"
click at [525, 87] on select "Select Debtor 1 Only Debtor 2 Only Debtor 1 And Debtor 2 Only At Least One Of T…" at bounding box center [529, 89] width 160 height 27
select select "0"
click at [449, 76] on select "Select Debtor 1 Only Debtor 2 Only Debtor 1 And Debtor 2 Only At Least One Of T…" at bounding box center [529, 89] width 160 height 27
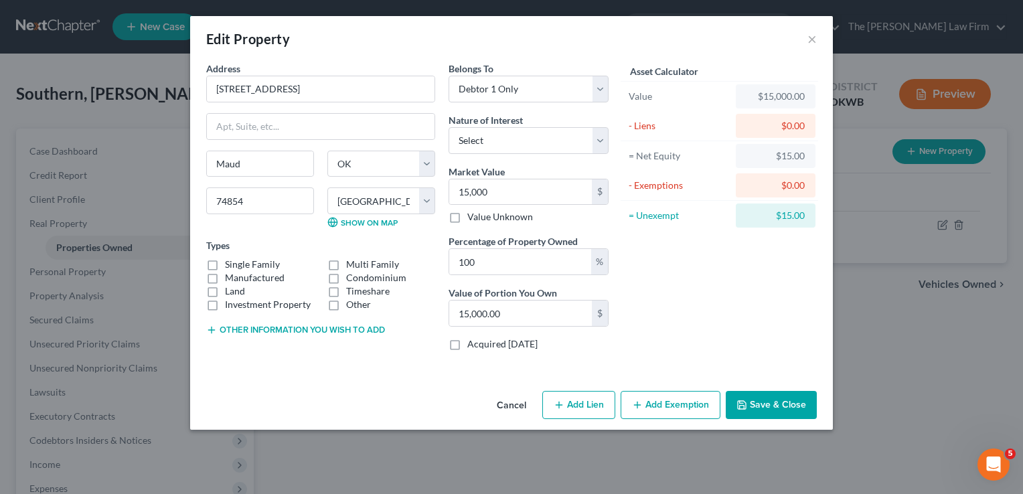
click at [236, 328] on button "Other information you wish to add" at bounding box center [295, 330] width 179 height 11
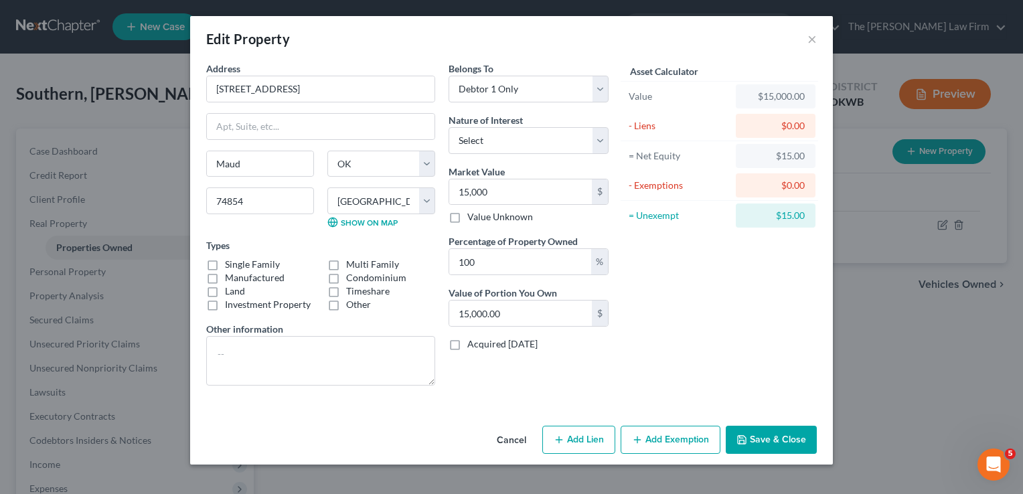
click at [225, 265] on label "Single Family" at bounding box center [252, 264] width 55 height 13
click at [230, 265] on input "Single Family" at bounding box center [234, 262] width 9 height 9
checkbox input "true"
paste textarea "Lots Twenty-five (25), Twenty-six (26), and Twenty-seven (27), of Block Three (…"
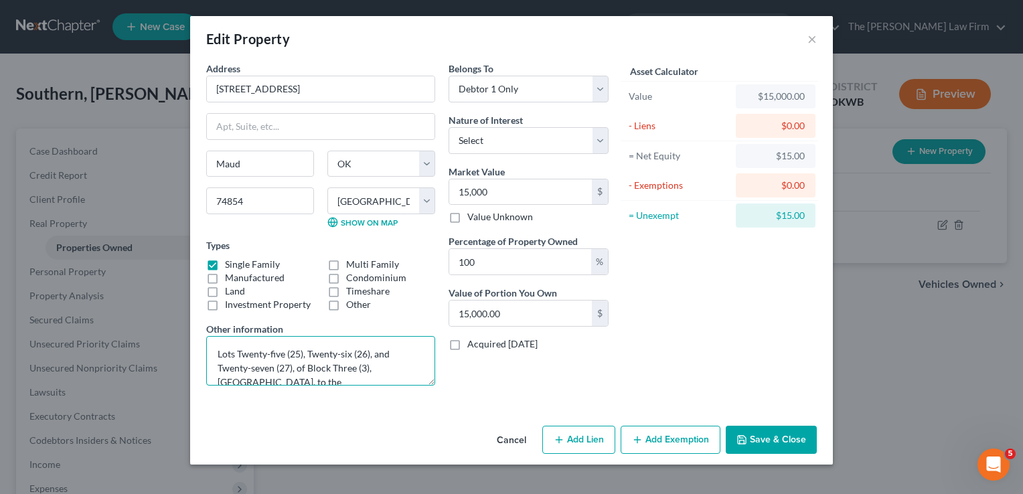
type textarea "Lots Twenty-five (25), Twenty-six (26), and Twenty-seven (27), of Block Three (…"
click at [686, 279] on div "Asset Calculator Value $15,000.00 - Liens $0.00 = Net Equity $15.00 - Exemption…" at bounding box center [719, 229] width 208 height 335
click at [683, 439] on button "Add Exemption" at bounding box center [671, 440] width 100 height 28
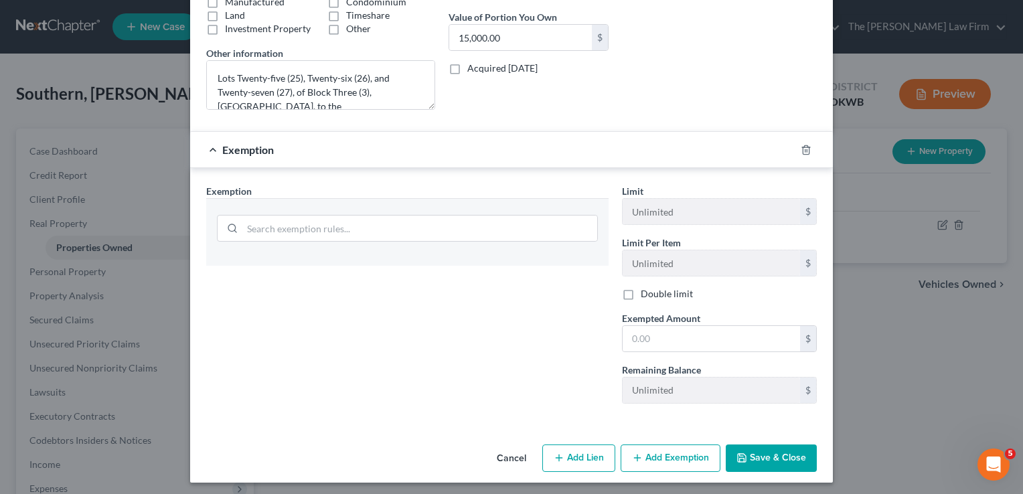
scroll to position [278, 0]
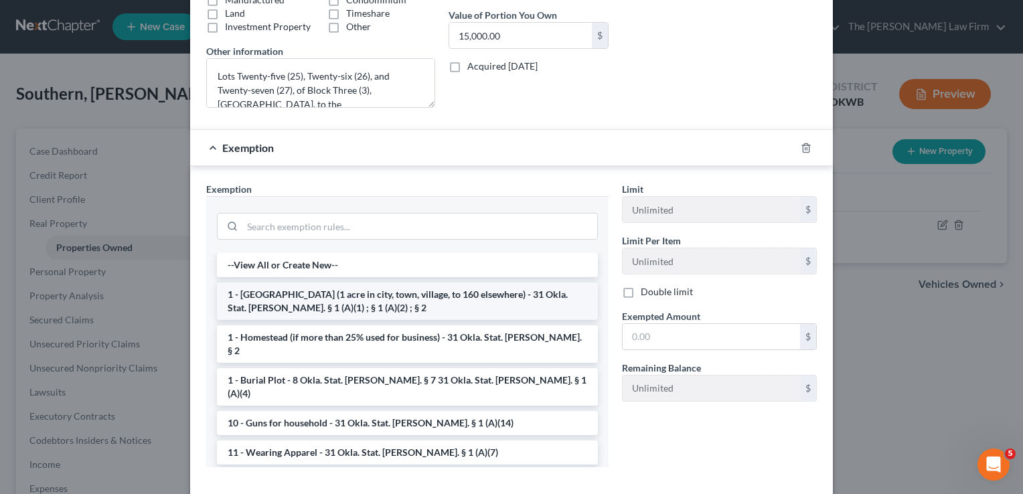
click at [259, 296] on li "1 - Homestead (1 acre in city, town, village, to 160 elsewhere) - 31 Okla. Stat…" at bounding box center [407, 301] width 381 height 37
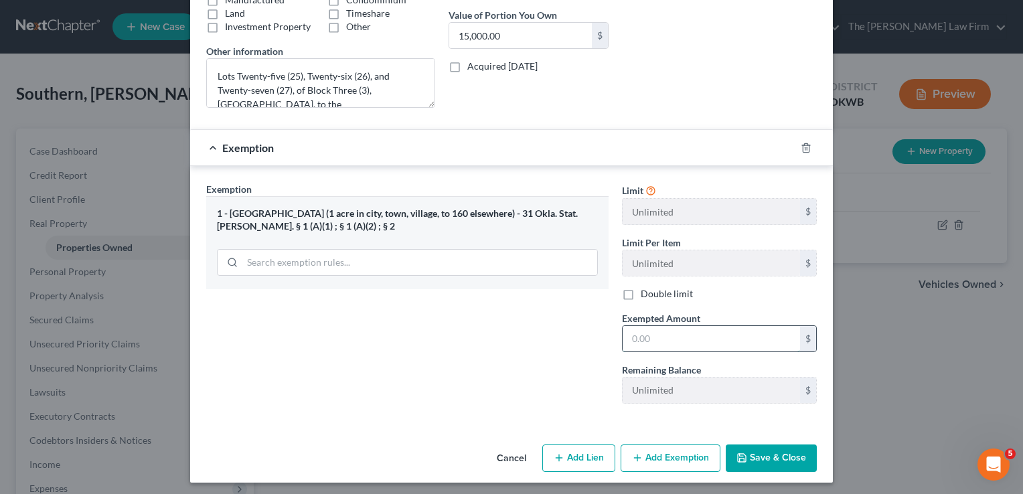
click at [667, 336] on input "text" at bounding box center [711, 338] width 177 height 25
type input "15,000"
click at [583, 328] on div "Exemption Set must be selected for CA. Exemption * 1 - Homestead (1 acre in cit…" at bounding box center [408, 298] width 416 height 232
click at [771, 453] on button "Save & Close" at bounding box center [771, 459] width 91 height 28
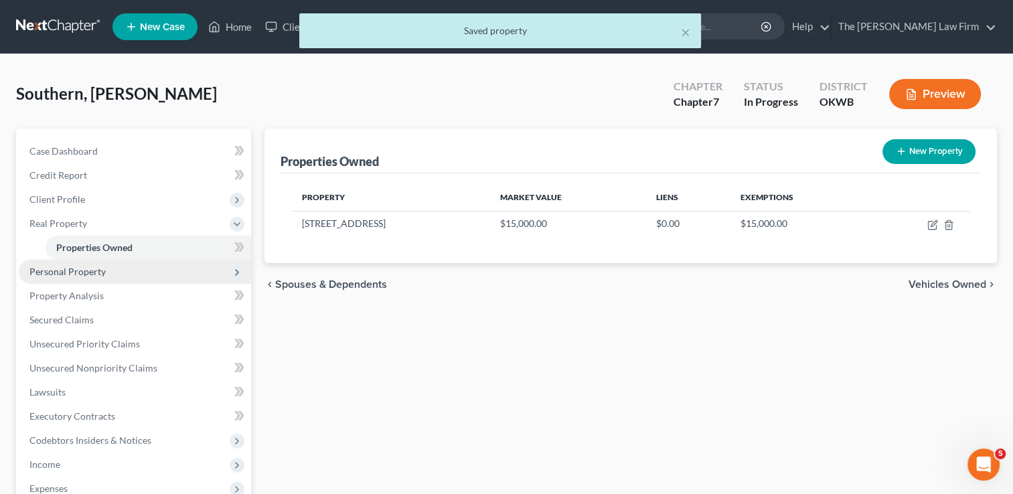
click at [59, 273] on span "Personal Property" at bounding box center [67, 271] width 76 height 11
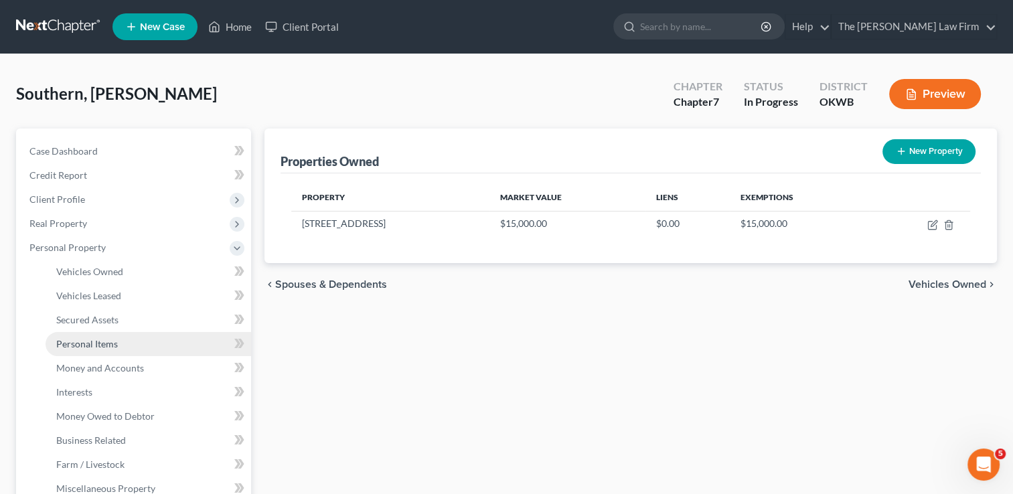
click at [88, 342] on span "Personal Items" at bounding box center [87, 343] width 62 height 11
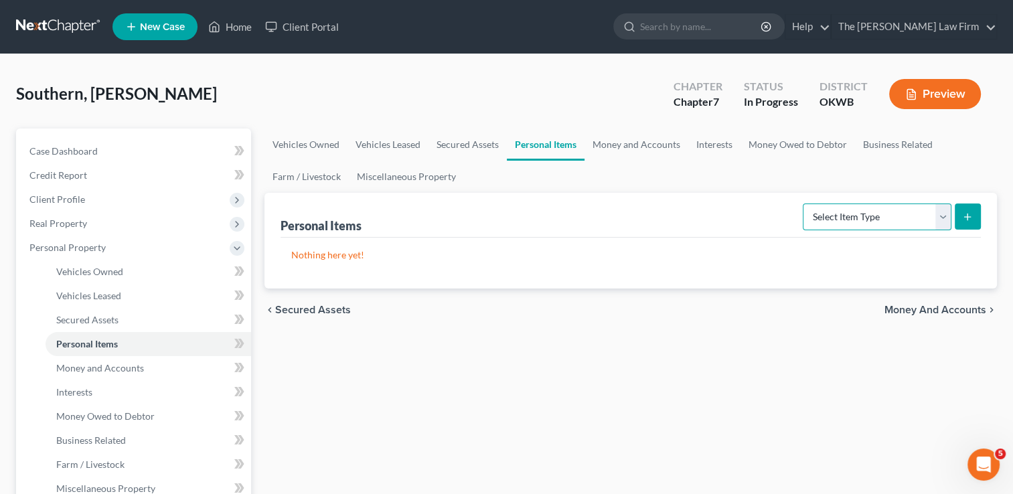
drag, startPoint x: 943, startPoint y: 218, endPoint x: 916, endPoint y: 228, distance: 29.5
click at [943, 218] on select "Select Item Type Clothing Collectibles Of Value Electronics Firearms Household …" at bounding box center [877, 217] width 149 height 27
select select "clothing"
click at [804, 204] on select "Select Item Type Clothing Collectibles Of Value Electronics Firearms Household …" at bounding box center [877, 217] width 149 height 27
click at [968, 216] on icon "submit" at bounding box center [967, 217] width 11 height 11
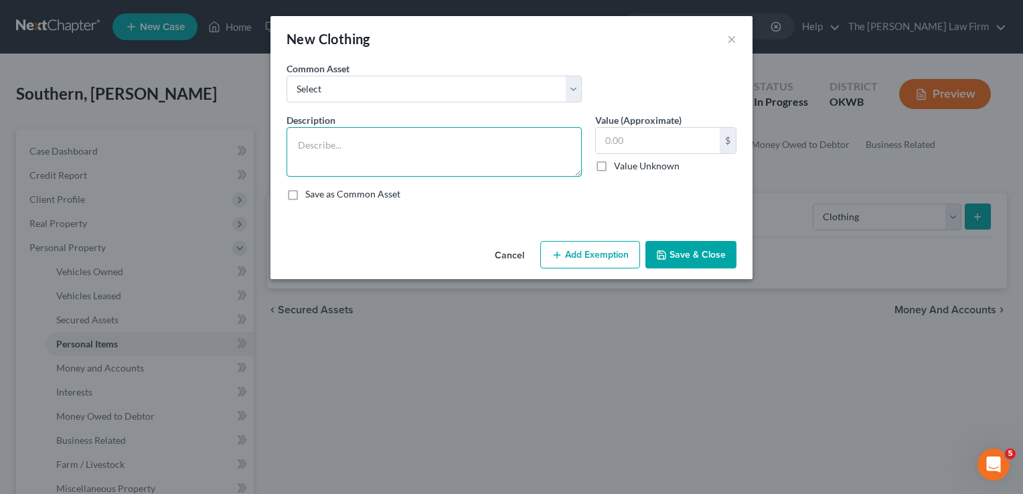
click at [355, 143] on textarea at bounding box center [434, 152] width 295 height 50
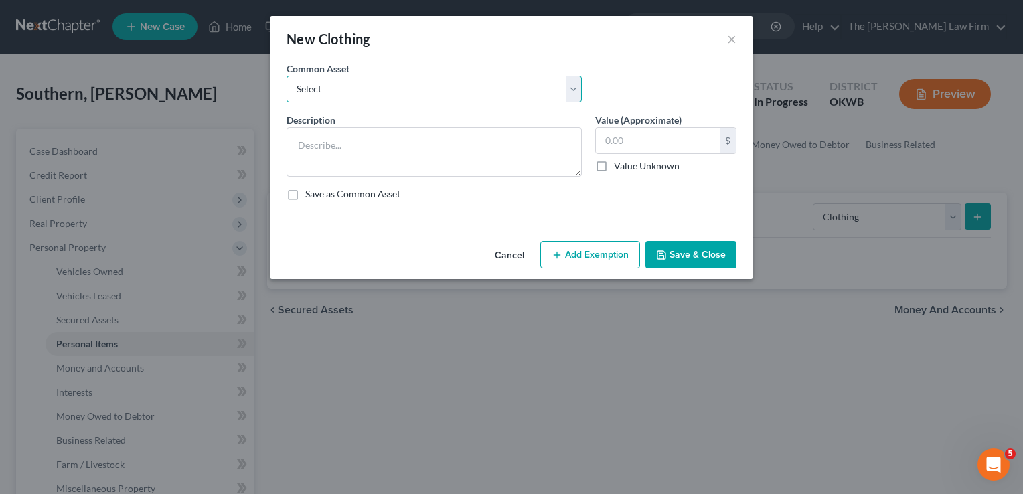
click at [394, 84] on select "Select clothing and shoes clothing and shoes clothing and shoes clothing and sh…" at bounding box center [434, 89] width 295 height 27
select select "4"
click at [287, 76] on select "Select clothing and shoes clothing and shoes clothing and shoes clothing and sh…" at bounding box center [434, 89] width 295 height 27
type textarea "clothing and shoes100"
type input "100.00"
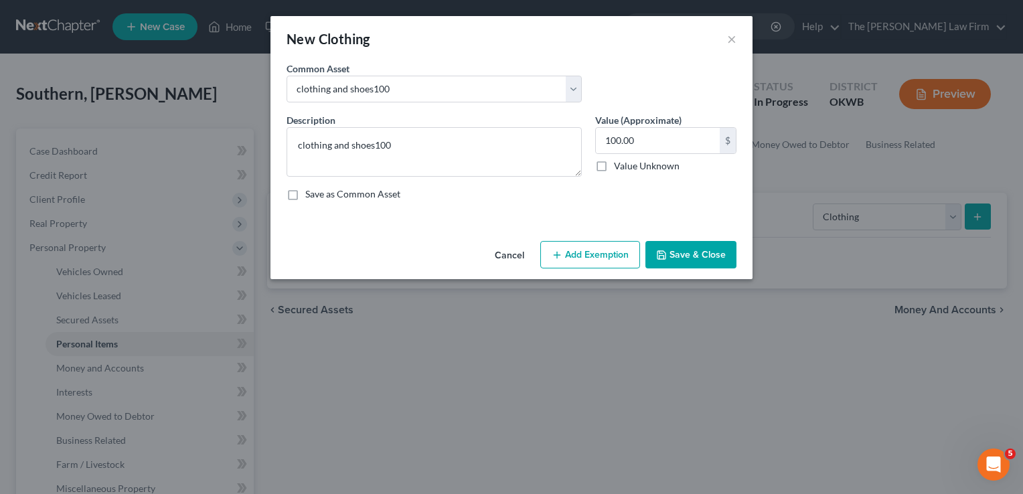
click at [577, 256] on button "Add Exemption" at bounding box center [590, 255] width 100 height 28
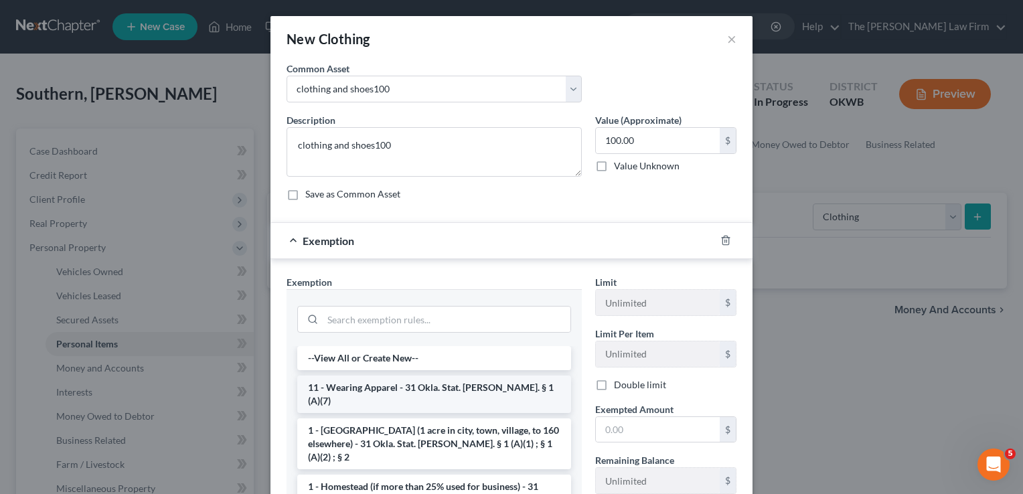
click at [356, 390] on li "11 - Wearing Apparel - 31 Okla. Stat. Ann. § 1 (A)(7)" at bounding box center [434, 394] width 274 height 37
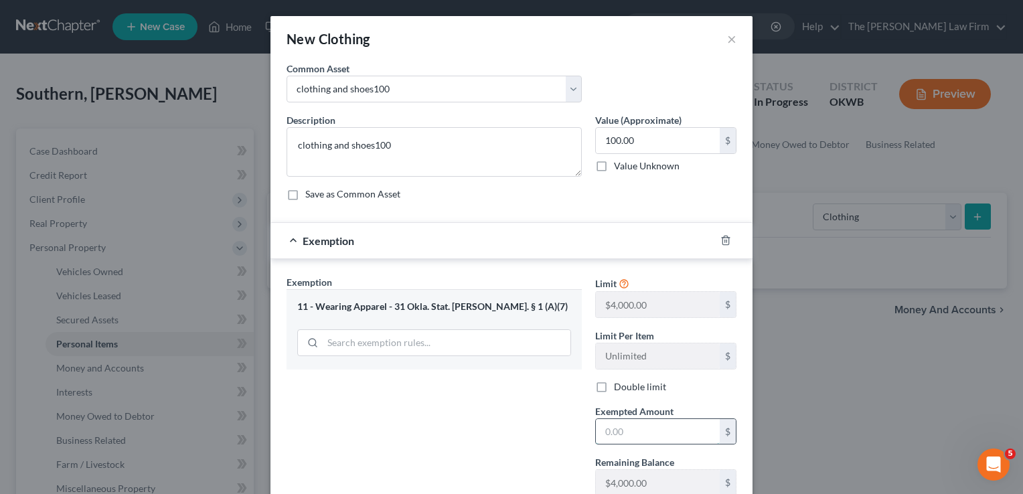
click at [622, 429] on input "text" at bounding box center [658, 431] width 124 height 25
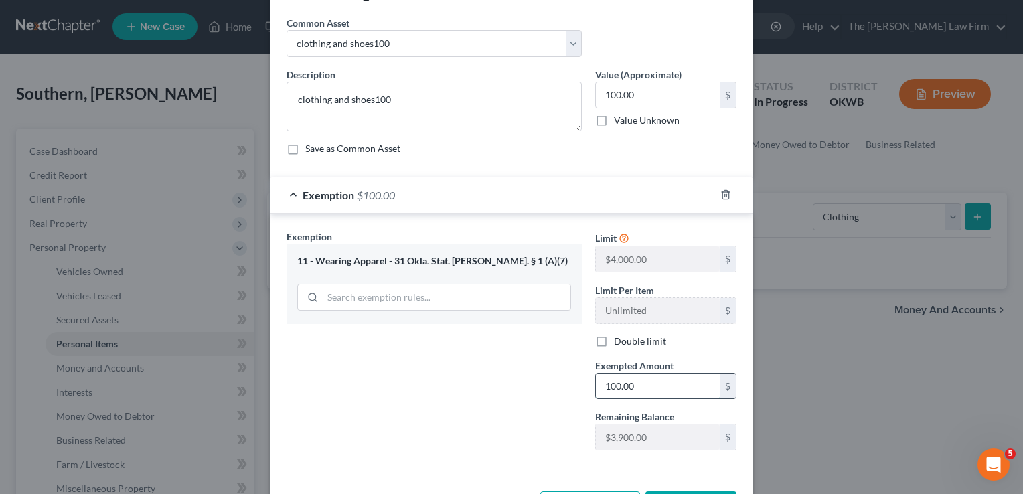
scroll to position [96, 0]
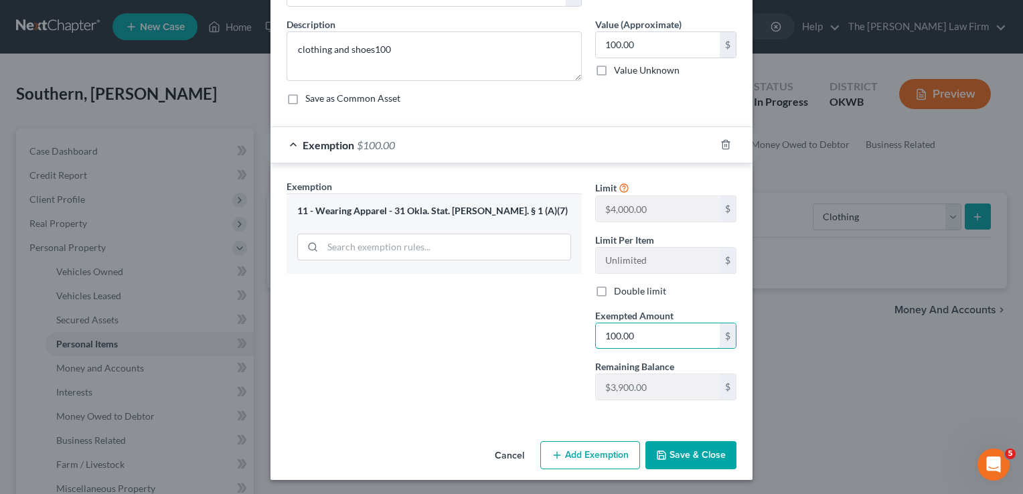
type input "100.00"
click at [688, 455] on button "Save & Close" at bounding box center [690, 455] width 91 height 28
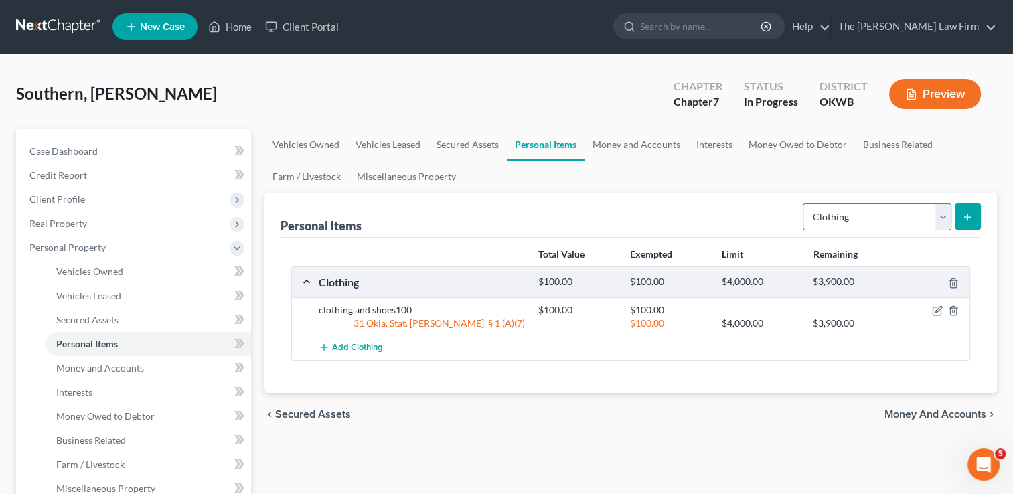
click at [942, 221] on select "Select Item Type Clothing Collectibles Of Value Electronics Firearms Household …" at bounding box center [877, 217] width 149 height 27
select select "electronics"
click at [804, 204] on select "Select Item Type Clothing Collectibles Of Value Electronics Firearms Household …" at bounding box center [877, 217] width 149 height 27
click at [964, 218] on icon "submit" at bounding box center [967, 217] width 11 height 11
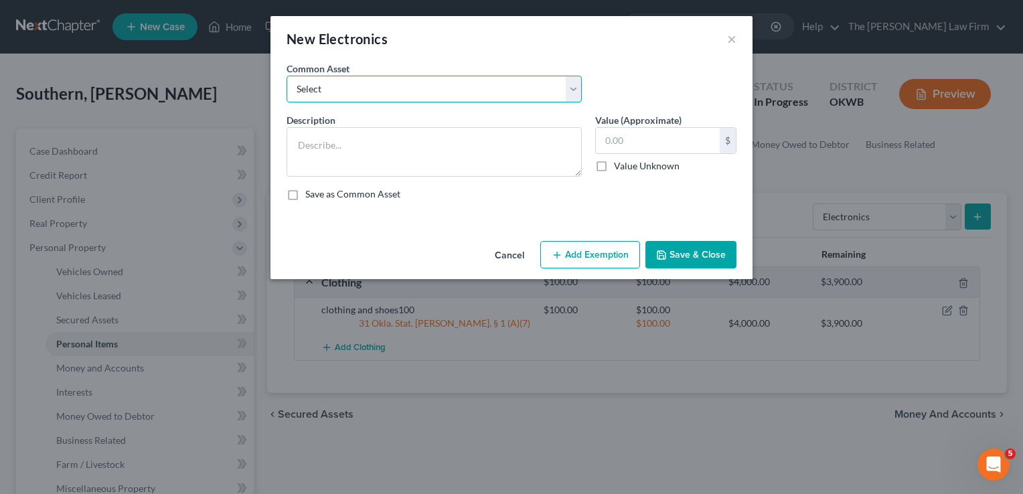
click at [402, 90] on select "Select TVs, laptop, phones, games 2 TVs, PS4" at bounding box center [434, 89] width 295 height 27
select select "0"
click at [287, 76] on select "Select TVs, laptop, phones, games 2 TVs, PS4" at bounding box center [434, 89] width 295 height 27
type textarea "TVs, laptop, phones, games"
type input "500.00"
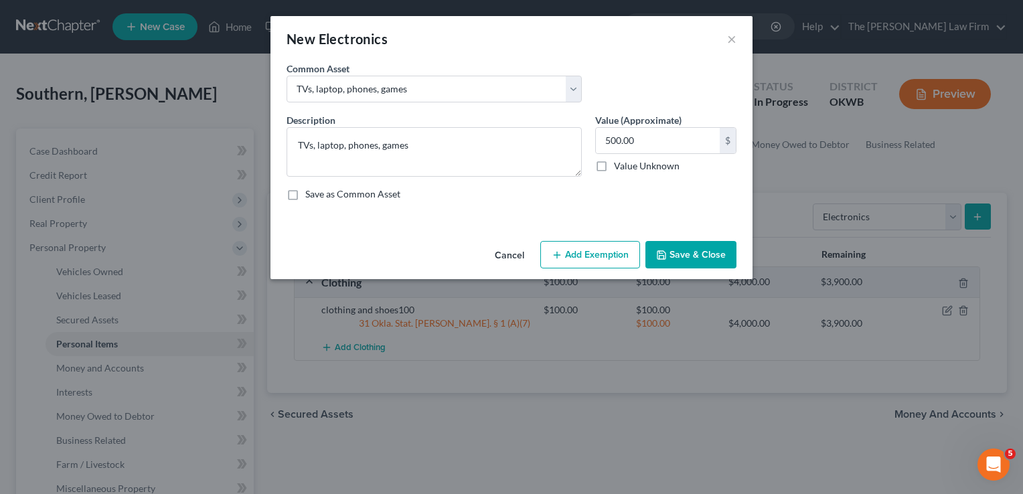
click at [582, 255] on button "Add Exemption" at bounding box center [590, 255] width 100 height 28
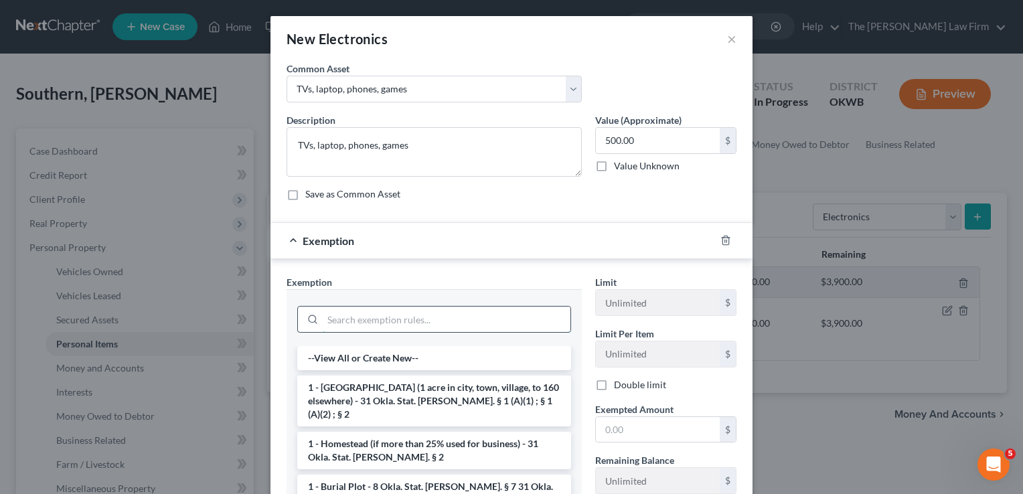
click at [401, 314] on input "search" at bounding box center [447, 319] width 248 height 25
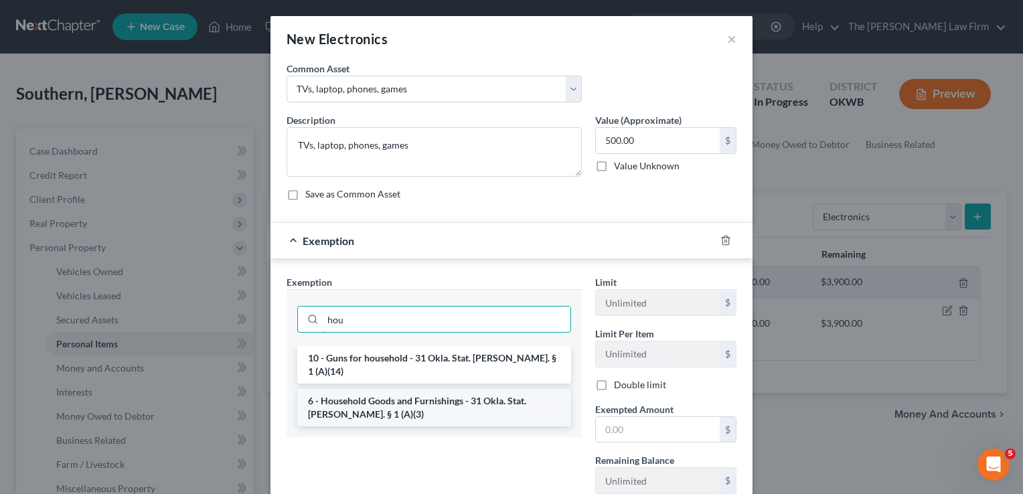
type input "hou"
click at [394, 391] on li "6 - Household Goods and Furnishings - 31 Okla. Stat. Ann. § 1 (A)(3)" at bounding box center [434, 407] width 274 height 37
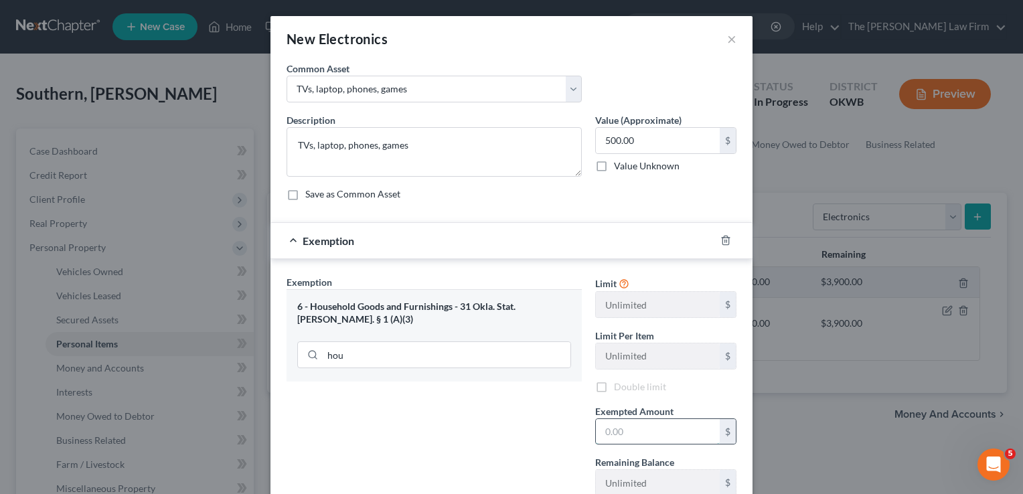
click at [670, 431] on input "text" at bounding box center [658, 431] width 124 height 25
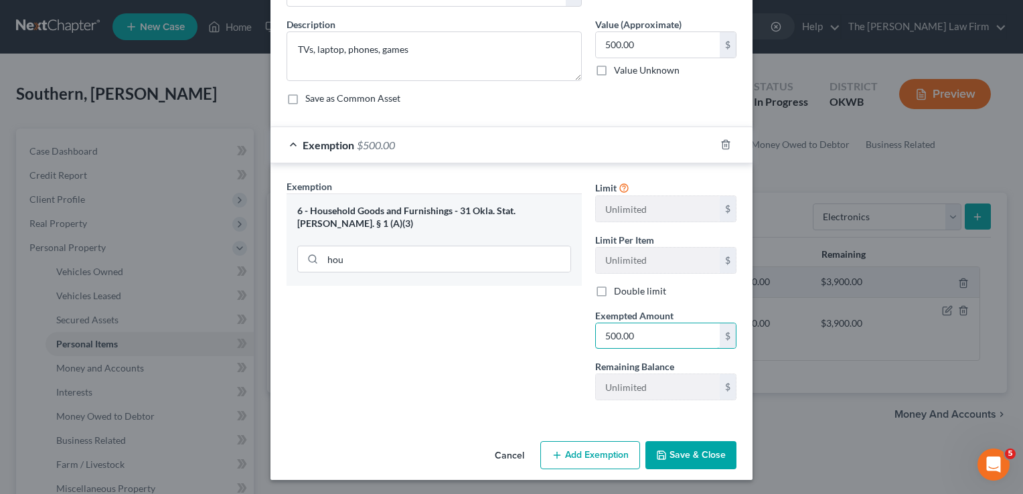
type input "500.00"
click at [684, 455] on button "Save & Close" at bounding box center [690, 455] width 91 height 28
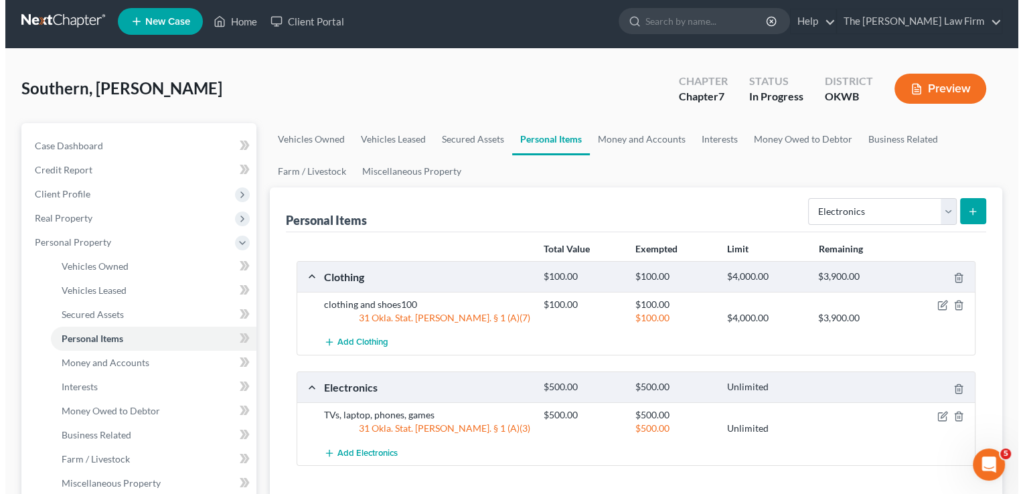
scroll to position [0, 0]
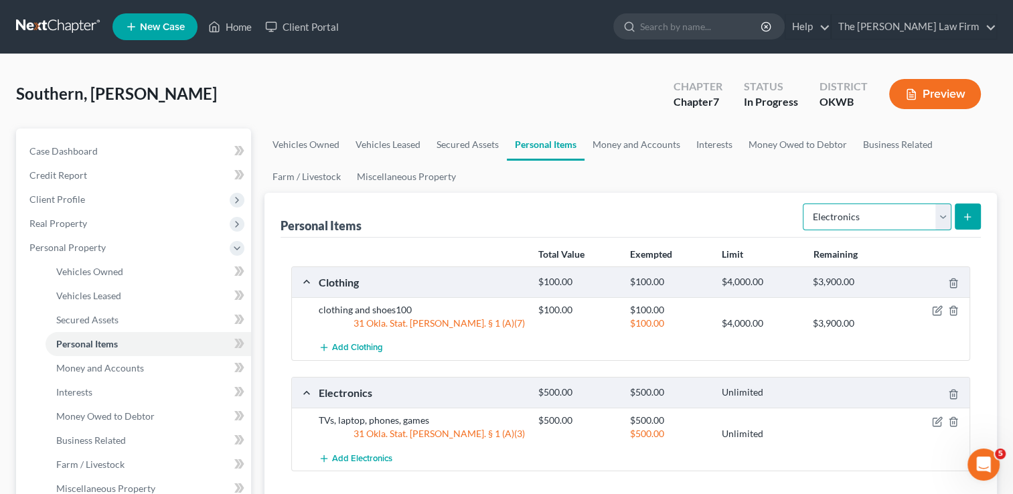
click at [943, 216] on select "Select Item Type Clothing Collectibles Of Value Electronics Firearms Household …" at bounding box center [877, 217] width 149 height 27
select select "household_goods"
click at [804, 204] on select "Select Item Type Clothing Collectibles Of Value Electronics Firearms Household …" at bounding box center [877, 217] width 149 height 27
click at [970, 217] on icon "submit" at bounding box center [967, 217] width 11 height 11
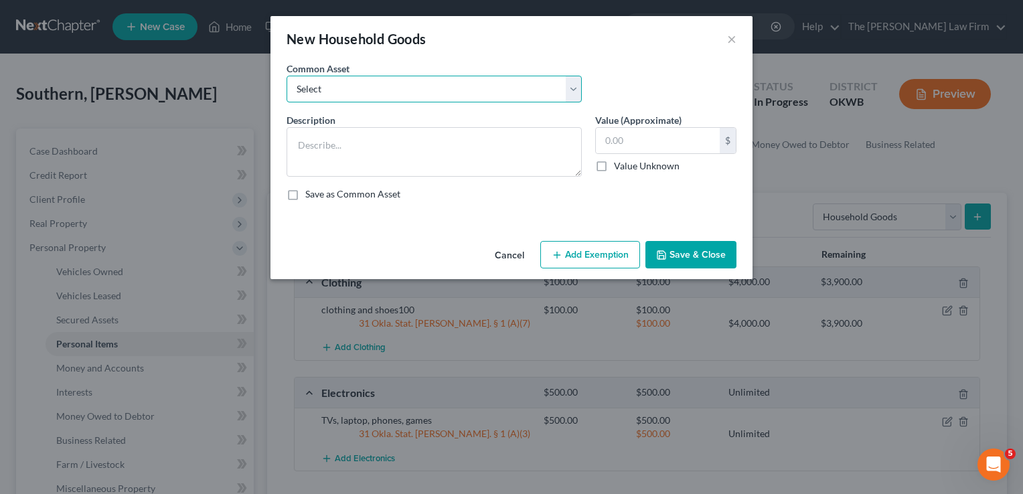
click at [451, 91] on select "Select furniture, household goods, appliances furniture, household goods, appli…" at bounding box center [434, 89] width 295 height 27
select select "7"
click at [287, 76] on select "Select furniture, household goods, appliances furniture, household goods, appli…" at bounding box center [434, 89] width 295 height 27
type textarea "furniture, appliances, household goods1000"
type input "1,000.00"
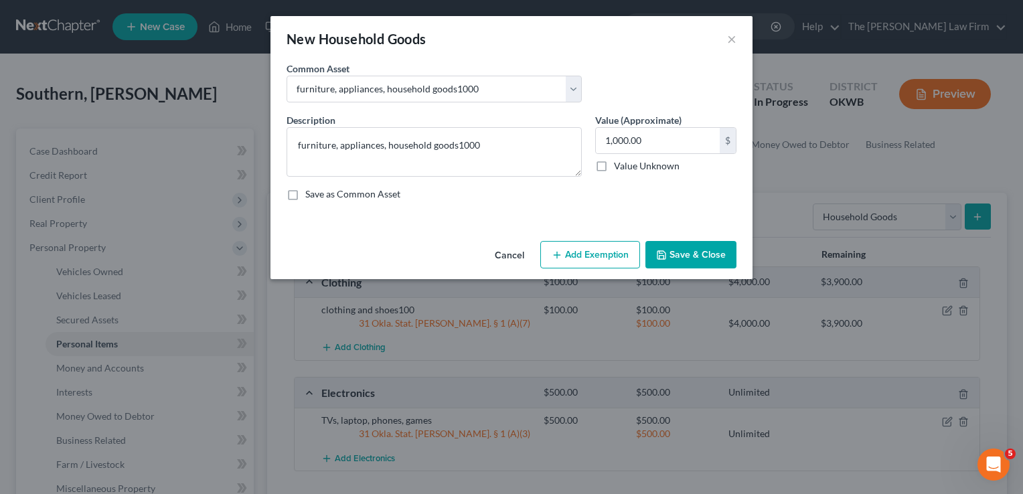
click at [579, 252] on button "Add Exemption" at bounding box center [590, 255] width 100 height 28
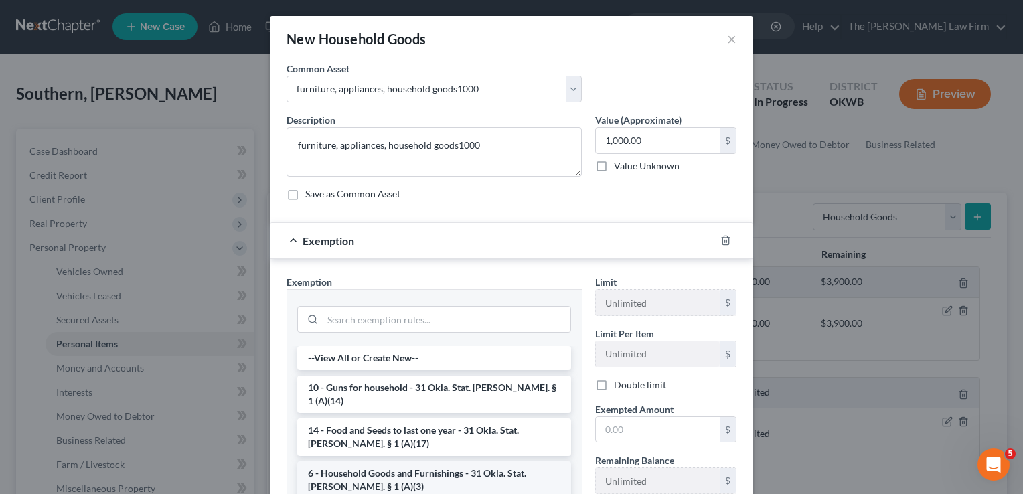
click at [401, 461] on li "6 - Household Goods and Furnishings - 31 Okla. Stat. Ann. § 1 (A)(3)" at bounding box center [434, 479] width 274 height 37
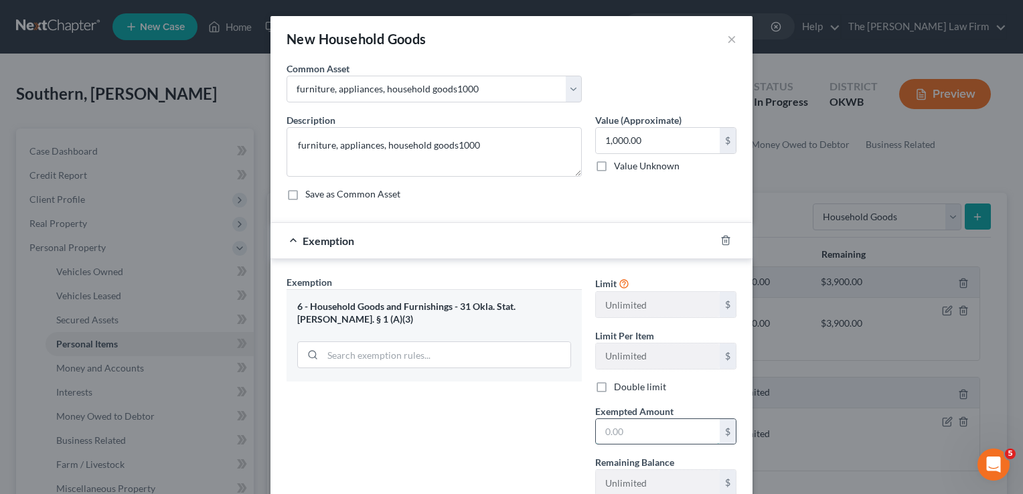
click at [631, 430] on input "text" at bounding box center [658, 431] width 124 height 25
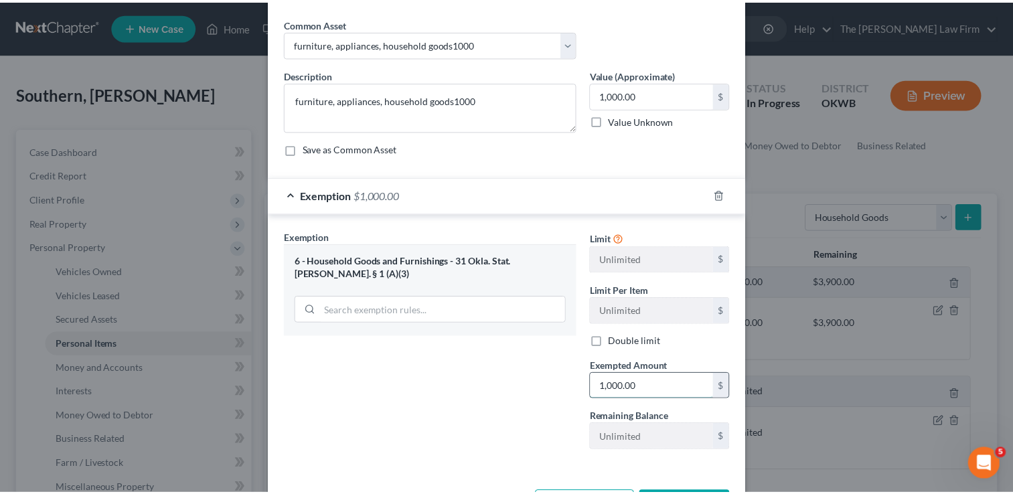
scroll to position [96, 0]
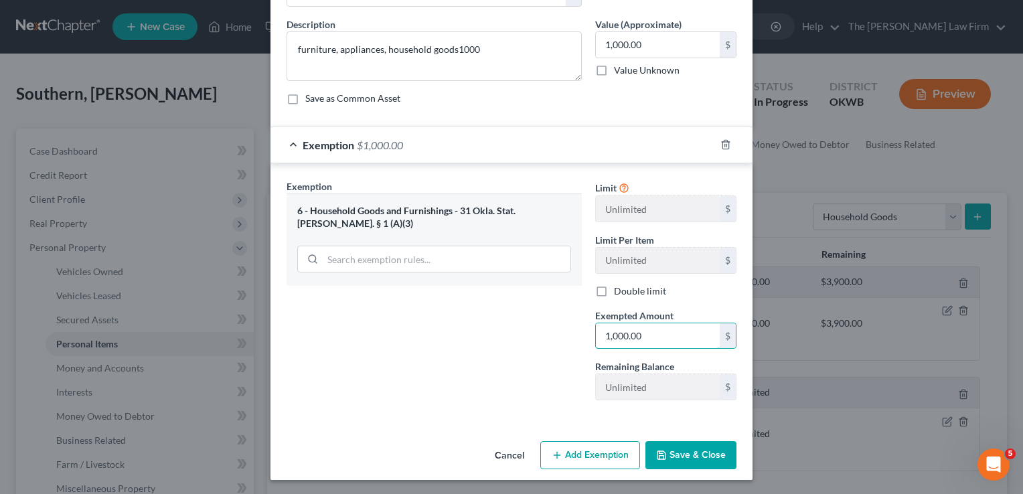
type input "1,000.00"
click at [684, 455] on button "Save & Close" at bounding box center [690, 455] width 91 height 28
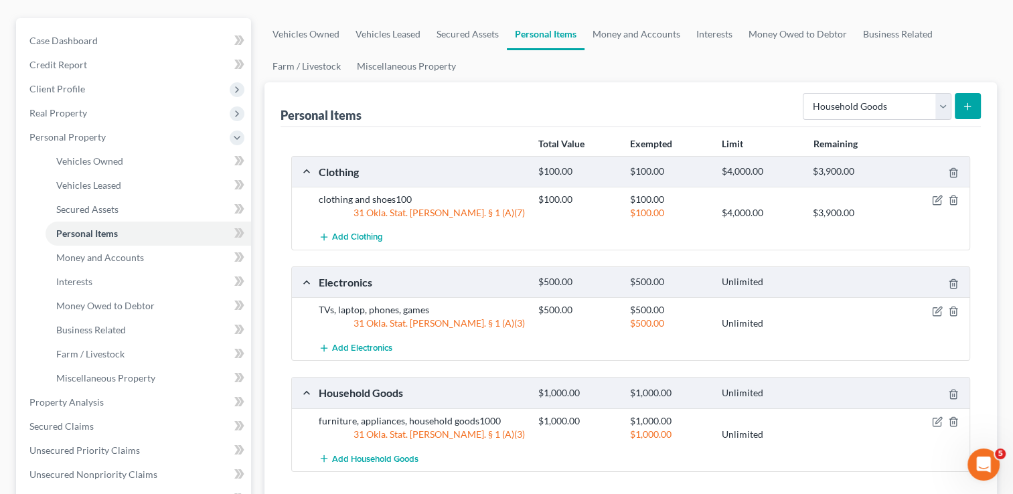
scroll to position [0, 0]
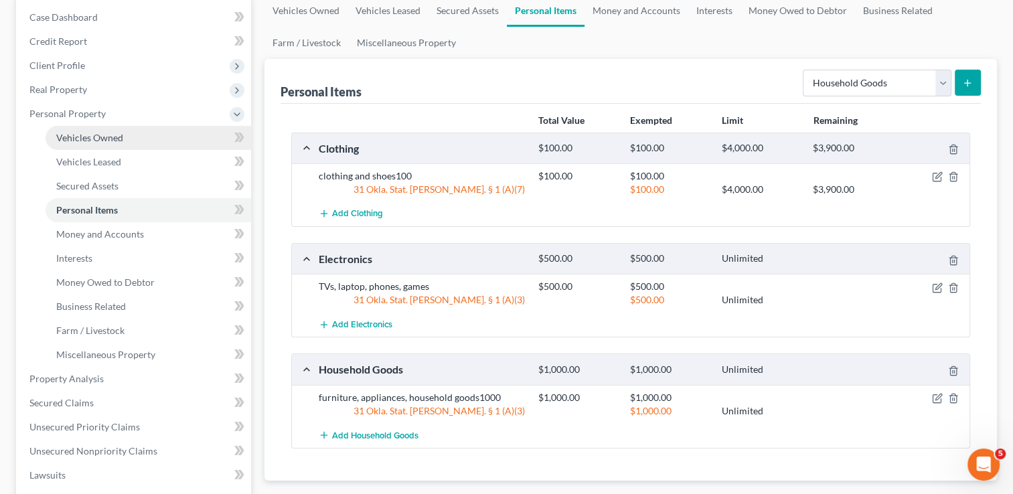
click at [123, 137] on link "Vehicles Owned" at bounding box center [149, 138] width 206 height 24
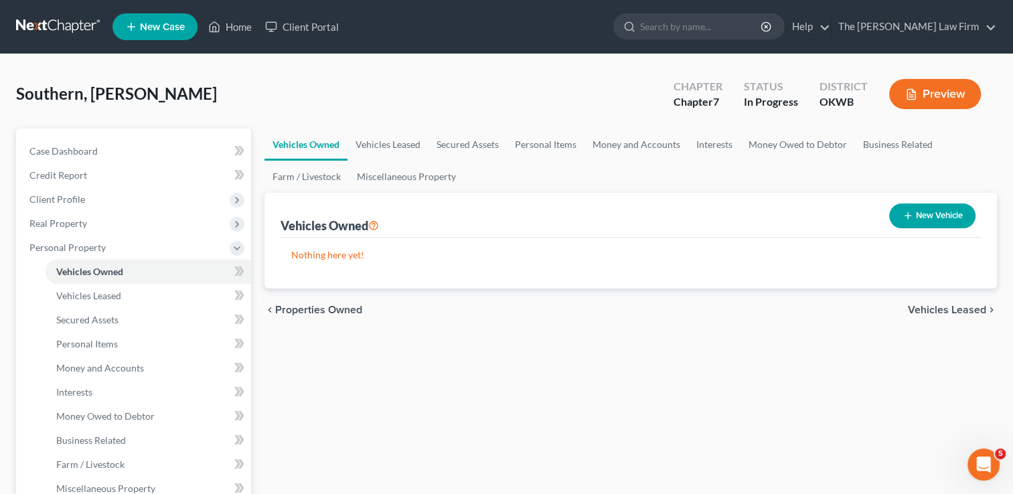
click at [947, 217] on button "New Vehicle" at bounding box center [932, 216] width 86 height 25
select select "0"
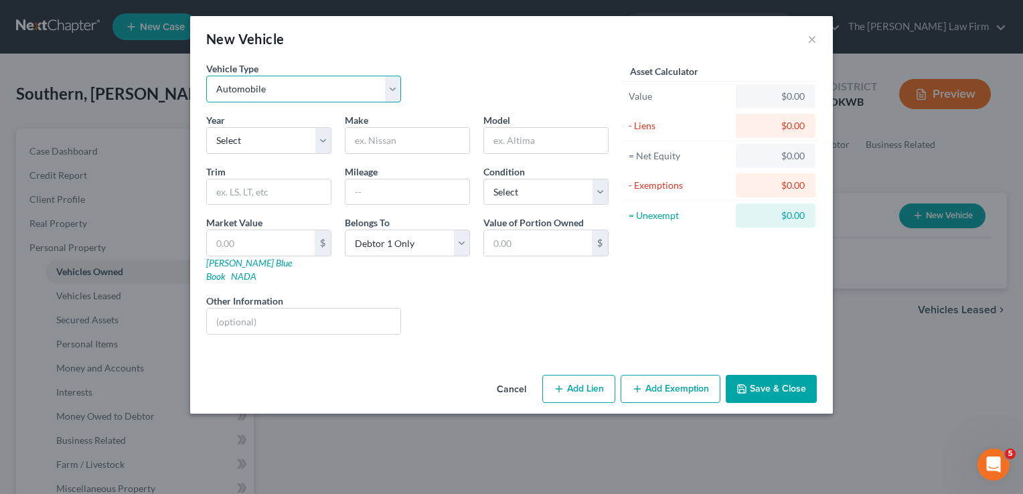
drag, startPoint x: 282, startPoint y: 95, endPoint x: 279, endPoint y: 102, distance: 8.1
click at [282, 95] on select "Select Automobile Truck Trailer Watercraft Aircraft Motor Home Atv Other Vehicle" at bounding box center [303, 89] width 195 height 27
select select "1"
click at [206, 76] on select "Select Automobile Truck Trailer Watercraft Aircraft Motor Home Atv Other Vehicle" at bounding box center [303, 89] width 195 height 27
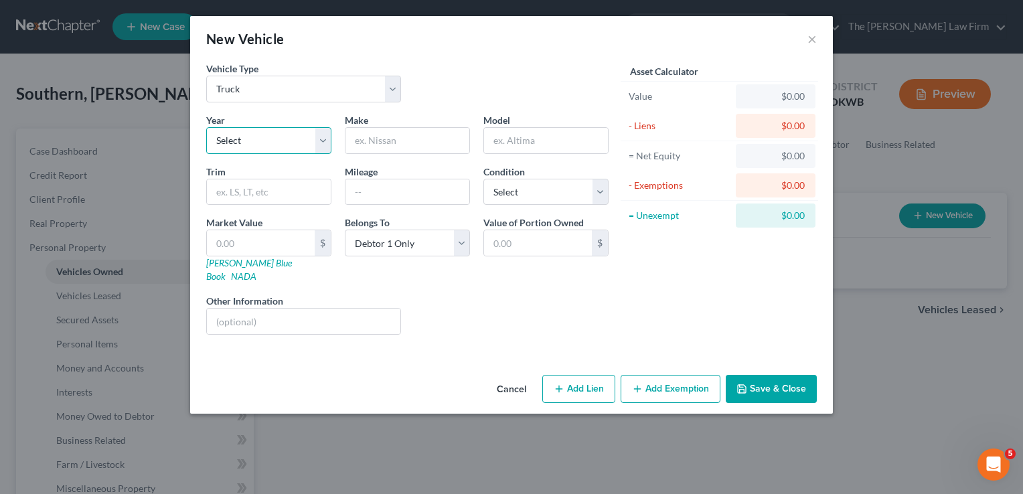
click at [258, 138] on select "Select 2026 2025 2024 2023 2022 2021 2020 2019 2018 2017 2016 2015 2014 2013 20…" at bounding box center [268, 140] width 125 height 27
select select "22"
click at [206, 127] on select "Select 2026 2025 2024 2023 2022 2021 2020 2019 2018 2017 2016 2015 2014 2013 20…" at bounding box center [268, 140] width 125 height 27
drag, startPoint x: 412, startPoint y: 143, endPoint x: 427, endPoint y: 137, distance: 16.2
click at [412, 144] on input "text" at bounding box center [408, 140] width 124 height 25
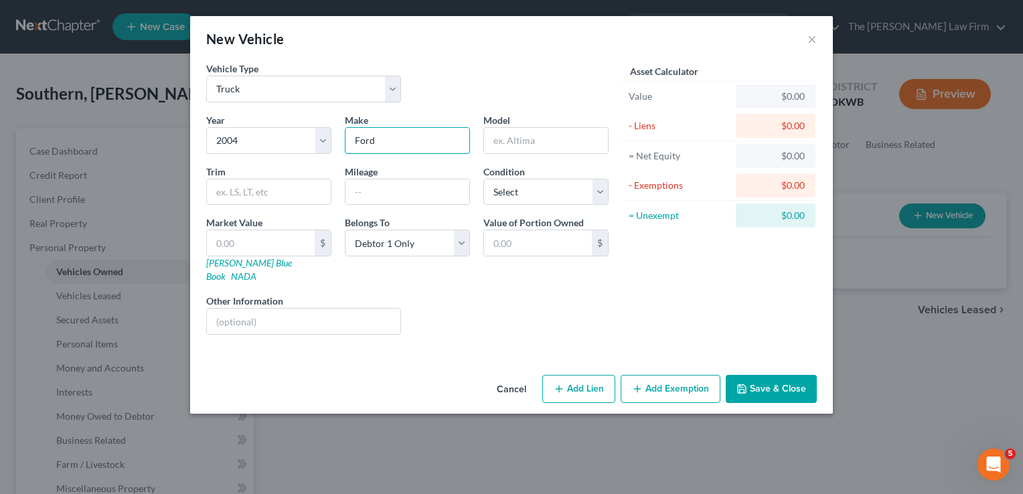
type input "Ford"
click at [244, 262] on link "Kelly Blue Book" at bounding box center [249, 269] width 86 height 25
click at [541, 137] on input "EPT" at bounding box center [546, 140] width 124 height 25
type input "Expedition"
click at [242, 244] on input "text" at bounding box center [261, 242] width 108 height 25
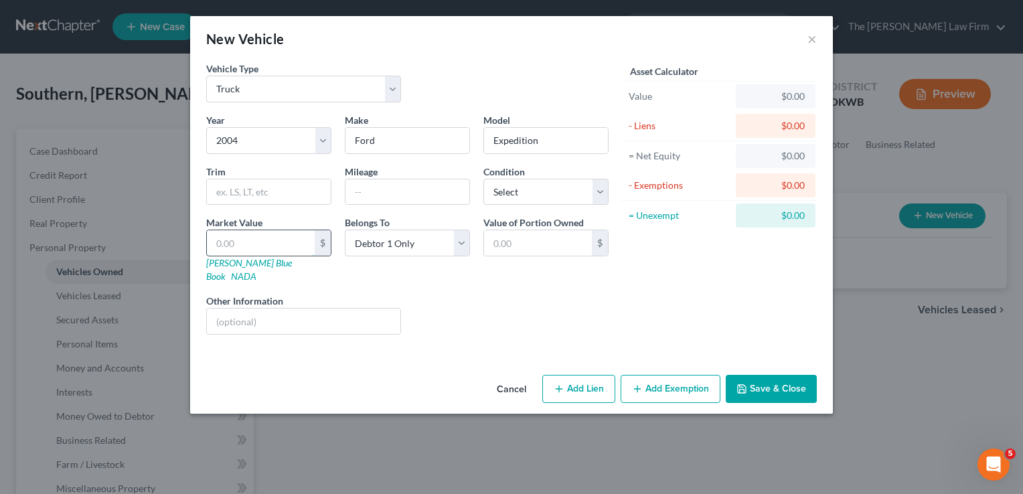
type input "1"
type input "1.00"
type input "12"
type input "12.00"
type input "120"
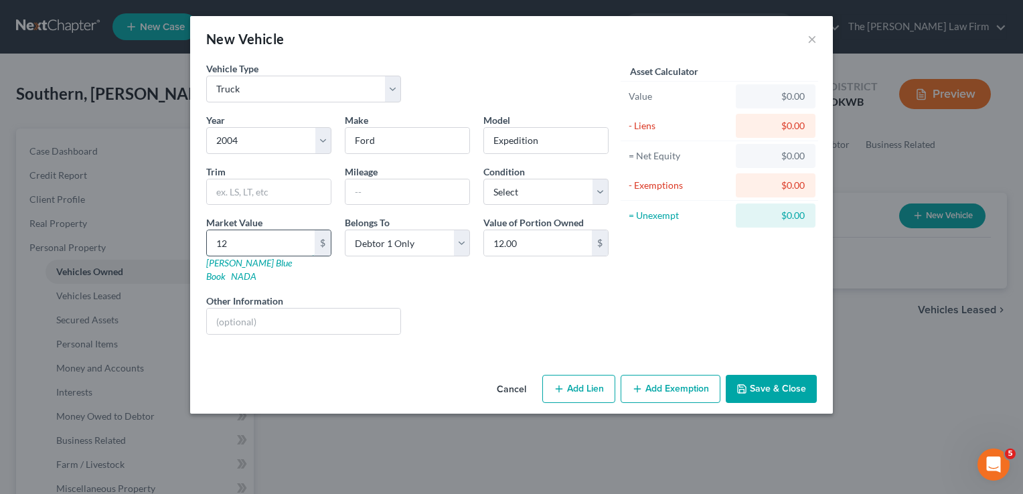
type input "120.00"
type input "1200"
type input "1,200.00"
type input "1,200"
click at [781, 375] on button "Save & Close" at bounding box center [771, 389] width 91 height 28
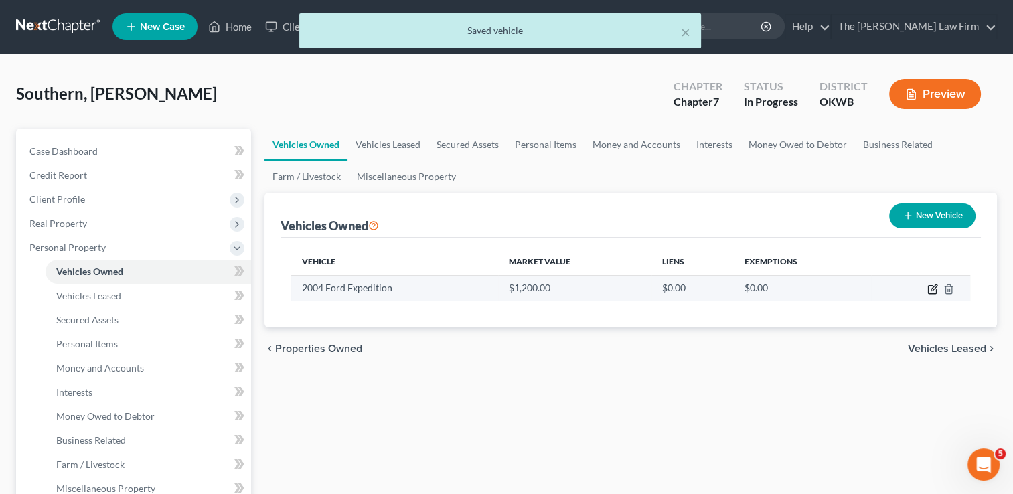
click at [931, 288] on icon "button" at bounding box center [934, 288] width 6 height 6
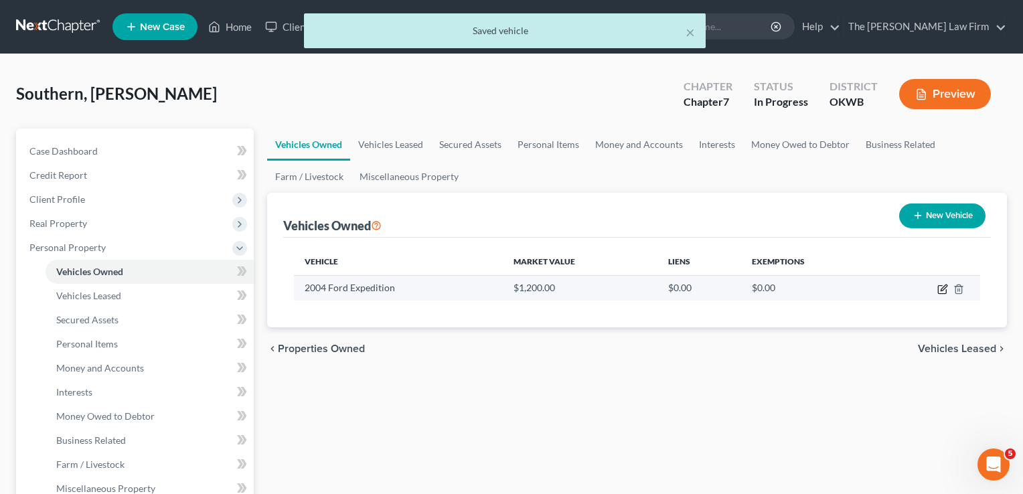
select select "1"
select select "22"
select select "0"
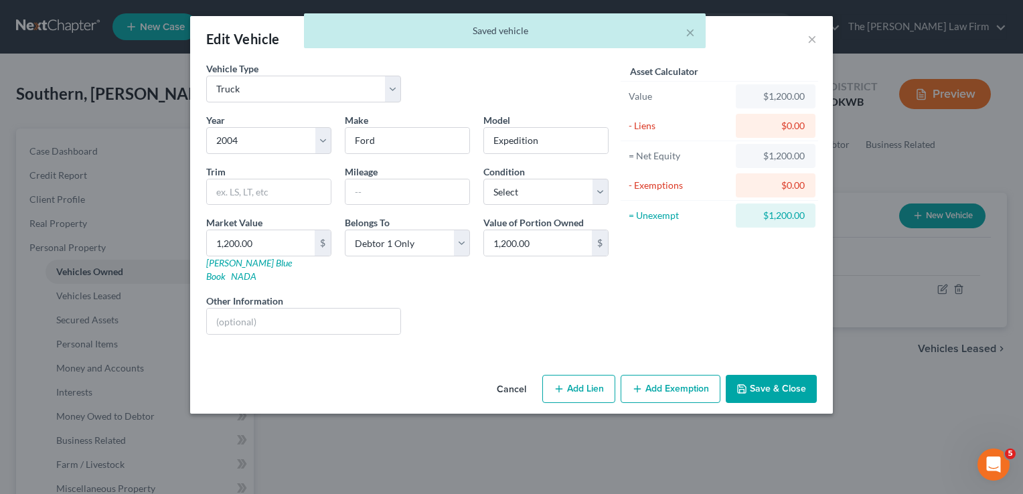
click at [668, 375] on button "Add Exemption" at bounding box center [671, 389] width 100 height 28
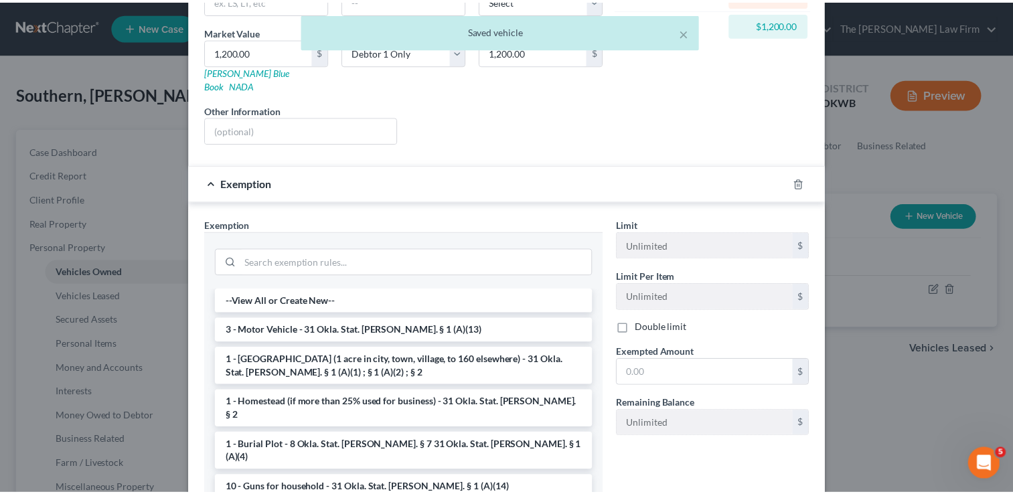
scroll to position [201, 0]
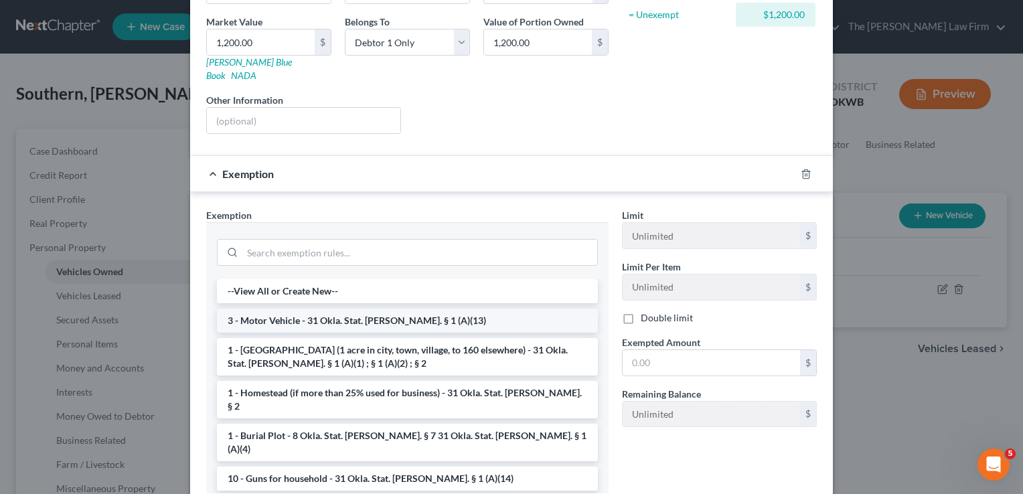
click at [281, 309] on li "3 - Motor Vehicle - 31 Okla. Stat. Ann. § 1 (A)(13)" at bounding box center [407, 321] width 381 height 24
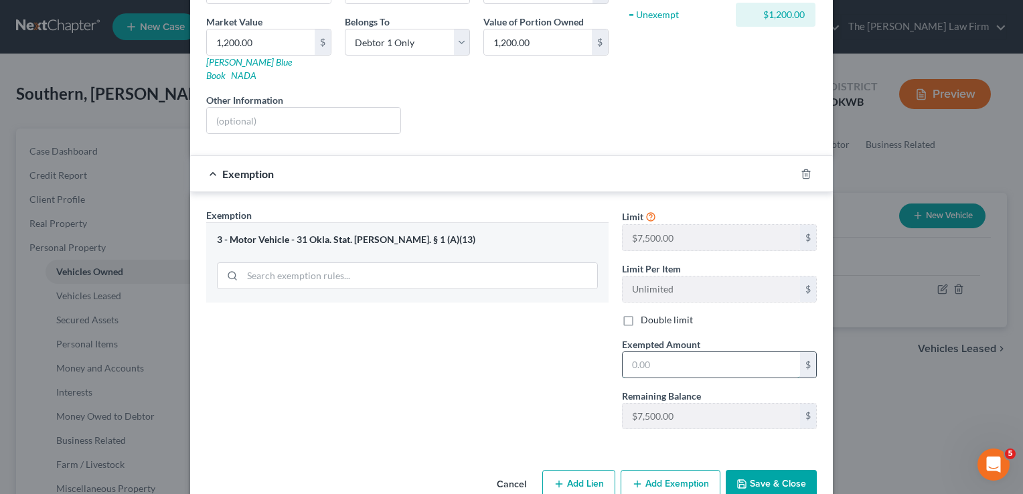
click at [674, 352] on input "text" at bounding box center [711, 364] width 177 height 25
type input "1,200"
click at [755, 470] on button "Save & Close" at bounding box center [771, 484] width 91 height 28
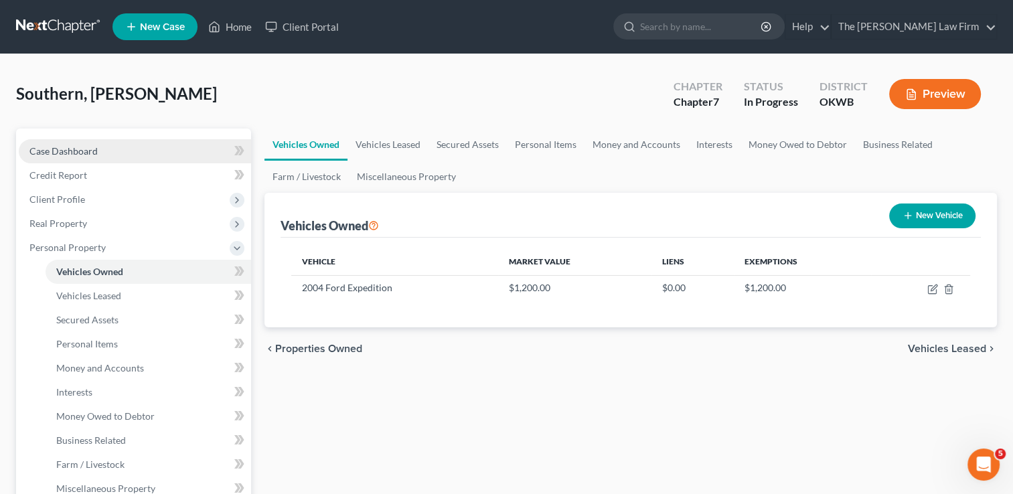
click at [81, 150] on span "Case Dashboard" at bounding box center [63, 150] width 68 height 11
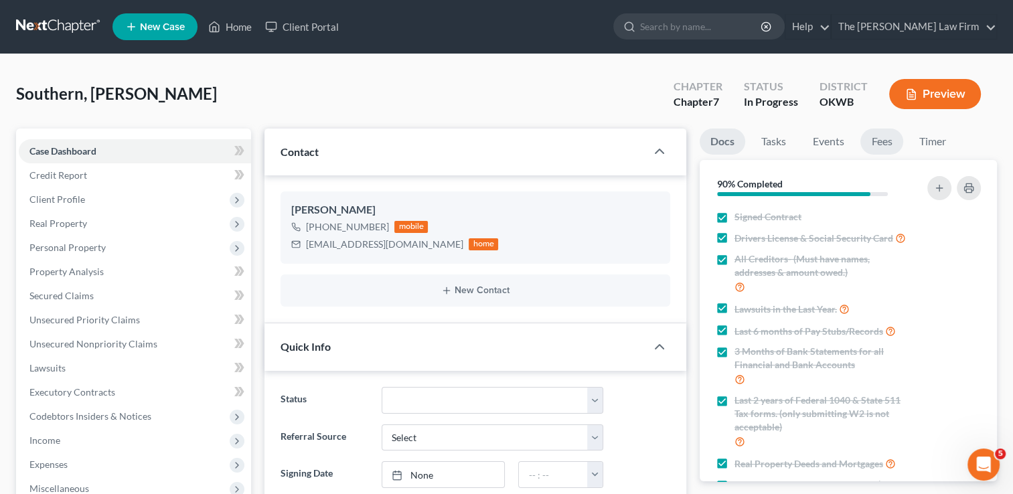
click at [887, 139] on link "Fees" at bounding box center [881, 142] width 43 height 26
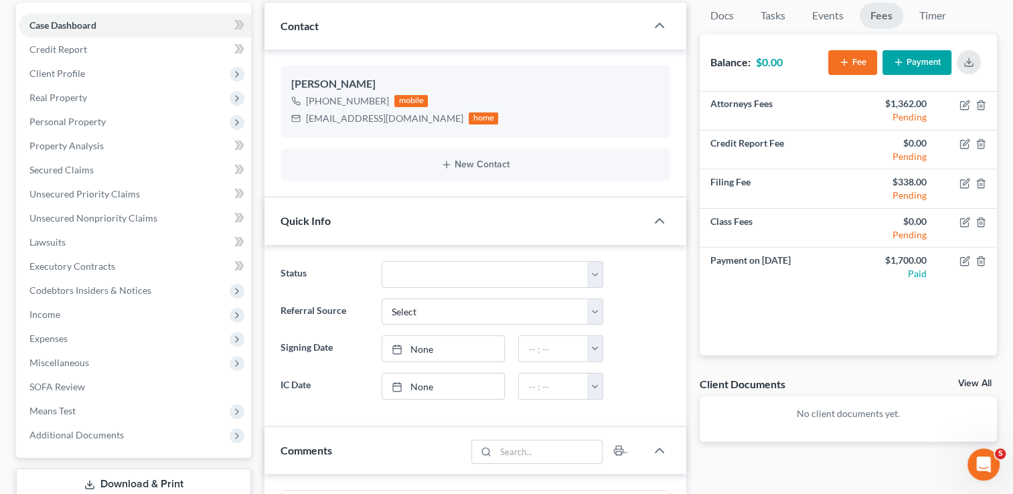
scroll to position [134, 0]
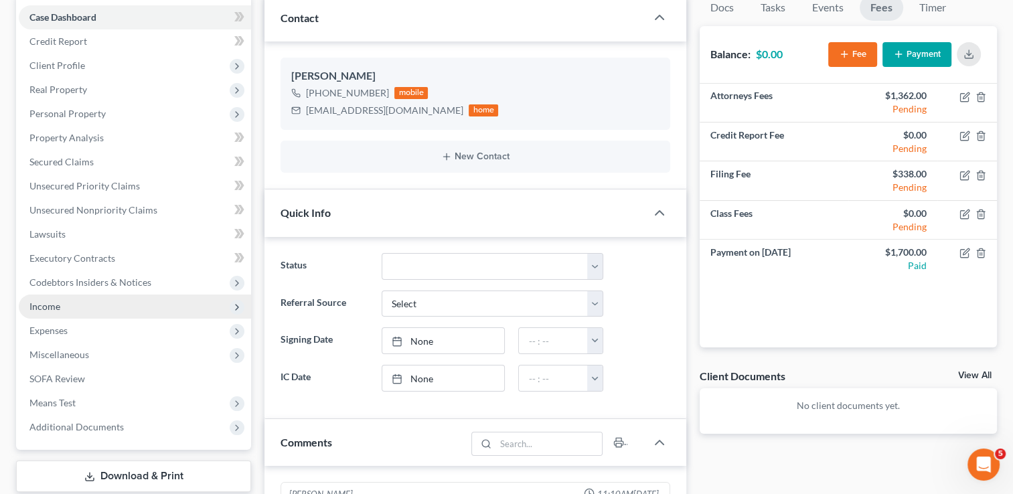
click at [53, 307] on span "Income" at bounding box center [44, 306] width 31 height 11
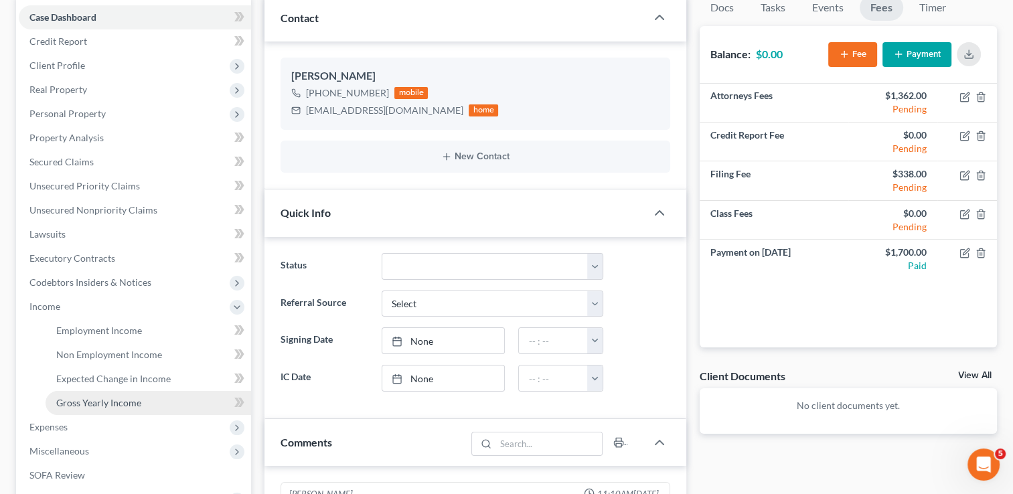
click at [101, 400] on span "Gross Yearly Income" at bounding box center [98, 402] width 85 height 11
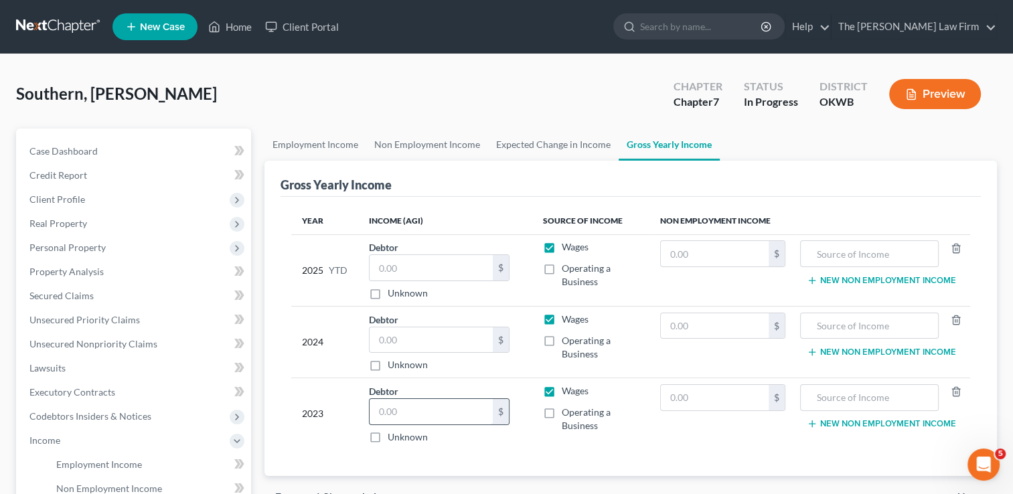
click at [401, 411] on input "text" at bounding box center [431, 411] width 123 height 25
type input "56,895"
click at [418, 332] on input "text" at bounding box center [431, 339] width 123 height 25
type input "51,602"
click at [95, 246] on span "Personal Property" at bounding box center [67, 247] width 76 height 11
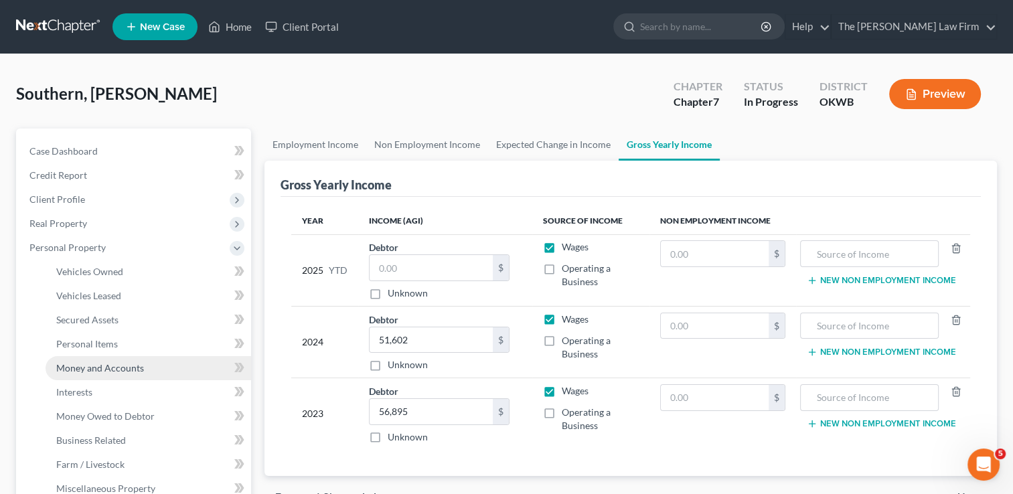
click at [123, 372] on span "Money and Accounts" at bounding box center [100, 367] width 88 height 11
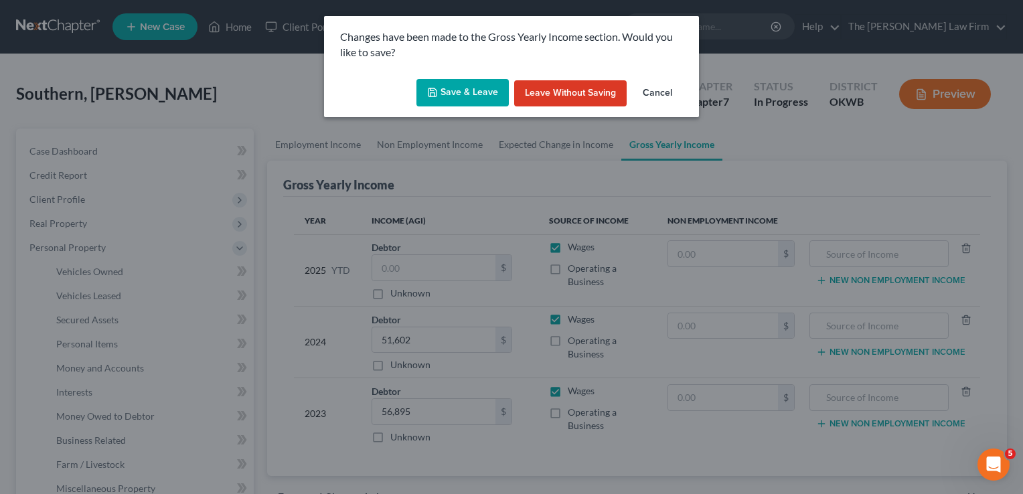
click at [473, 79] on button "Save & Leave" at bounding box center [462, 93] width 92 height 28
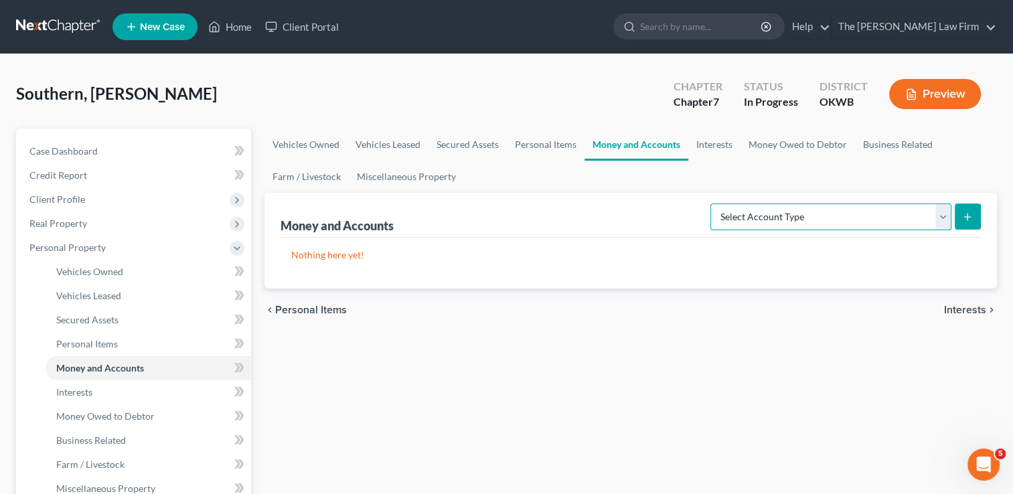
click at [944, 217] on select "Select Account Type Brokerage Cash on Hand Certificates of Deposit Checking Acc…" at bounding box center [830, 217] width 241 height 27
select select "checking"
click at [713, 204] on select "Select Account Type Brokerage Cash on Hand Certificates of Deposit Checking Acc…" at bounding box center [830, 217] width 241 height 27
click at [962, 217] on button "submit" at bounding box center [968, 217] width 26 height 26
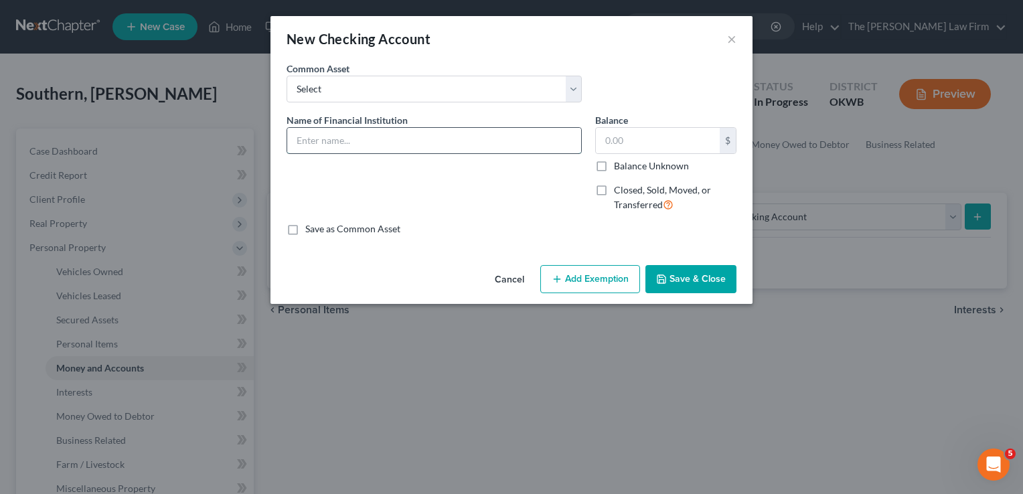
click at [397, 144] on input "text" at bounding box center [434, 140] width 294 height 25
type input "Cash App"
click at [595, 279] on button "Add Exemption" at bounding box center [590, 279] width 100 height 28
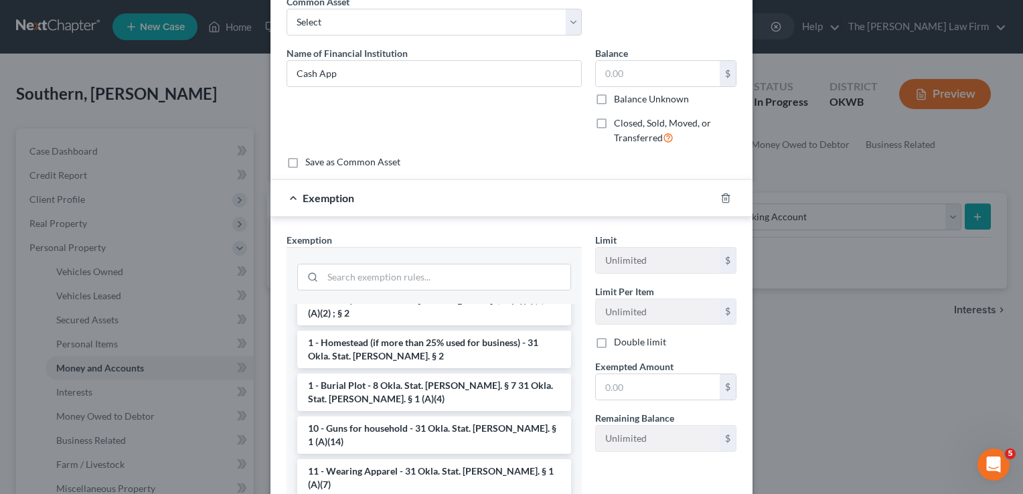
scroll to position [67, 0]
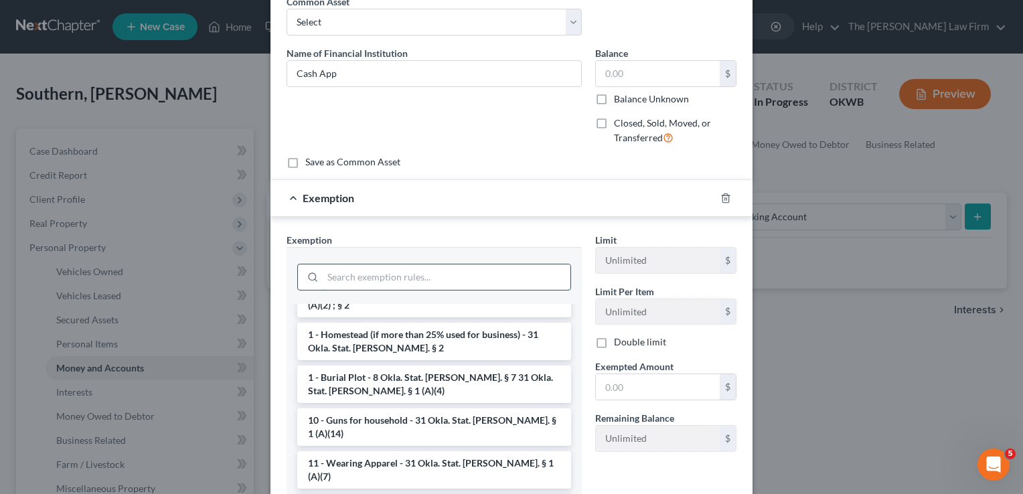
click at [367, 277] on input "search" at bounding box center [447, 276] width 248 height 25
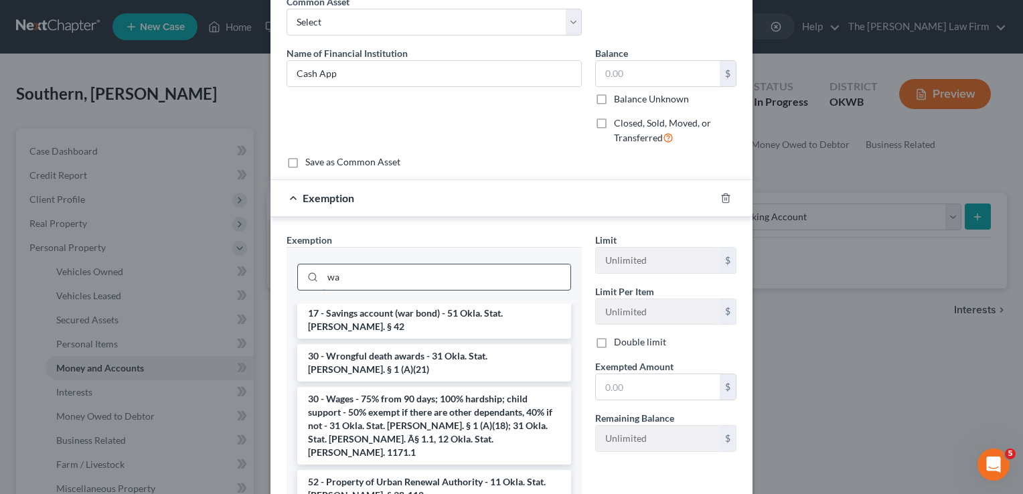
scroll to position [0, 0]
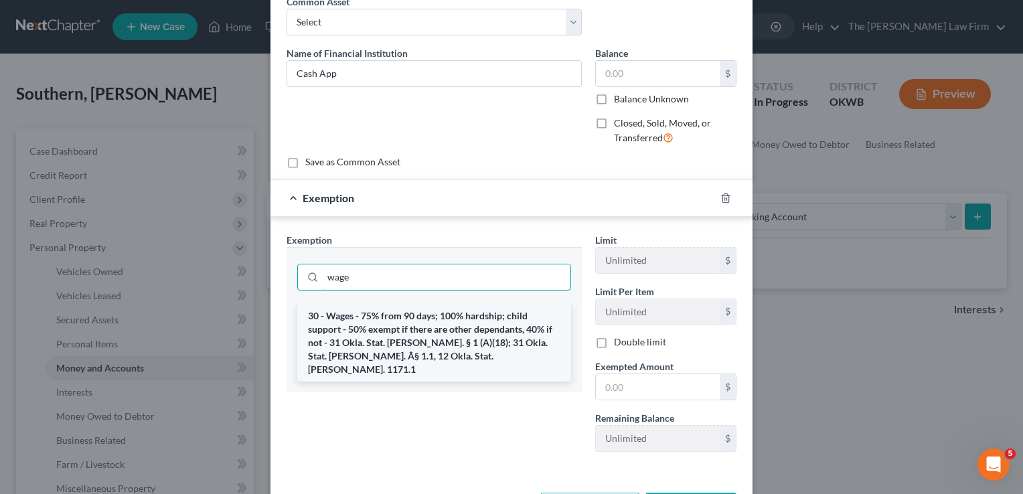
type input "wage"
click at [387, 327] on li "30 - Wages - 75% from 90 days; 100% hardship; child support - 50% exempt if the…" at bounding box center [434, 343] width 274 height 78
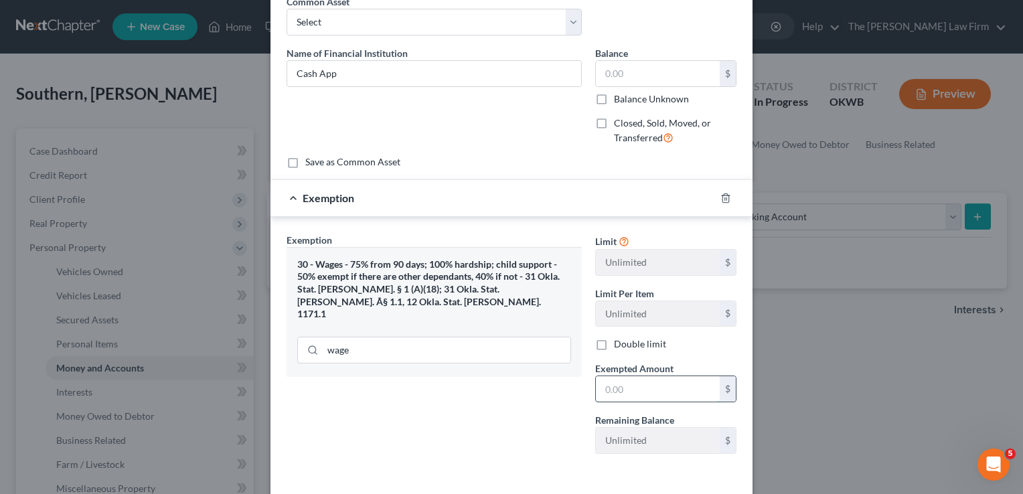
click at [637, 390] on input "text" at bounding box center [658, 388] width 124 height 25
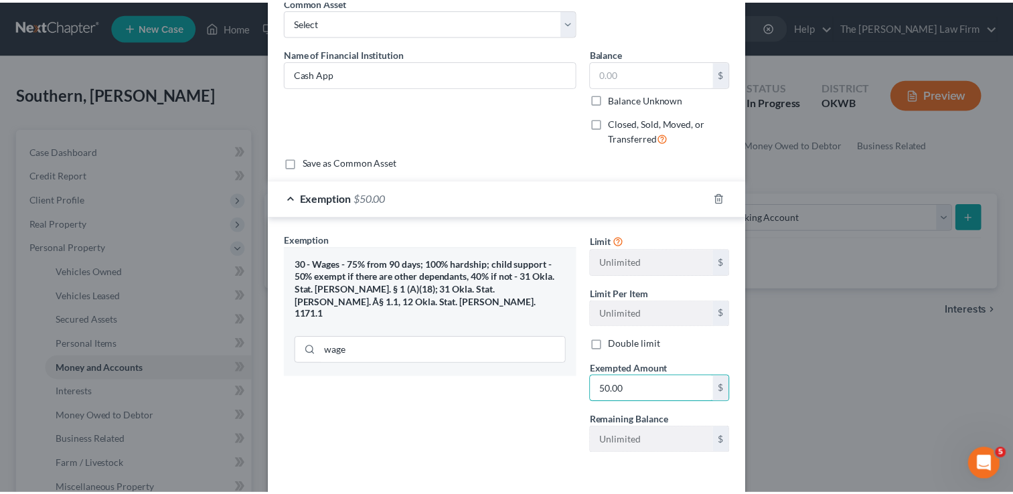
scroll to position [120, 0]
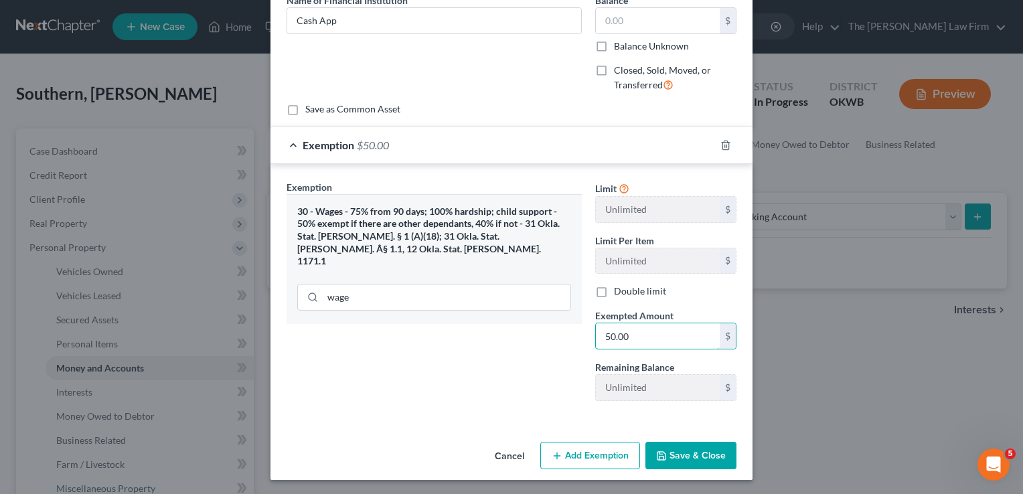
type input "50.00"
click at [702, 447] on button "Save & Close" at bounding box center [690, 456] width 91 height 28
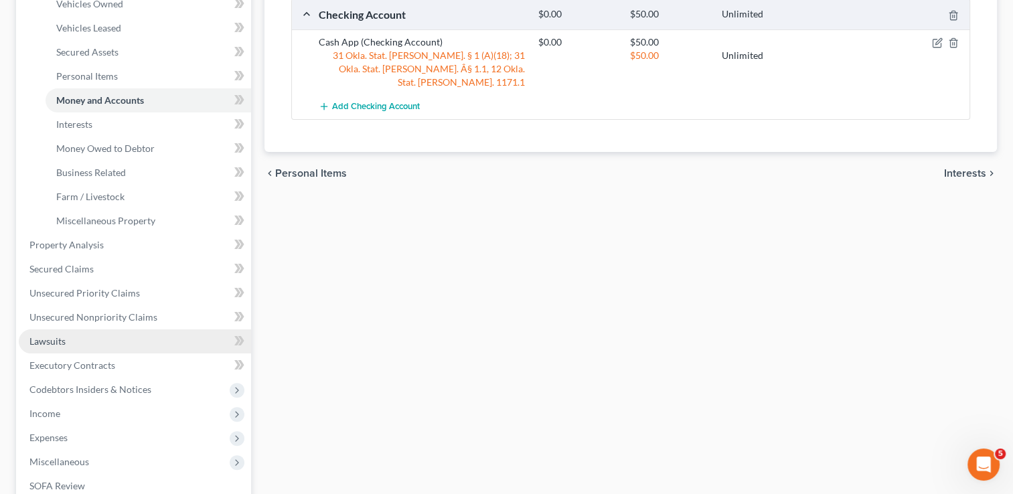
click at [62, 343] on span "Lawsuits" at bounding box center [47, 340] width 36 height 11
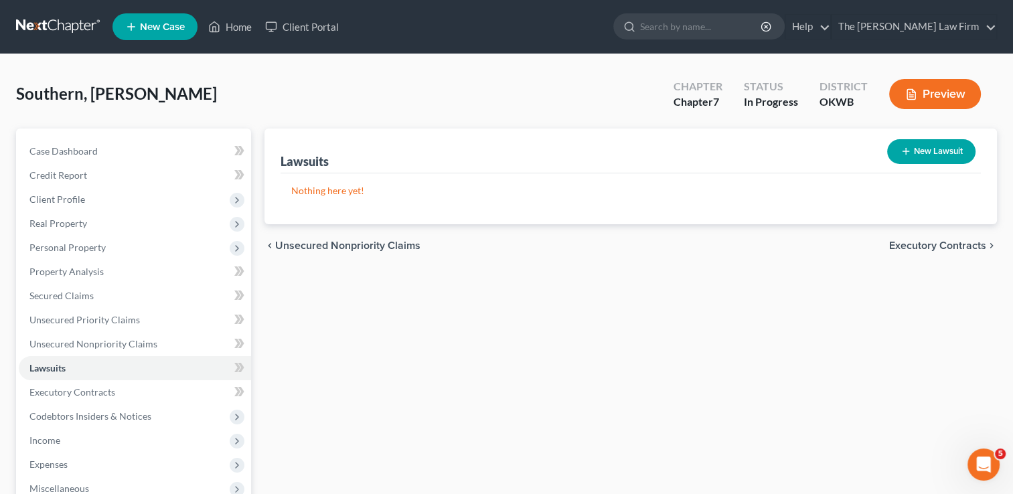
click at [936, 147] on button "New Lawsuit" at bounding box center [931, 151] width 88 height 25
select select "0"
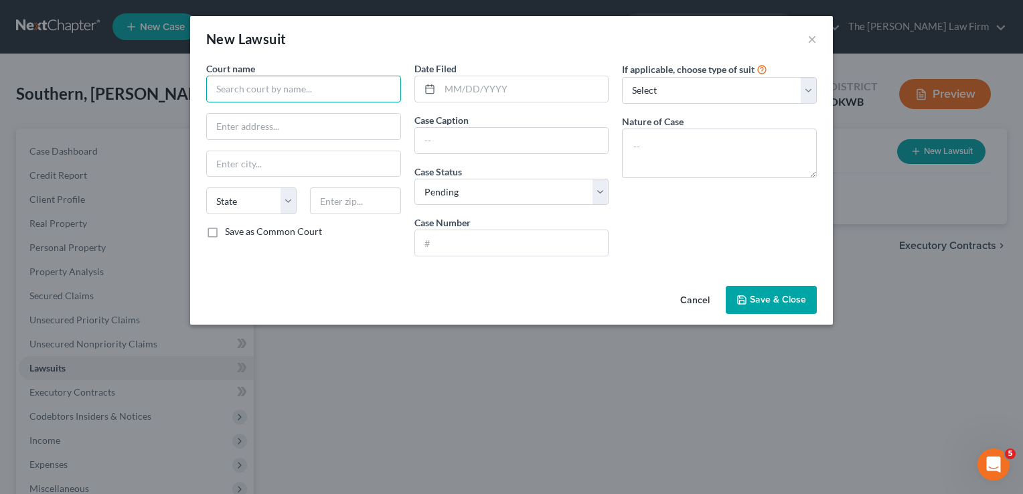
click at [258, 86] on input "text" at bounding box center [303, 89] width 195 height 27
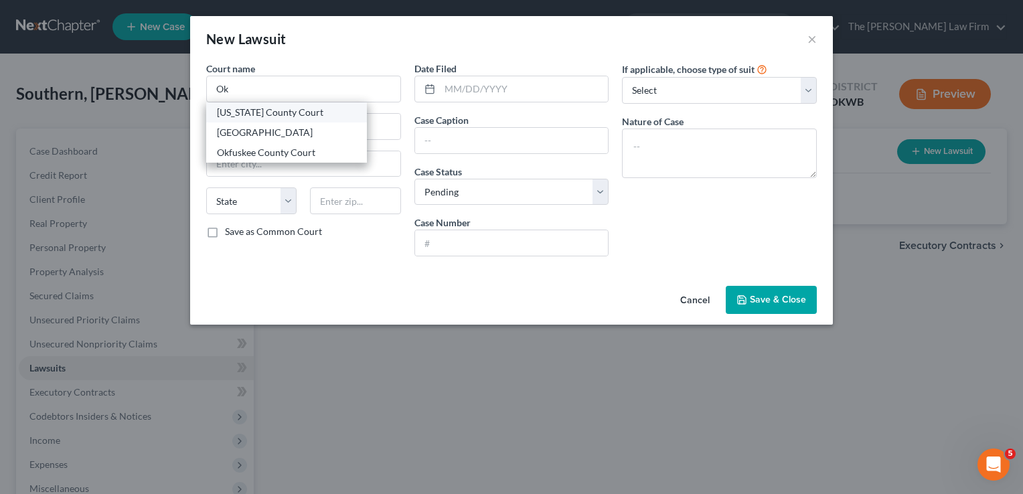
click at [269, 114] on div "Oklahoma County Court" at bounding box center [286, 112] width 139 height 13
type input "Oklahoma County Court"
type input "320 Robert S Kerr, Ste 409"
type input "Oklahoma City"
select select "37"
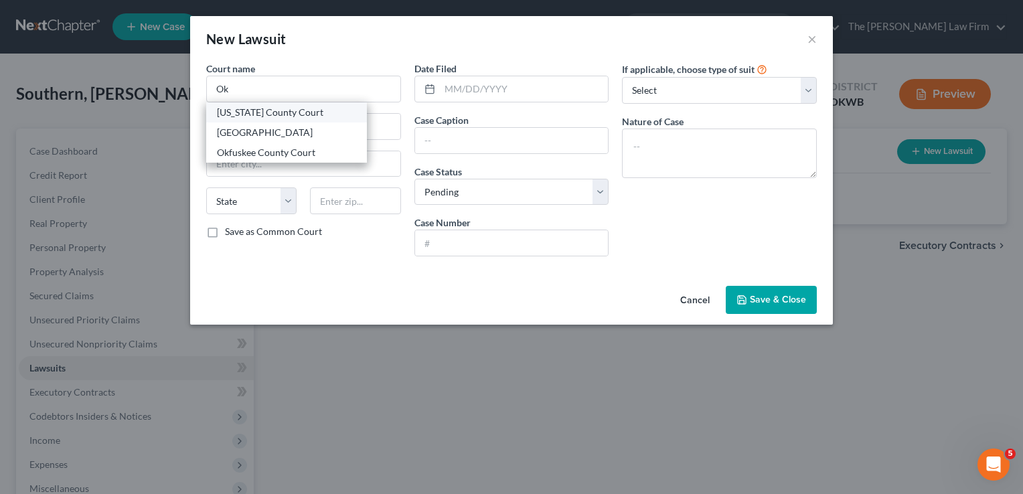
type input "73102"
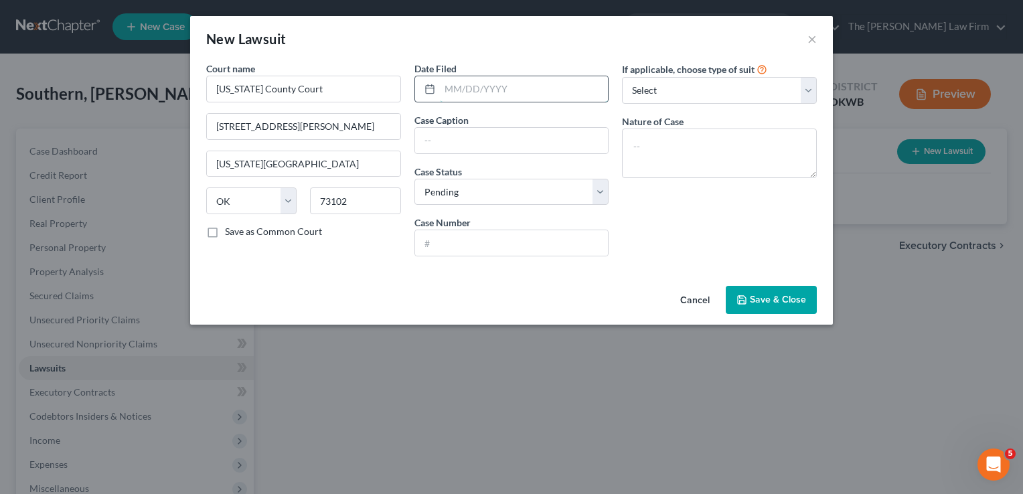
click at [470, 90] on input "text" at bounding box center [524, 88] width 169 height 25
type input "02/14/2023"
paste input "Oklahomaa Motor Credit Company, Plaintiff, v. Matthew Willis Southern, Defendan…"
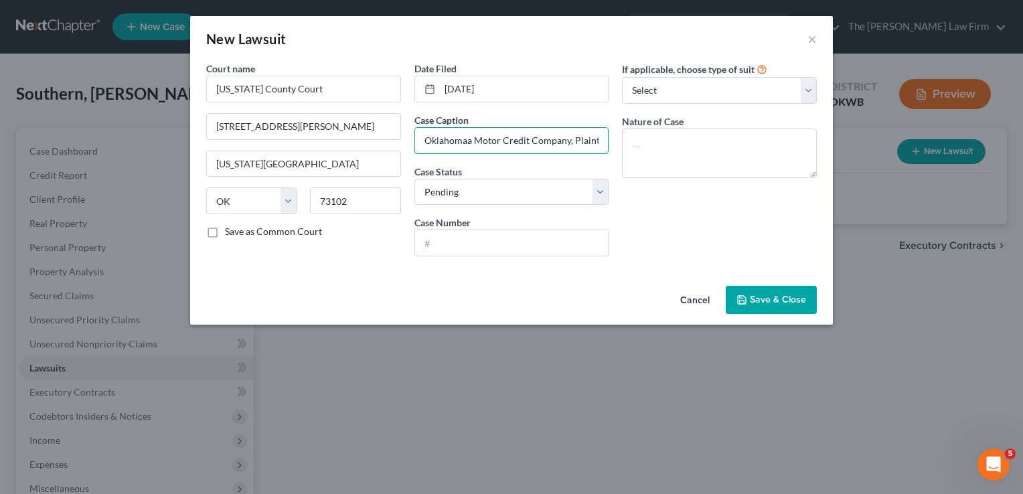
type input "Oklahomaa Motor Credit Company, Plaintiff, v. Matthew Willis Southern, Defendan…"
paste input "CJ-2023-816"
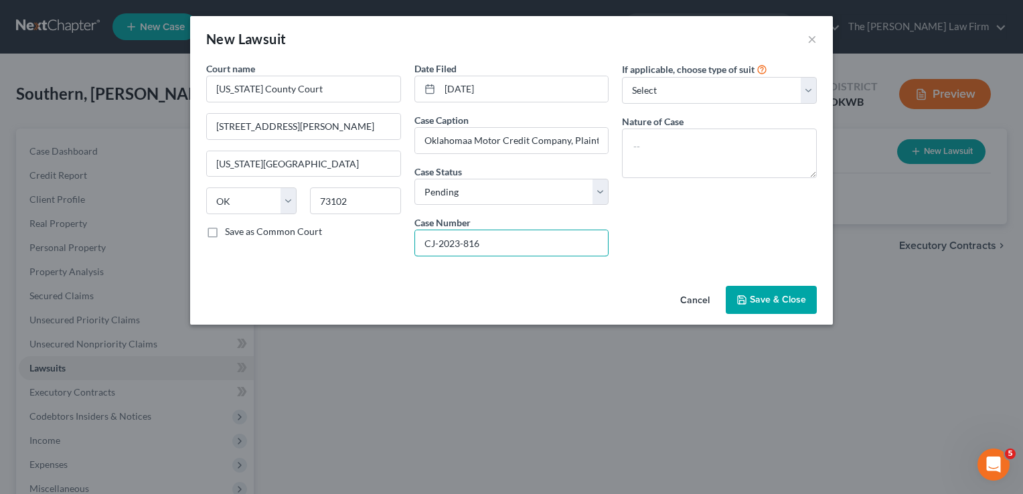
type input "CJ-2023-816"
click at [662, 221] on div "If applicable, choose type of suit Select Repossession Garnishment Foreclosure …" at bounding box center [719, 165] width 208 height 206
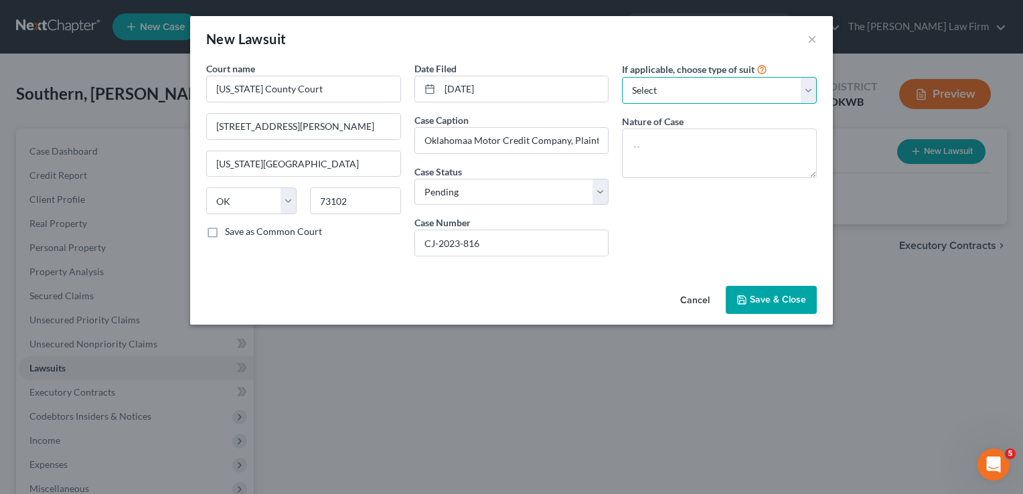
click at [684, 92] on select "Select Repossession Garnishment Foreclosure Attached, Seized, Or Levied Other" at bounding box center [719, 90] width 195 height 27
select select "1"
click at [622, 77] on select "Select Repossession Garnishment Foreclosure Attached, Seized, Or Levied Other" at bounding box center [719, 90] width 195 height 27
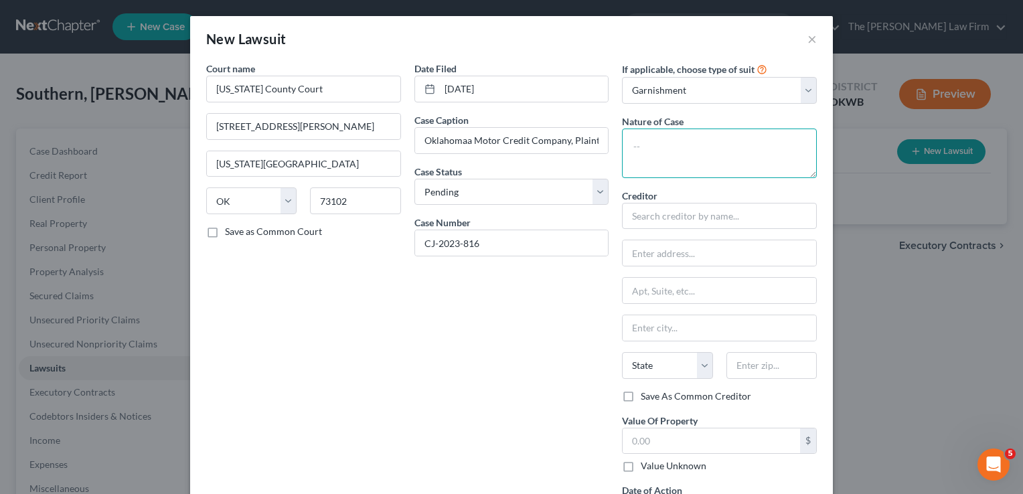
click at [657, 143] on textarea at bounding box center [719, 154] width 195 height 50
type textarea "Civil"
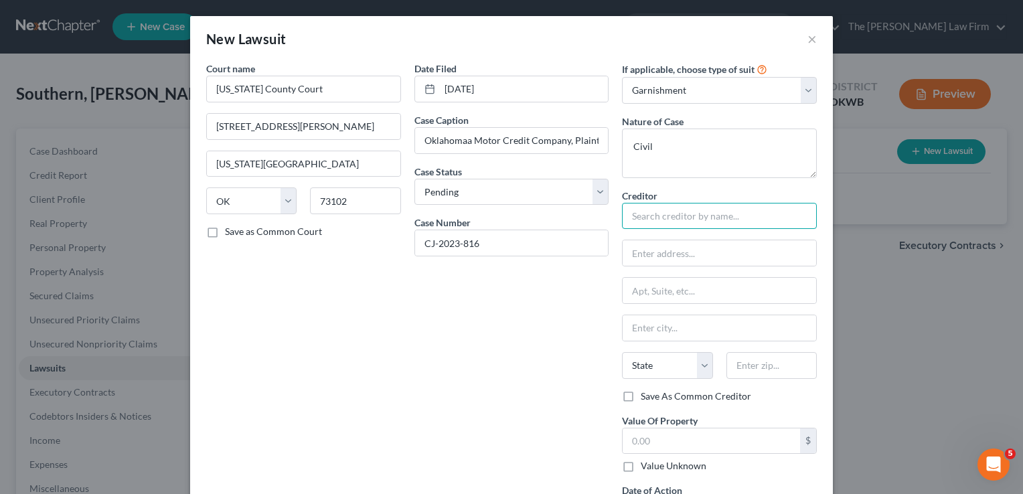
click at [690, 212] on input "text" at bounding box center [719, 216] width 195 height 27
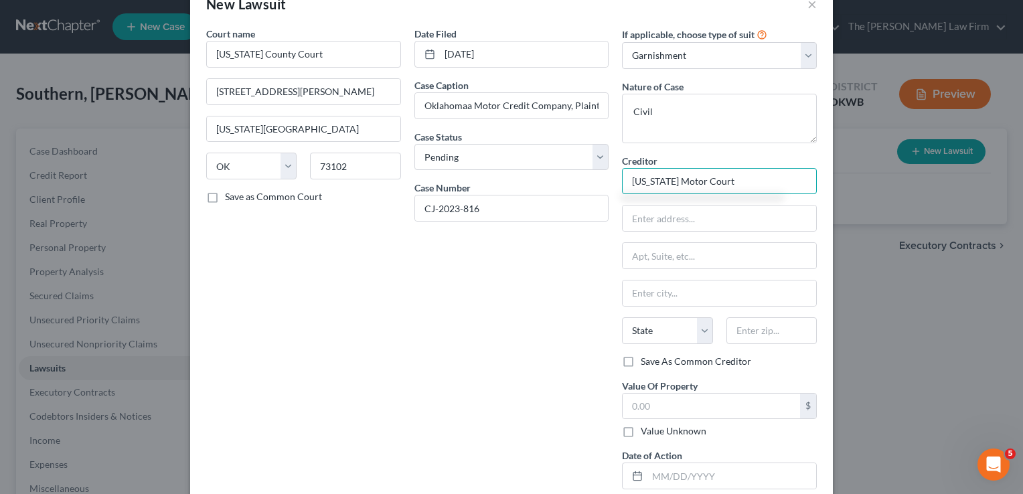
scroll to position [112, 0]
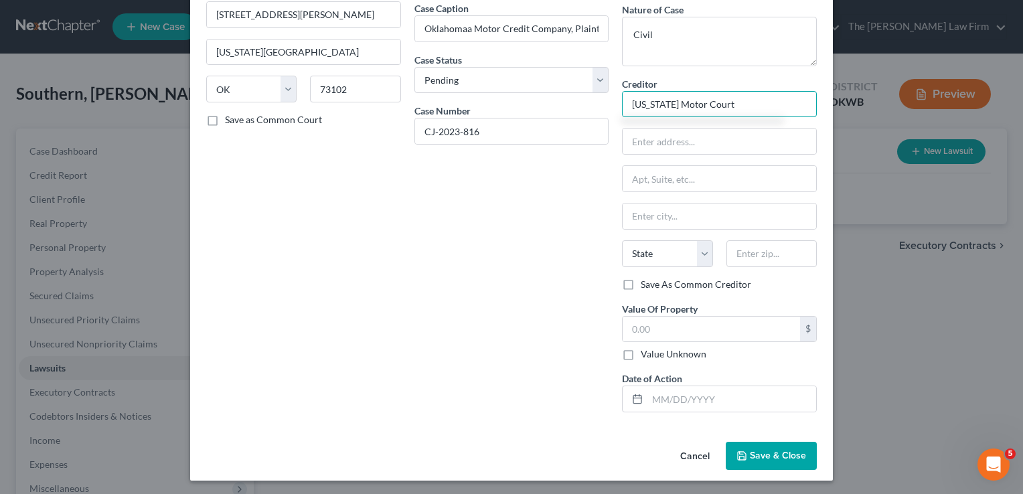
type input "Oklahoma Motor Court"
click at [699, 394] on input "text" at bounding box center [731, 398] width 169 height 25
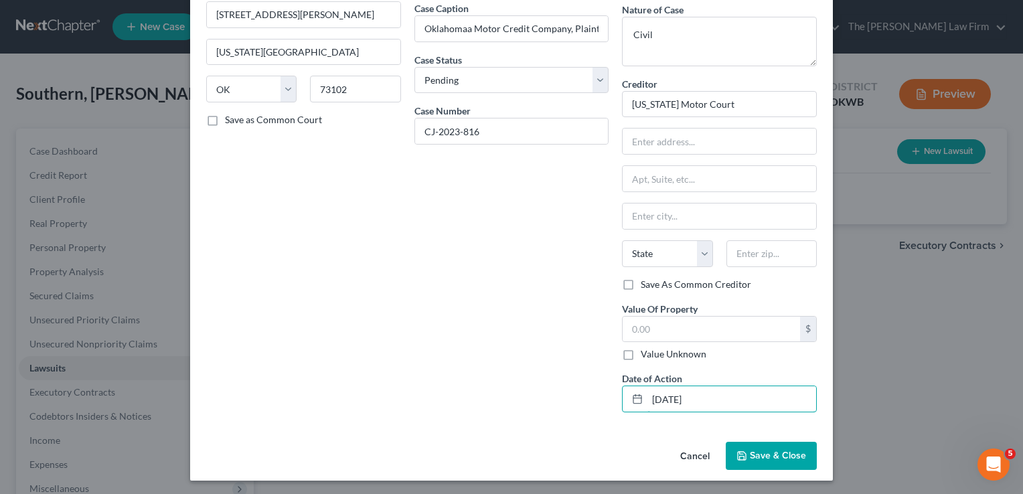
type input "10/8/2024"
click at [759, 454] on span "Save & Close" at bounding box center [778, 455] width 56 height 11
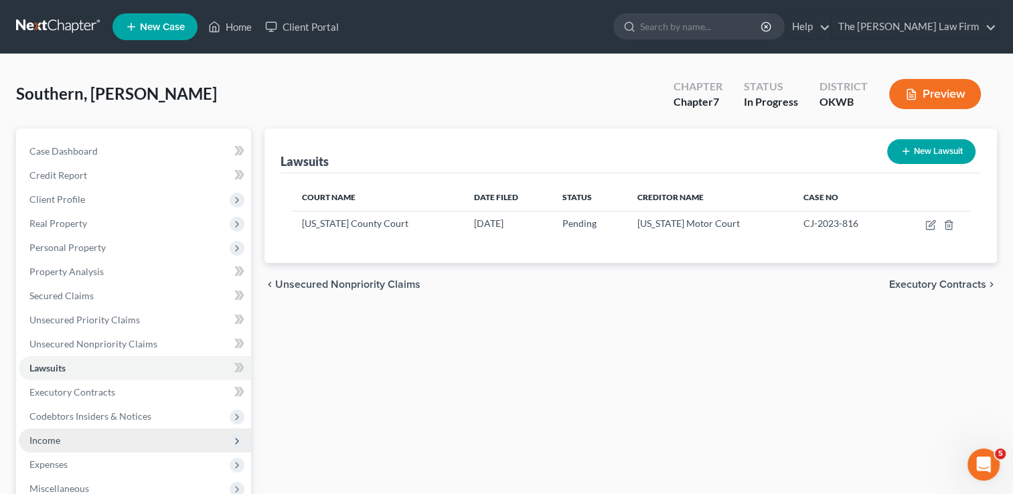
click at [55, 441] on span "Income" at bounding box center [44, 440] width 31 height 11
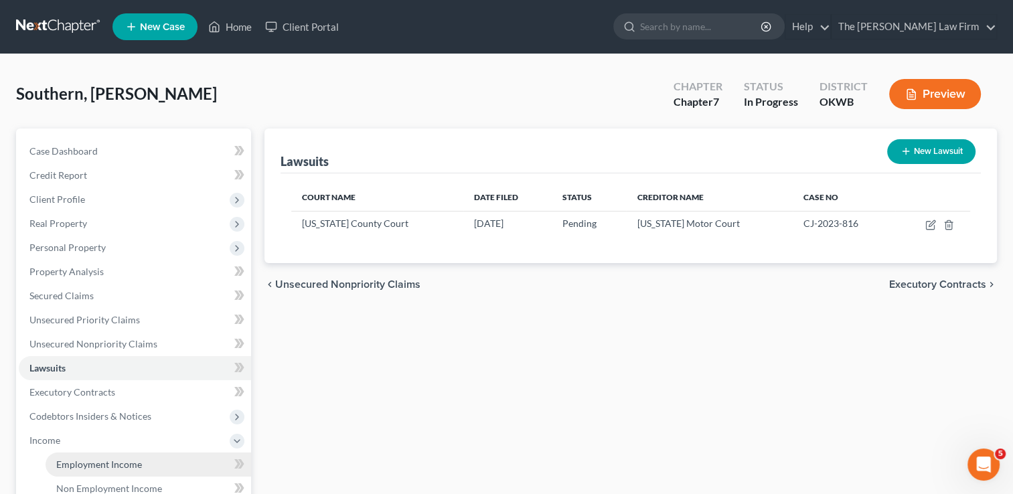
click at [98, 464] on span "Employment Income" at bounding box center [99, 464] width 86 height 11
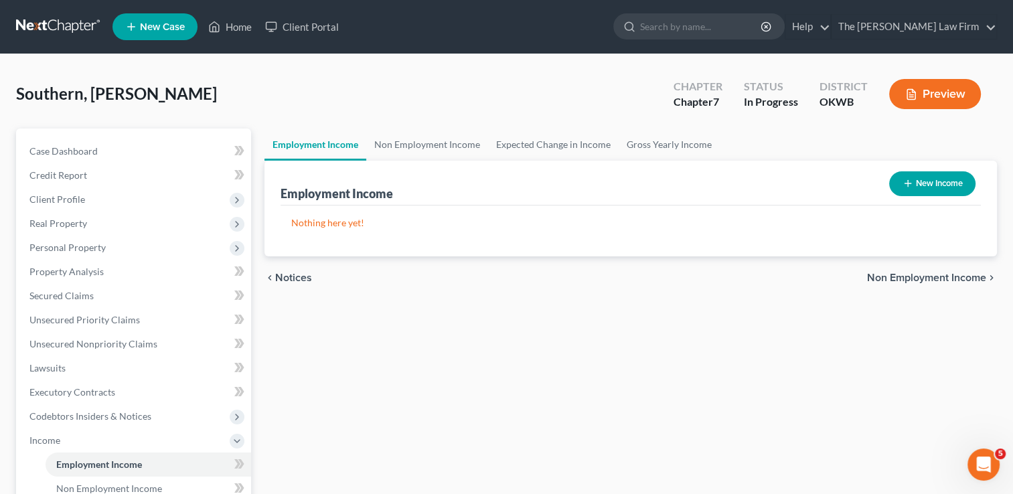
click at [937, 187] on button "New Income" at bounding box center [932, 183] width 86 height 25
select select "0"
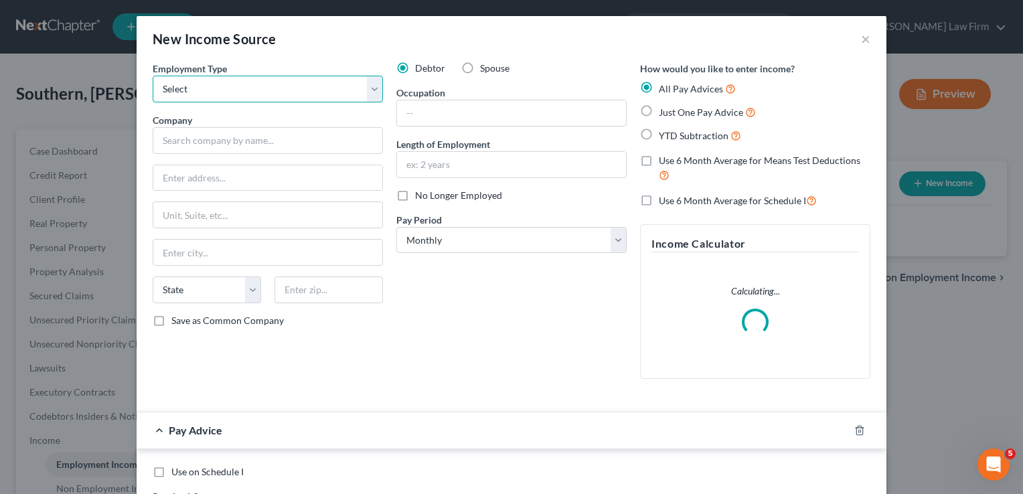
click at [233, 85] on select "Select Full or Part Time Employment Self Employment" at bounding box center [268, 89] width 230 height 27
select select "0"
click at [153, 76] on select "Select Full or Part Time Employment Self Employment" at bounding box center [268, 89] width 230 height 27
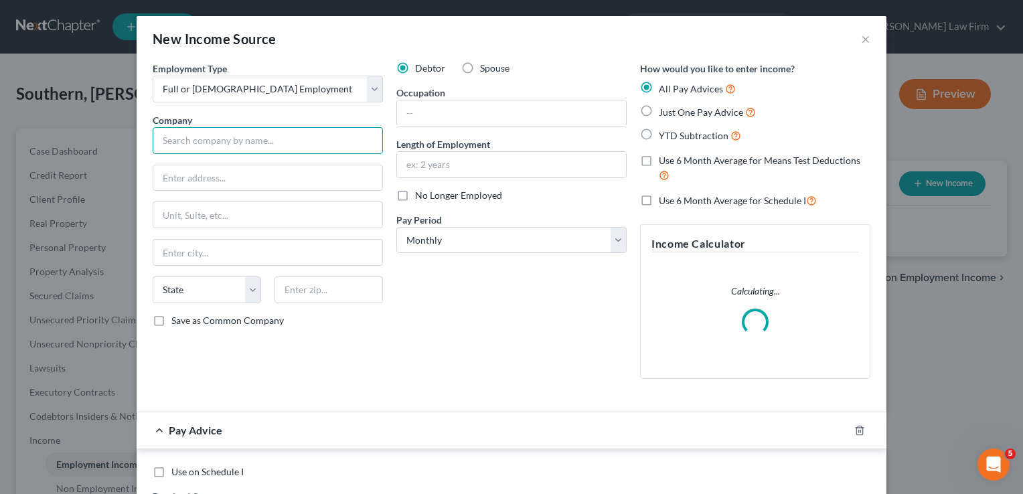
click at [236, 145] on input "text" at bounding box center [268, 140] width 230 height 27
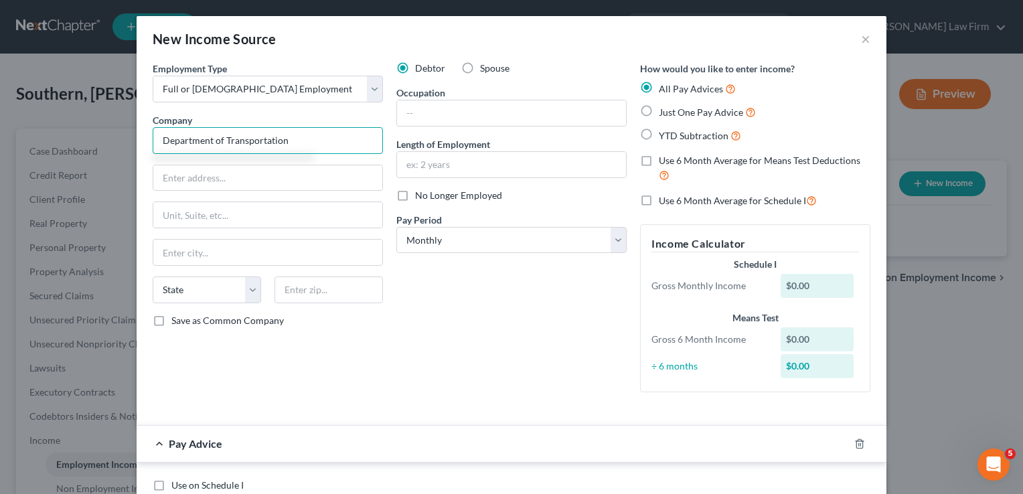
type input "Department of Transportation"
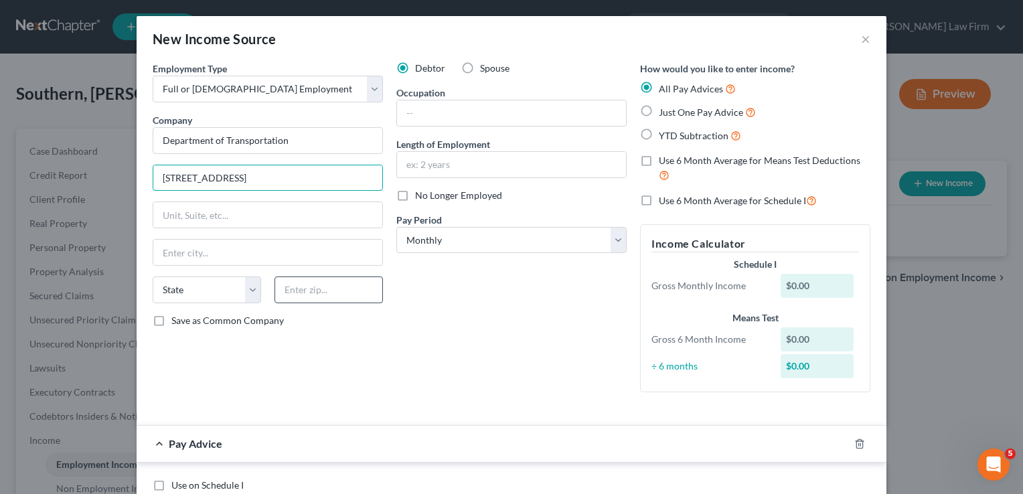
type input "200 NE 21St St."
click at [339, 281] on input "text" at bounding box center [329, 290] width 108 height 27
type input "73105"
click at [462, 276] on div "Debtor Spouse Occupation Length of Employment No Longer Employed Pay Period * S…" at bounding box center [512, 232] width 244 height 341
type input "Oklahoma City"
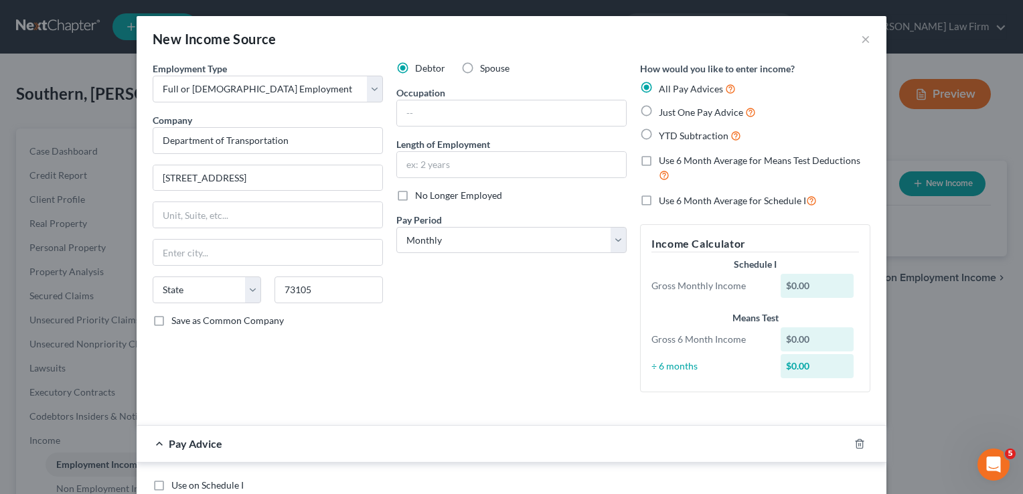
select select "37"
click at [465, 235] on select "Select Monthly Twice Monthly Every Other Week Weekly" at bounding box center [511, 240] width 230 height 27
select select "2"
click at [396, 227] on select "Select Monthly Twice Monthly Every Other Week Weekly" at bounding box center [511, 240] width 230 height 27
click at [461, 117] on input "text" at bounding box center [511, 112] width 229 height 25
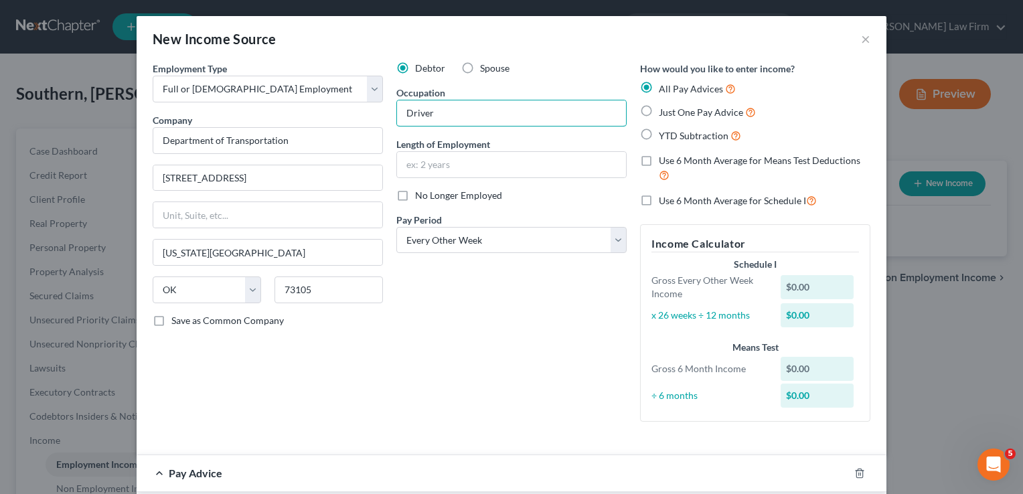
type input "Driver"
click at [659, 135] on label "YTD Subtraction" at bounding box center [700, 135] width 82 height 15
click at [664, 135] on input "YTD Subtraction" at bounding box center [668, 132] width 9 height 9
radio input "true"
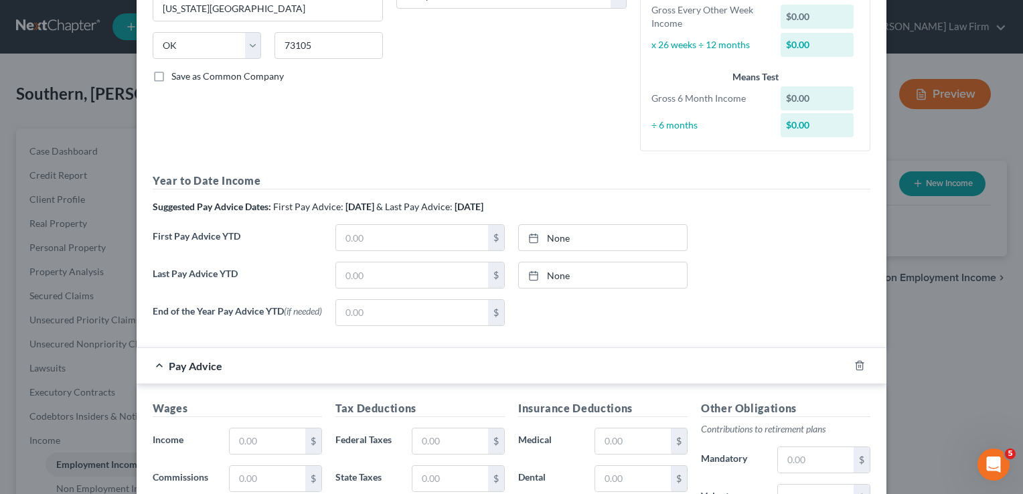
scroll to position [268, 0]
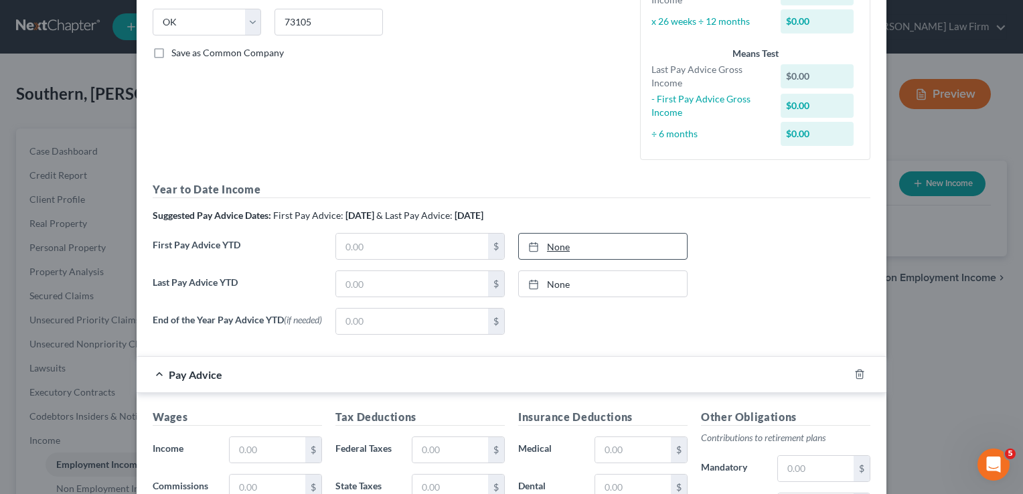
click at [552, 246] on link "None" at bounding box center [603, 246] width 168 height 25
type input "8/10/2025"
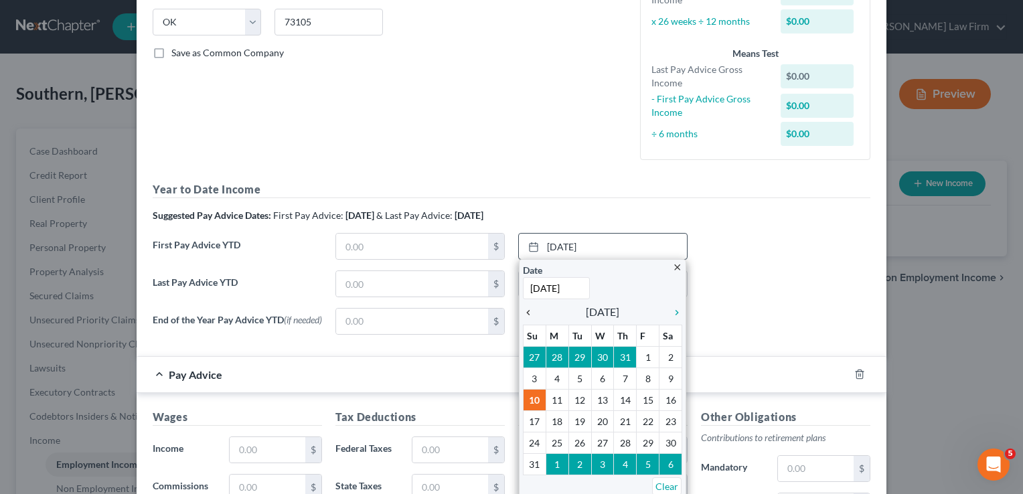
click at [525, 315] on icon "chevron_left" at bounding box center [531, 312] width 17 height 11
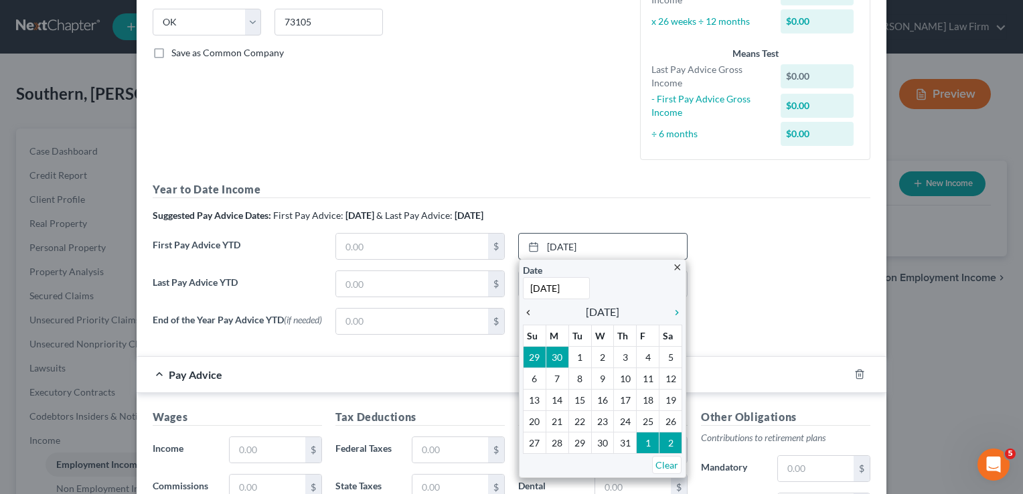
click at [525, 315] on icon "chevron_left" at bounding box center [531, 312] width 17 height 11
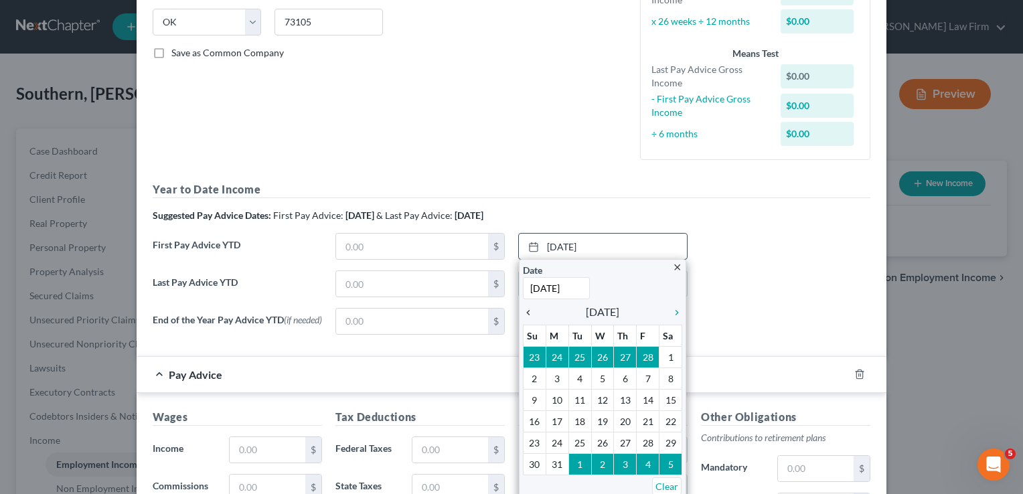
click at [525, 315] on icon "chevron_left" at bounding box center [531, 312] width 17 height 11
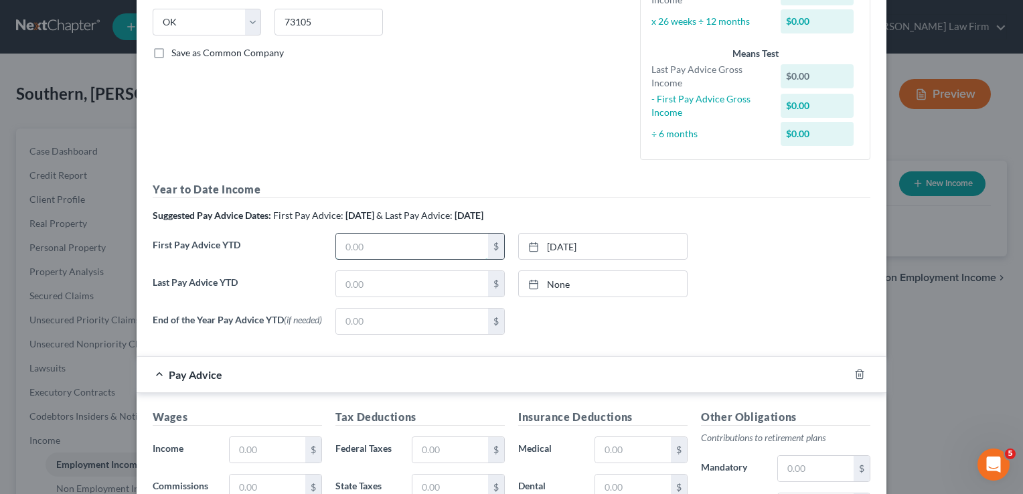
click at [344, 252] on input "text" at bounding box center [412, 246] width 152 height 25
type input "7,787.61"
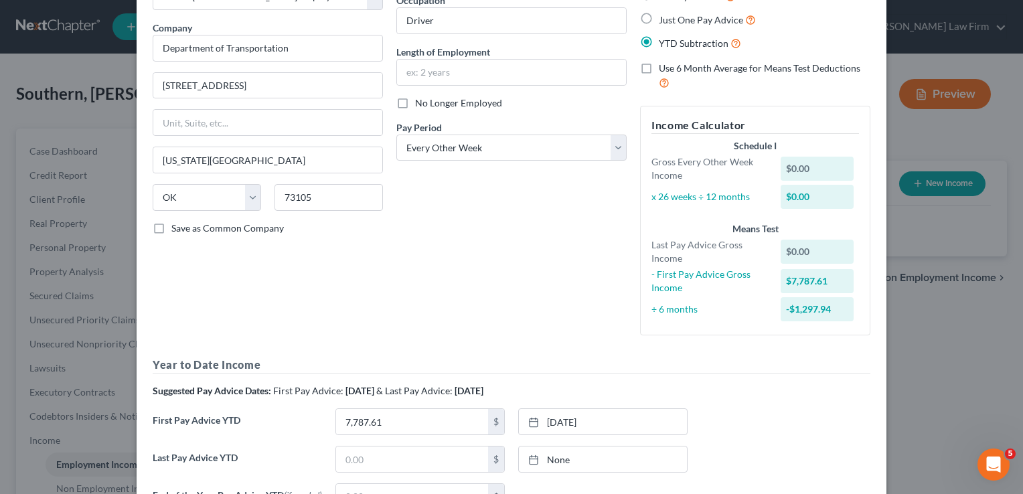
scroll to position [0, 0]
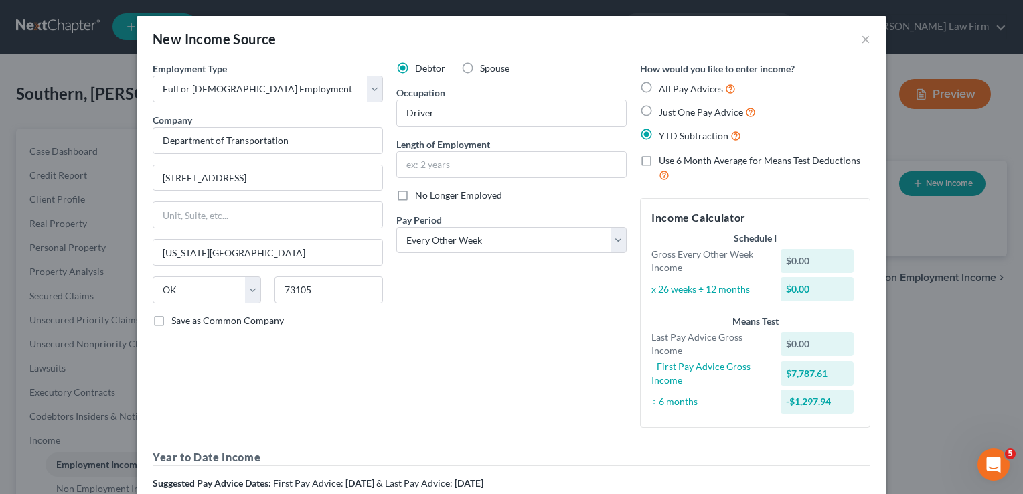
click at [415, 194] on label "No Longer Employed" at bounding box center [458, 195] width 87 height 13
click at [421, 194] on input "No Longer Employed" at bounding box center [425, 193] width 9 height 9
checkbox input "true"
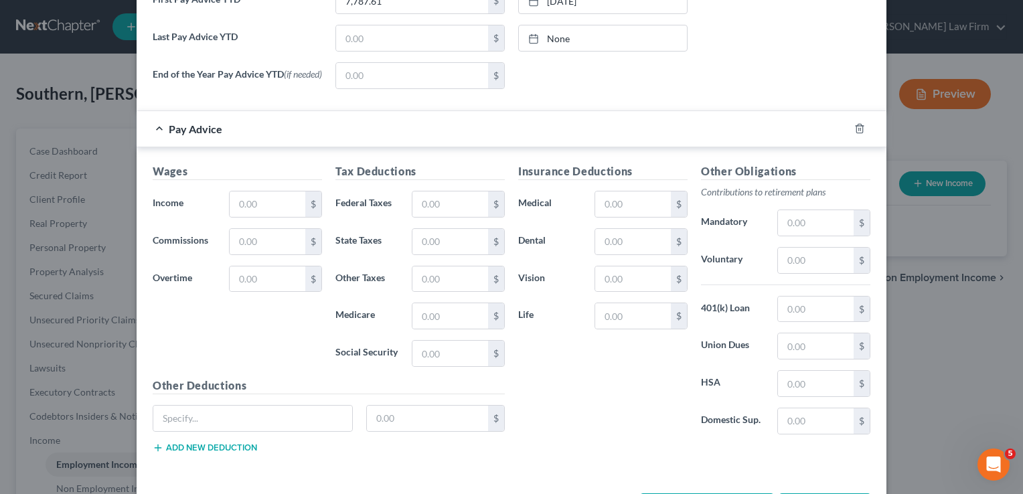
scroll to position [566, 0]
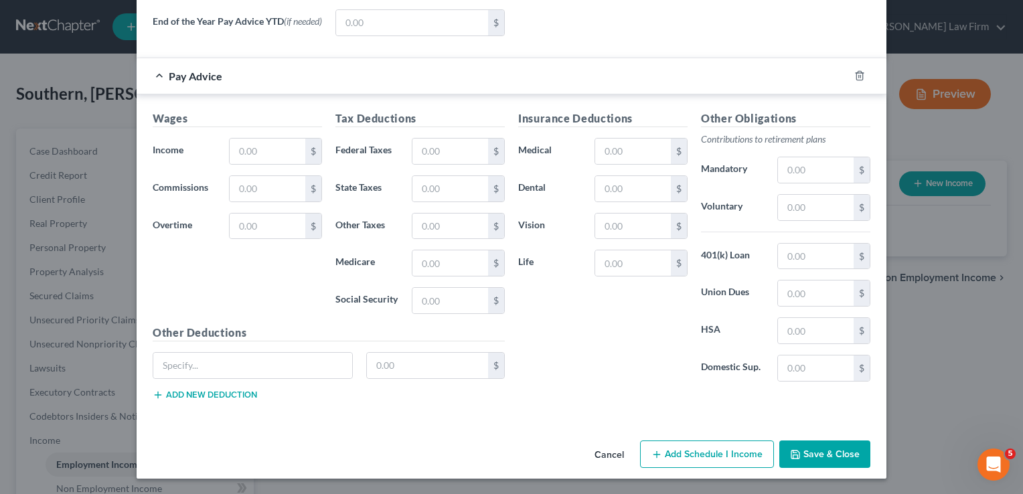
click at [827, 455] on button "Save & Close" at bounding box center [824, 455] width 91 height 28
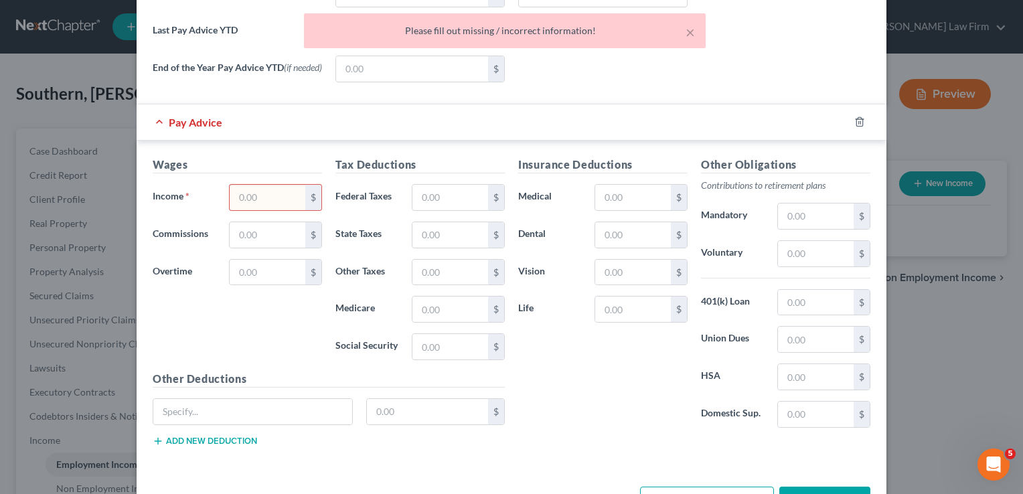
scroll to position [433, 0]
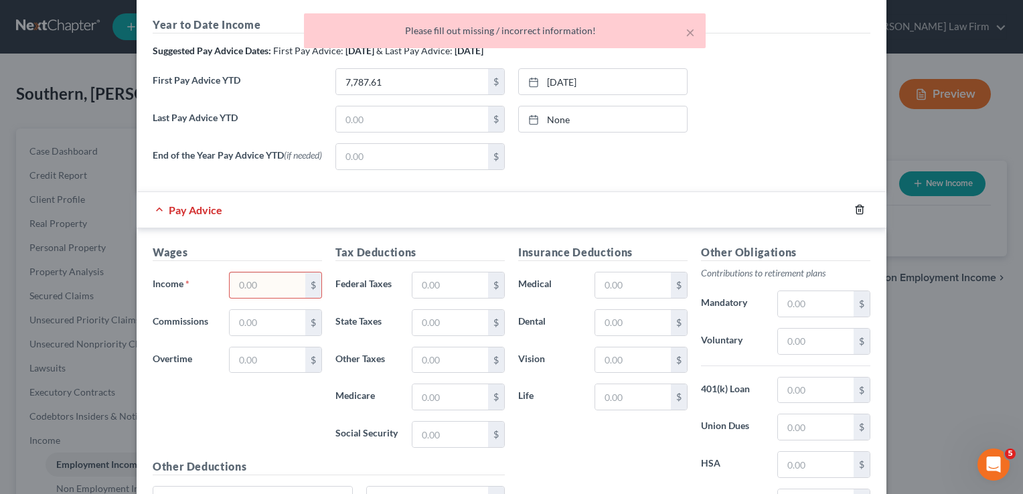
click at [859, 212] on line "button" at bounding box center [859, 211] width 0 height 3
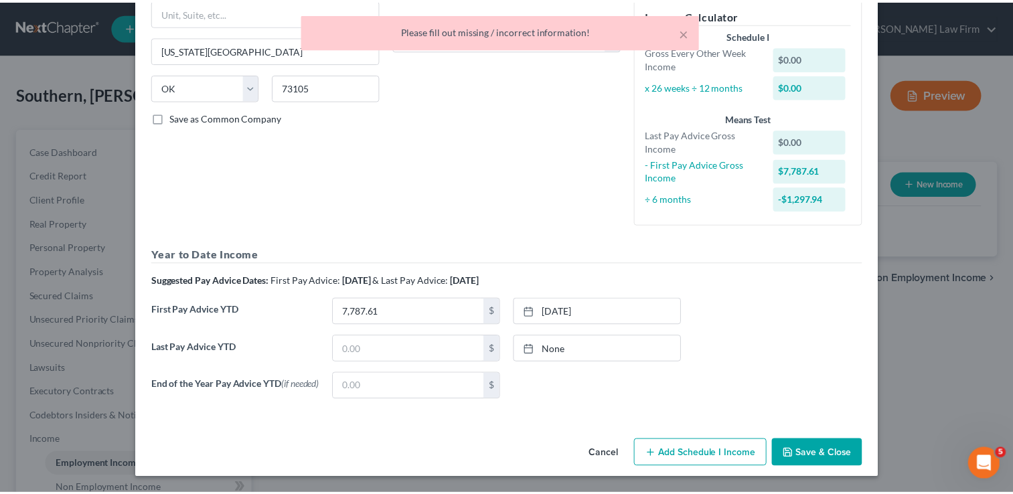
scroll to position [204, 0]
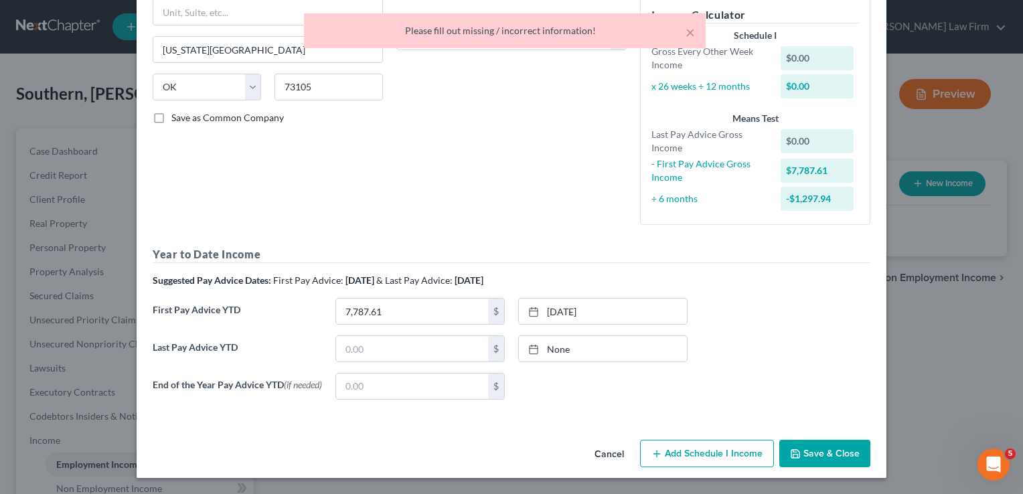
click at [818, 457] on button "Save & Close" at bounding box center [824, 454] width 91 height 28
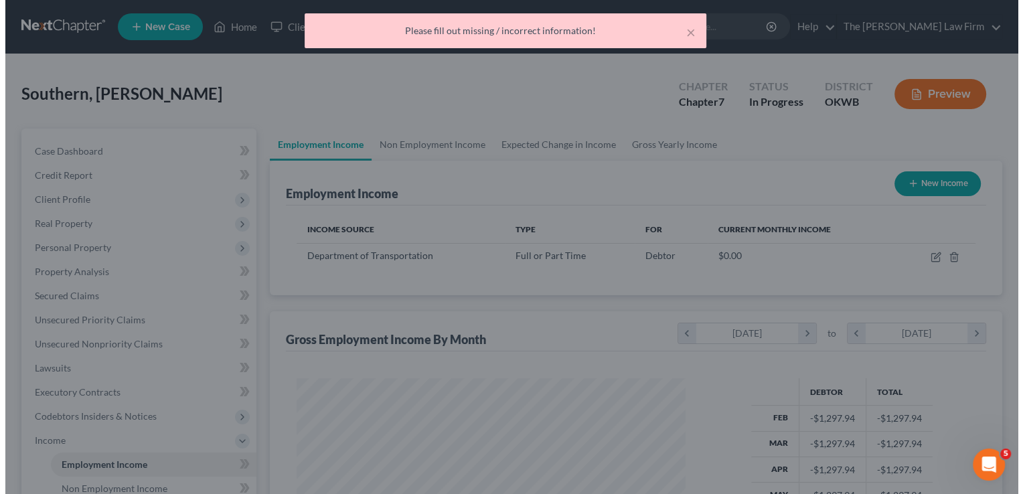
scroll to position [669355, 669182]
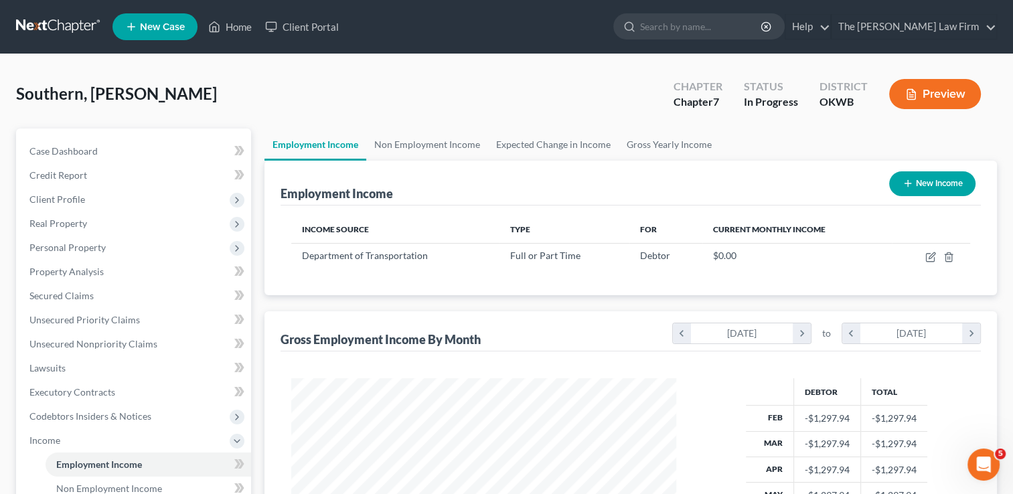
click at [919, 190] on button "New Income" at bounding box center [932, 183] width 86 height 25
select select "0"
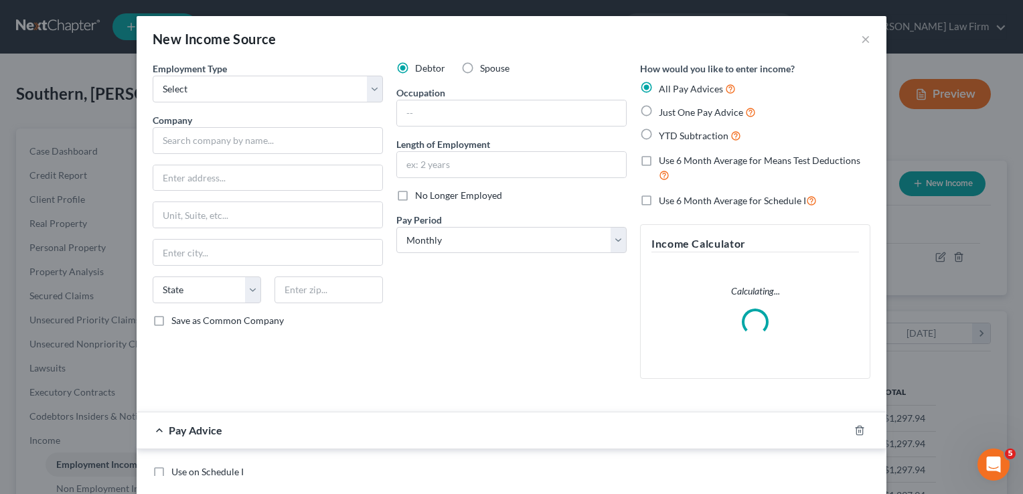
scroll to position [238, 415]
click at [273, 87] on select "Select Full or Part Time Employment Self Employment" at bounding box center [268, 89] width 230 height 27
select select "0"
click at [153, 76] on select "Select Full or Part Time Employment Self Employment" at bounding box center [268, 89] width 230 height 27
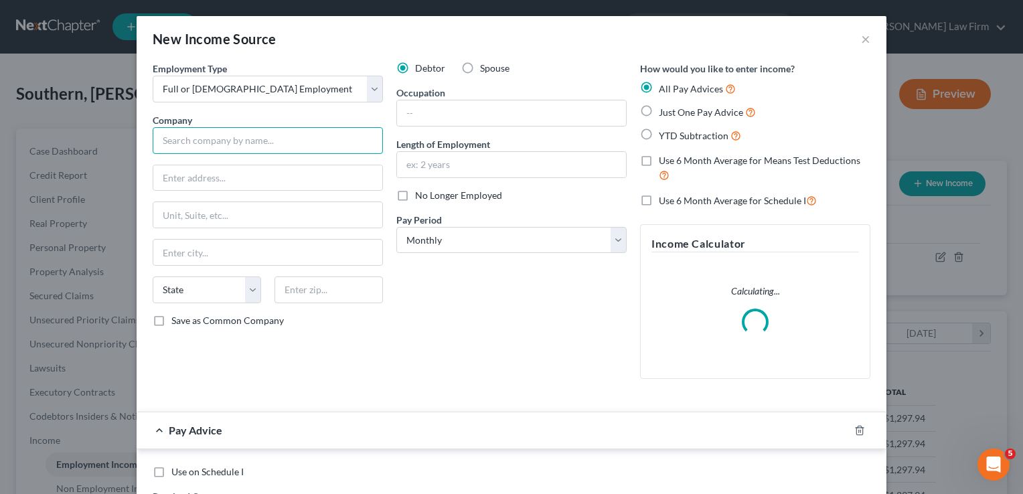
click at [238, 137] on input "text" at bounding box center [268, 140] width 230 height 27
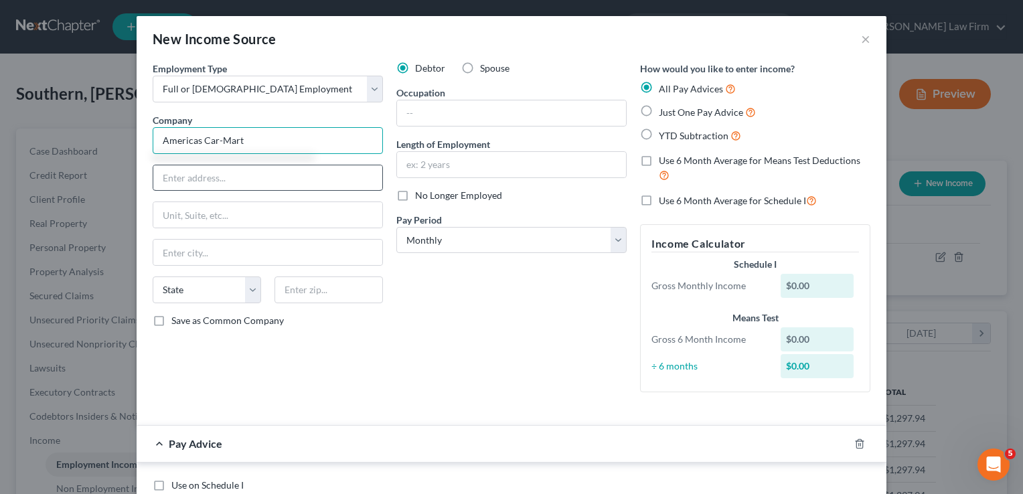
type input "Americas Car-Mart"
click at [261, 173] on input "text" at bounding box center [267, 177] width 229 height 25
type input "1805 N 2nd St"
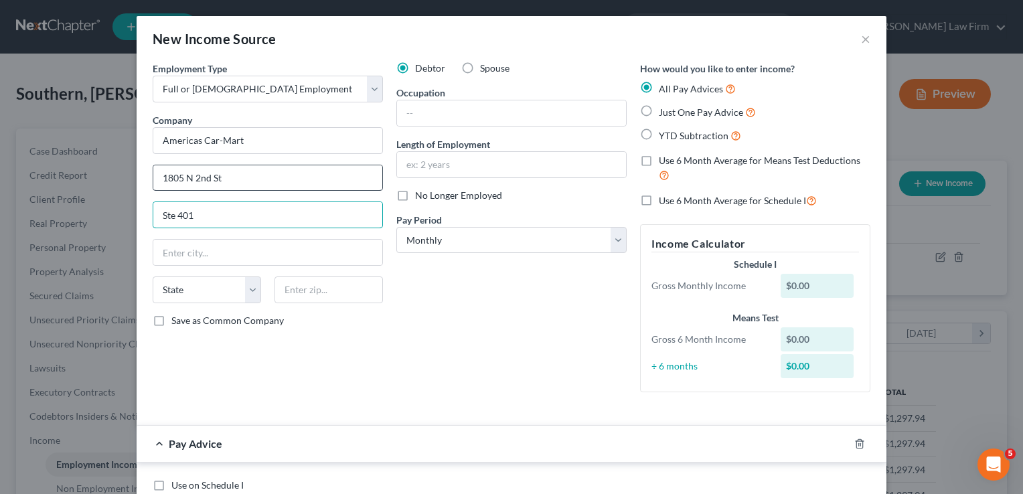
type input "Ste 401"
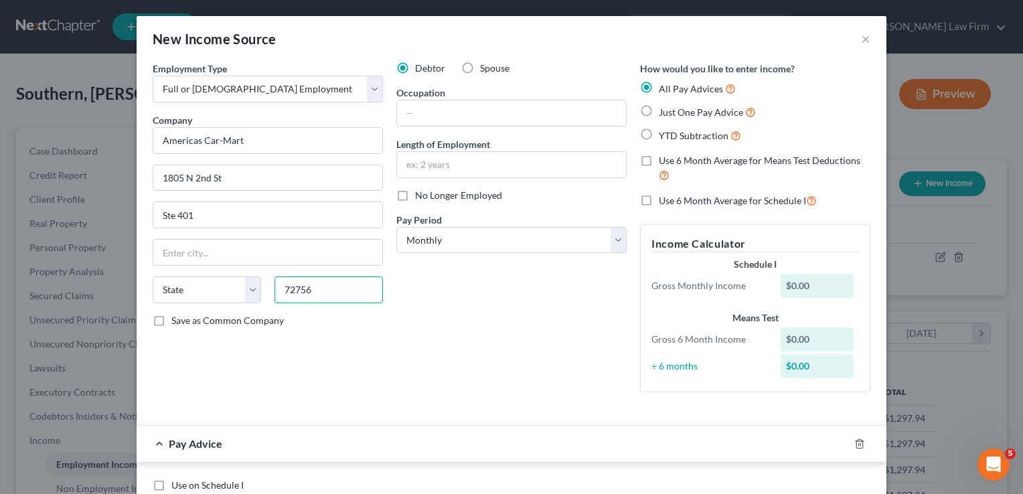
type input "72756"
click at [466, 295] on div "Debtor Spouse Occupation Length of Employment No Longer Employed Pay Period * S…" at bounding box center [512, 232] width 244 height 341
type input "Rogers"
select select "2"
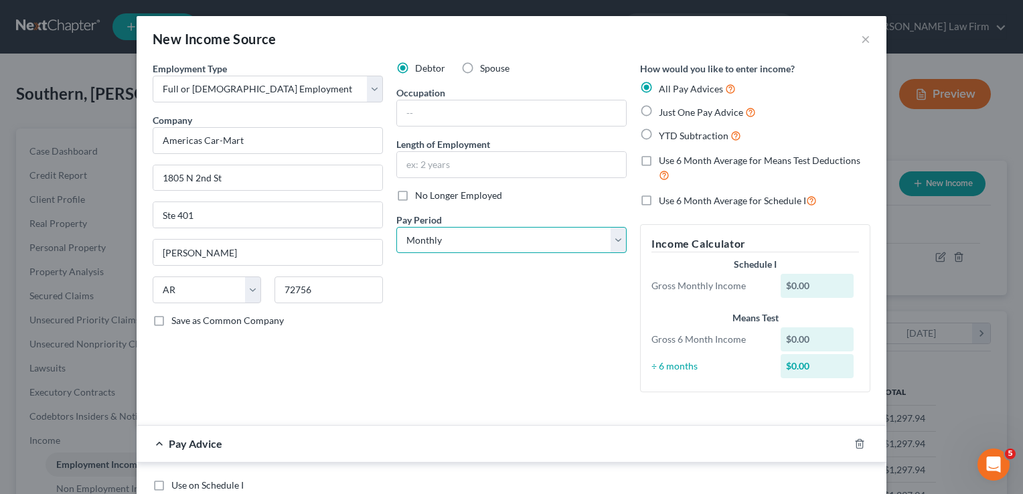
click at [461, 235] on select "Select Monthly Twice Monthly Every Other Week Weekly" at bounding box center [511, 240] width 230 height 27
select select "2"
click at [396, 227] on select "Select Monthly Twice Monthly Every Other Week Weekly" at bounding box center [511, 240] width 230 height 27
click at [473, 295] on div "Debtor Spouse Occupation Length of Employment No Longer Employed Pay Period * S…" at bounding box center [512, 232] width 244 height 341
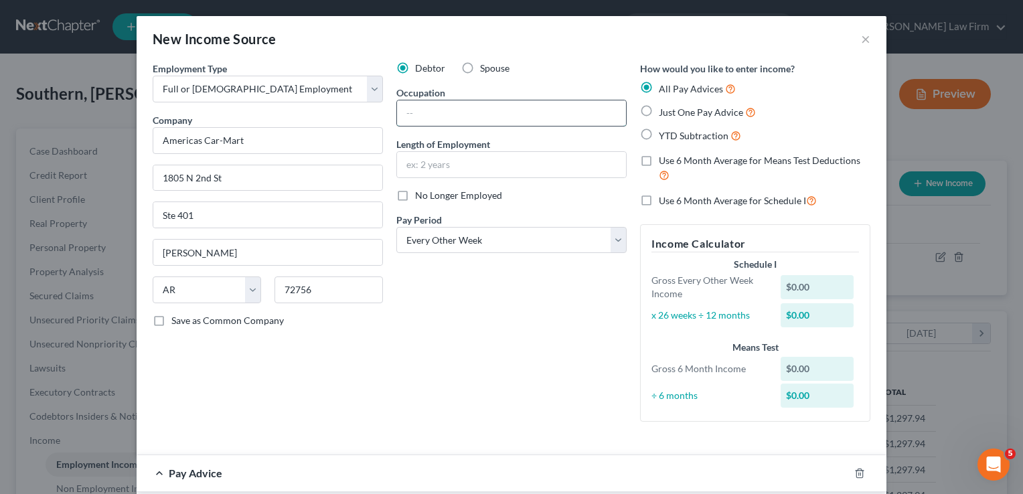
click at [439, 110] on input "text" at bounding box center [511, 112] width 229 height 25
type input "On call Driver"
click at [455, 169] on input "text" at bounding box center [511, 164] width 229 height 25
type input "3 Months"
click at [575, 284] on div "Debtor Spouse Occupation On call Driver Length of Employment 3 Months No Longer…" at bounding box center [512, 247] width 244 height 371
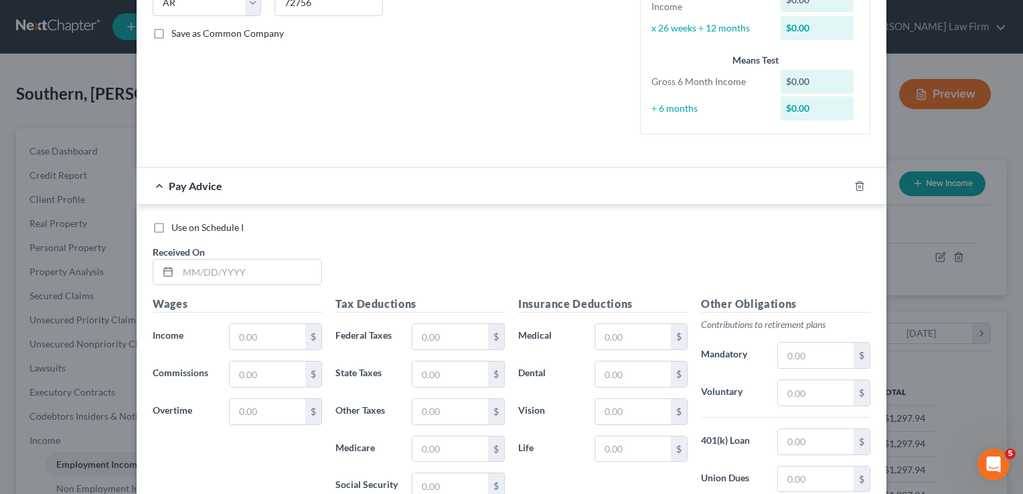
scroll to position [0, 0]
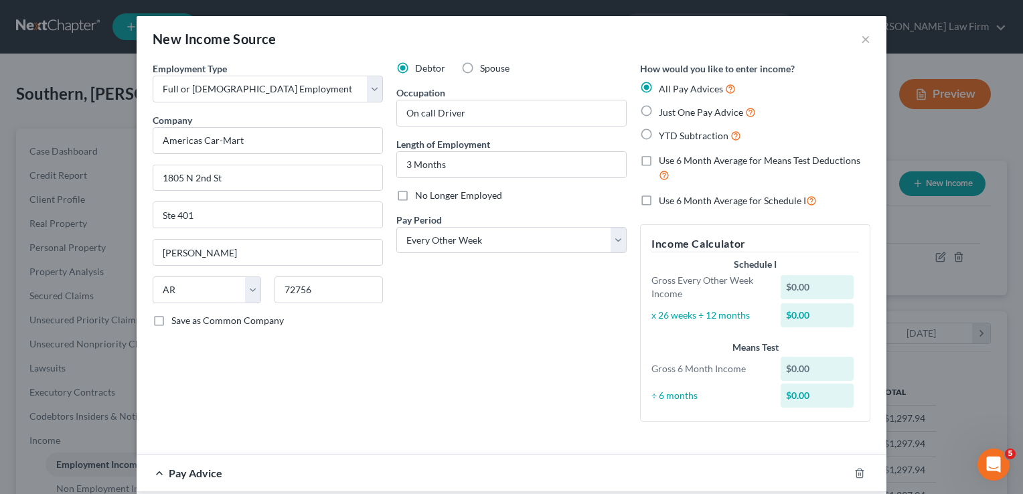
click at [659, 109] on label "Just One Pay Advice" at bounding box center [707, 111] width 97 height 15
click at [664, 109] on input "Just One Pay Advice" at bounding box center [668, 108] width 9 height 9
radio input "true"
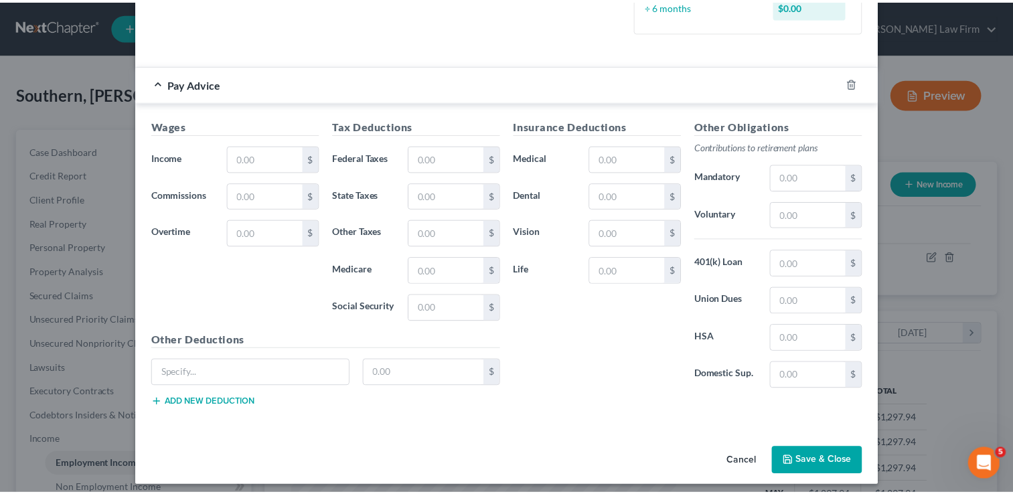
scroll to position [354, 0]
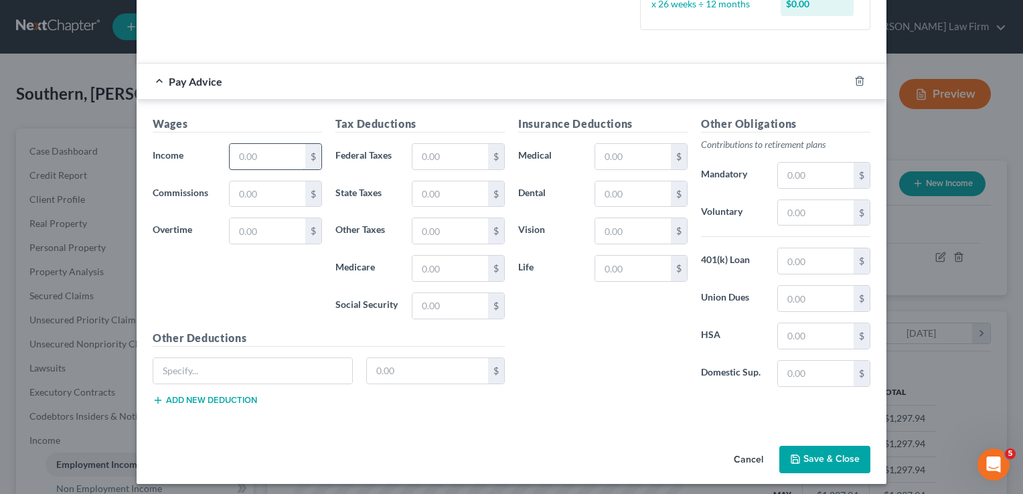
click at [269, 155] on input "text" at bounding box center [268, 156] width 76 height 25
type input "404.19"
click at [459, 260] on input "text" at bounding box center [450, 268] width 76 height 25
type input "5.86"
click at [434, 305] on input "text" at bounding box center [450, 305] width 76 height 25
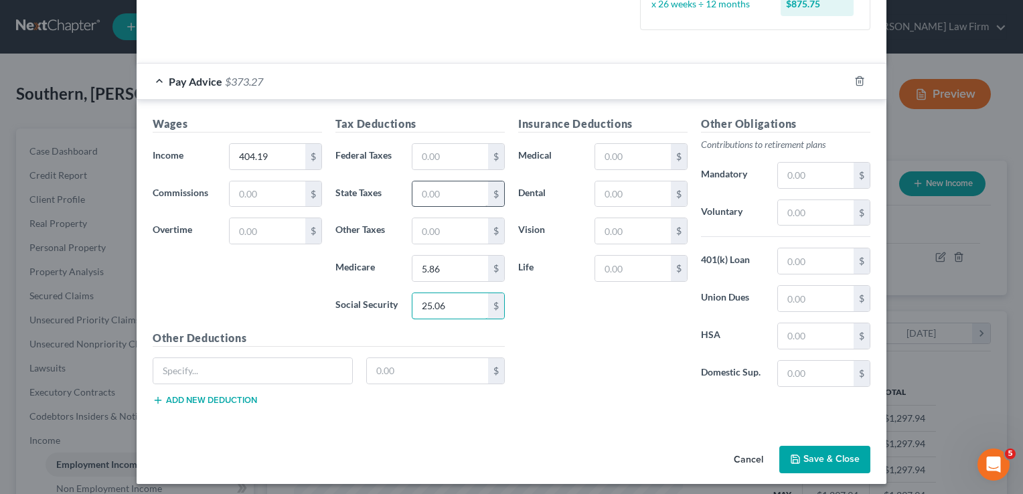
type input "25.06"
click at [448, 189] on input "text" at bounding box center [450, 193] width 76 height 25
type input "1.00"
click at [806, 210] on input "text" at bounding box center [816, 212] width 76 height 25
drag, startPoint x: 812, startPoint y: 211, endPoint x: 771, endPoint y: 210, distance: 40.2
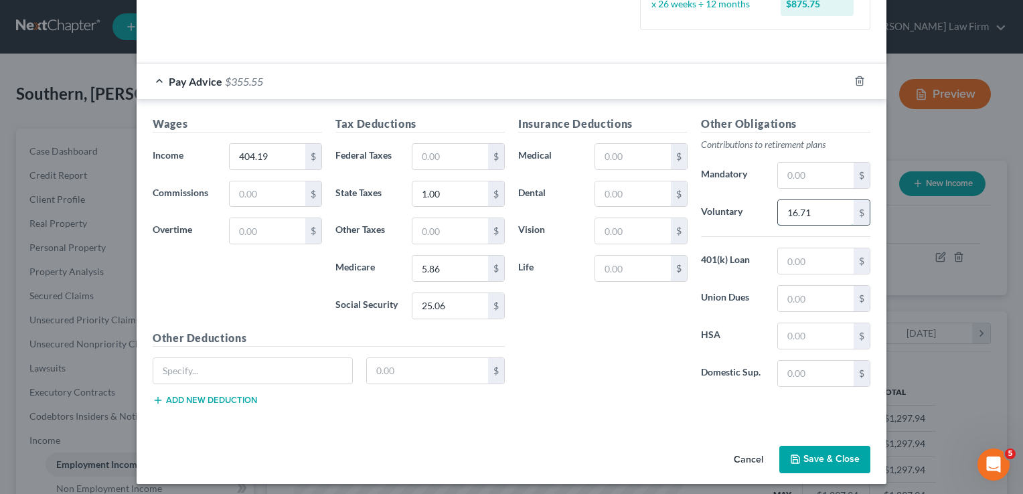
click at [777, 210] on div "16.71 $" at bounding box center [823, 213] width 93 height 27
type input "16.17"
click at [246, 371] on input "text" at bounding box center [252, 370] width 199 height 25
type input "Employee Purchases"
click at [415, 368] on input "text" at bounding box center [428, 370] width 122 height 25
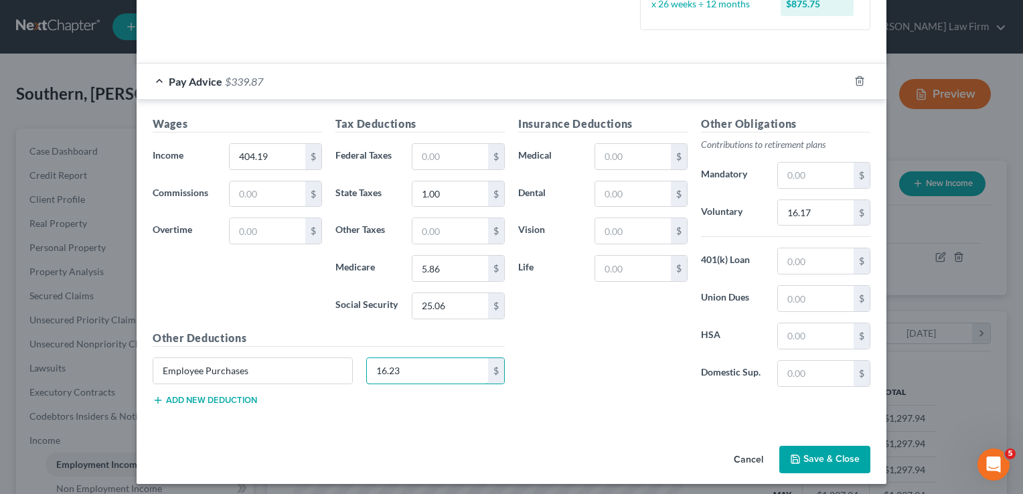
type input "16.23"
click at [814, 453] on button "Save & Close" at bounding box center [824, 460] width 91 height 28
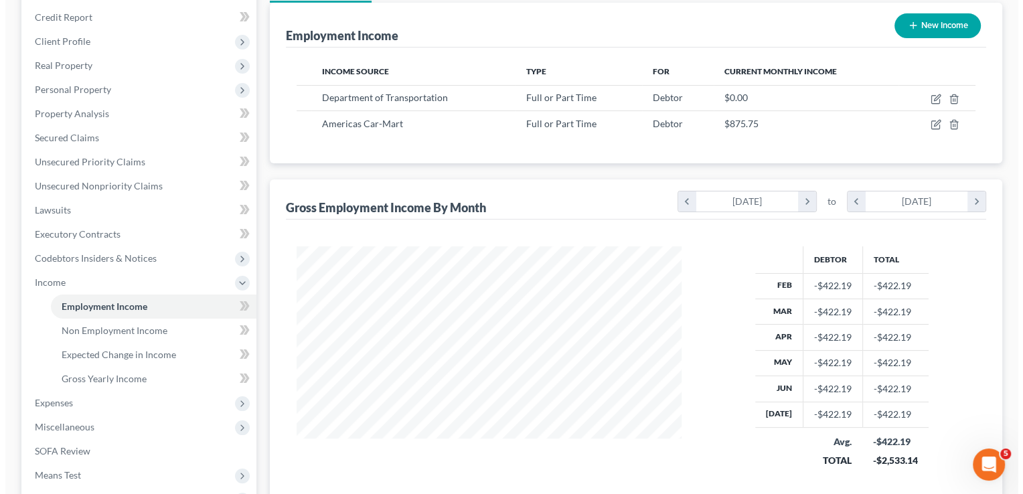
scroll to position [201, 0]
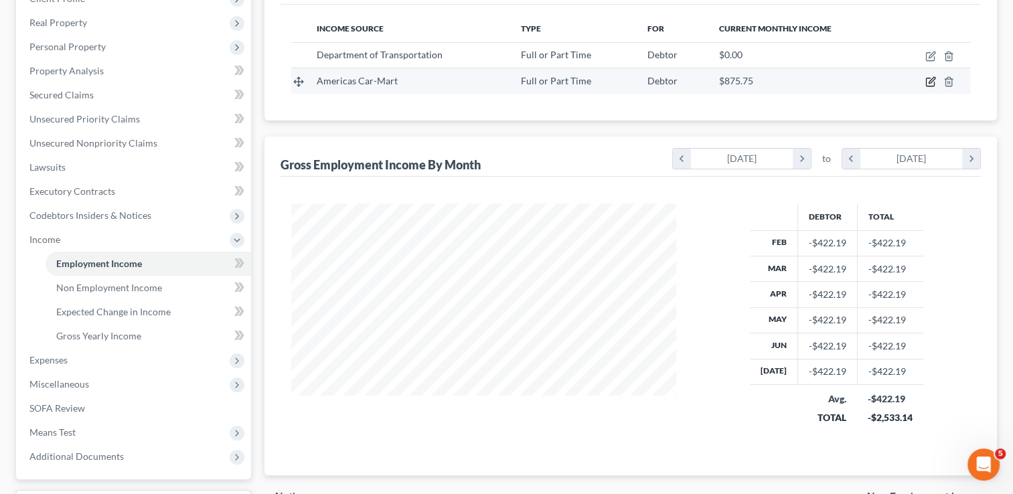
click at [927, 82] on icon "button" at bounding box center [930, 82] width 8 height 8
select select "0"
select select "2"
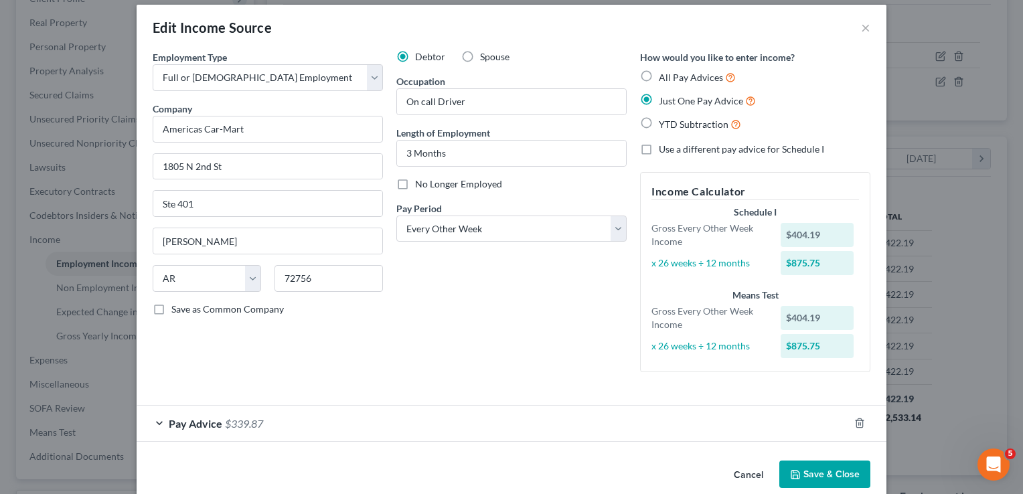
scroll to position [31, 0]
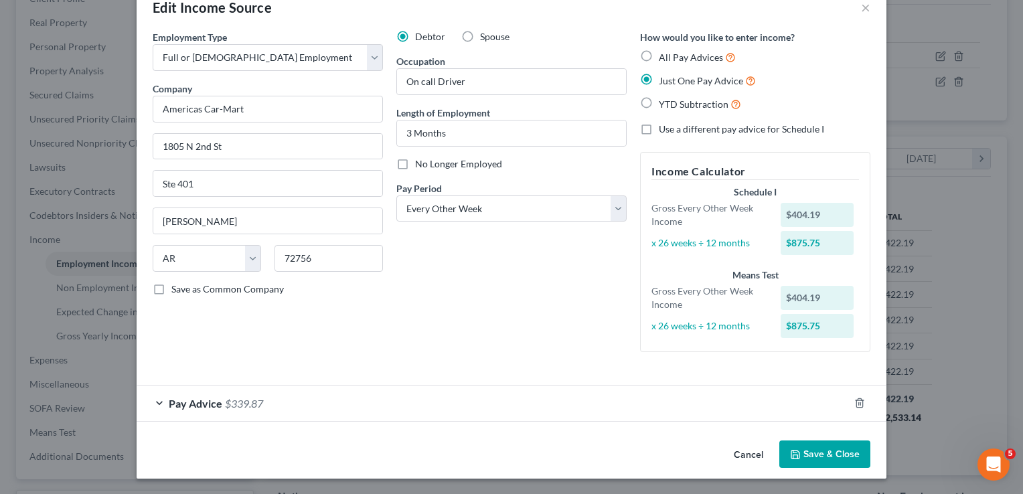
click at [344, 407] on div "Pay Advice $339.87" at bounding box center [493, 403] width 712 height 35
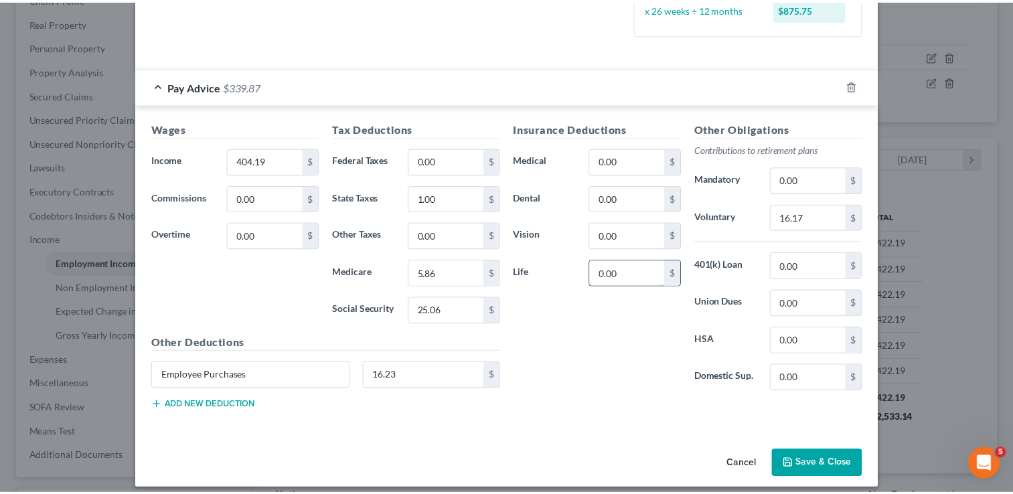
scroll to position [356, 0]
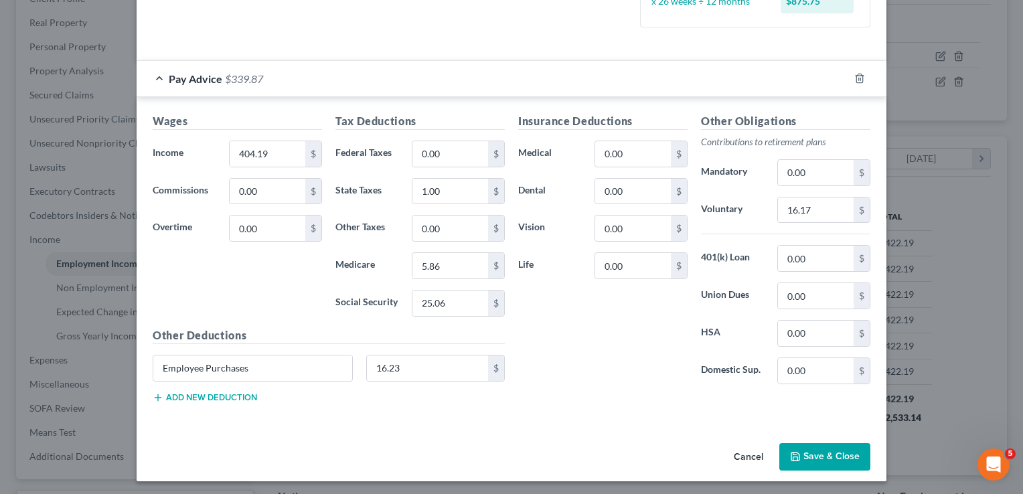
click at [817, 447] on button "Save & Close" at bounding box center [824, 457] width 91 height 28
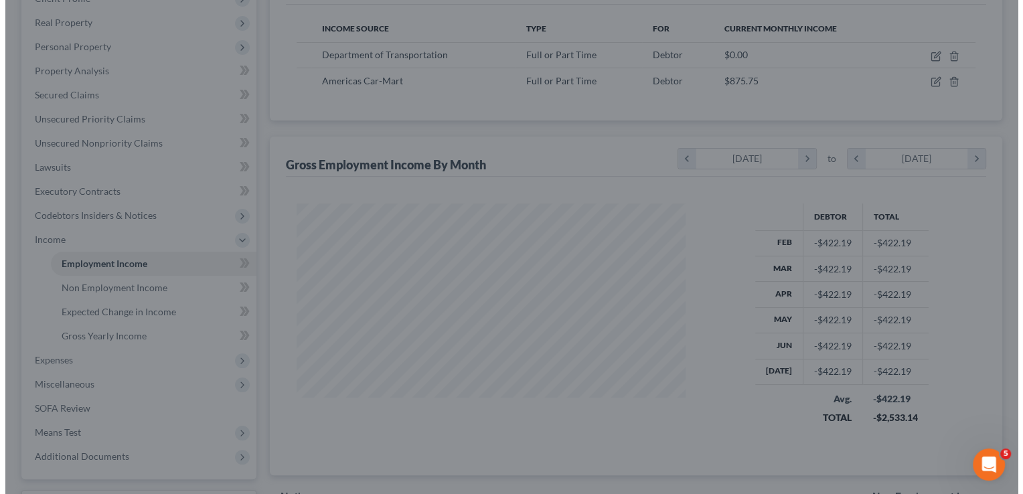
scroll to position [669355, 669182]
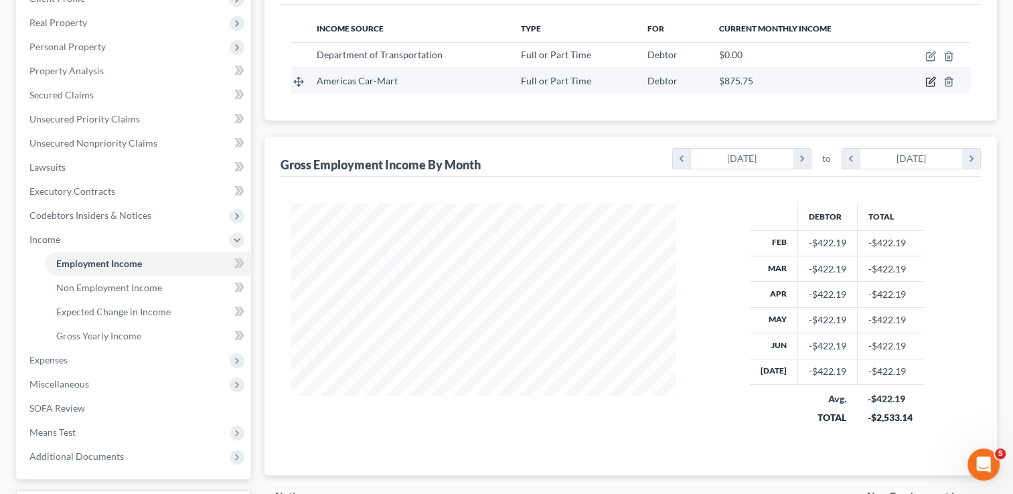
click at [932, 80] on icon "button" at bounding box center [932, 81] width 6 height 6
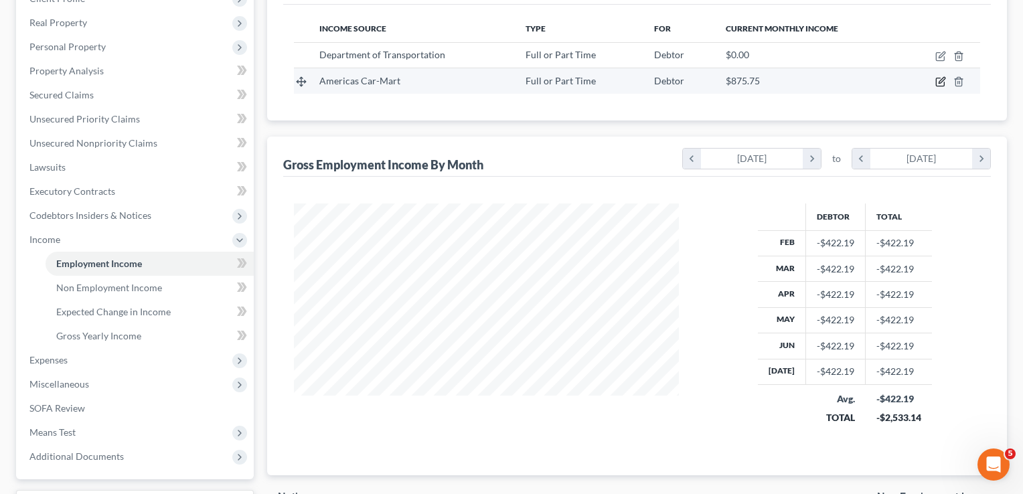
select select "0"
select select "2"
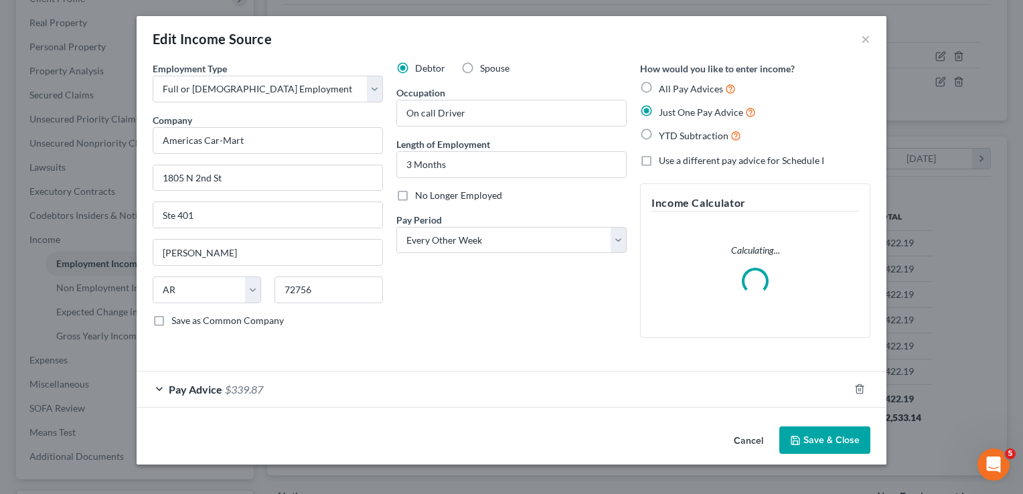
scroll to position [238, 415]
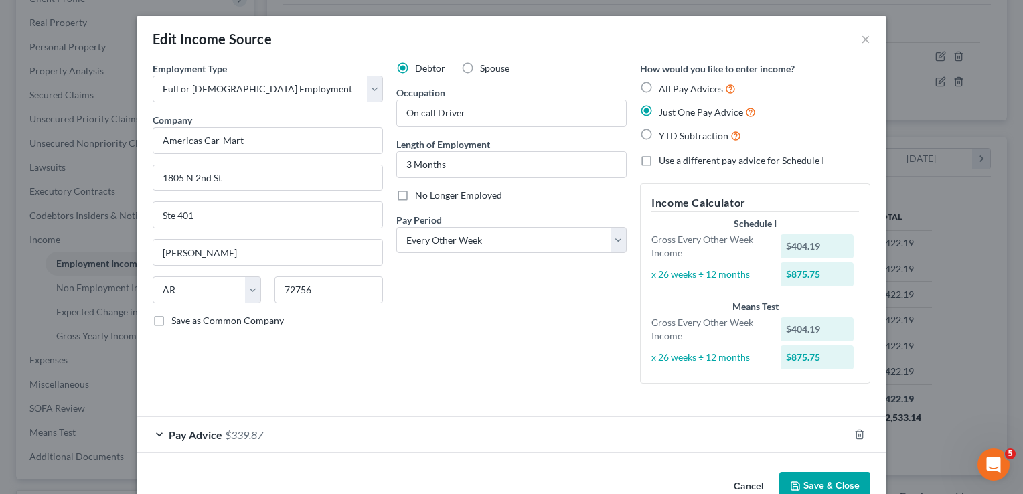
click at [296, 440] on div "Pay Advice $339.87" at bounding box center [493, 434] width 712 height 35
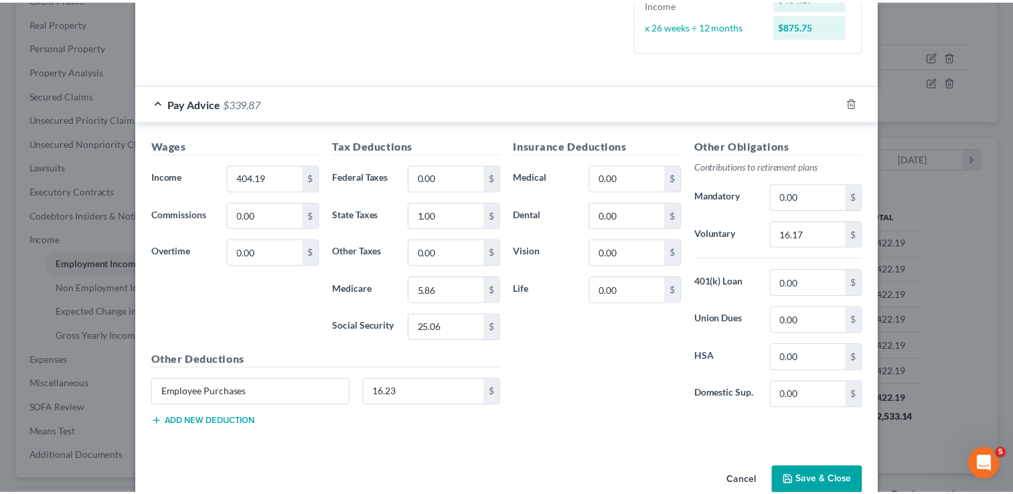
scroll to position [335, 0]
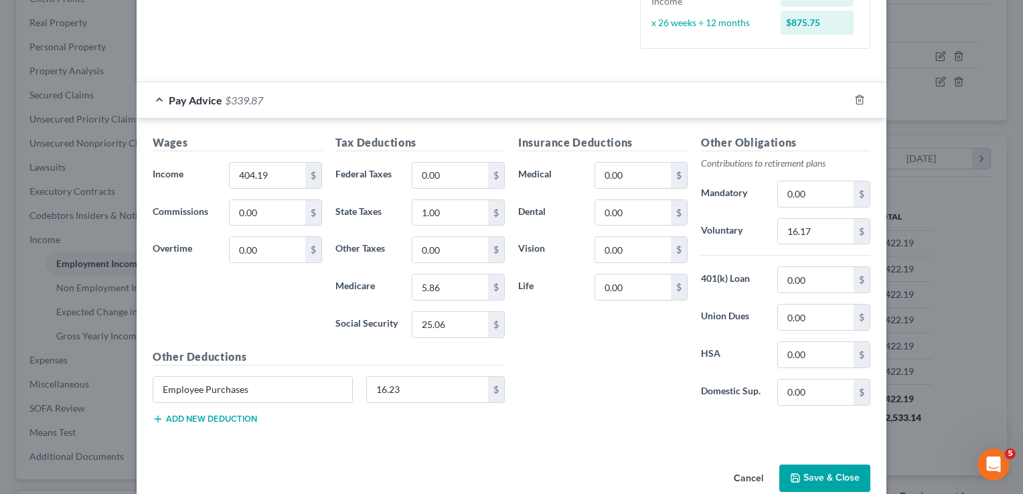
click at [808, 474] on button "Save & Close" at bounding box center [824, 479] width 91 height 28
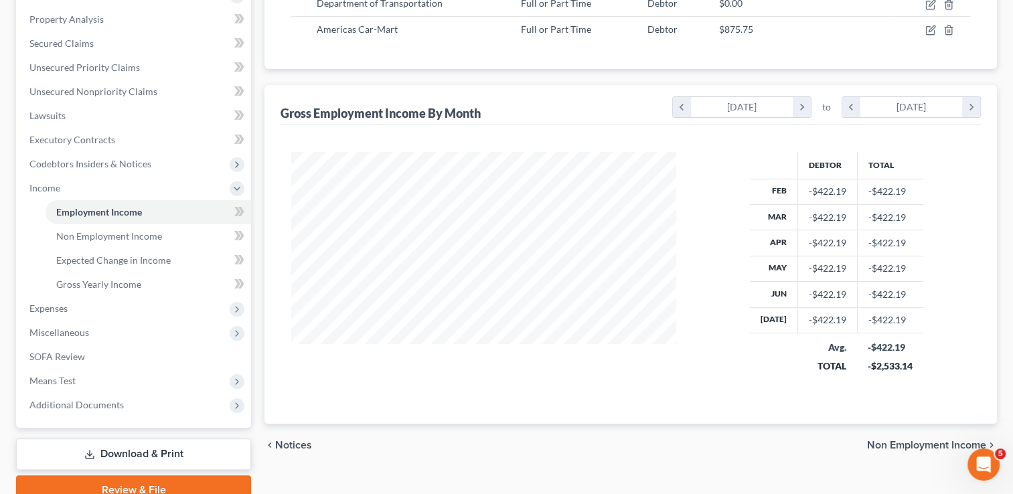
scroll to position [313, 0]
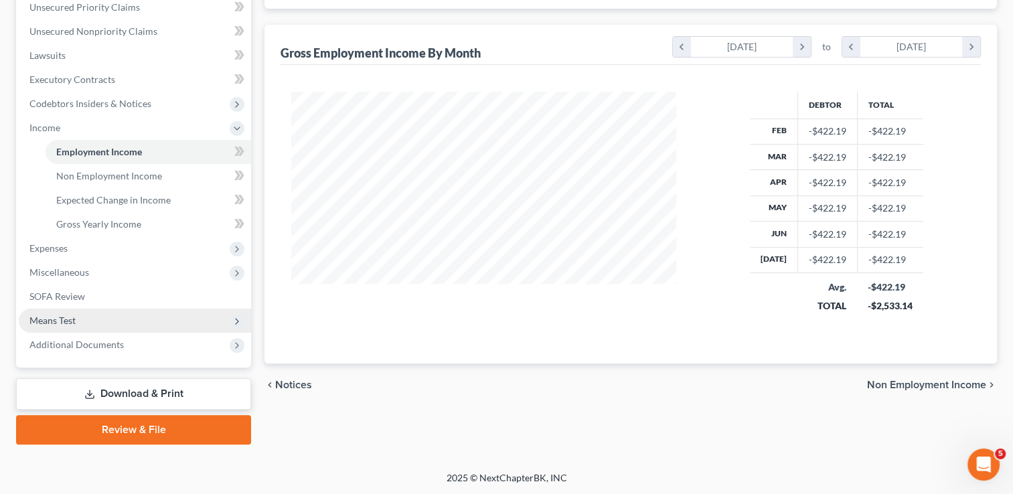
click at [72, 317] on span "Means Test" at bounding box center [52, 320] width 46 height 11
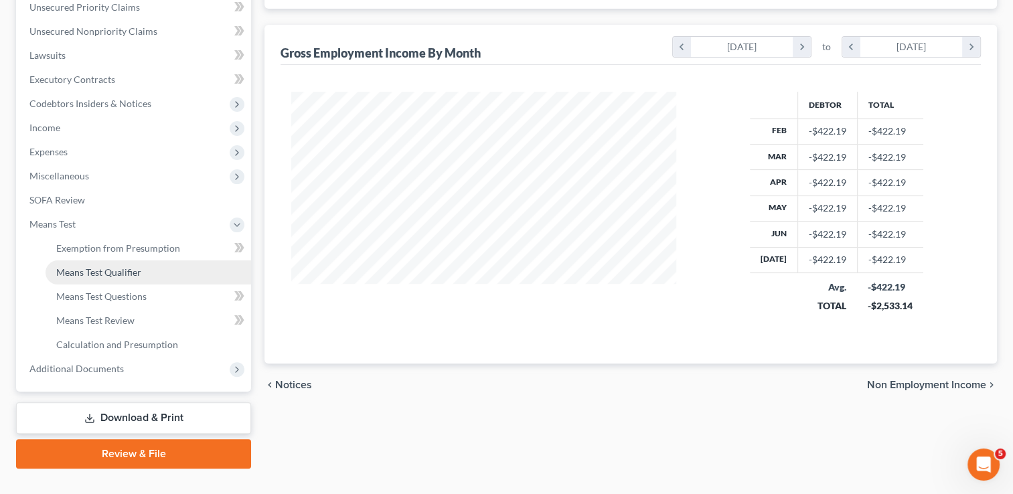
click at [124, 276] on span "Means Test Qualifier" at bounding box center [98, 271] width 85 height 11
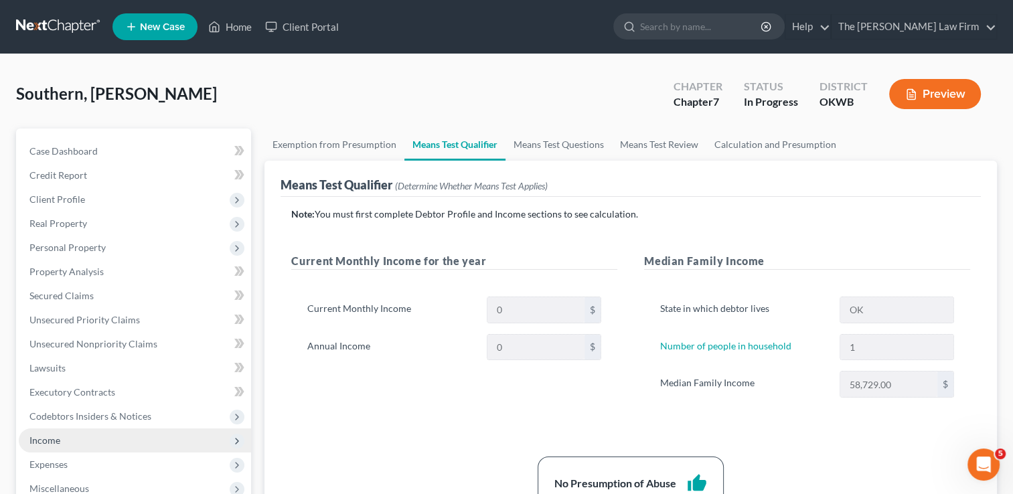
click at [48, 441] on span "Income" at bounding box center [44, 440] width 31 height 11
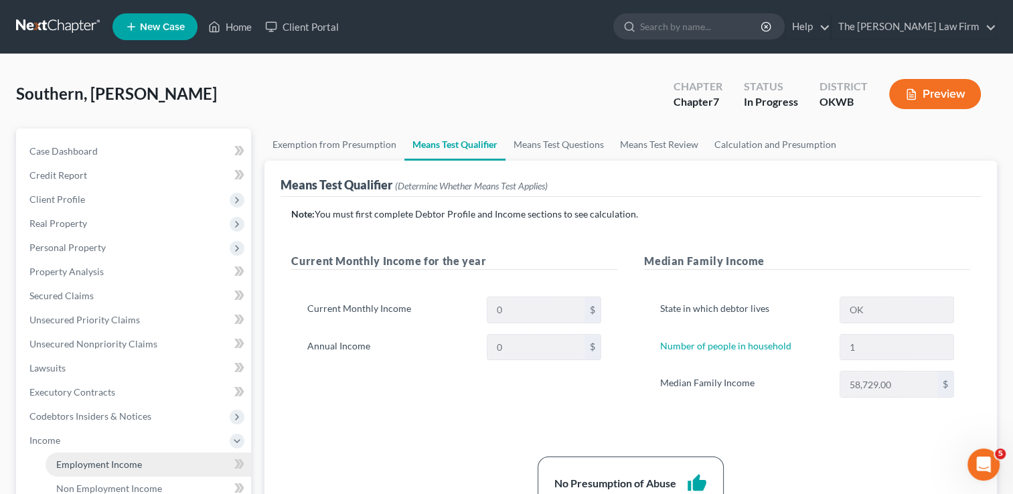
click at [100, 465] on span "Employment Income" at bounding box center [99, 464] width 86 height 11
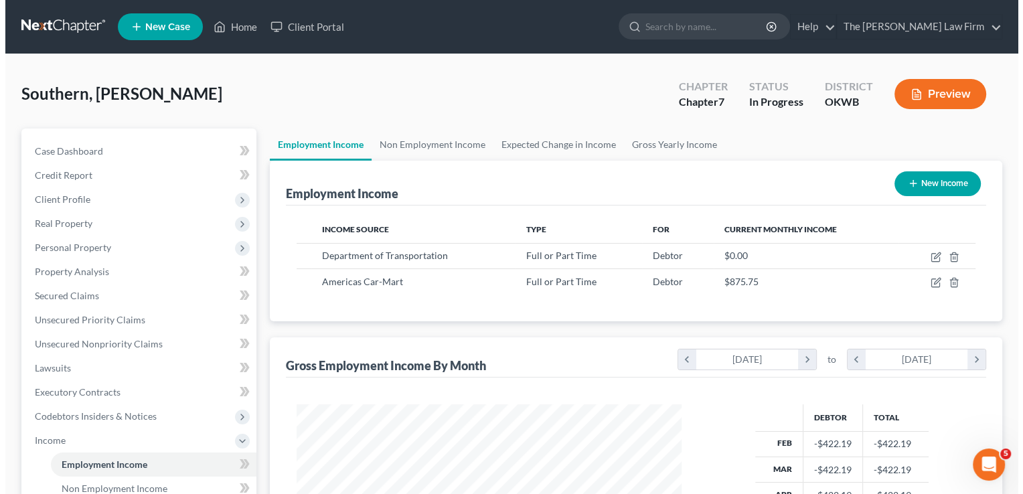
scroll to position [238, 412]
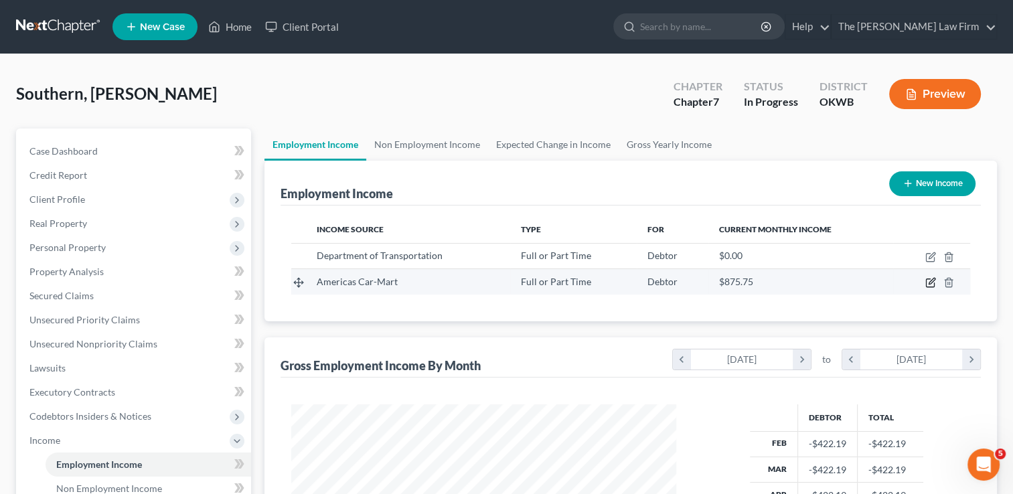
click at [930, 283] on icon "button" at bounding box center [930, 282] width 11 height 11
select select "0"
select select "2"
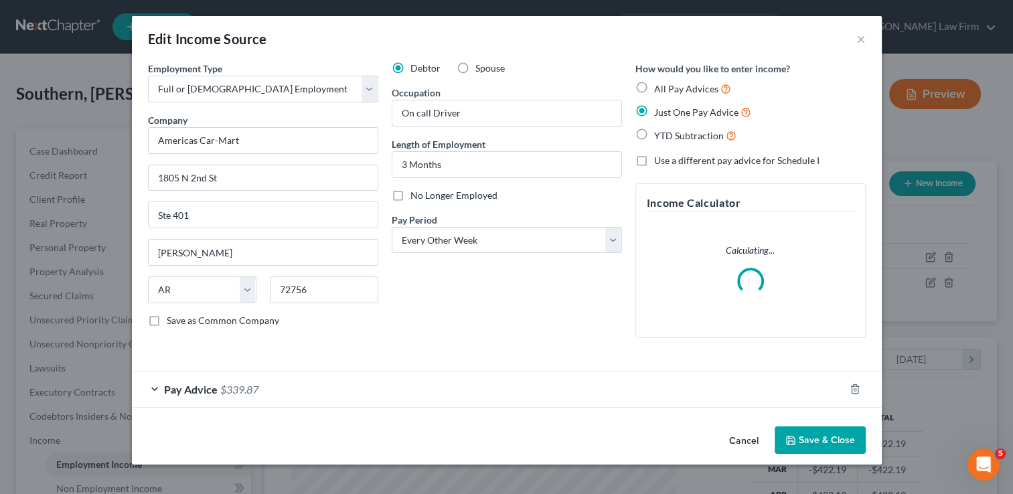
scroll to position [238, 415]
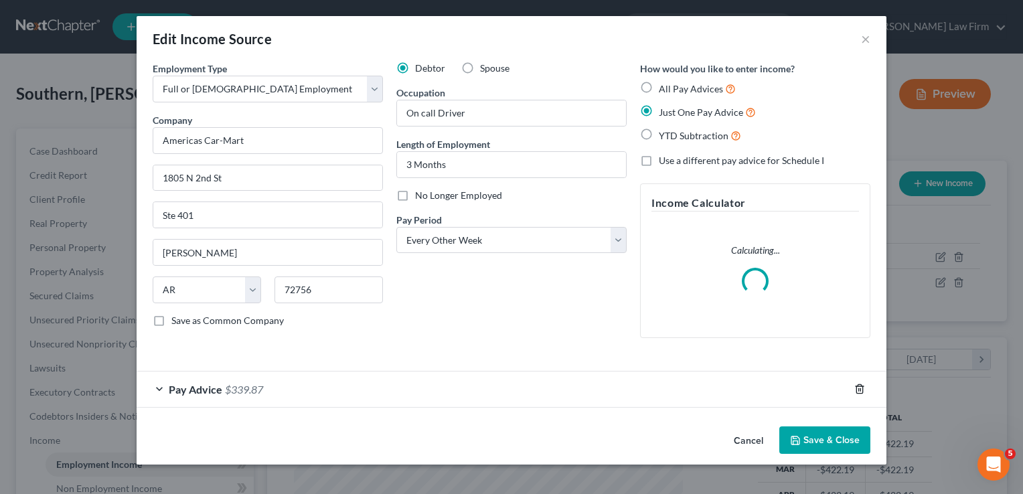
click at [859, 390] on line "button" at bounding box center [859, 390] width 0 height 3
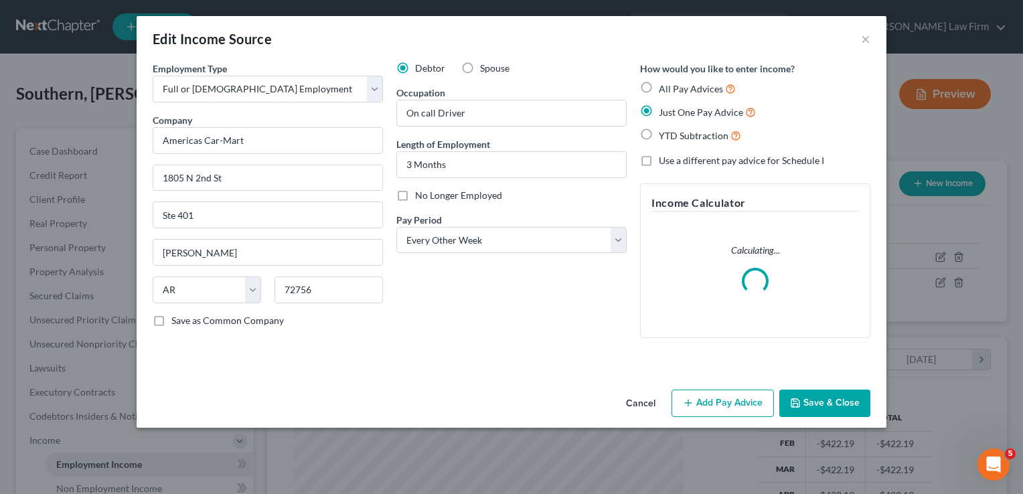
click at [810, 402] on button "Save & Close" at bounding box center [824, 404] width 91 height 28
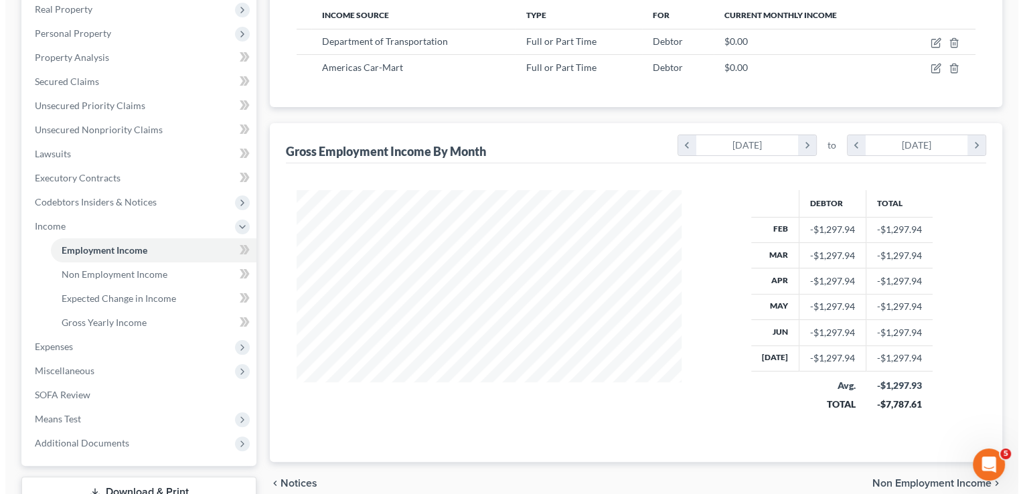
scroll to position [112, 0]
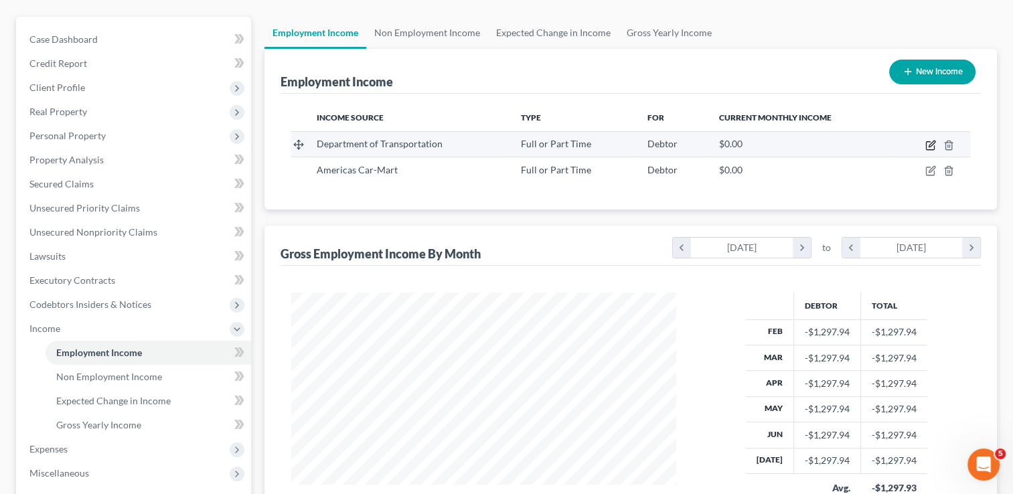
click at [932, 145] on icon "button" at bounding box center [930, 145] width 11 height 11
select select "0"
select select "37"
select select "2"
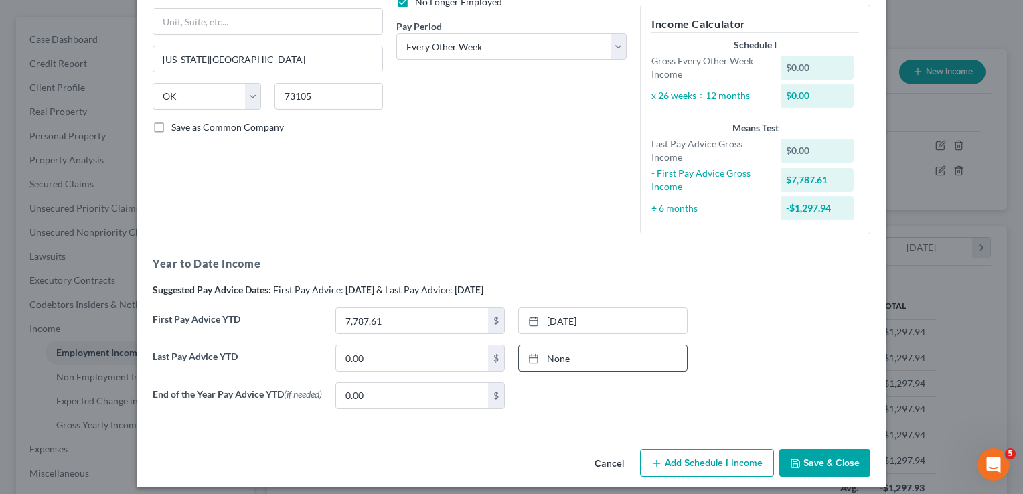
scroll to position [204, 0]
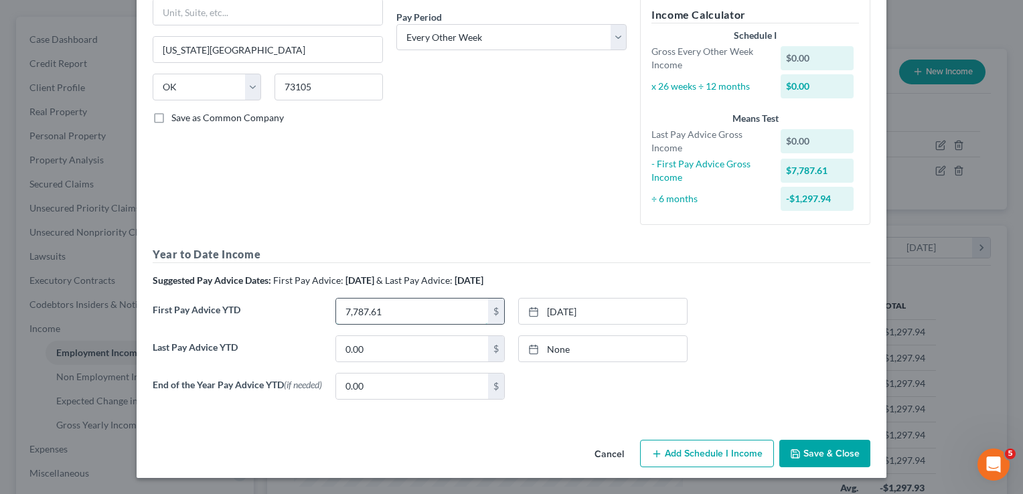
drag, startPoint x: 378, startPoint y: 314, endPoint x: 408, endPoint y: 308, distance: 30.7
click at [378, 314] on input "7,787.61" at bounding box center [412, 311] width 152 height 25
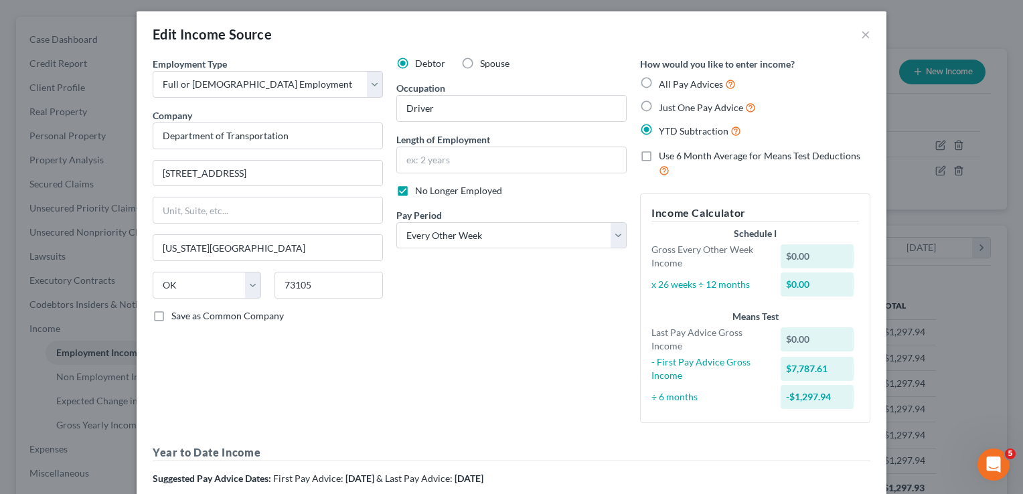
scroll to position [3, 0]
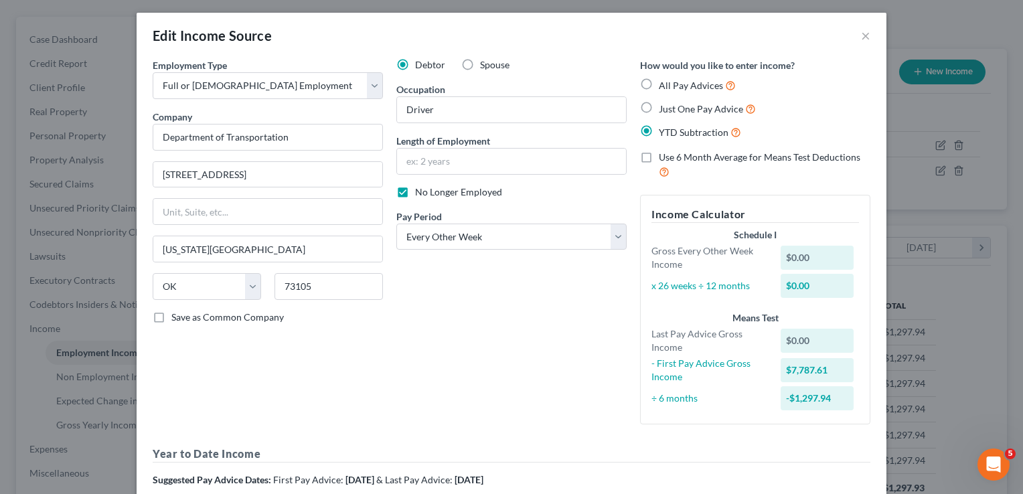
click at [659, 106] on label "Just One Pay Advice" at bounding box center [707, 108] width 97 height 15
click at [664, 106] on input "Just One Pay Advice" at bounding box center [668, 105] width 9 height 9
radio input "true"
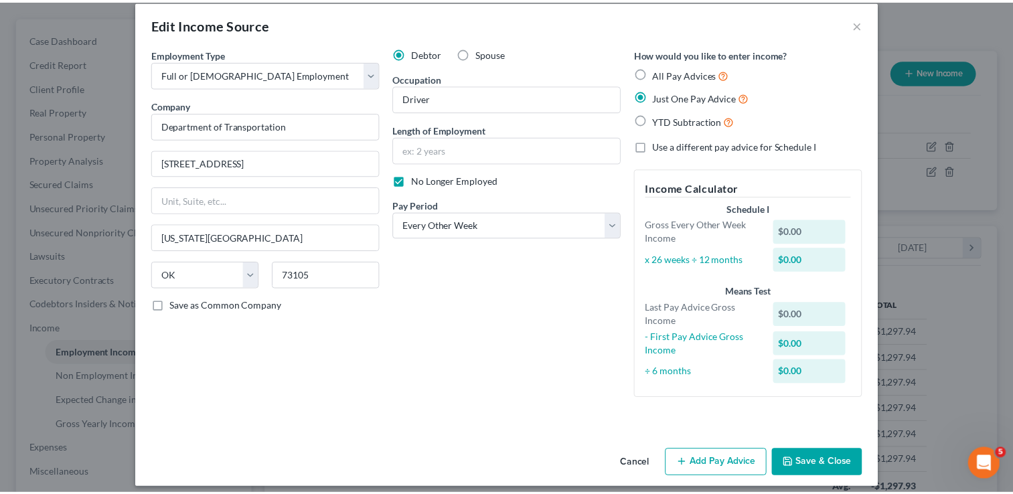
scroll to position [24, 0]
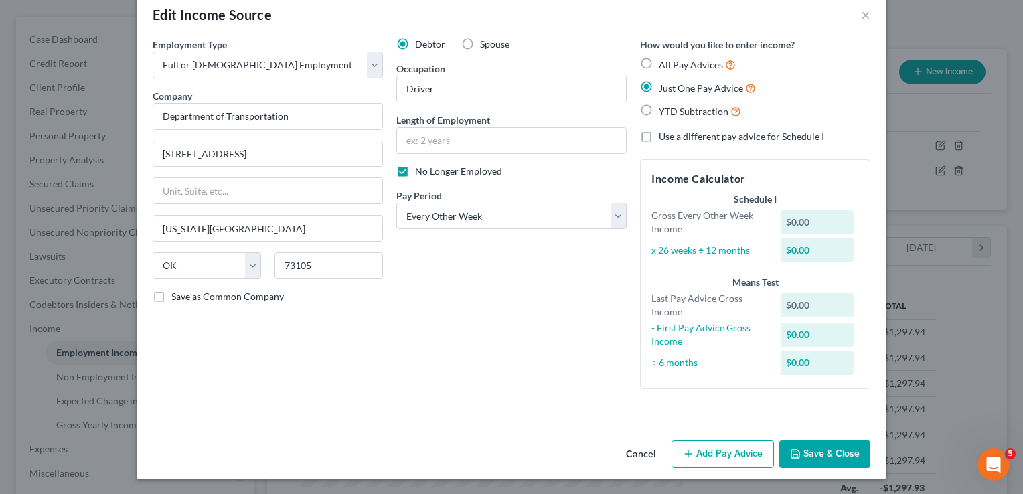
click at [813, 451] on button "Save & Close" at bounding box center [824, 455] width 91 height 28
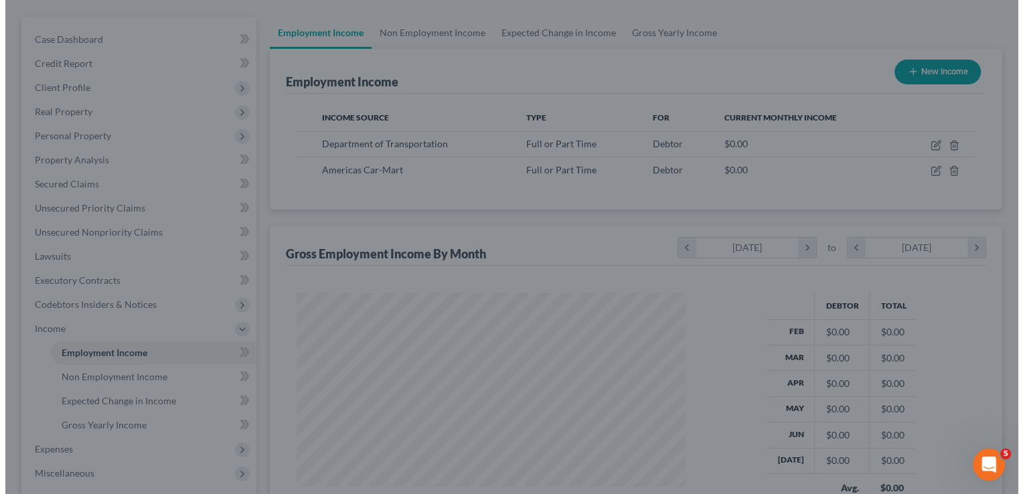
scroll to position [669355, 669182]
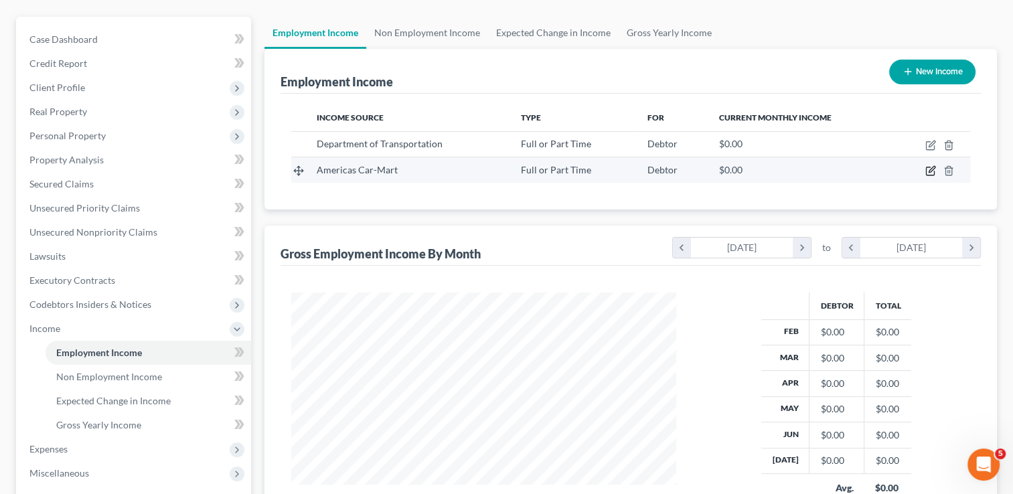
click at [930, 168] on icon "button" at bounding box center [932, 170] width 6 height 6
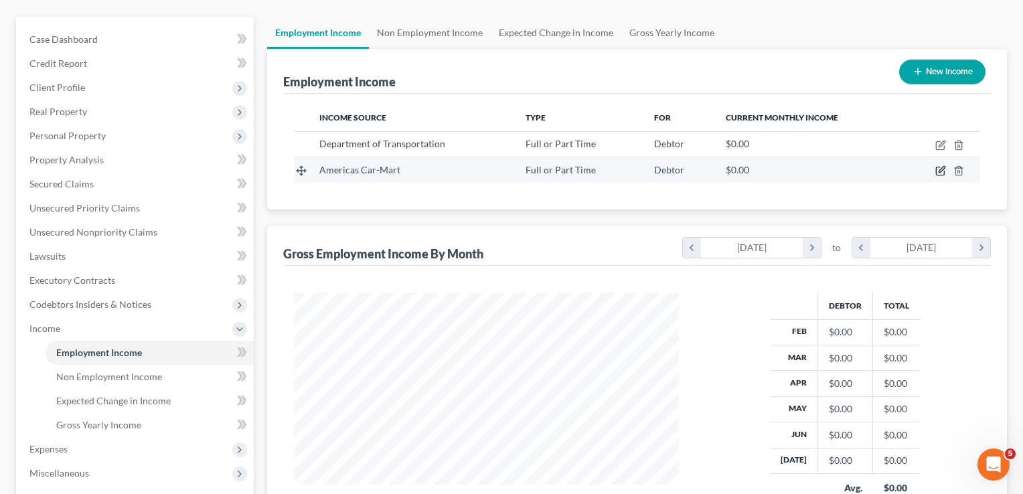
scroll to position [238, 415]
select select "0"
select select "2"
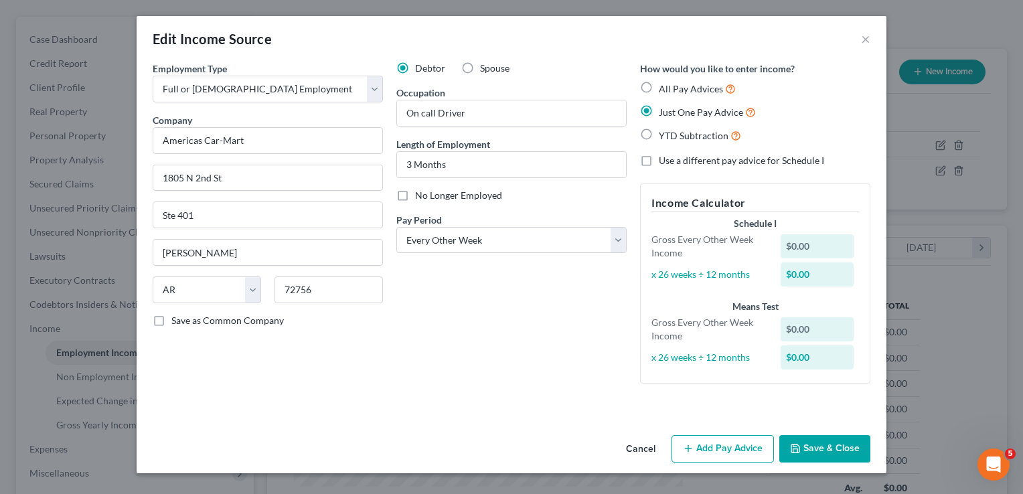
click at [702, 449] on button "Add Pay Advice" at bounding box center [723, 449] width 102 height 28
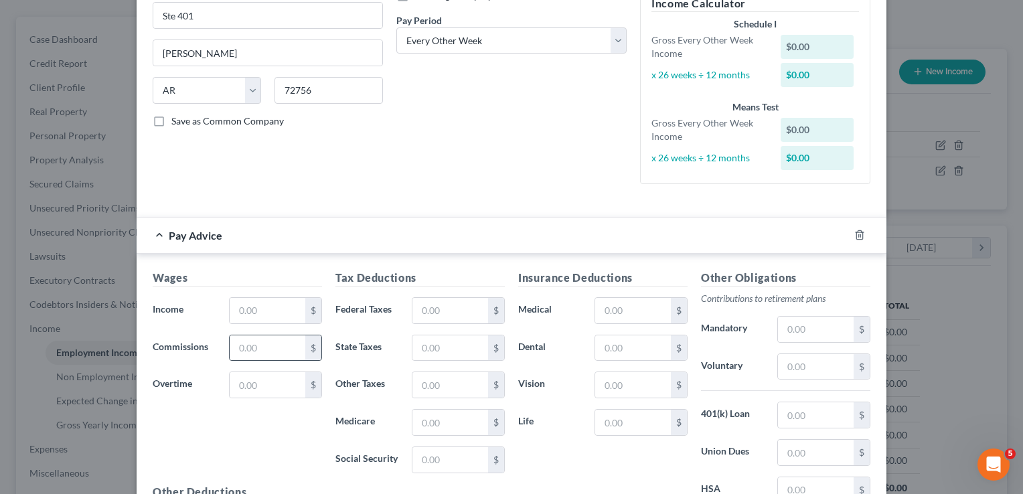
scroll to position [201, 0]
click at [270, 304] on input "text" at bounding box center [268, 309] width 76 height 25
type input "404.19"
click at [440, 347] on input "text" at bounding box center [450, 346] width 76 height 25
type input "1.00"
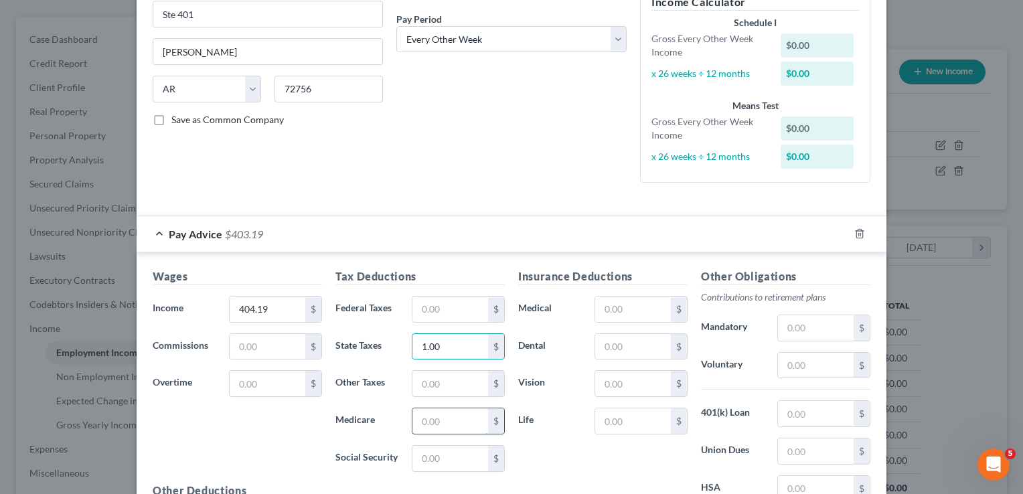
click at [450, 421] on input "text" at bounding box center [450, 420] width 76 height 25
type input "5.86"
click at [453, 461] on input "text" at bounding box center [450, 458] width 76 height 25
type input "25.06"
click at [803, 362] on input "text" at bounding box center [816, 365] width 76 height 25
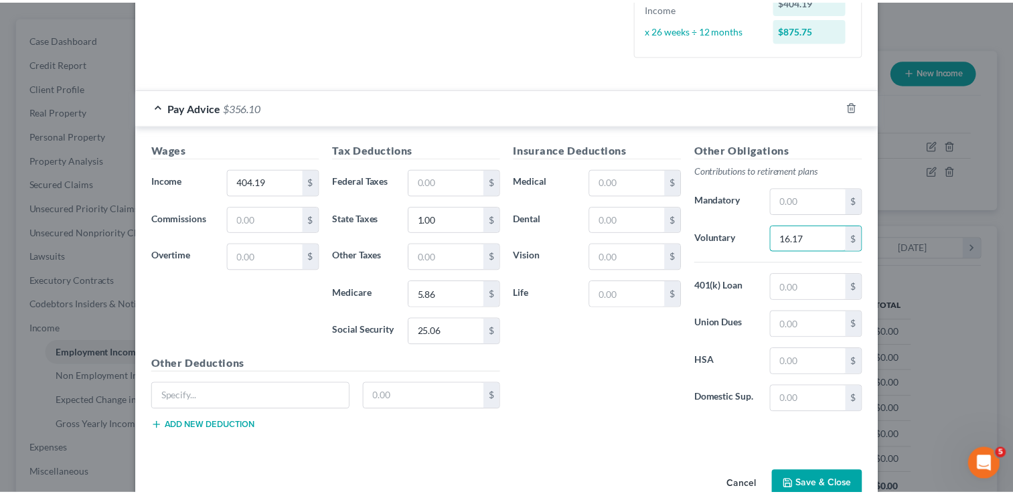
scroll to position [335, 0]
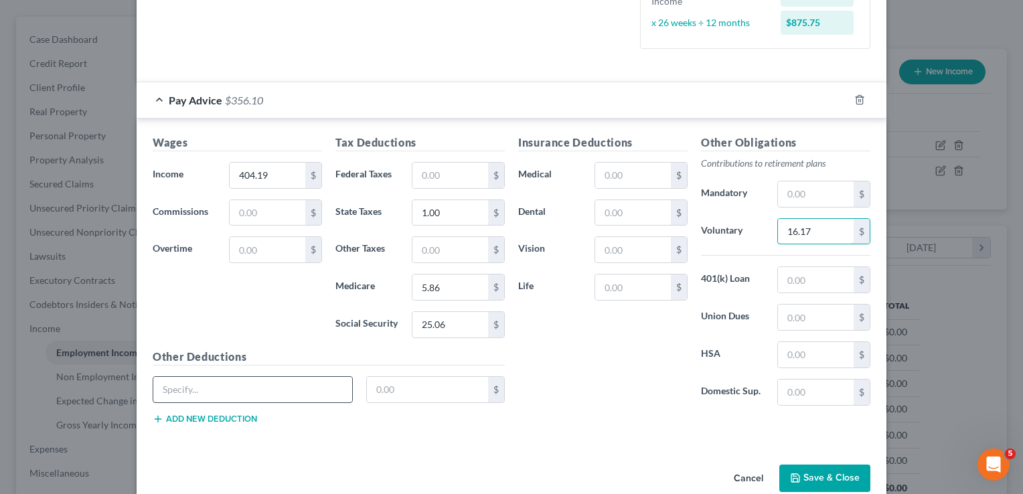
type input "16.17"
click at [253, 387] on input "text" at bounding box center [252, 389] width 199 height 25
type input "Employee Purchases"
type input "16.23"
click at [546, 390] on div "Insurance Deductions Medical $ Dental $ Vision $ Life $" at bounding box center [603, 276] width 183 height 282
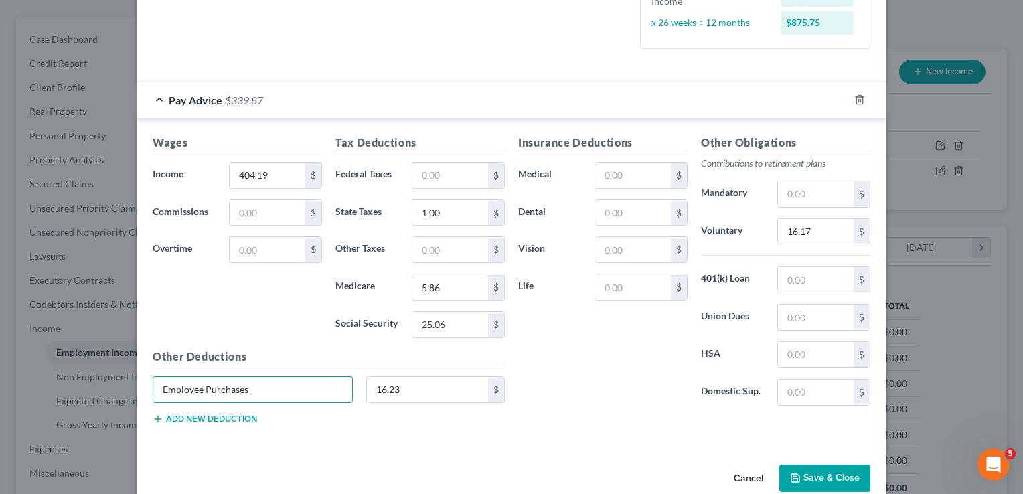
click at [822, 478] on button "Save & Close" at bounding box center [824, 479] width 91 height 28
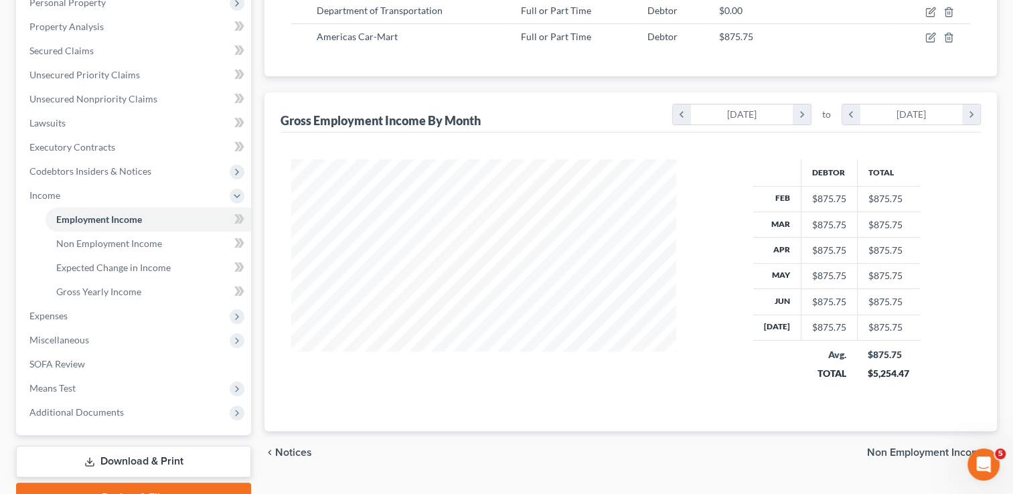
scroll to position [246, 0]
click at [68, 384] on span "Means Test" at bounding box center [52, 387] width 46 height 11
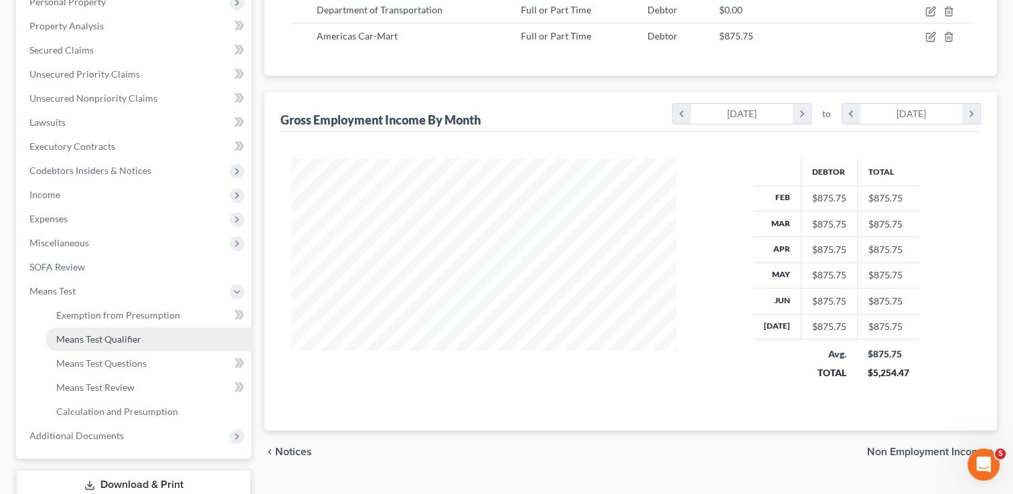
click at [119, 335] on span "Means Test Qualifier" at bounding box center [98, 338] width 85 height 11
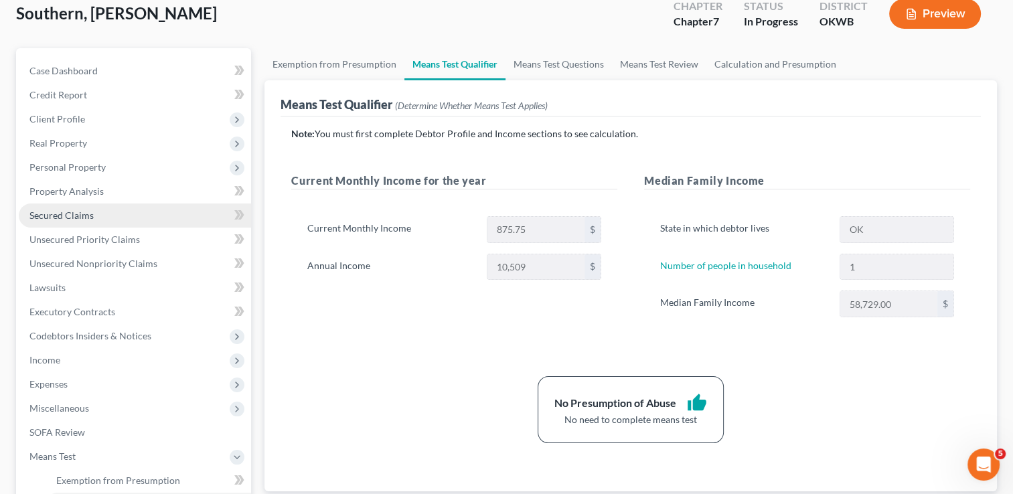
scroll to position [67, 0]
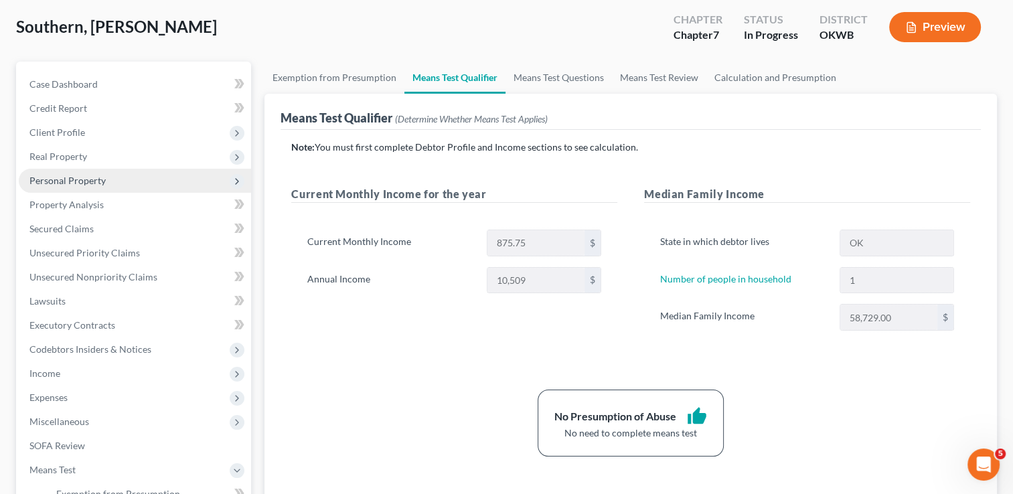
click at [80, 178] on span "Personal Property" at bounding box center [67, 180] width 76 height 11
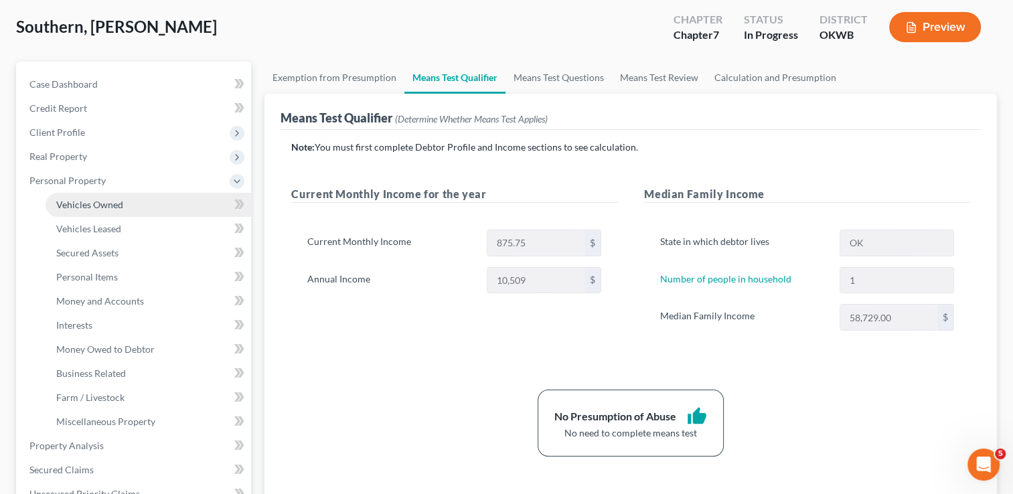
click at [112, 203] on span "Vehicles Owned" at bounding box center [89, 204] width 67 height 11
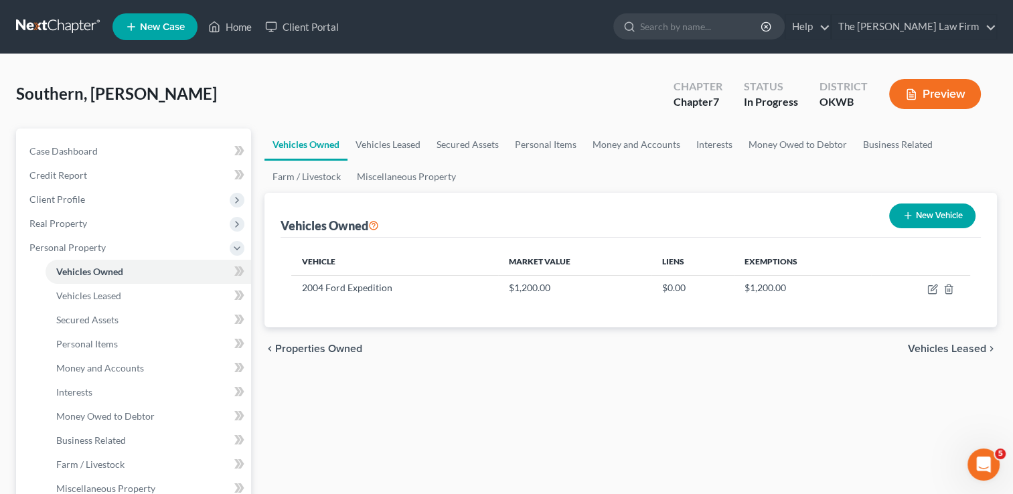
click at [942, 210] on button "New Vehicle" at bounding box center [932, 216] width 86 height 25
select select "0"
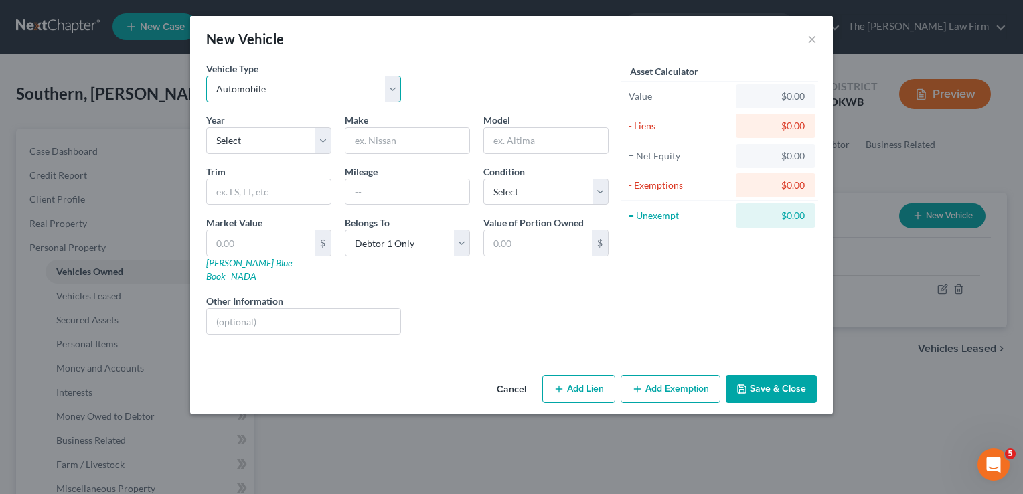
drag, startPoint x: 286, startPoint y: 88, endPoint x: 291, endPoint y: 103, distance: 16.1
click at [286, 88] on select "Select Automobile Truck Trailer Watercraft Aircraft Motor Home Atv Other Vehicle" at bounding box center [303, 89] width 195 height 27
select select "1"
click at [206, 76] on select "Select Automobile Truck Trailer Watercraft Aircraft Motor Home Atv Other Vehicle" at bounding box center [303, 89] width 195 height 27
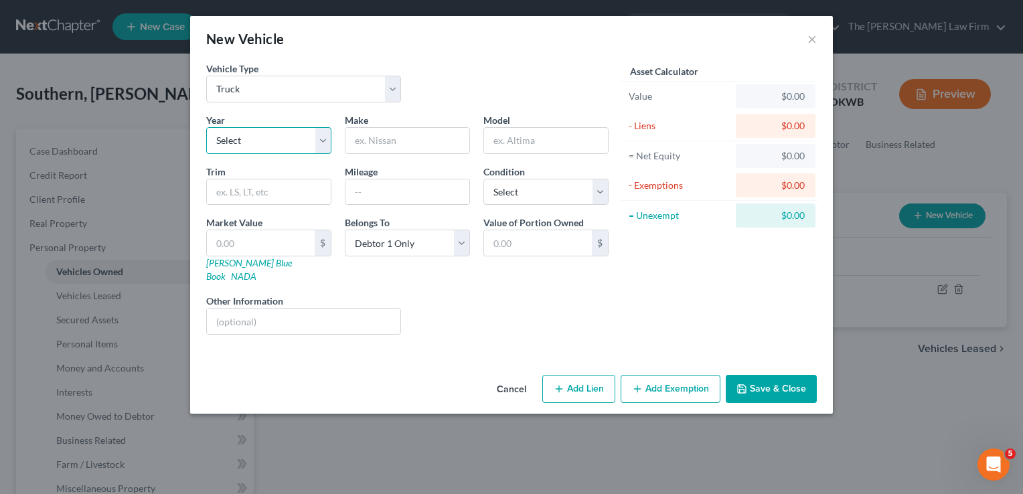
drag, startPoint x: 280, startPoint y: 142, endPoint x: 287, endPoint y: 153, distance: 13.2
click at [280, 142] on select "Select 2026 2025 2024 2023 2022 2021 2020 2019 2018 2017 2016 2015 2014 2013 20…" at bounding box center [268, 140] width 125 height 27
select select "11"
click at [206, 127] on select "Select 2026 2025 2024 2023 2022 2021 2020 2019 2018 2017 2016 2015 2014 2013 20…" at bounding box center [268, 140] width 125 height 27
click at [391, 143] on input "text" at bounding box center [408, 140] width 124 height 25
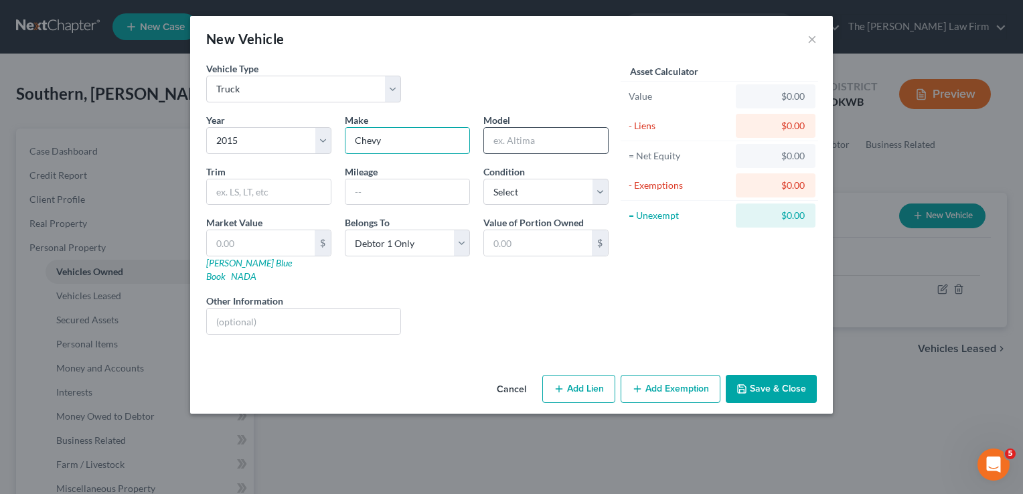
type input "Chevy"
click at [536, 143] on input "text" at bounding box center [546, 140] width 124 height 25
click at [246, 264] on link "Kelly Blue Book" at bounding box center [249, 269] width 86 height 25
drag, startPoint x: 530, startPoint y: 139, endPoint x: 485, endPoint y: 143, distance: 45.7
click at [485, 142] on input "M/L" at bounding box center [546, 140] width 124 height 25
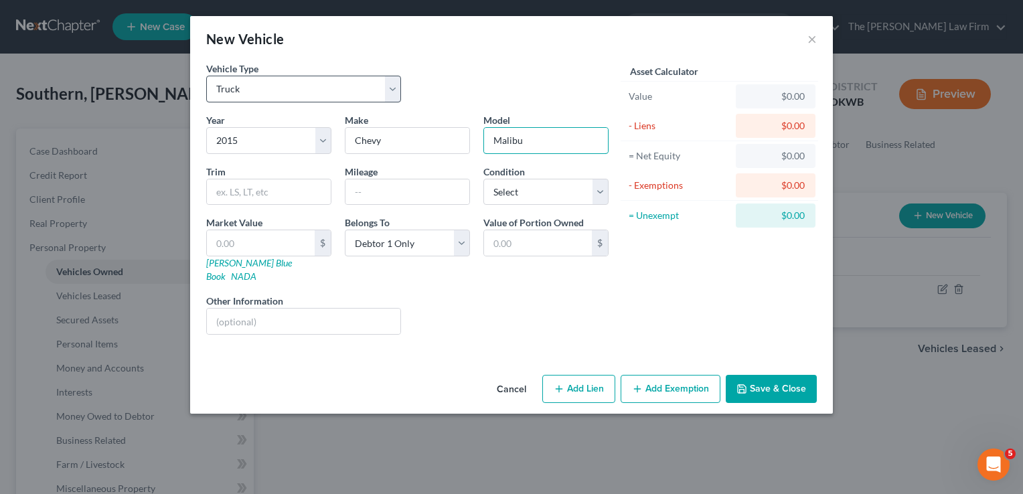
type input "Malibu"
click at [387, 85] on select "Select Automobile Truck Trailer Watercraft Aircraft Motor Home Atv Other Vehicle" at bounding box center [303, 89] width 195 height 27
select select "0"
click at [206, 76] on select "Select Automobile Truck Trailer Watercraft Aircraft Motor Home Atv Other Vehicle" at bounding box center [303, 89] width 195 height 27
click at [468, 68] on div "Vehicle Type Select Automobile Truck Trailer Watercraft Aircraft Motor Home Atv…" at bounding box center [408, 88] width 416 height 52
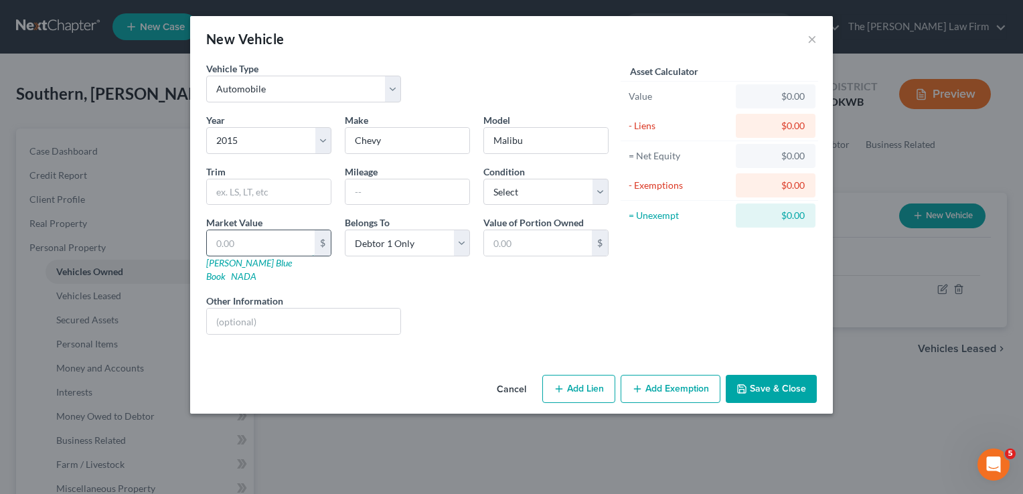
click at [256, 235] on input "text" at bounding box center [261, 242] width 108 height 25
type input "5"
type input "5.00"
type input "50"
type input "50.00"
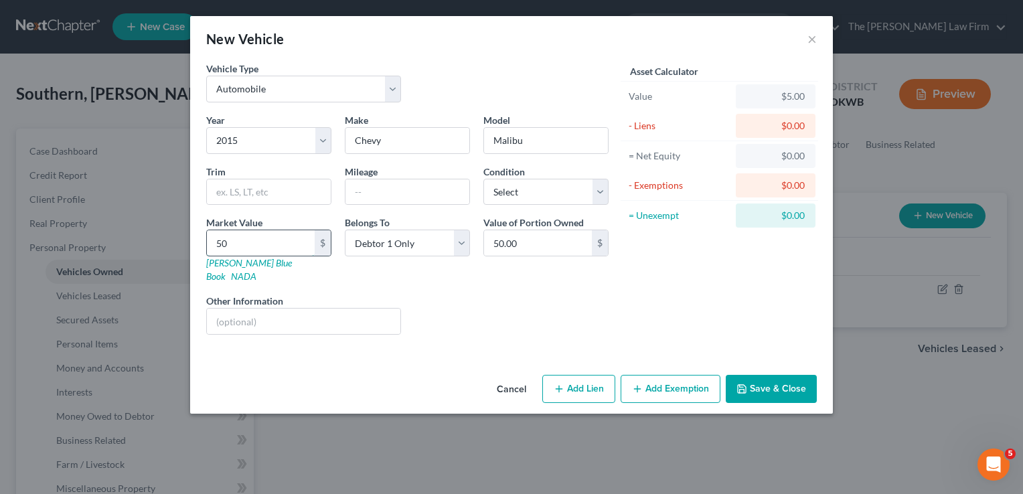
type input "500"
type input "500.00"
type input "5000"
type input "5,000.00"
type input "5,000"
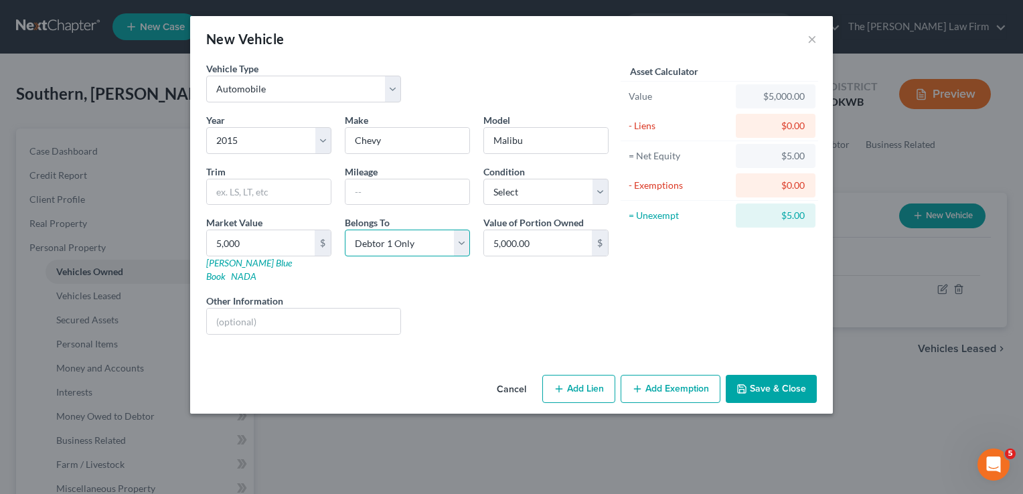
drag, startPoint x: 464, startPoint y: 242, endPoint x: 463, endPoint y: 253, distance: 10.7
click at [464, 242] on select "Select Debtor 1 Only Debtor 2 Only Debtor 1 And Debtor 2 Only At Least One Of T…" at bounding box center [407, 243] width 125 height 27
select select "3"
click at [345, 230] on select "Select Debtor 1 Only Debtor 2 Only Debtor 1 And Debtor 2 Only At Least One Of T…" at bounding box center [407, 243] width 125 height 27
click at [544, 248] on input "5,000.00" at bounding box center [538, 242] width 108 height 25
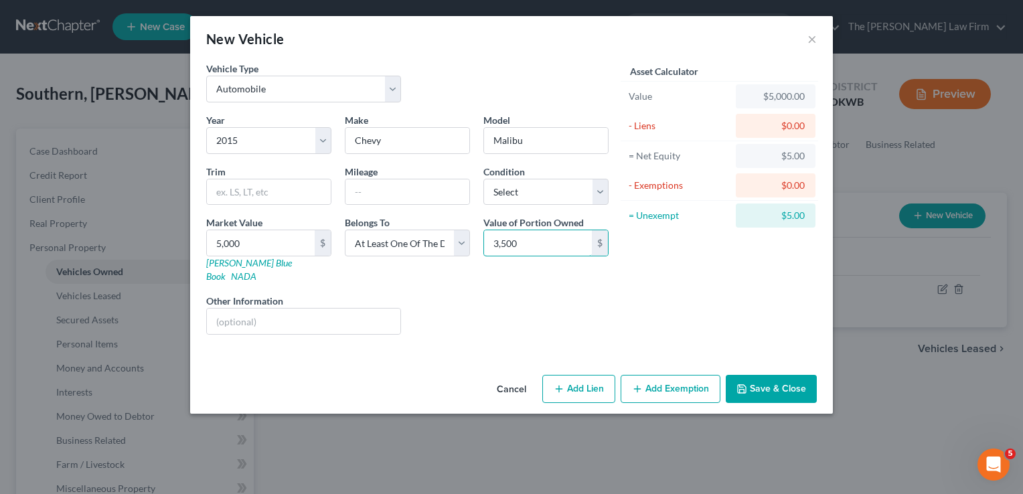
type input "3,500"
click at [768, 375] on button "Save & Close" at bounding box center [771, 389] width 91 height 28
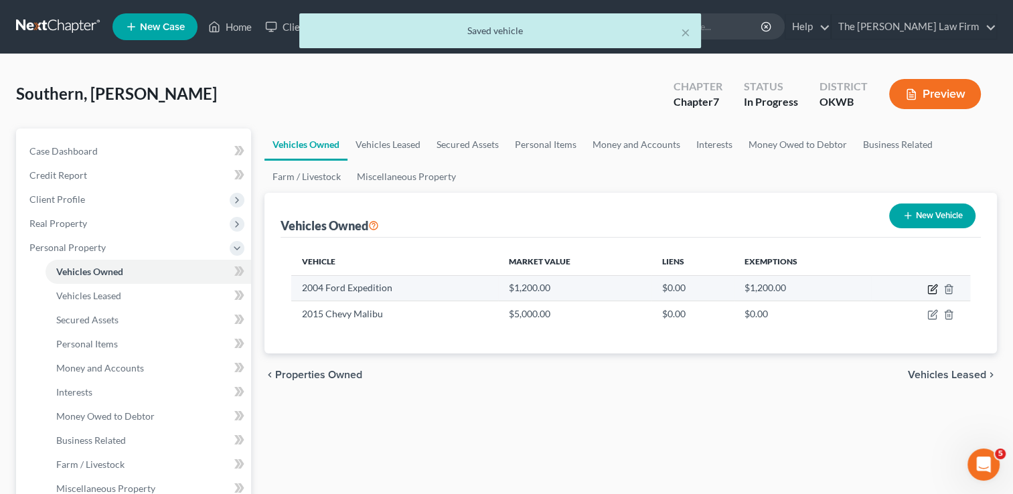
click at [933, 288] on icon "button" at bounding box center [932, 289] width 11 height 11
select select "1"
select select "22"
select select "0"
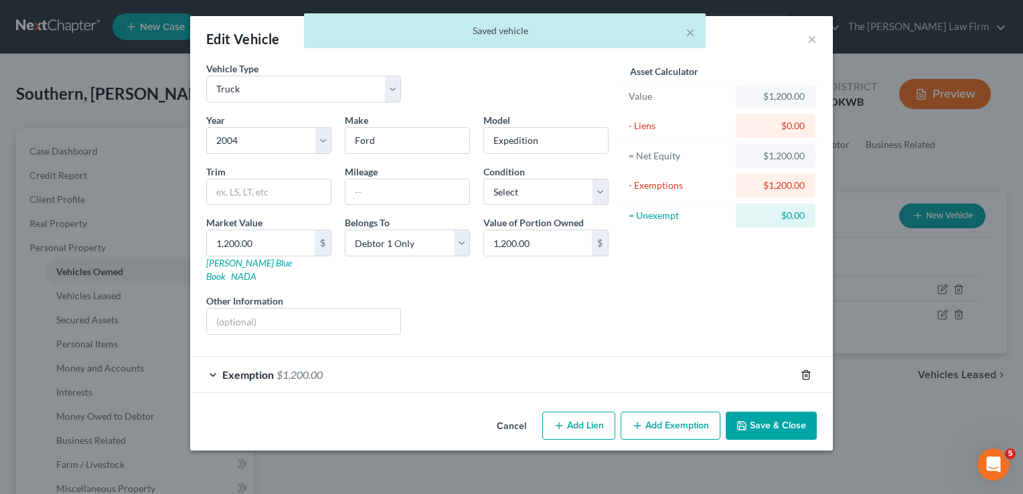
click at [804, 370] on icon "button" at bounding box center [806, 375] width 11 height 11
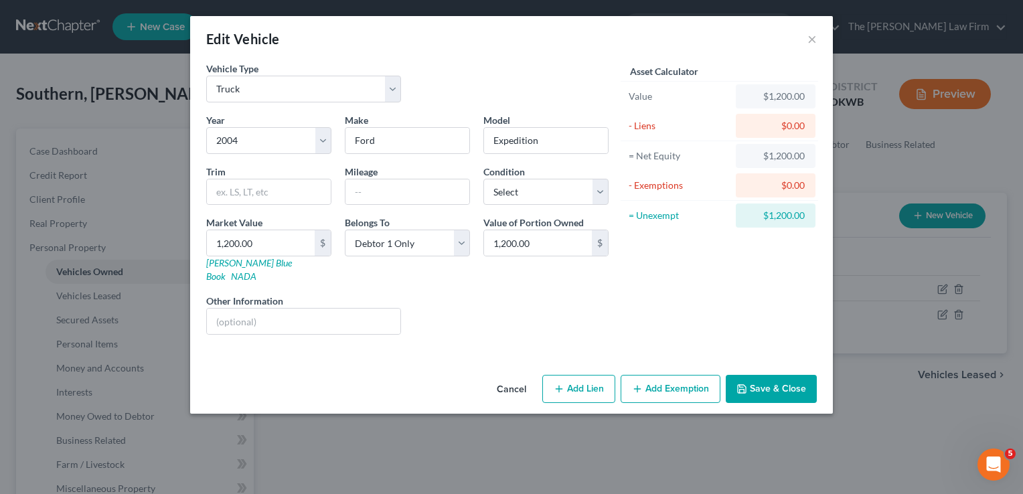
click at [775, 375] on button "Save & Close" at bounding box center [771, 389] width 91 height 28
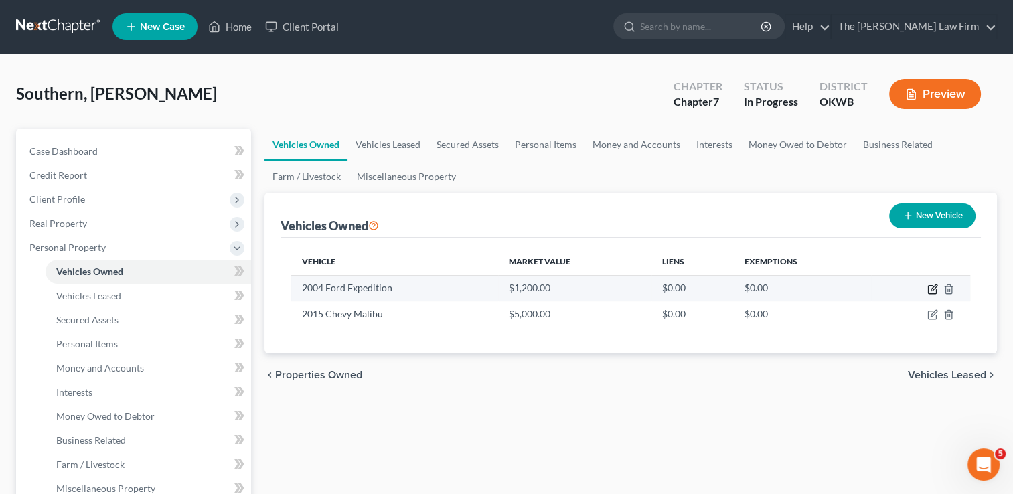
click at [931, 291] on icon "button" at bounding box center [934, 288] width 6 height 6
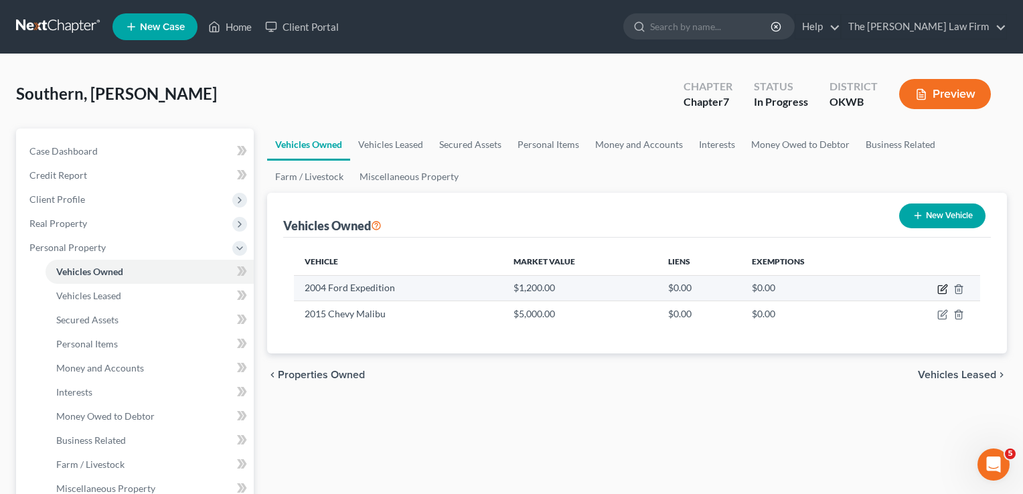
select select "1"
select select "22"
select select "0"
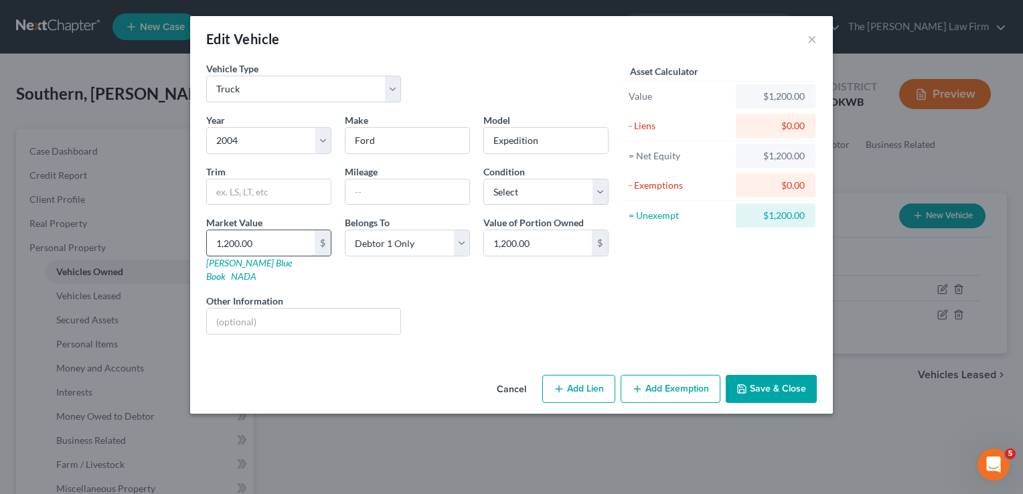
click at [269, 239] on input "1,200.00" at bounding box center [261, 242] width 108 height 25
type input "8"
type input "8.00"
type input "80"
type input "80.00"
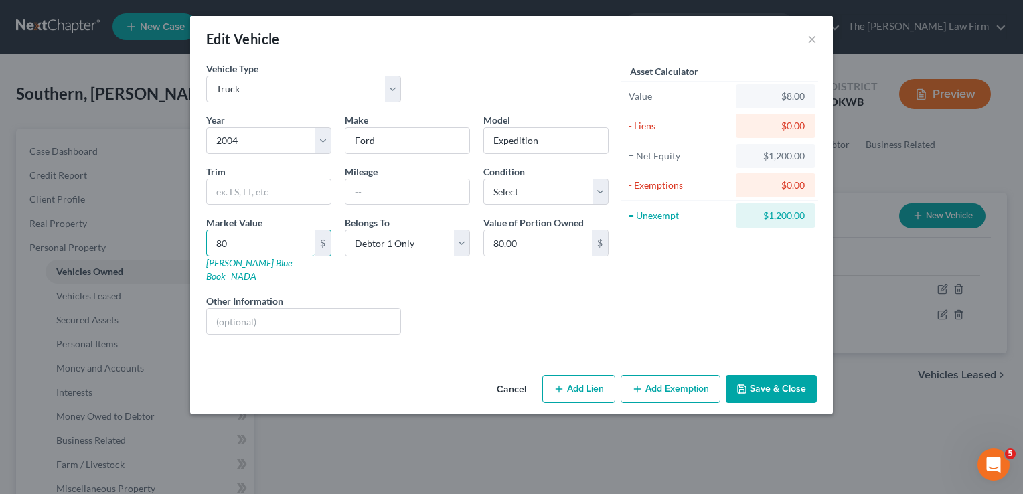
type input "800"
type input "800.00"
click at [765, 375] on button "Save & Close" at bounding box center [771, 389] width 91 height 28
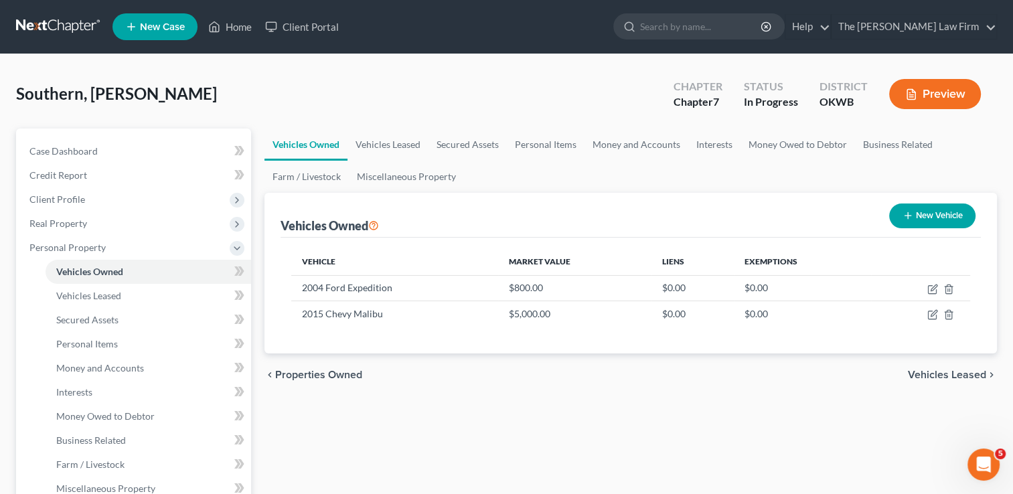
click at [55, 22] on link at bounding box center [59, 27] width 86 height 24
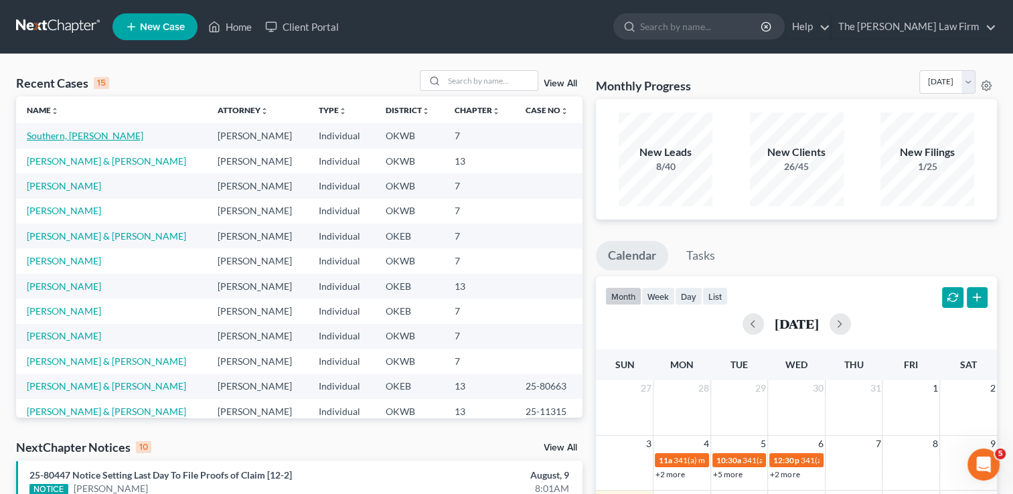
click at [64, 133] on link "Southern, [PERSON_NAME]" at bounding box center [85, 135] width 117 height 11
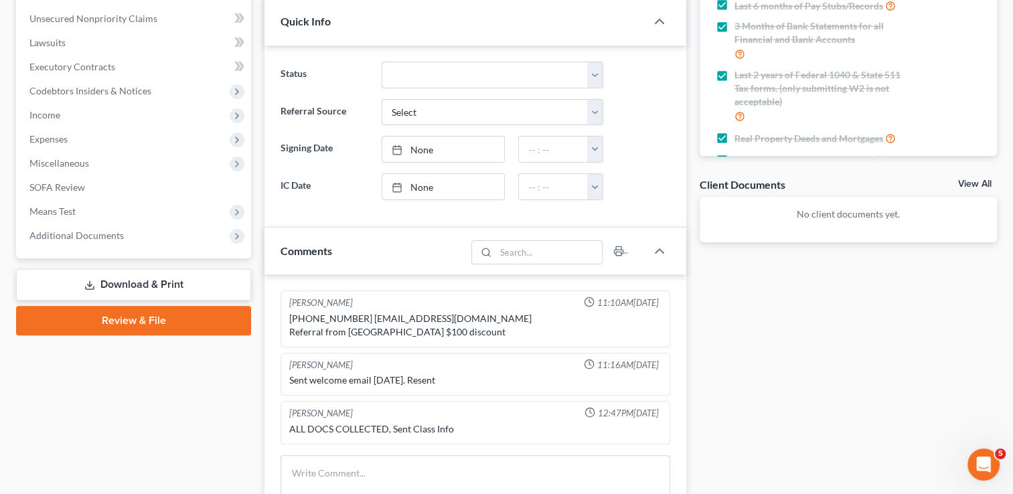
scroll to position [335, 0]
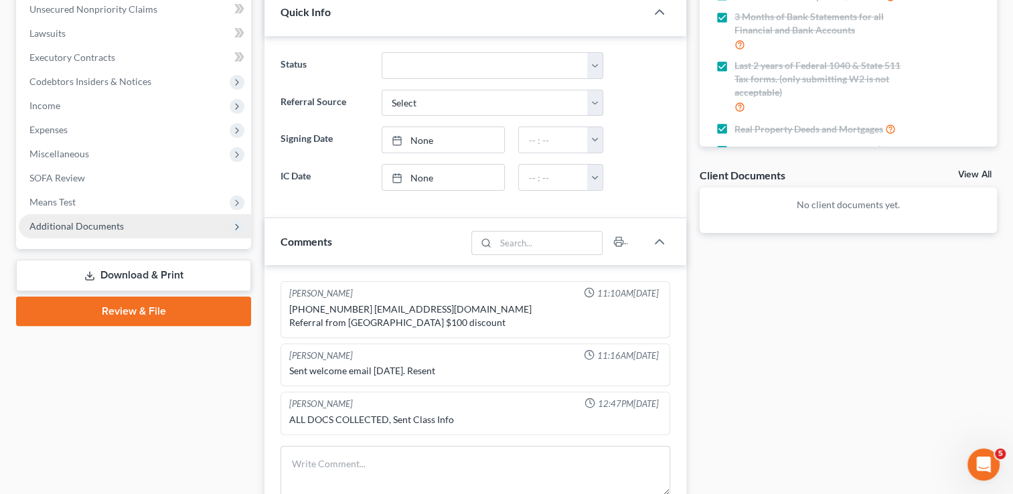
click at [84, 223] on span "Additional Documents" at bounding box center [76, 225] width 94 height 11
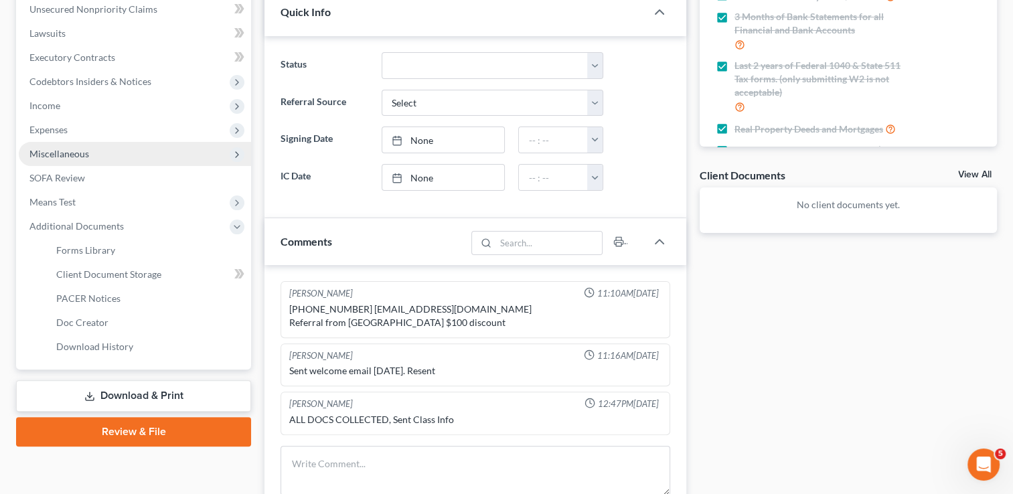
click at [71, 154] on span "Miscellaneous" at bounding box center [59, 153] width 60 height 11
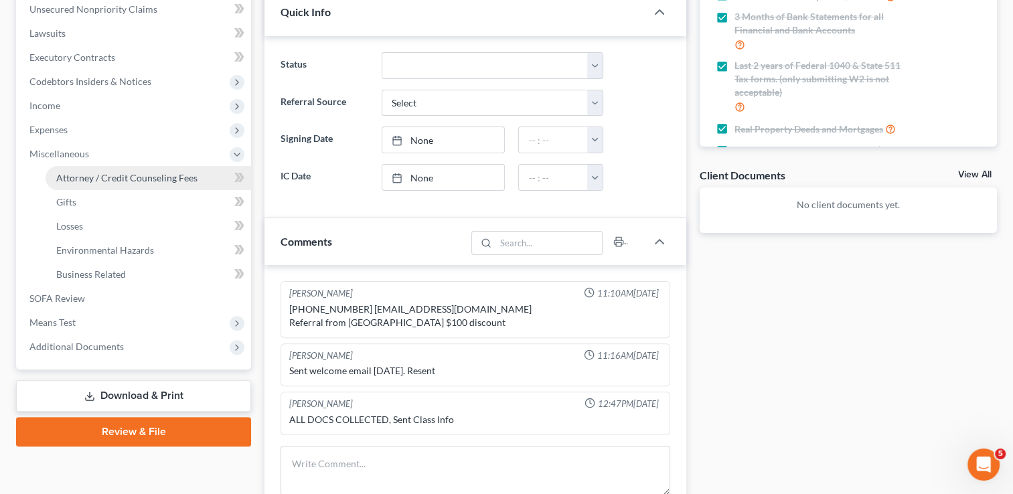
click at [125, 177] on span "Attorney / Credit Counseling Fees" at bounding box center [126, 177] width 141 height 11
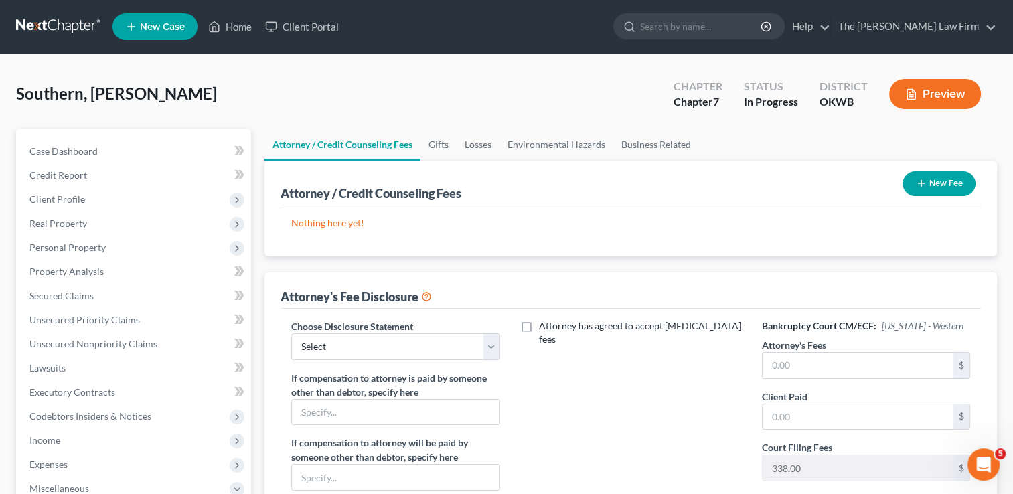
click at [935, 175] on button "New Fee" at bounding box center [939, 183] width 73 height 25
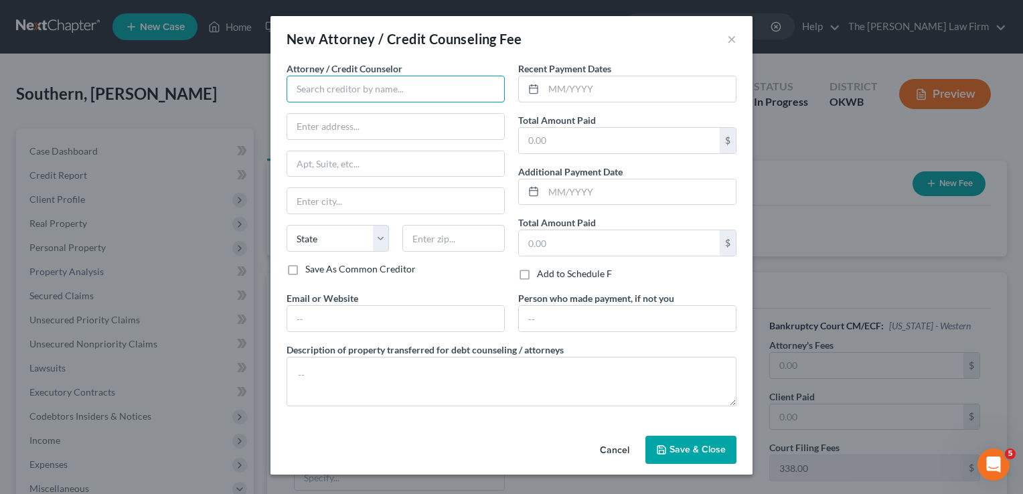
click at [354, 93] on input "text" at bounding box center [396, 89] width 218 height 27
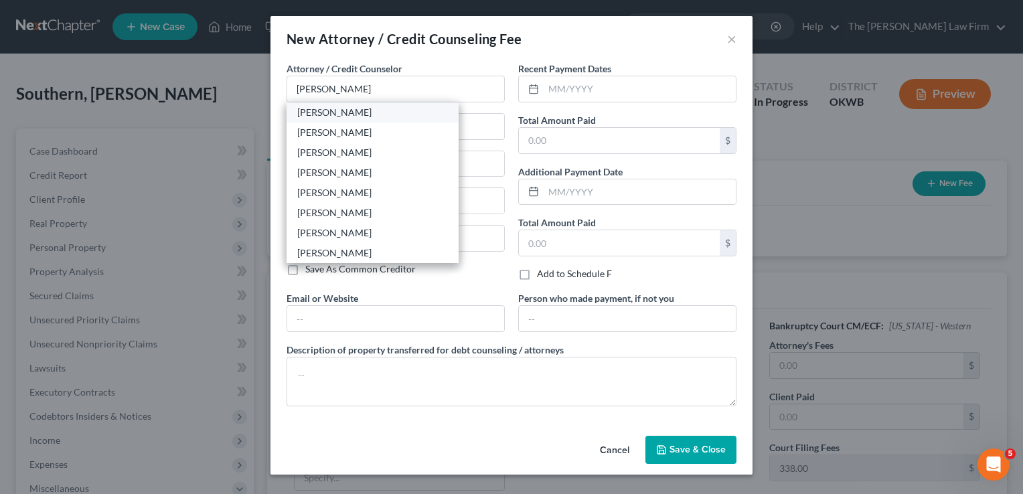
click at [331, 112] on div "[PERSON_NAME]" at bounding box center [372, 112] width 151 height 13
type input "[PERSON_NAME]"
type input "116 [PERSON_NAME]"
type input "Shawnee"
select select "37"
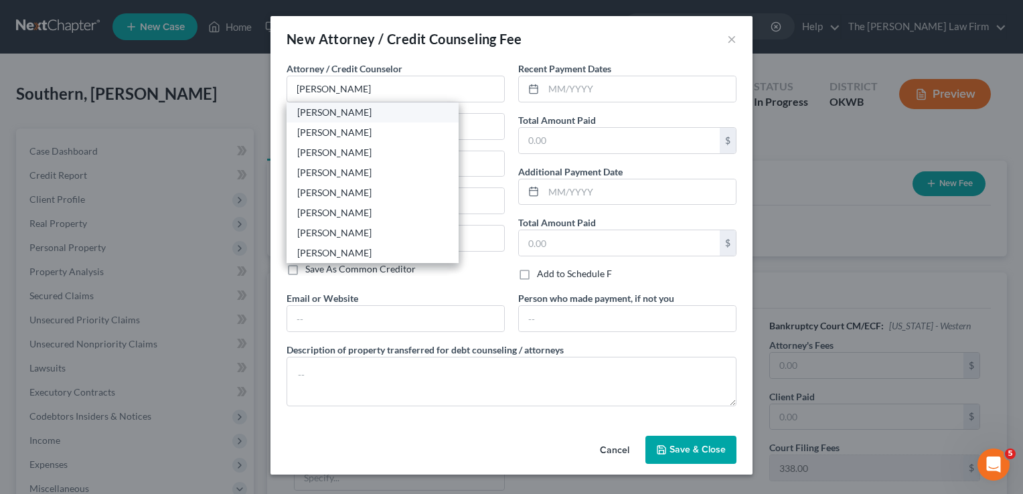
type input "74801"
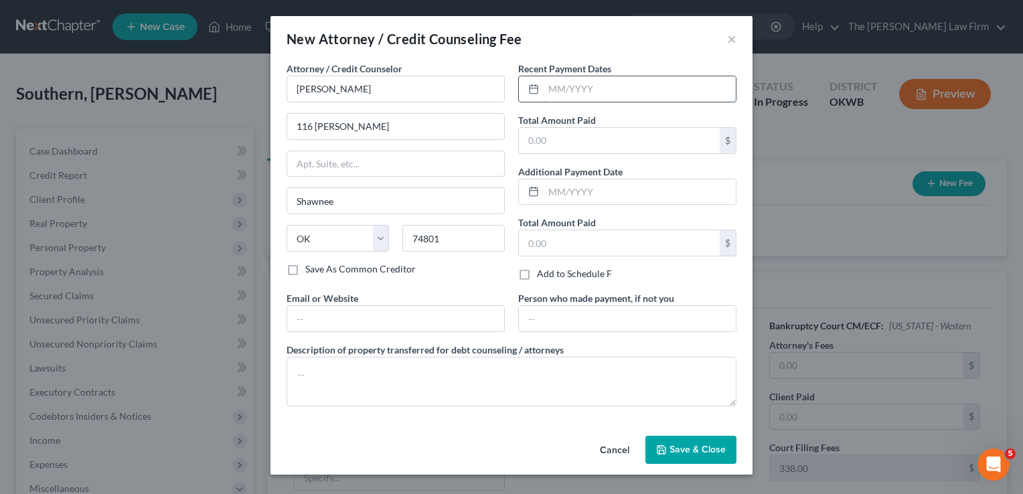
click at [609, 90] on input "text" at bounding box center [640, 88] width 192 height 25
type input "[DATE]"
click at [574, 141] on input "text" at bounding box center [619, 140] width 201 height 25
type input "1,700"
click at [684, 445] on span "Save & Close" at bounding box center [698, 449] width 56 height 11
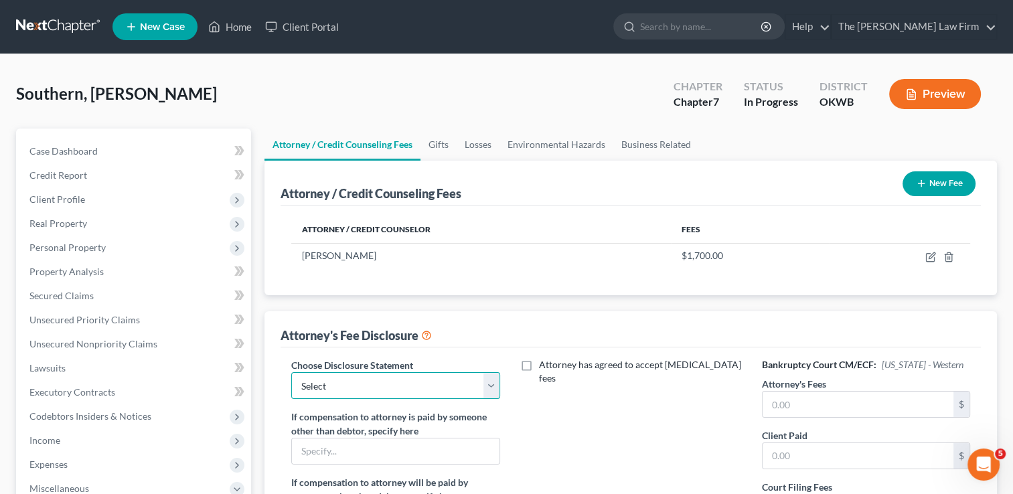
click at [425, 380] on select "Select Attorney" at bounding box center [395, 385] width 208 height 27
select select "0"
click at [291, 372] on select "Select Attorney" at bounding box center [395, 385] width 208 height 27
click at [841, 400] on input "text" at bounding box center [858, 404] width 191 height 25
type input "1,362"
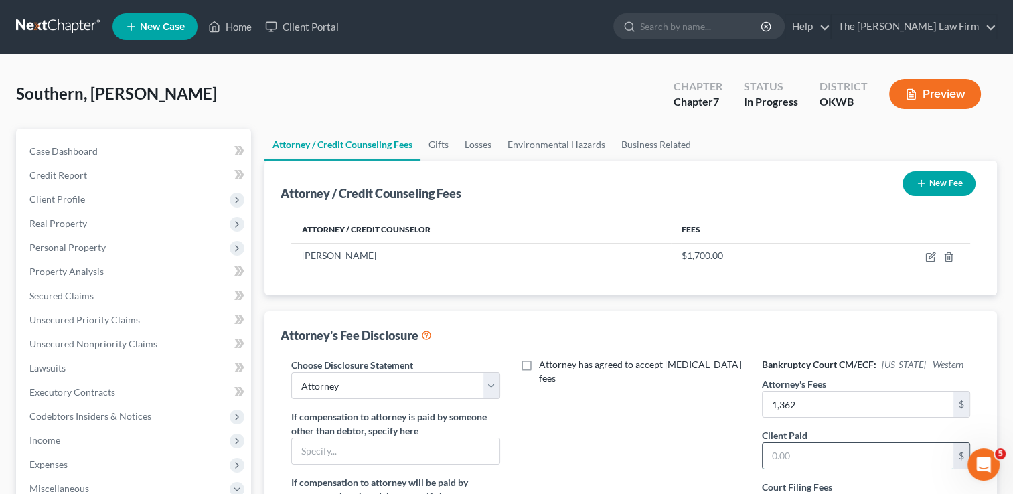
click at [801, 459] on input "text" at bounding box center [858, 455] width 191 height 25
type input "1,362"
click at [678, 413] on div "Attorney has agreed to accept [MEDICAL_DATA] fees" at bounding box center [631, 482] width 235 height 248
click at [57, 21] on link at bounding box center [59, 27] width 86 height 24
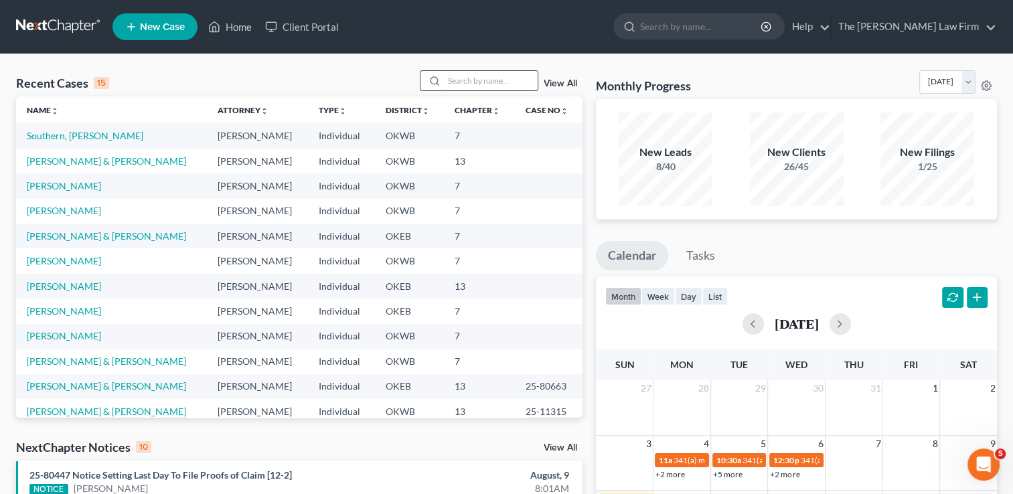
click at [471, 81] on input "search" at bounding box center [491, 80] width 94 height 19
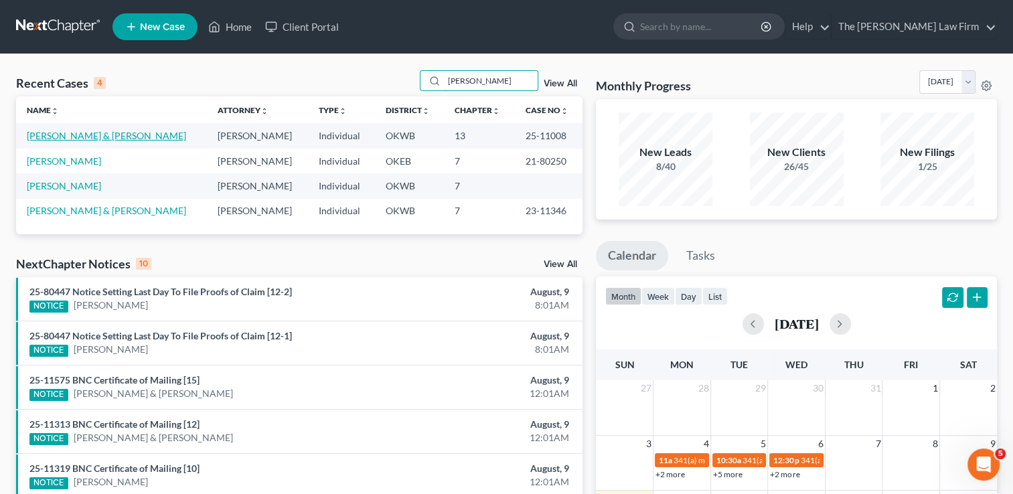
type input "moore"
click at [98, 135] on link "[PERSON_NAME] & [PERSON_NAME]" at bounding box center [106, 135] width 159 height 11
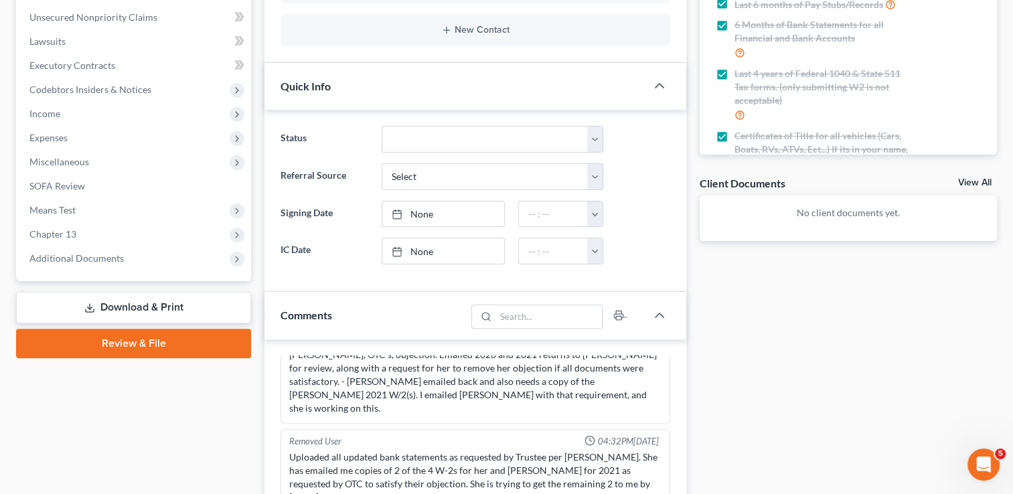
scroll to position [335, 0]
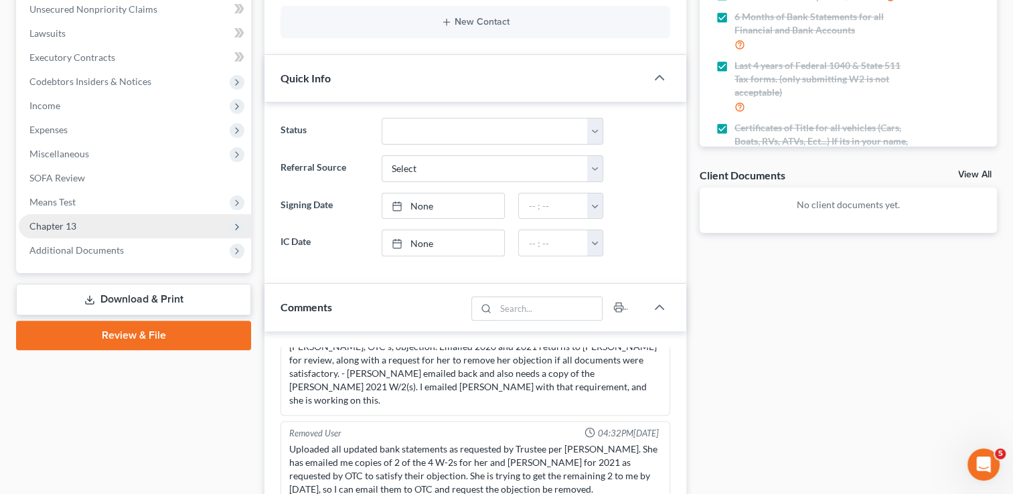
click at [61, 223] on span "Chapter 13" at bounding box center [52, 225] width 47 height 11
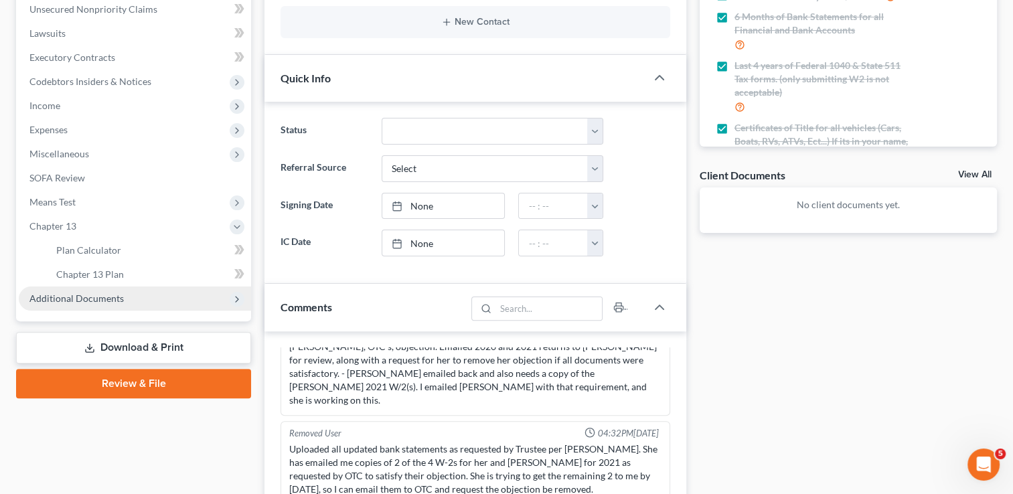
click at [75, 296] on span "Additional Documents" at bounding box center [76, 298] width 94 height 11
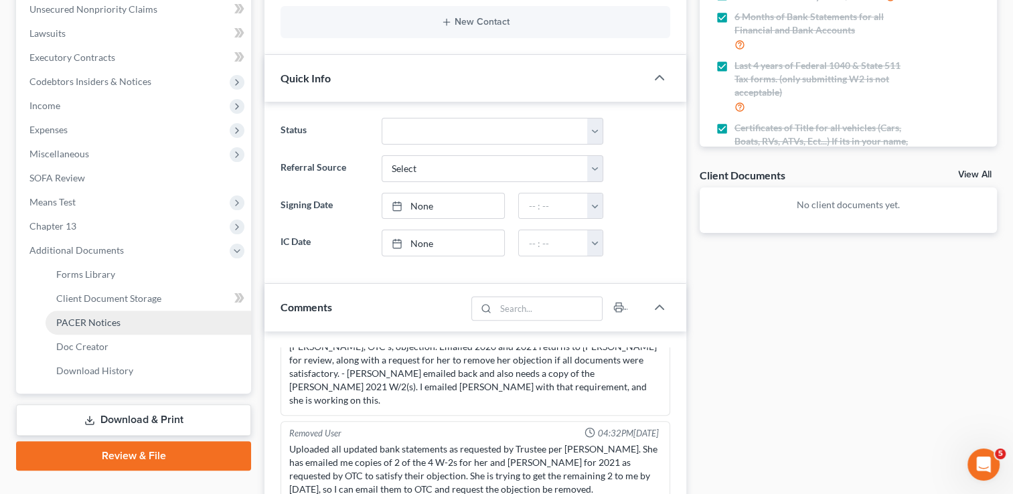
click at [92, 320] on span "PACER Notices" at bounding box center [88, 322] width 64 height 11
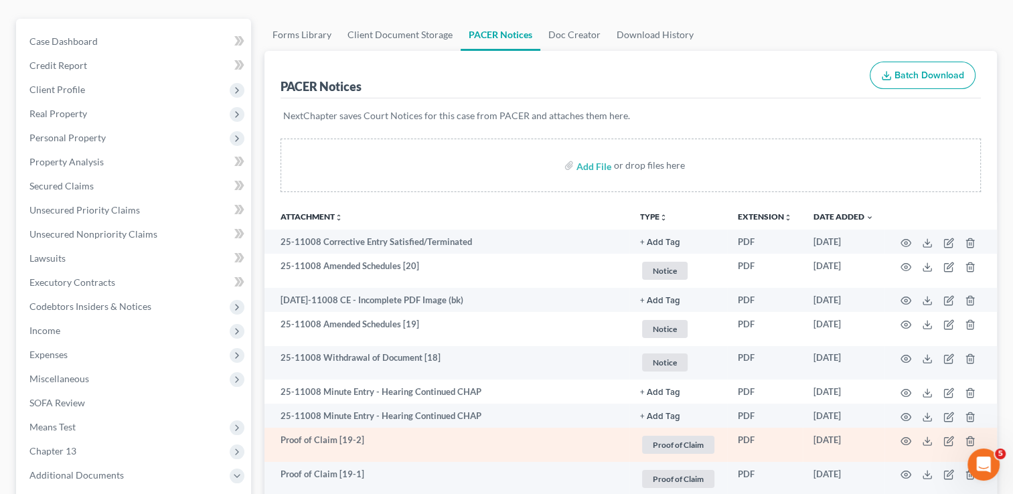
scroll to position [201, 0]
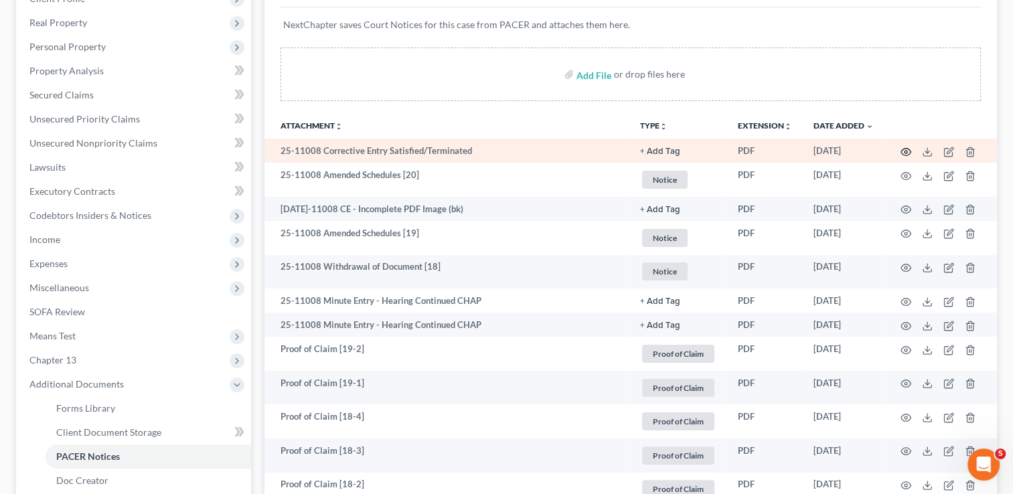
click at [906, 151] on circle "button" at bounding box center [906, 152] width 3 height 3
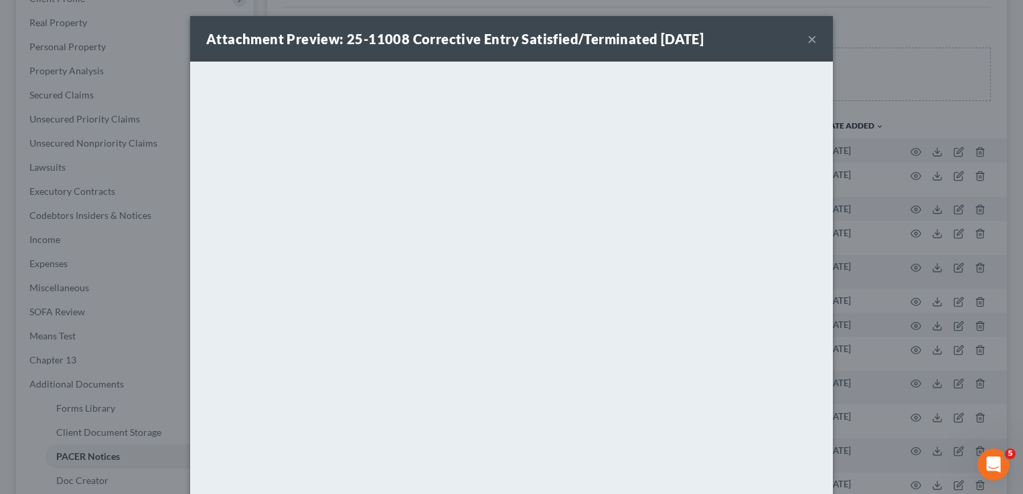
click at [808, 37] on button "×" at bounding box center [812, 39] width 9 height 16
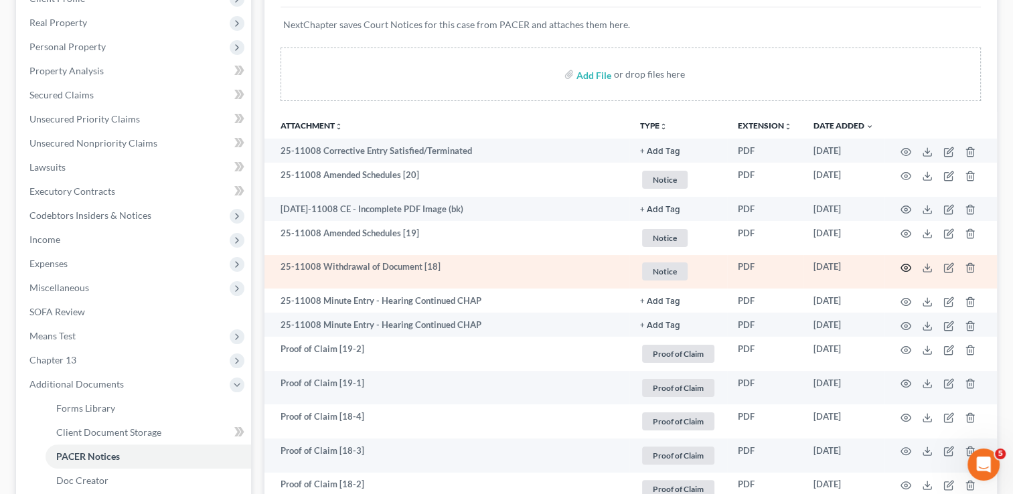
click at [907, 269] on icon "button" at bounding box center [906, 267] width 11 height 11
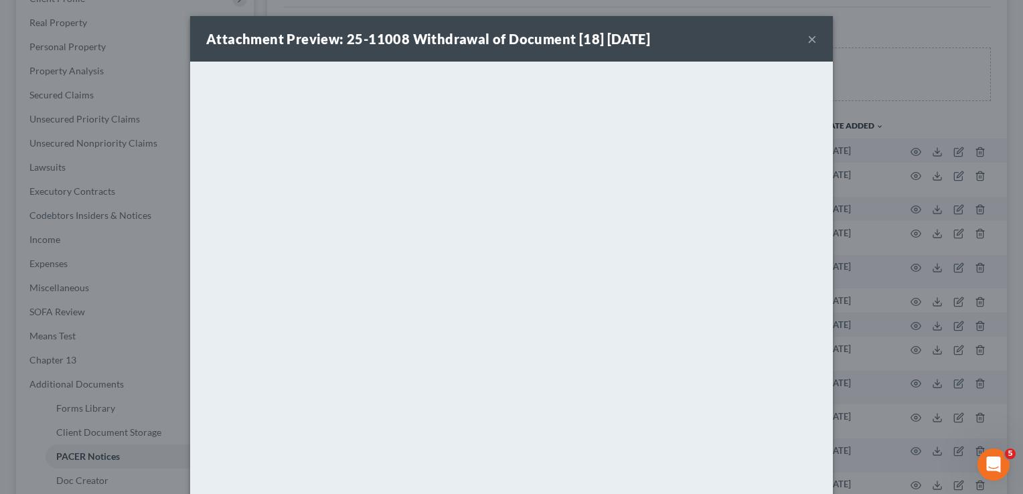
click at [809, 38] on button "×" at bounding box center [812, 39] width 9 height 16
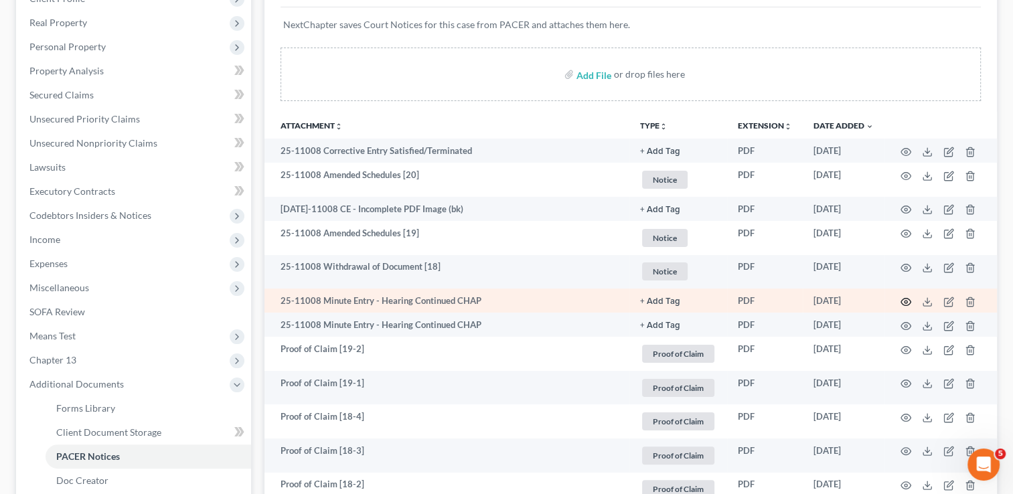
click at [901, 301] on icon "button" at bounding box center [906, 301] width 10 height 7
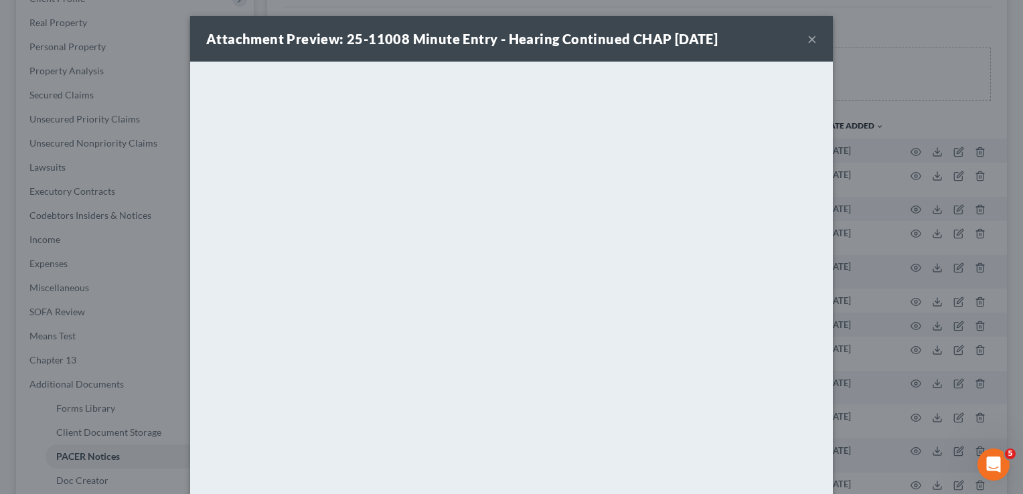
click at [808, 37] on button "×" at bounding box center [812, 39] width 9 height 16
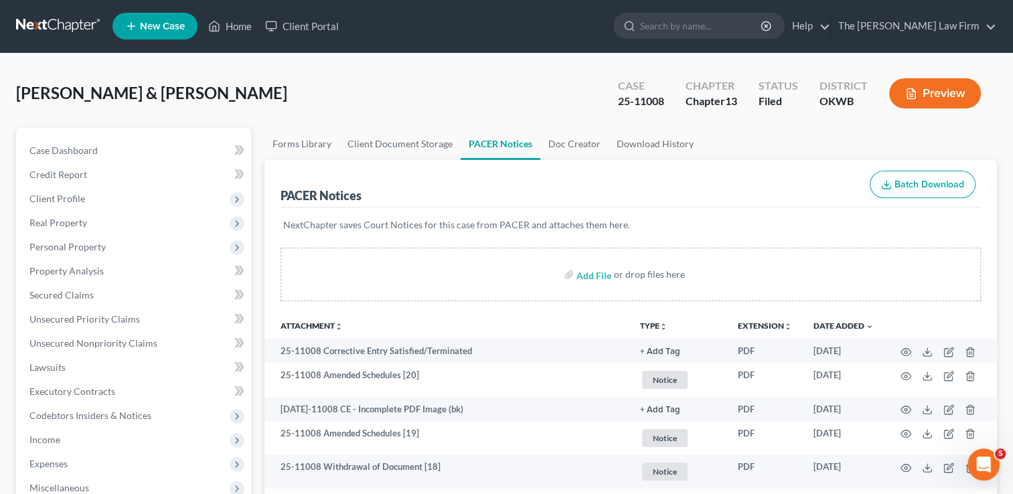
scroll to position [0, 0]
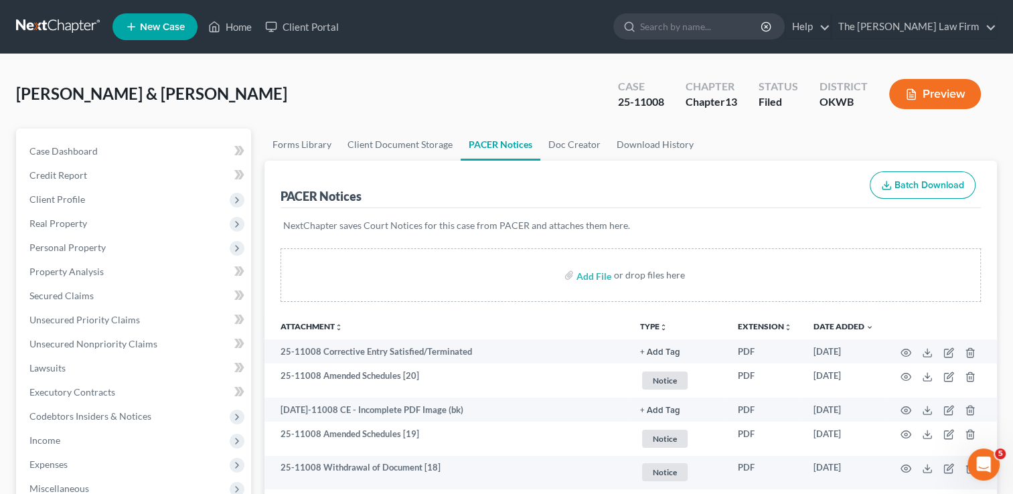
click at [52, 23] on link at bounding box center [59, 27] width 86 height 24
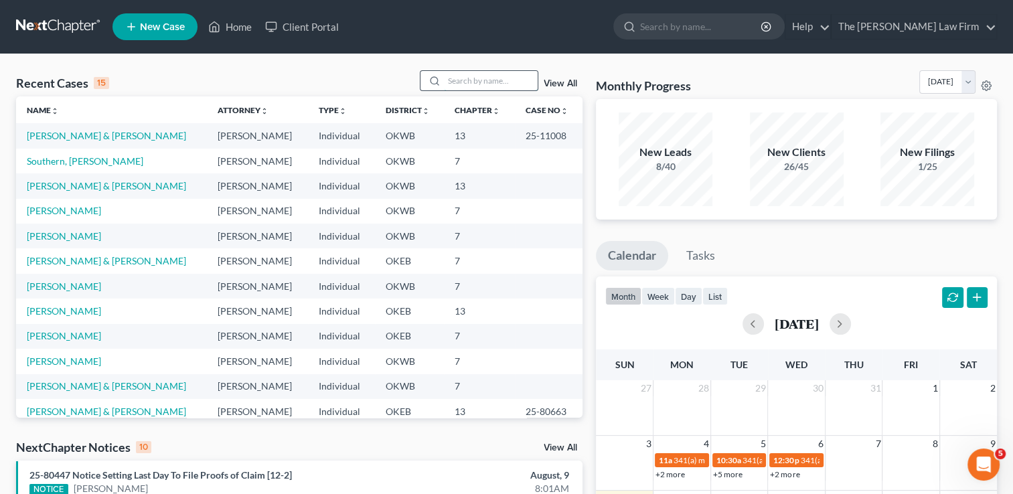
click at [469, 76] on input "search" at bounding box center [491, 80] width 94 height 19
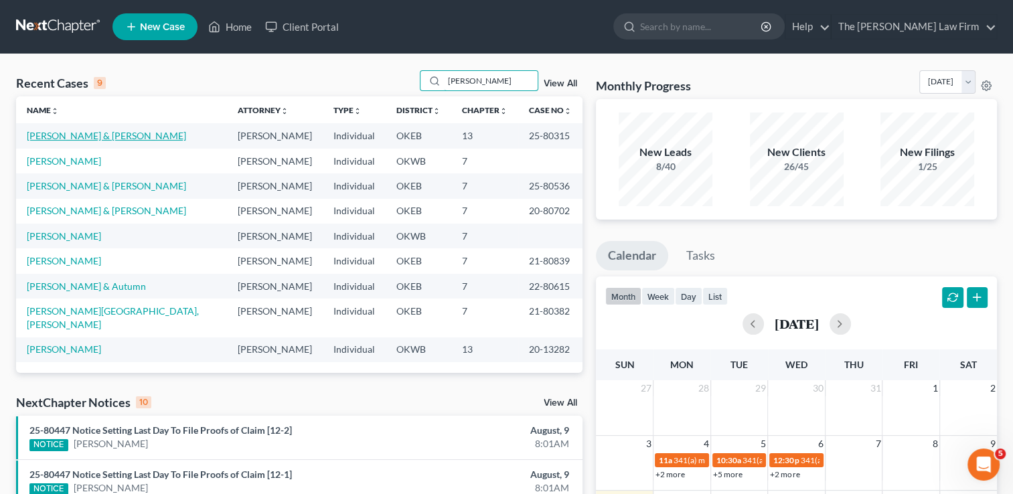
type input "[PERSON_NAME]"
click at [77, 137] on link "[PERSON_NAME] & [PERSON_NAME]" at bounding box center [106, 135] width 159 height 11
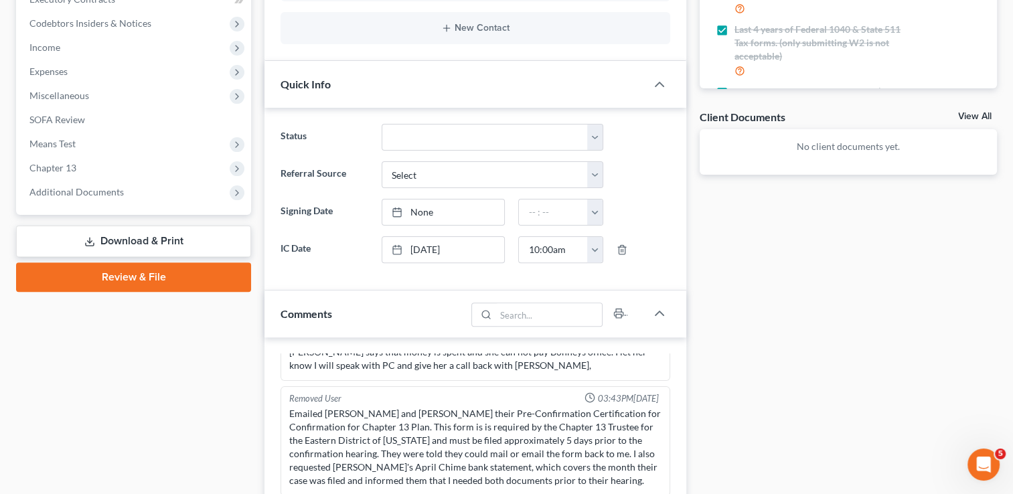
scroll to position [268, 0]
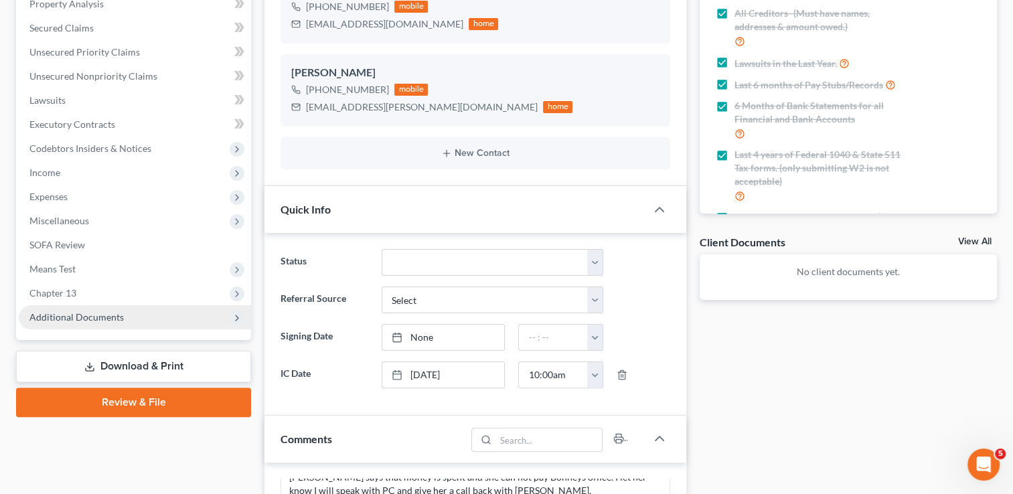
click at [59, 315] on span "Additional Documents" at bounding box center [76, 316] width 94 height 11
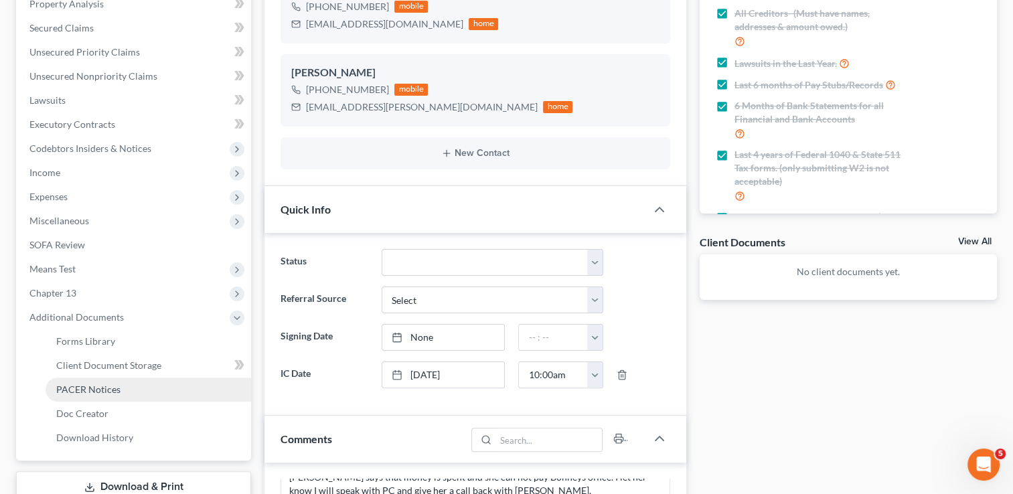
click at [102, 384] on span "PACER Notices" at bounding box center [88, 389] width 64 height 11
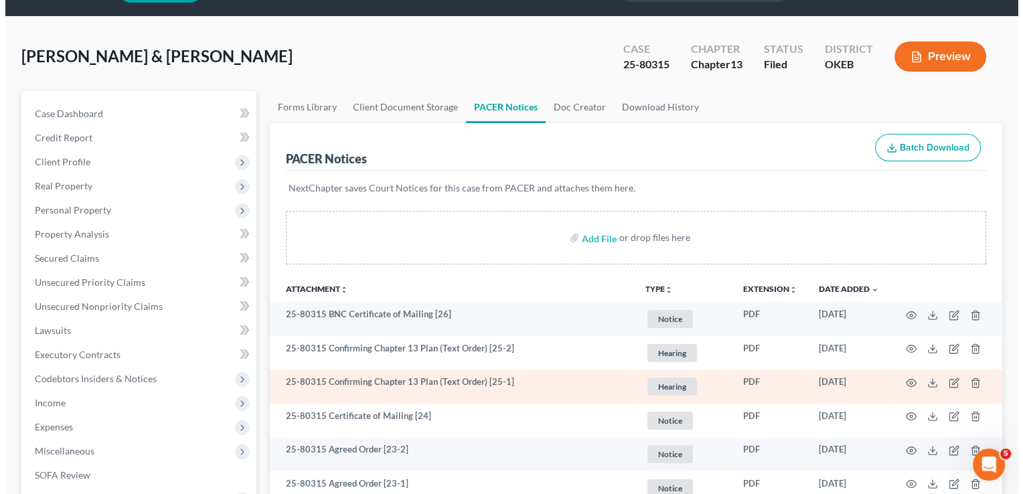
scroll to position [67, 0]
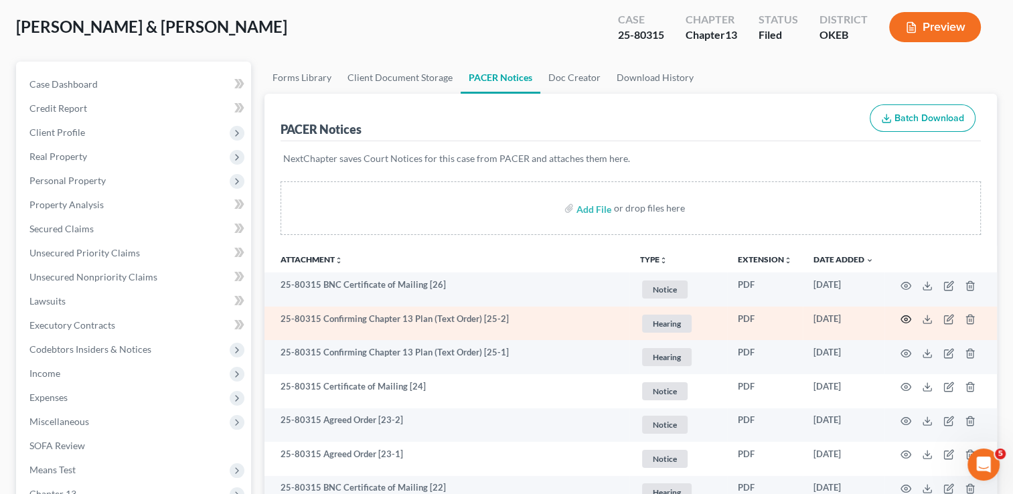
click at [903, 317] on icon "button" at bounding box center [906, 319] width 11 height 11
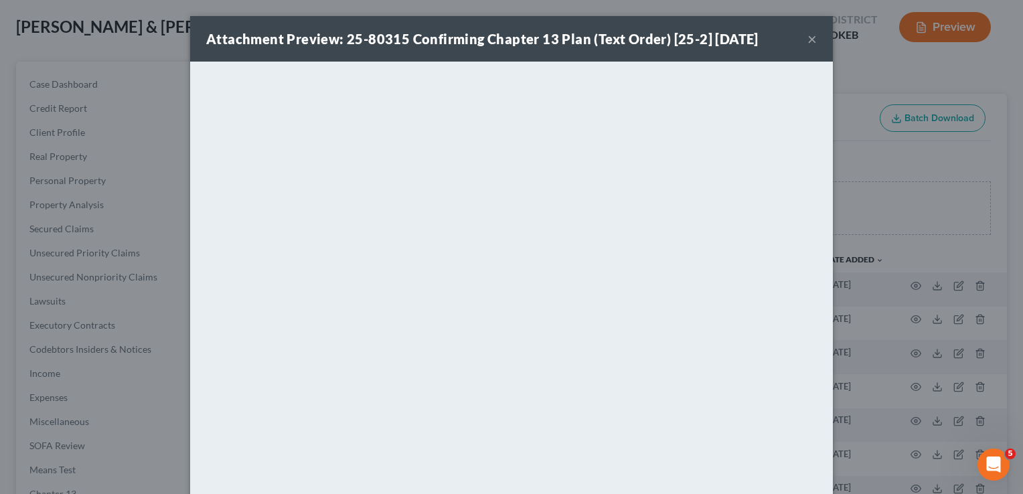
click at [808, 40] on button "×" at bounding box center [812, 39] width 9 height 16
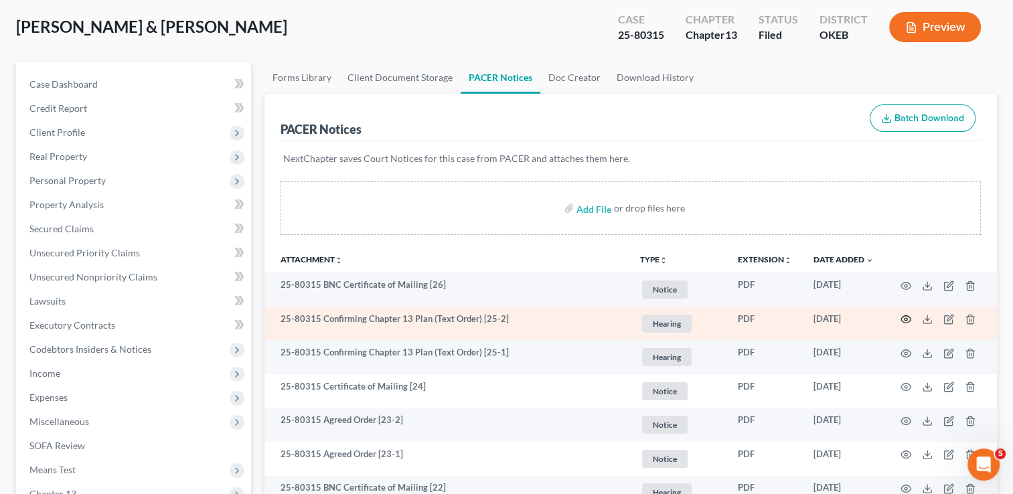
click at [903, 317] on icon "button" at bounding box center [906, 319] width 11 height 11
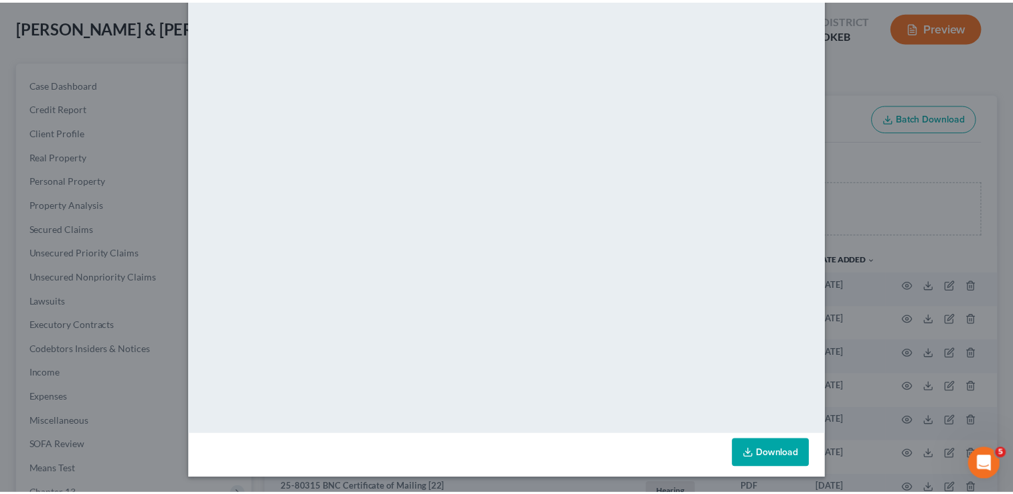
scroll to position [0, 0]
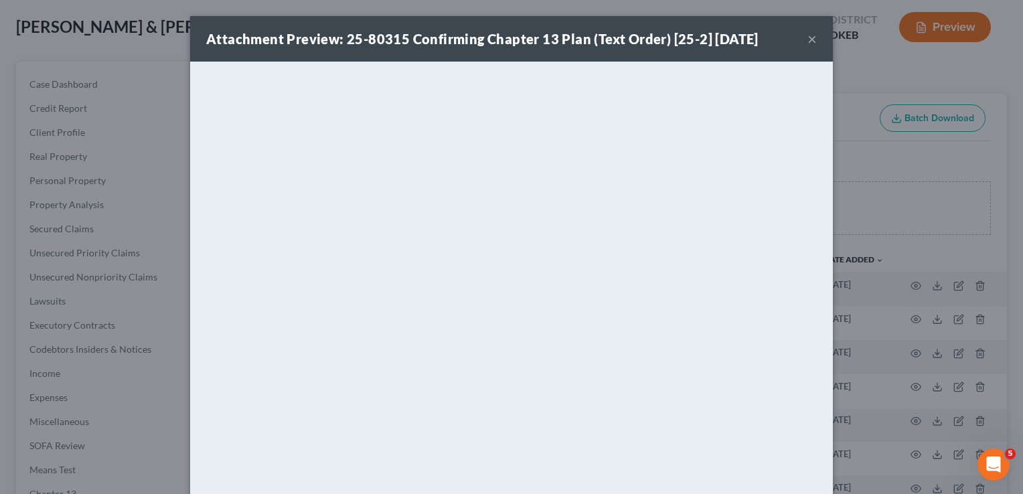
click at [810, 42] on button "×" at bounding box center [812, 39] width 9 height 16
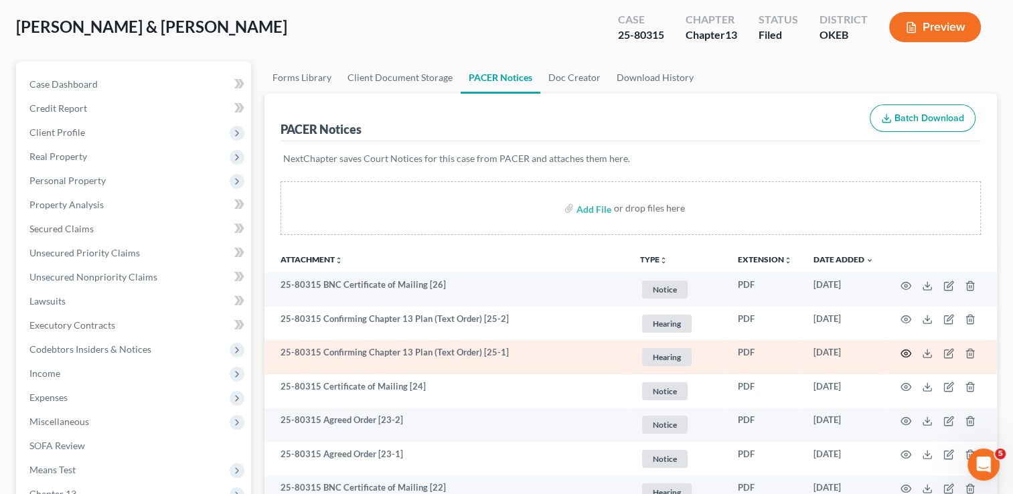
click at [903, 352] on icon "button" at bounding box center [906, 353] width 11 height 11
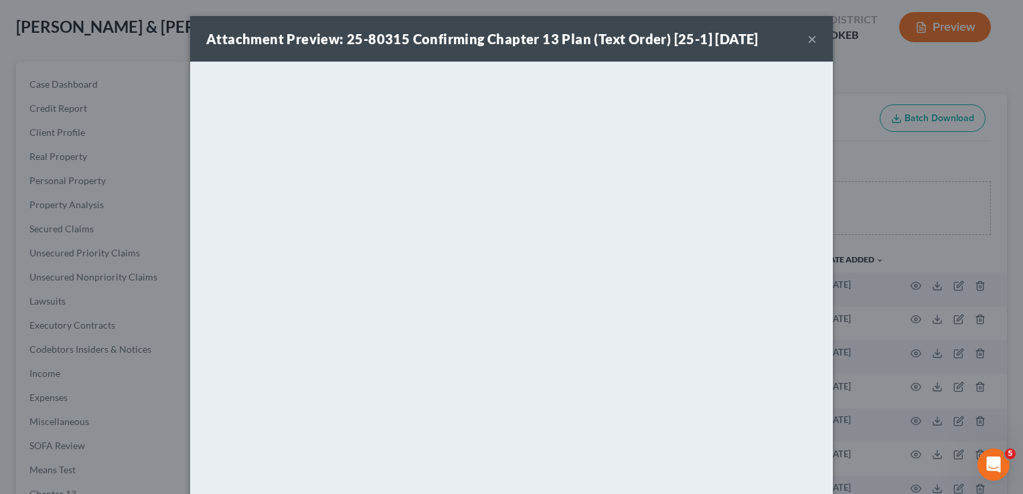
click at [808, 40] on button "×" at bounding box center [812, 39] width 9 height 16
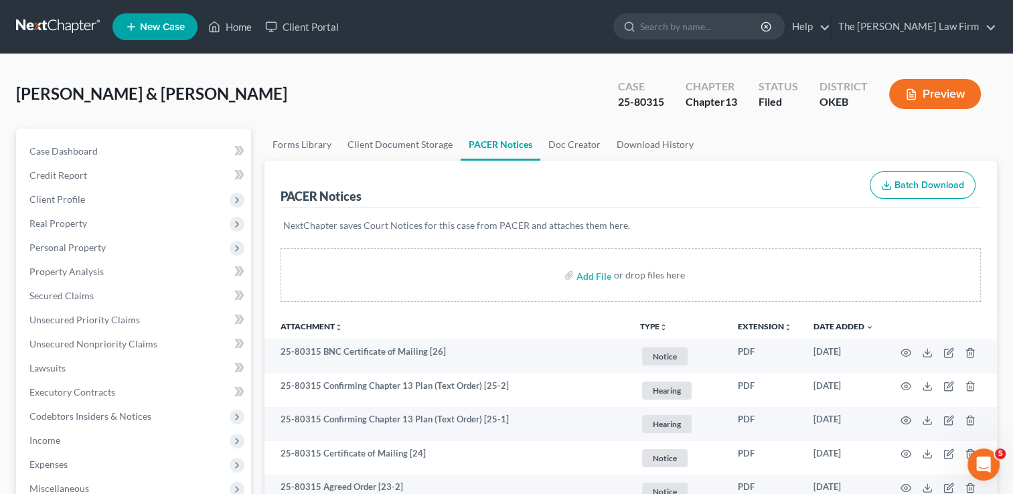
click at [63, 24] on link at bounding box center [59, 27] width 86 height 24
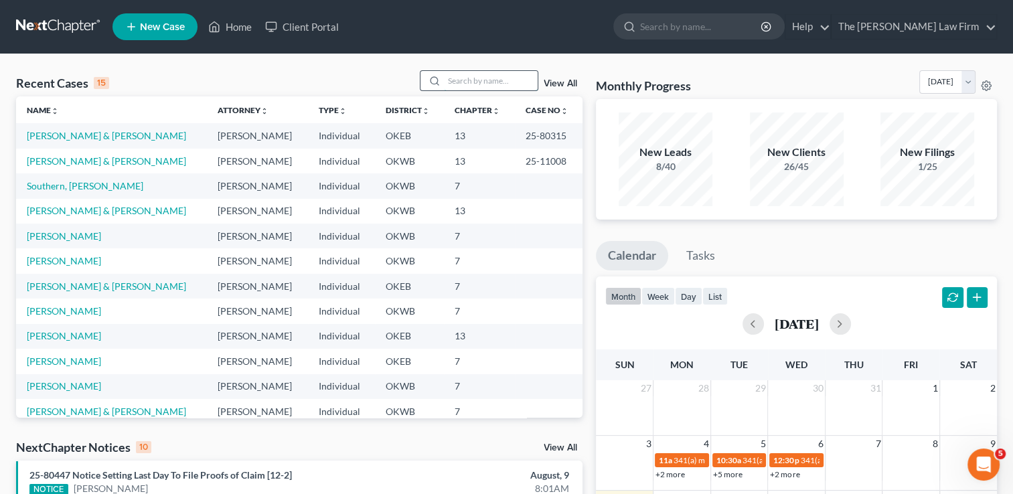
click at [479, 76] on input "search" at bounding box center [491, 80] width 94 height 19
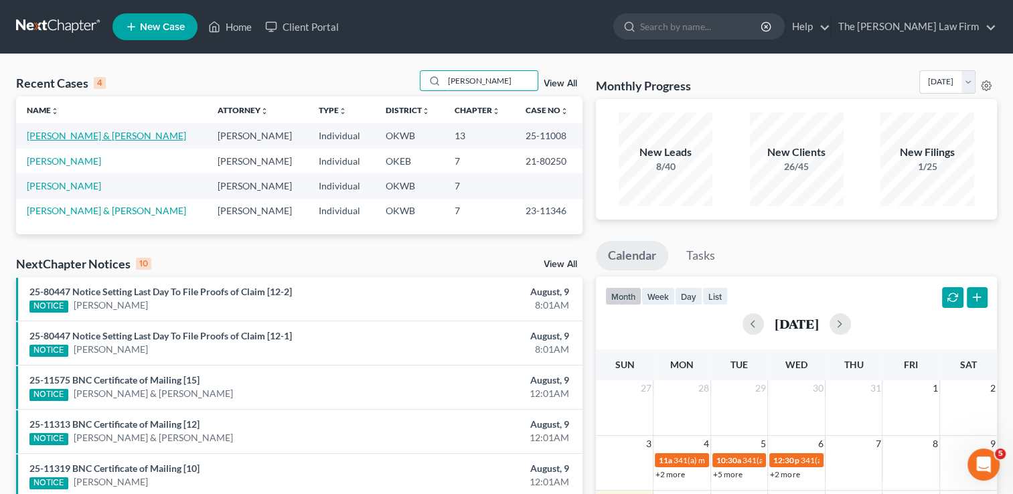
type input "[PERSON_NAME]"
click at [78, 136] on link "[PERSON_NAME] & [PERSON_NAME]" at bounding box center [106, 135] width 159 height 11
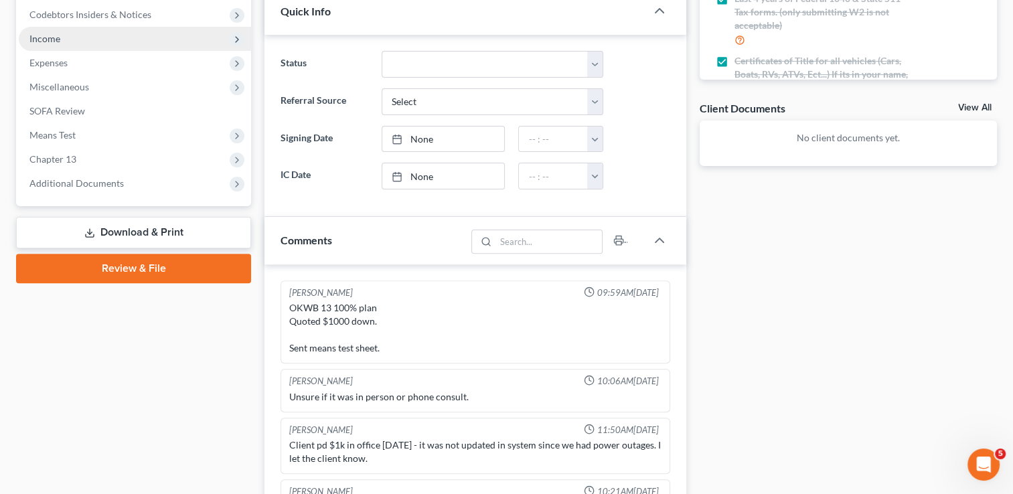
scroll to position [1033, 0]
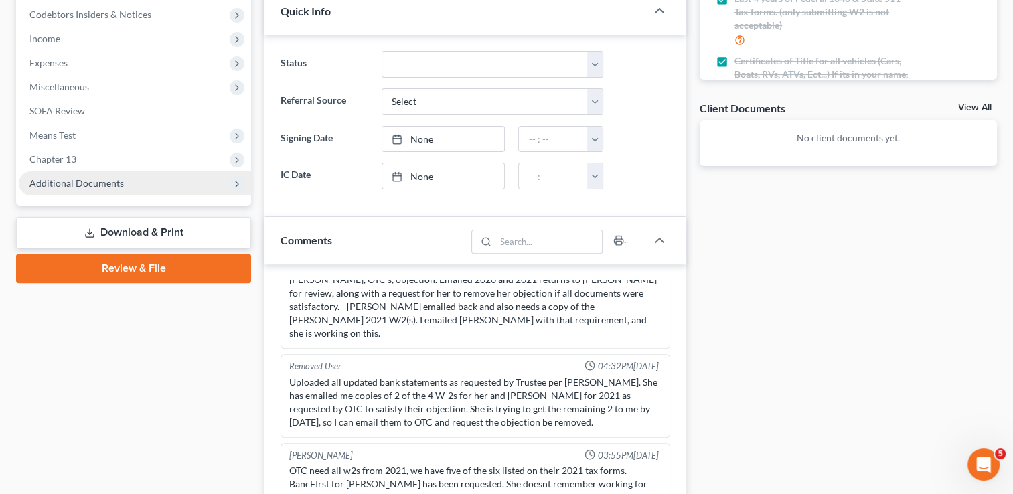
click at [69, 179] on span "Additional Documents" at bounding box center [76, 182] width 94 height 11
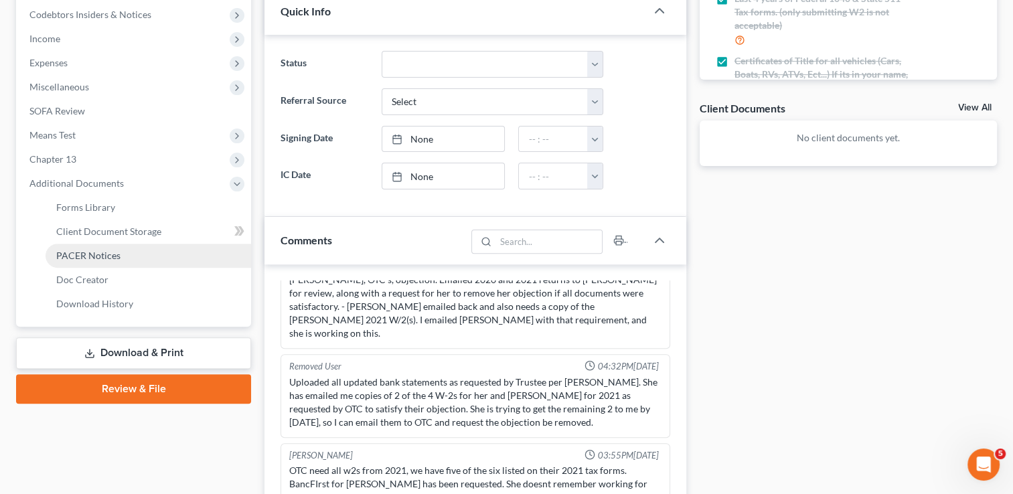
click at [108, 257] on span "PACER Notices" at bounding box center [88, 255] width 64 height 11
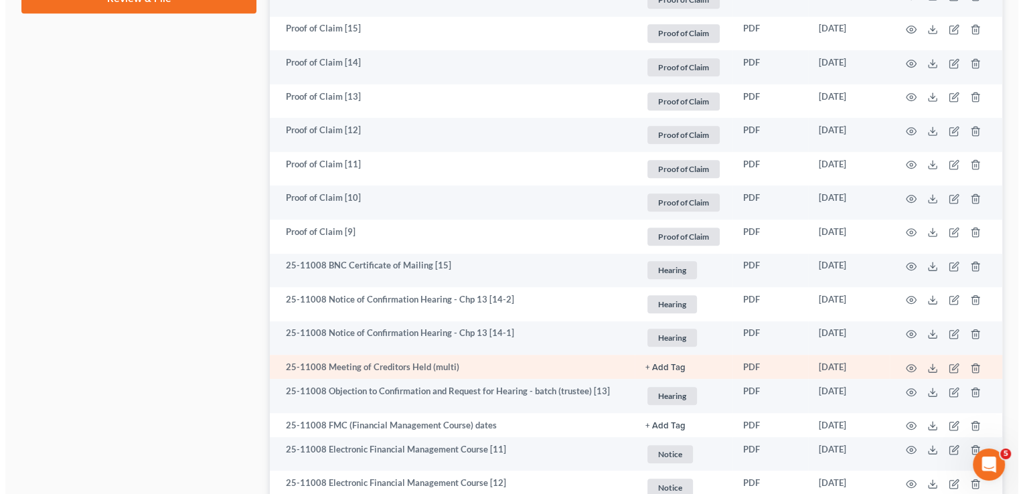
scroll to position [804, 0]
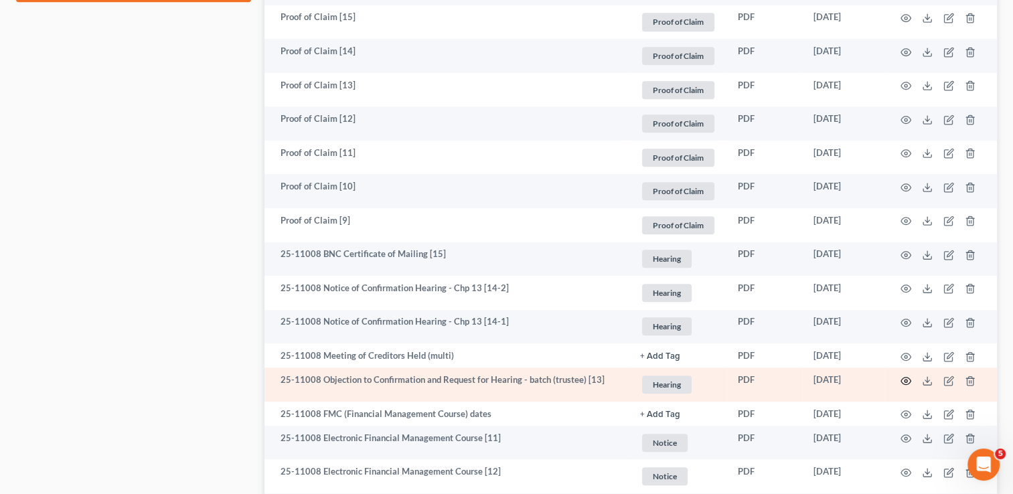
click at [907, 382] on circle "button" at bounding box center [906, 381] width 3 height 3
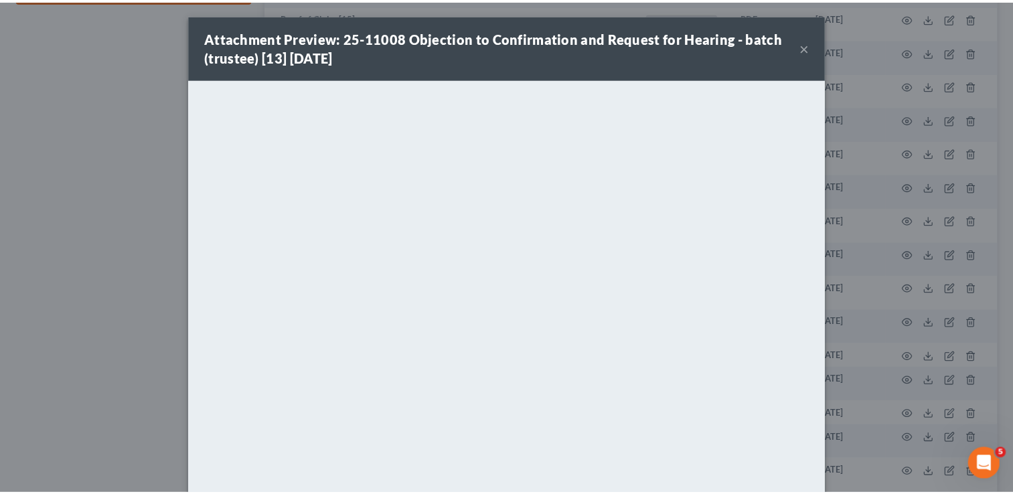
scroll to position [0, 0]
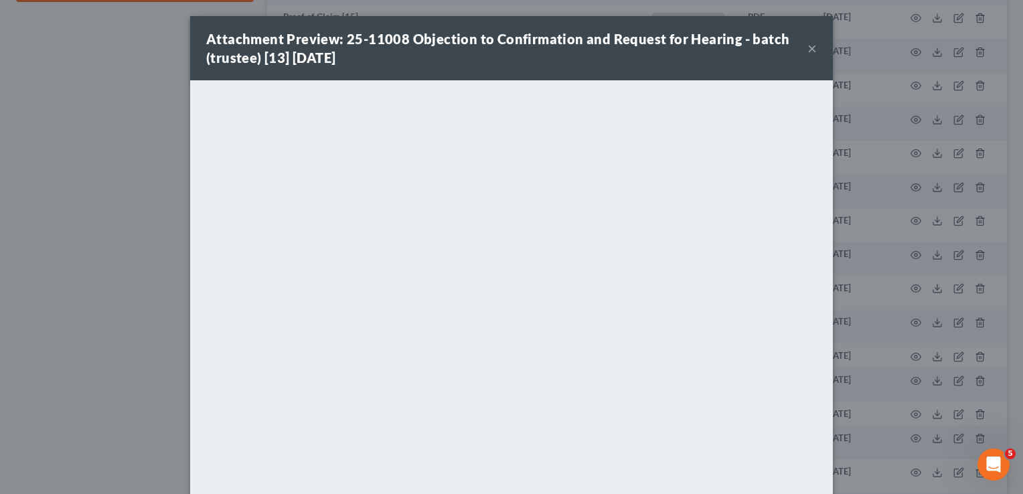
click at [808, 50] on button "×" at bounding box center [812, 48] width 9 height 16
